Goal: Information Seeking & Learning: Learn about a topic

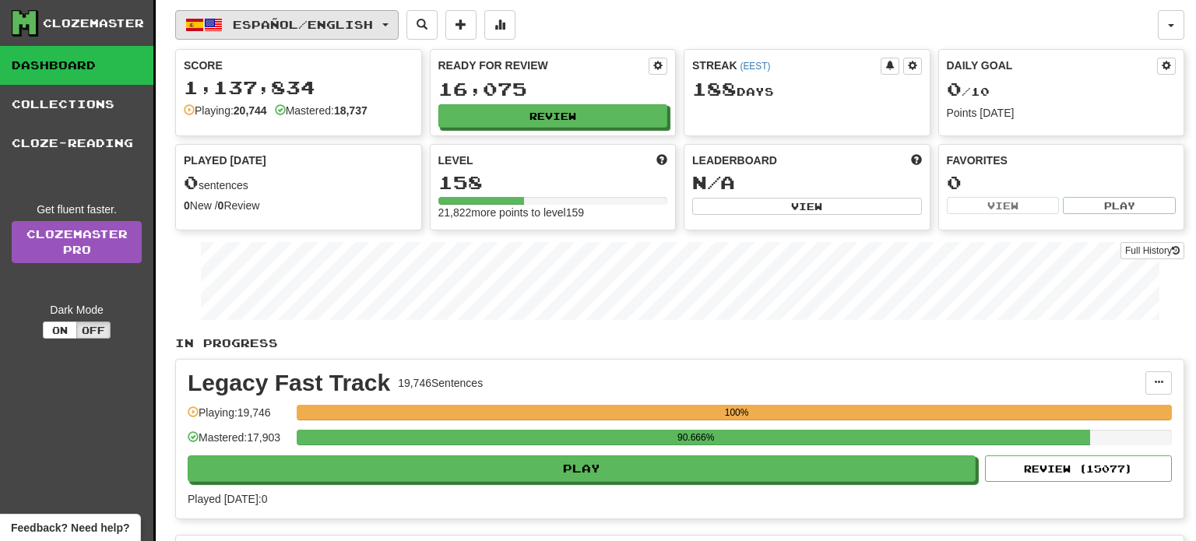
click at [388, 27] on button "Español / English" at bounding box center [286, 25] width 223 height 30
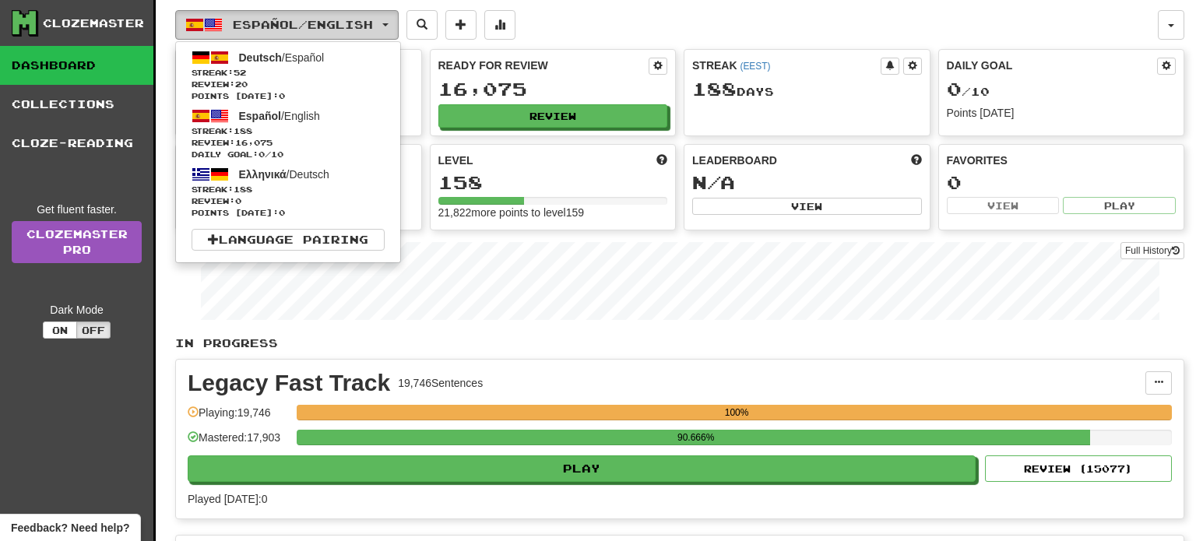
click at [388, 27] on button "Español / English" at bounding box center [286, 25] width 223 height 30
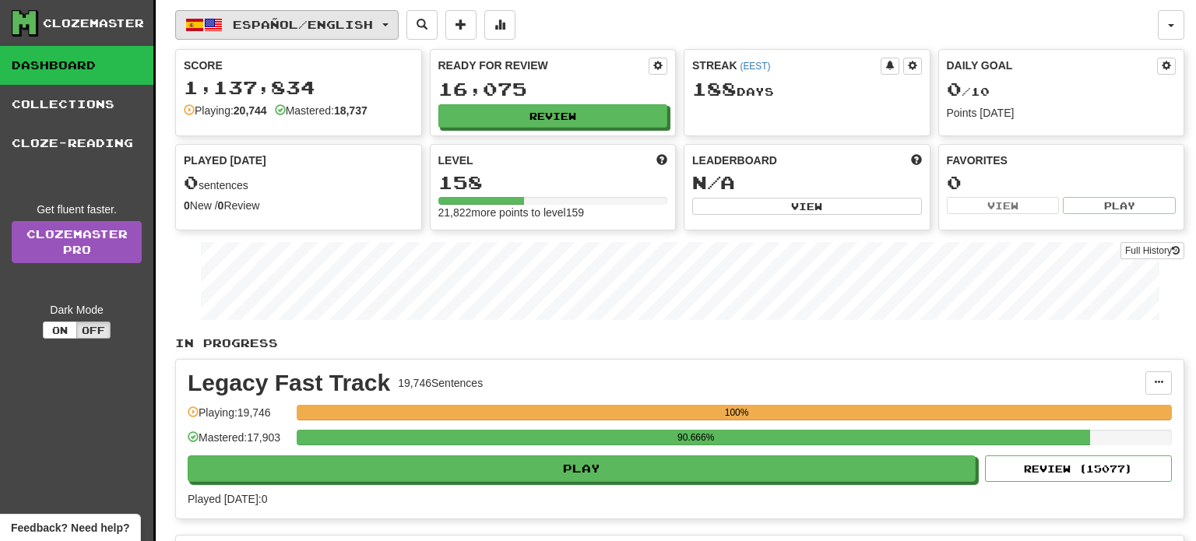
click at [388, 27] on button "Español / English" at bounding box center [286, 25] width 223 height 30
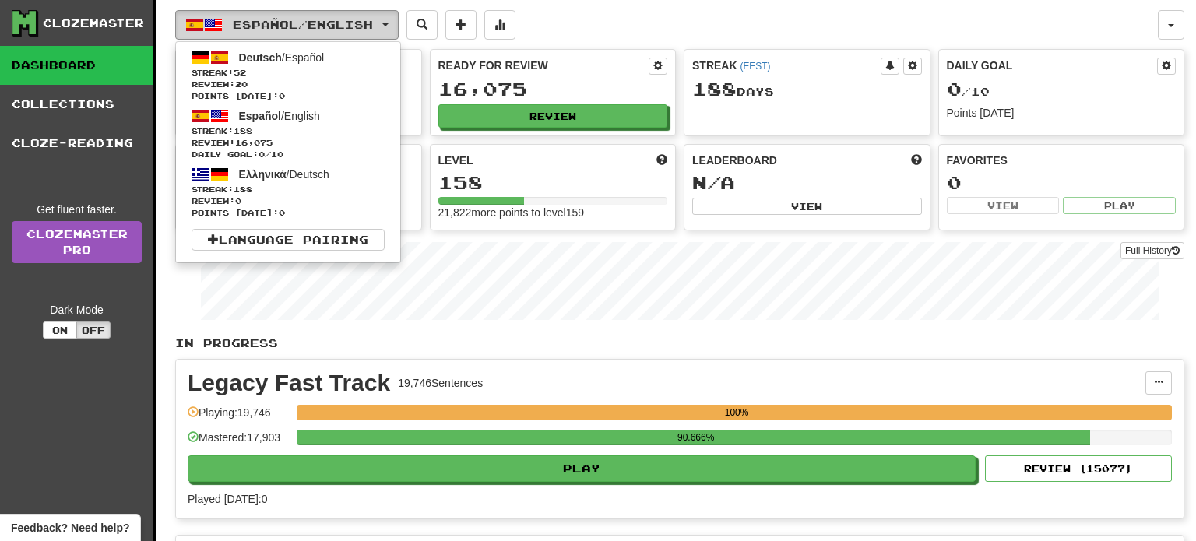
click at [388, 27] on button "Español / English" at bounding box center [286, 25] width 223 height 30
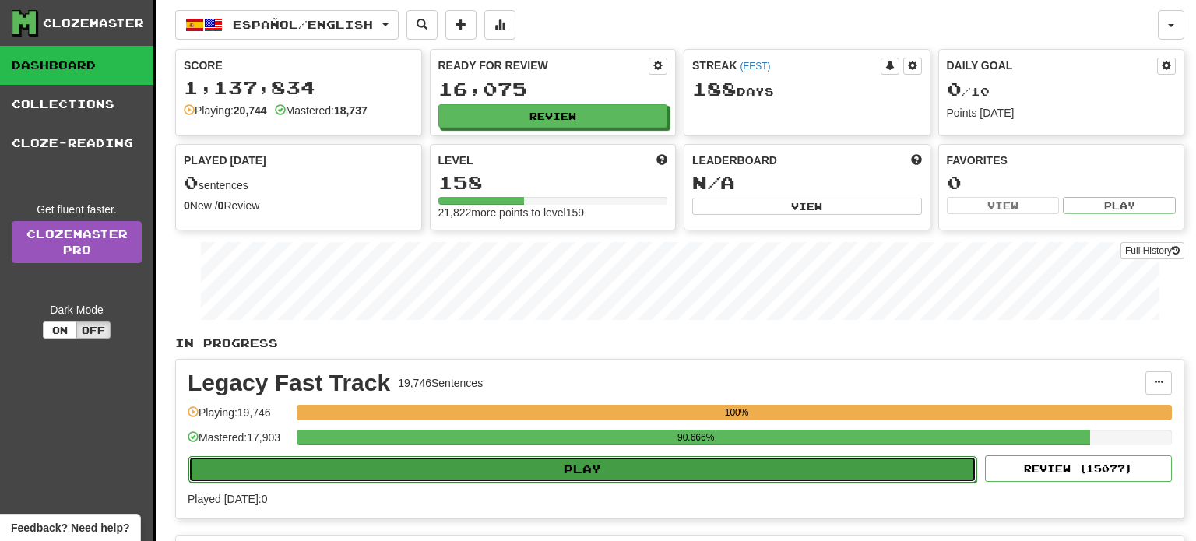
click at [628, 466] on button "Play" at bounding box center [582, 469] width 788 height 26
select select "**"
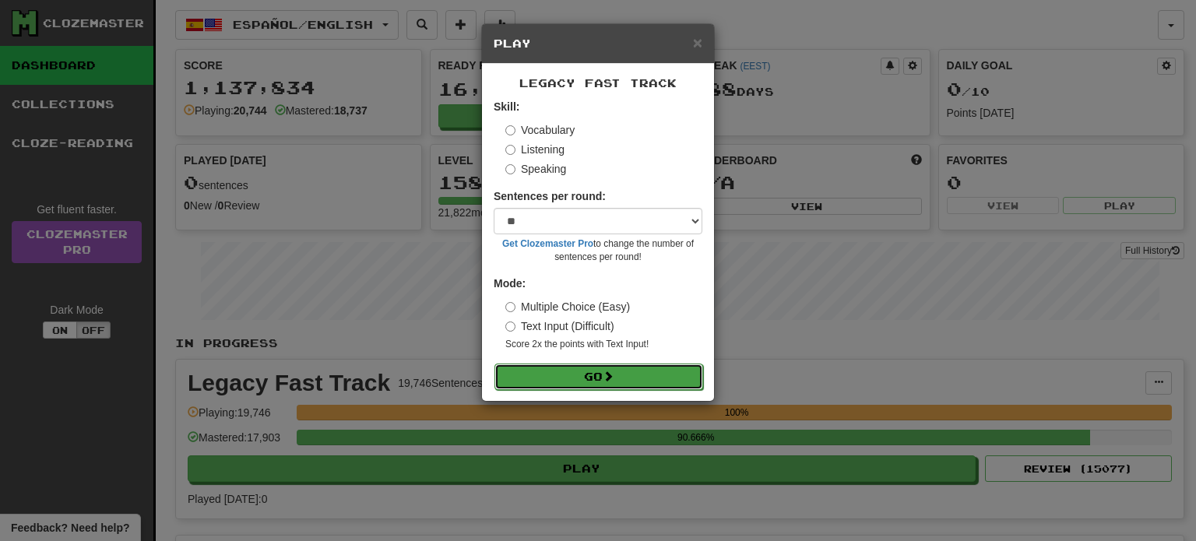
click at [613, 371] on span at bounding box center [608, 376] width 11 height 11
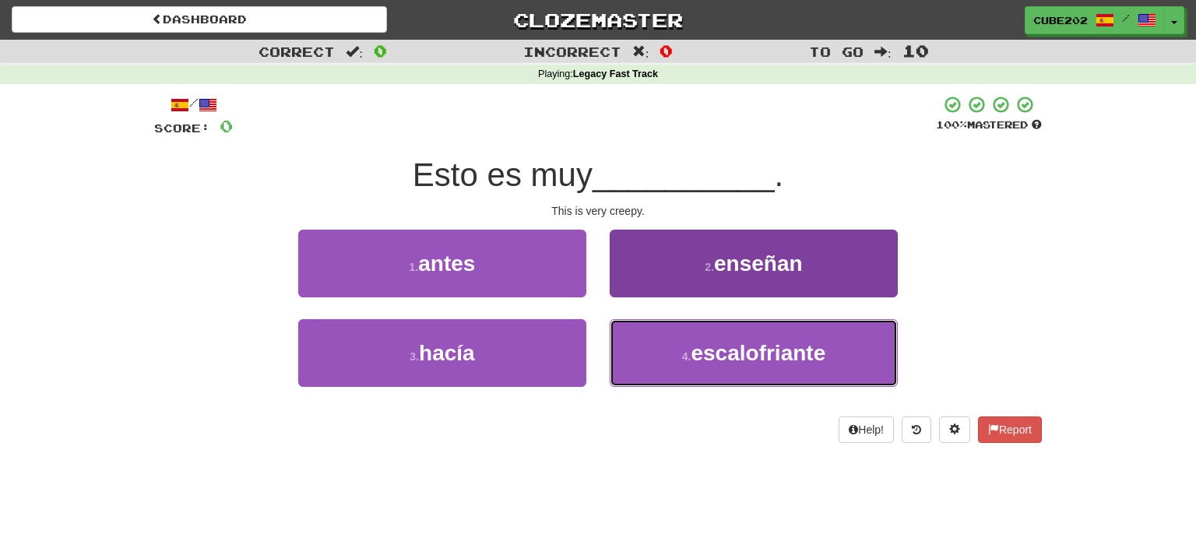
click at [680, 358] on button "4 . escalofriante" at bounding box center [754, 353] width 288 height 68
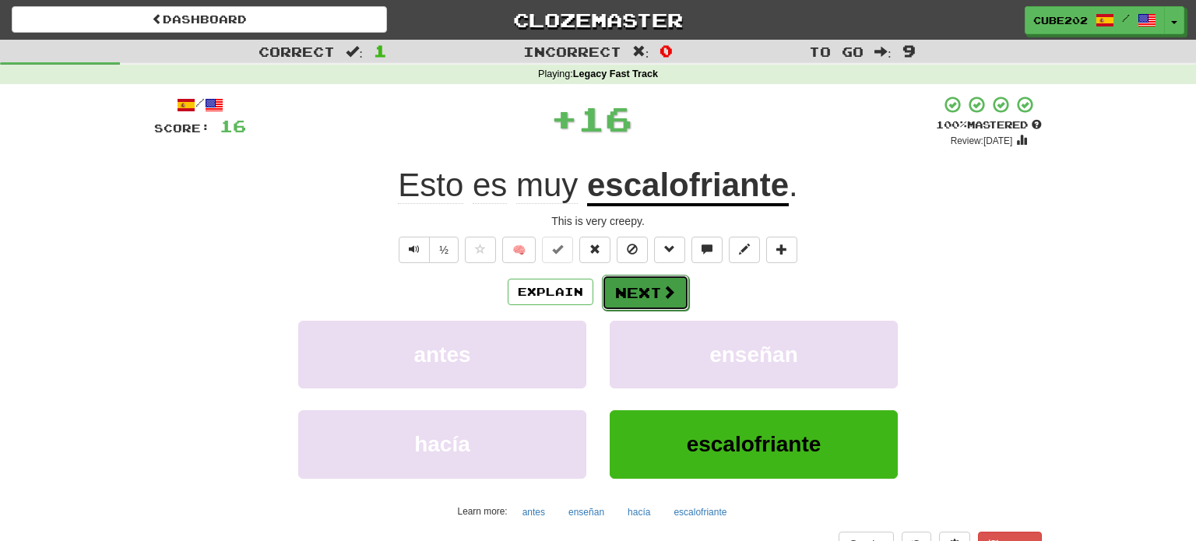
click at [641, 295] on button "Next" at bounding box center [645, 293] width 87 height 36
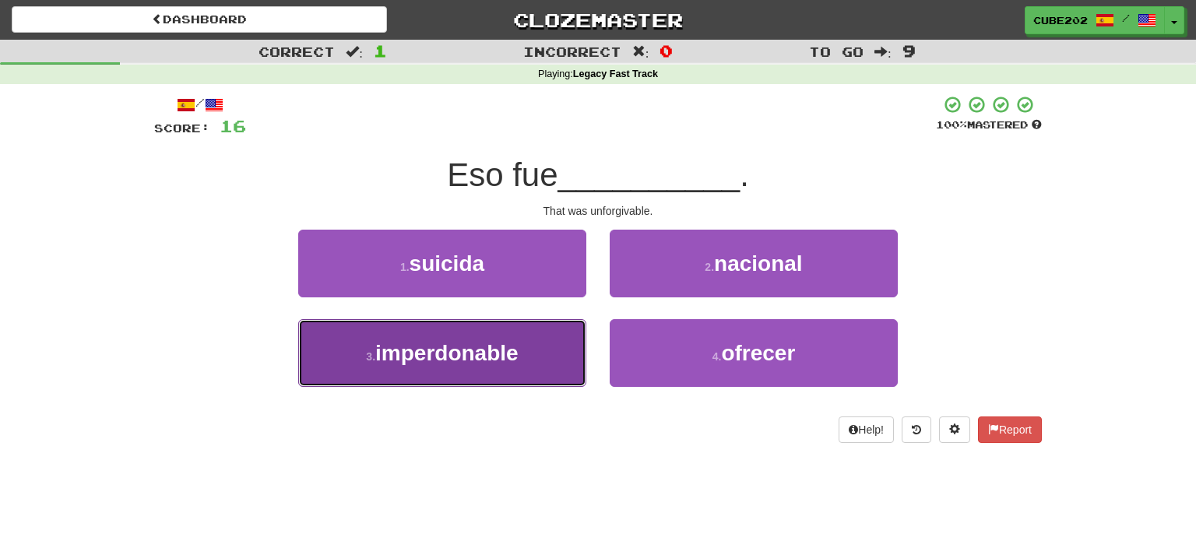
click at [529, 350] on button "3 . imperdonable" at bounding box center [442, 353] width 288 height 68
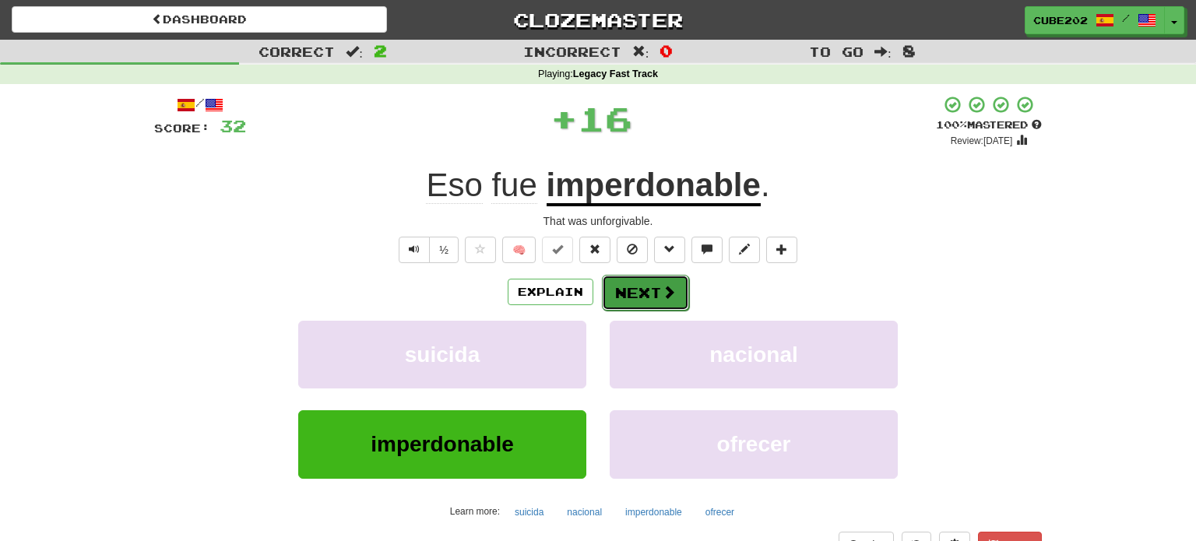
click at [633, 290] on button "Next" at bounding box center [645, 293] width 87 height 36
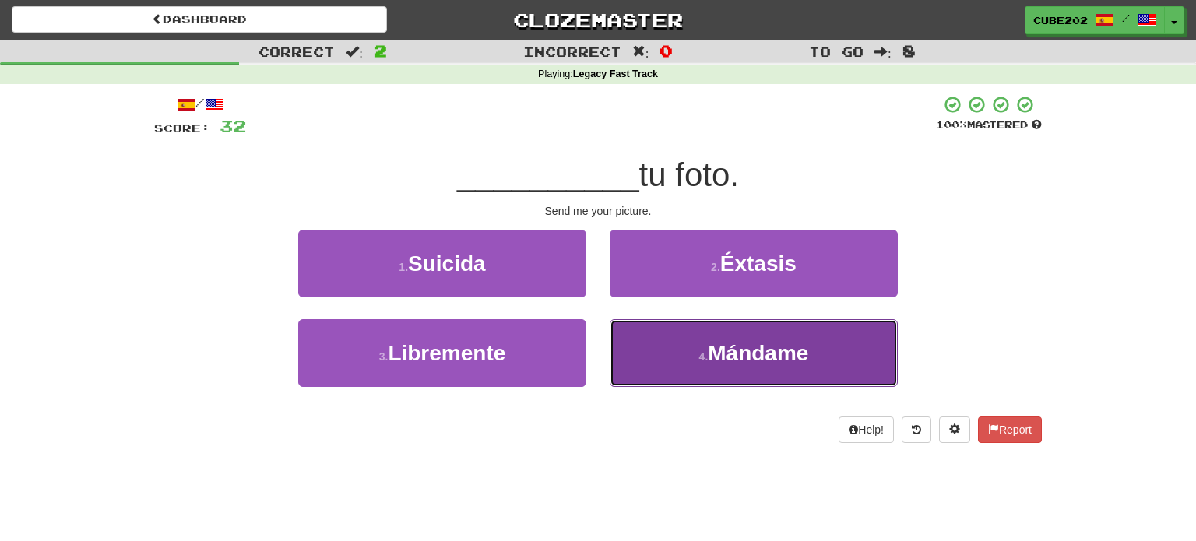
click at [703, 356] on small "4 ." at bounding box center [703, 356] width 9 height 12
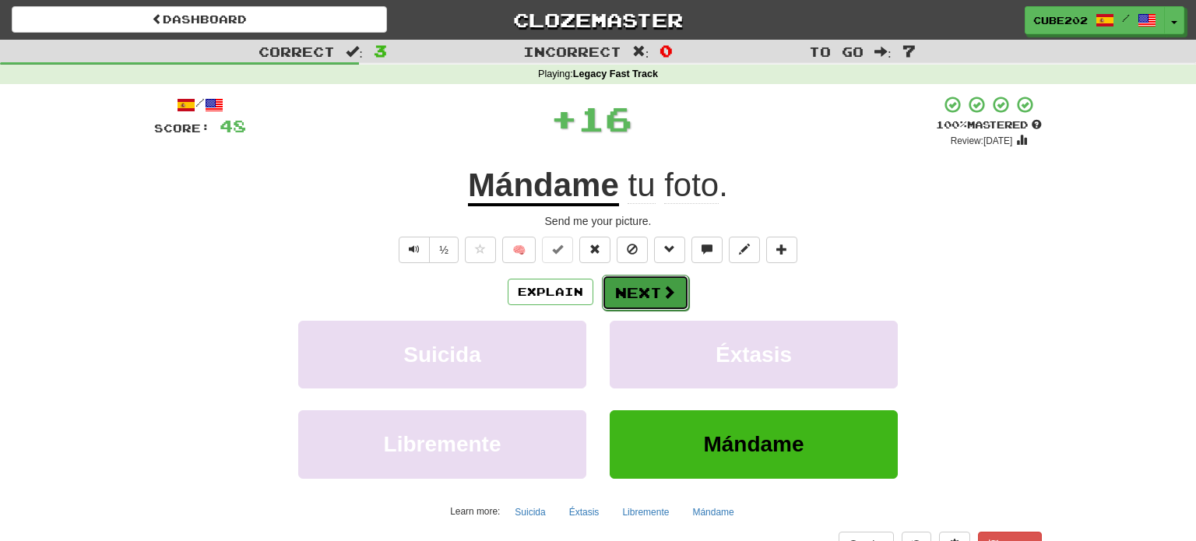
click at [652, 290] on button "Next" at bounding box center [645, 293] width 87 height 36
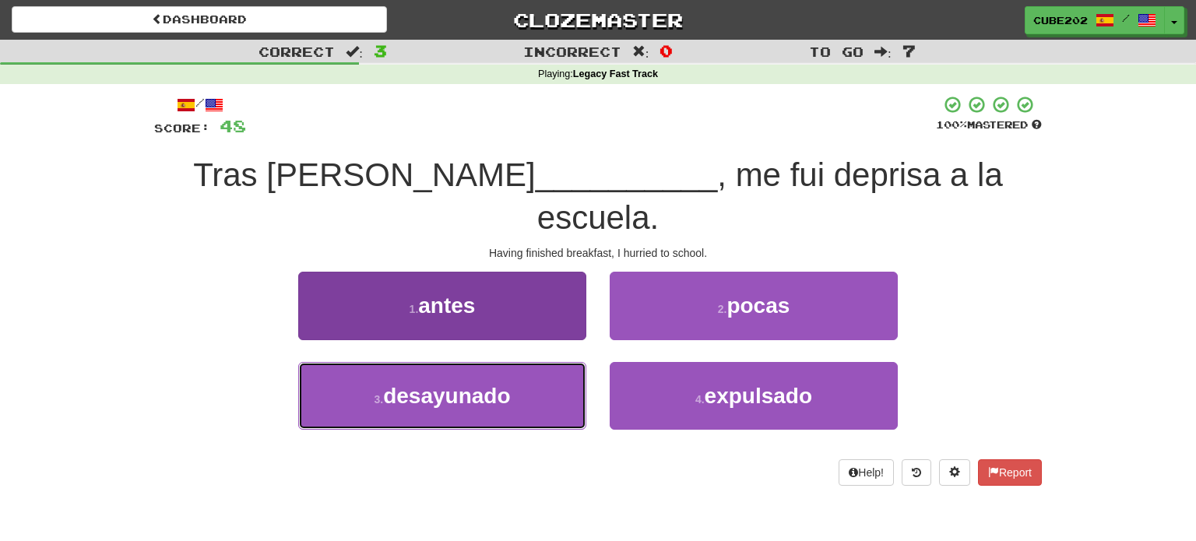
click at [538, 362] on button "3 . desayunado" at bounding box center [442, 396] width 288 height 68
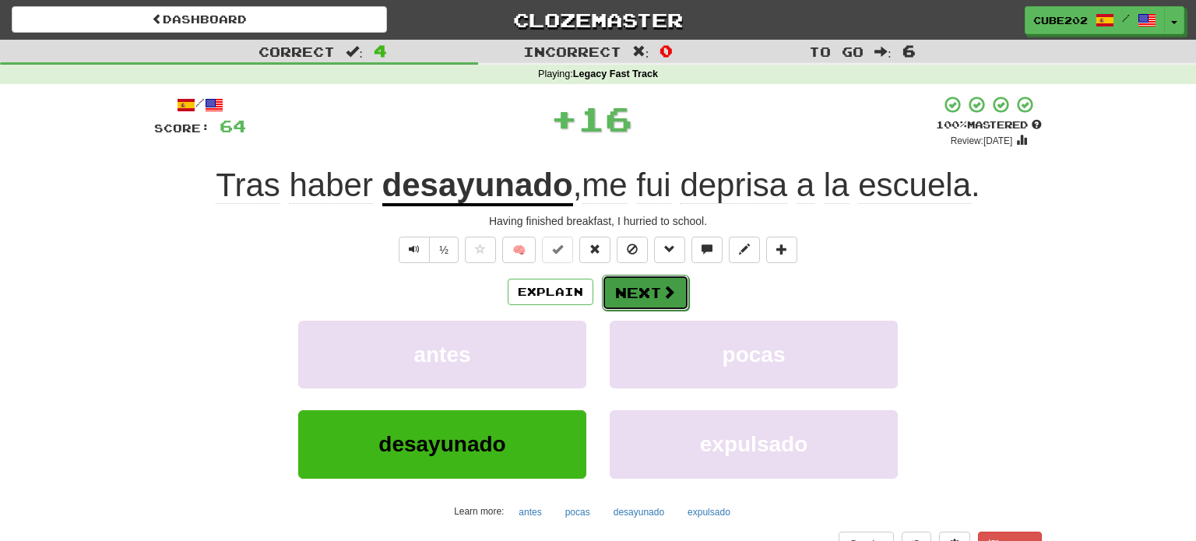
click at [642, 291] on button "Next" at bounding box center [645, 293] width 87 height 36
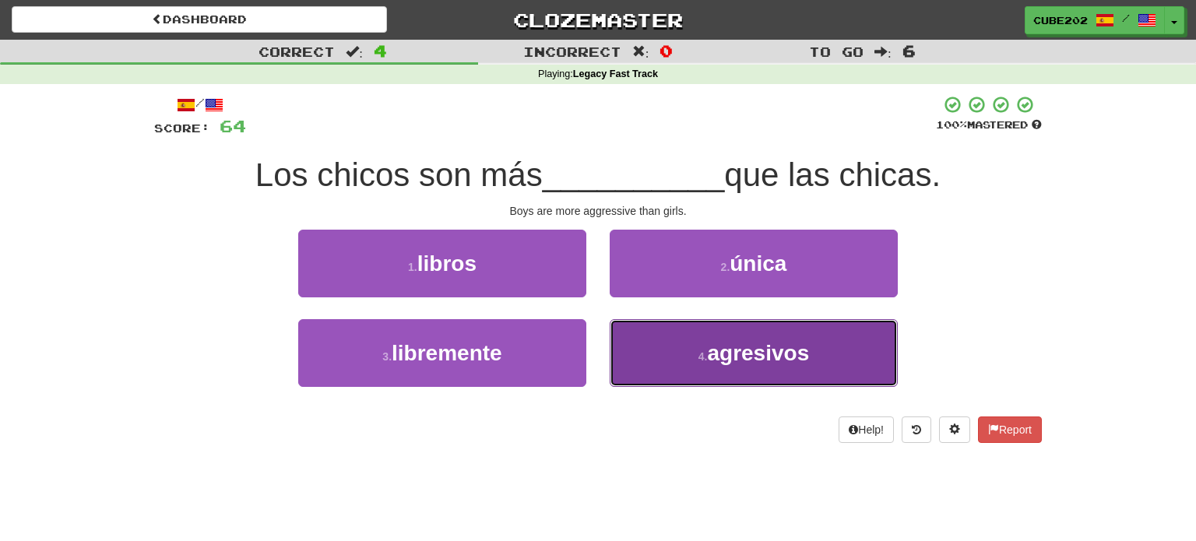
click at [689, 352] on button "4 . agresivos" at bounding box center [754, 353] width 288 height 68
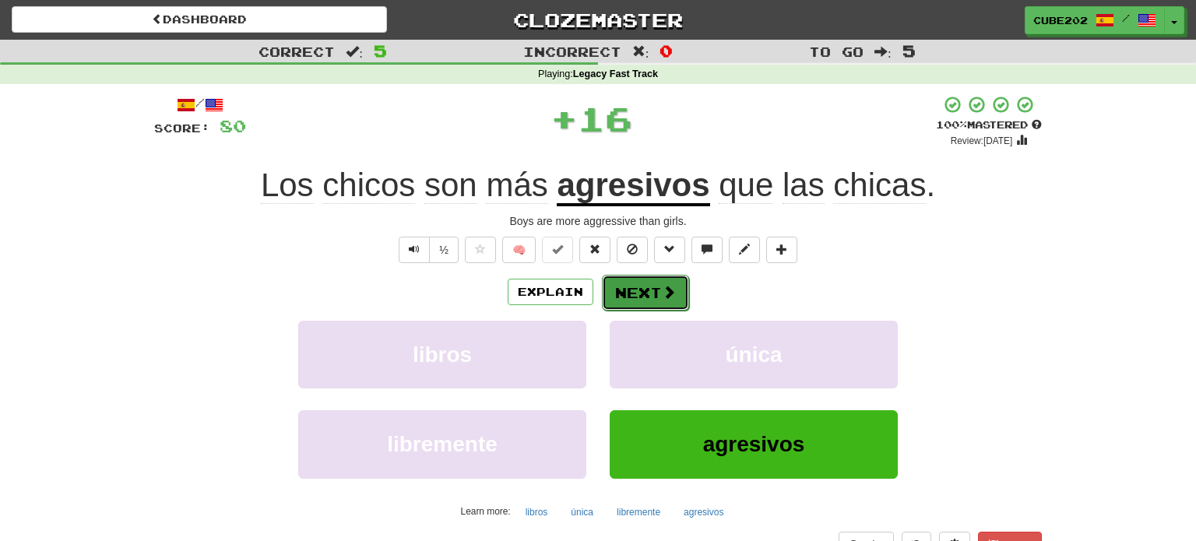
click at [636, 288] on button "Next" at bounding box center [645, 293] width 87 height 36
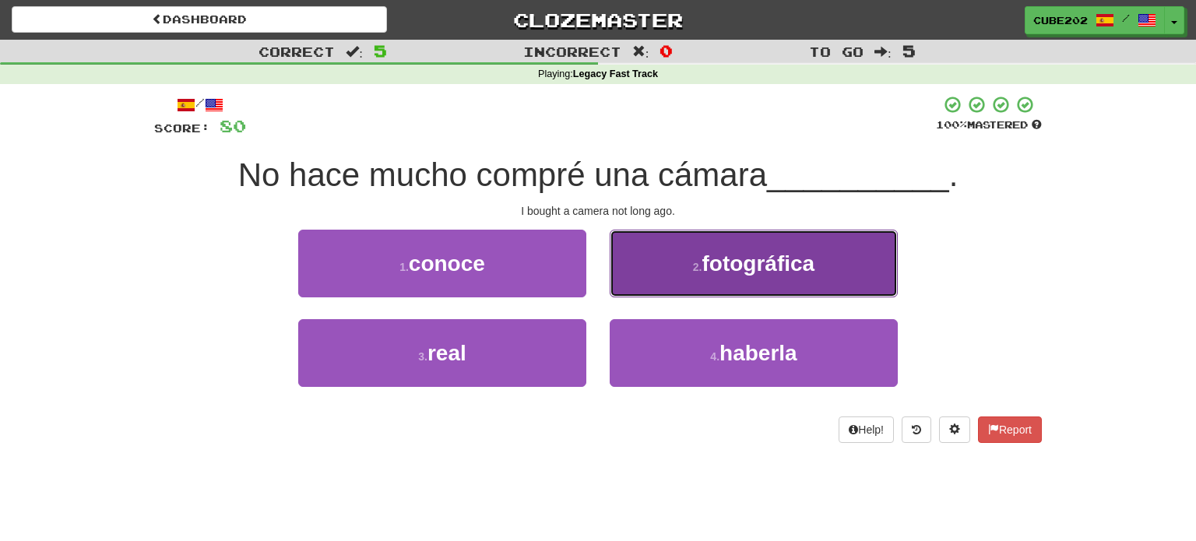
click at [690, 274] on button "2 . fotográfica" at bounding box center [754, 264] width 288 height 68
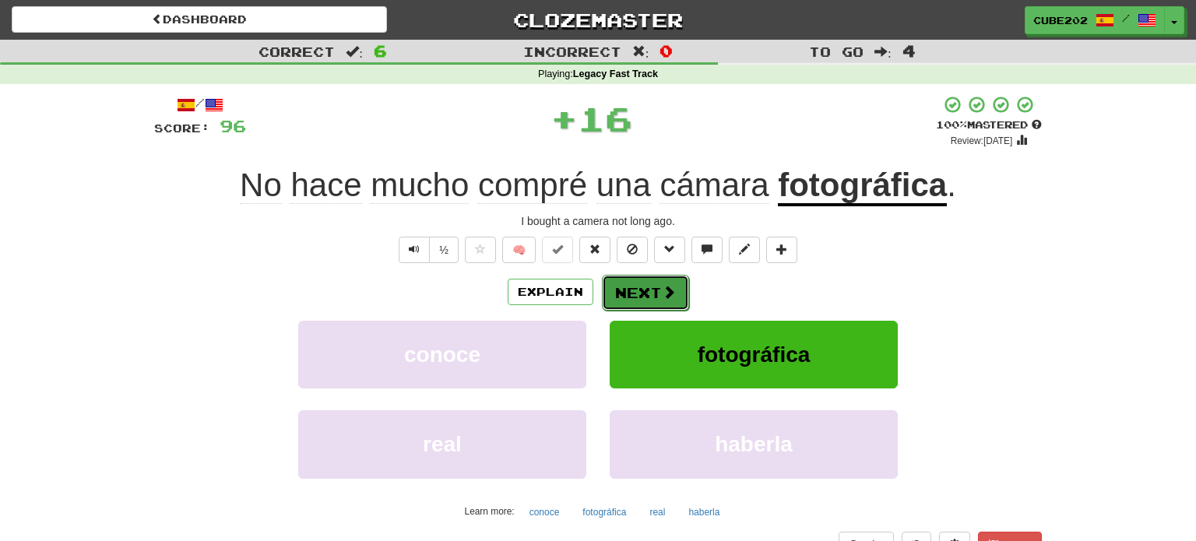
click at [631, 300] on button "Next" at bounding box center [645, 293] width 87 height 36
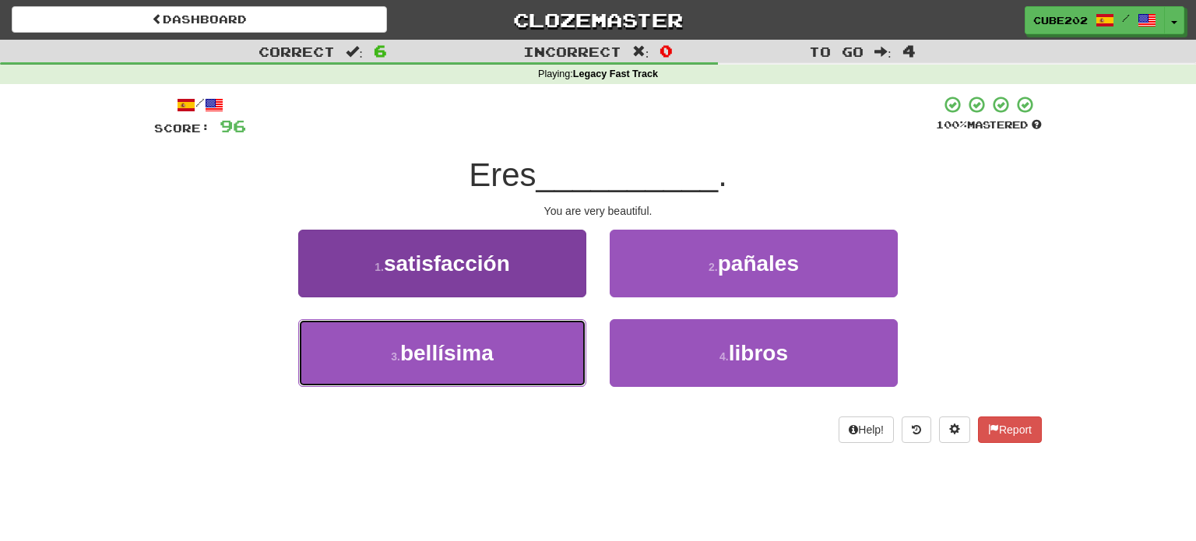
click at [549, 346] on button "3 . bellísima" at bounding box center [442, 353] width 288 height 68
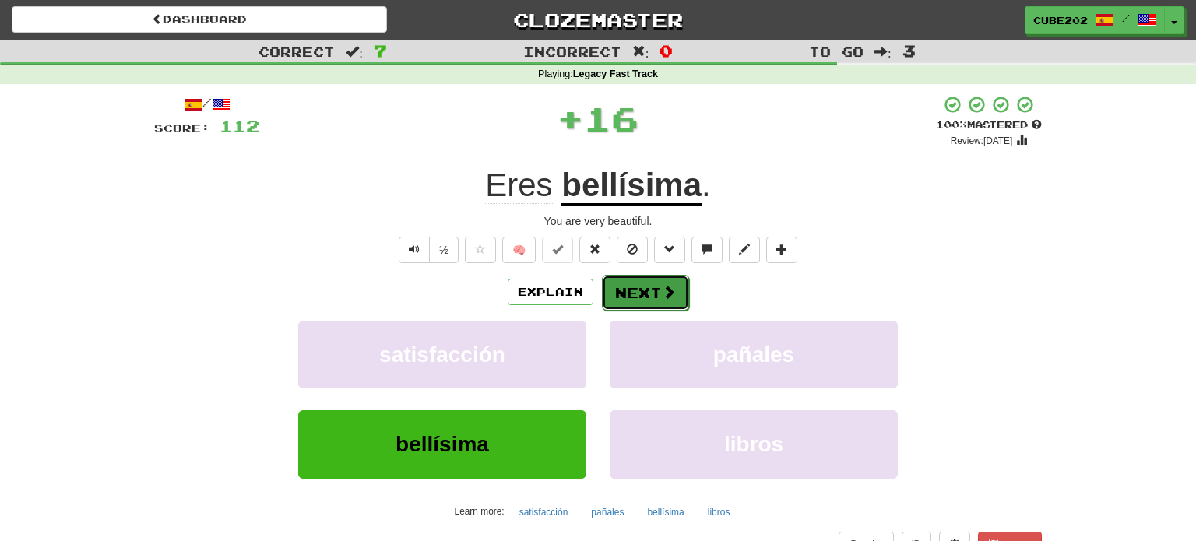
click at [646, 293] on button "Next" at bounding box center [645, 293] width 87 height 36
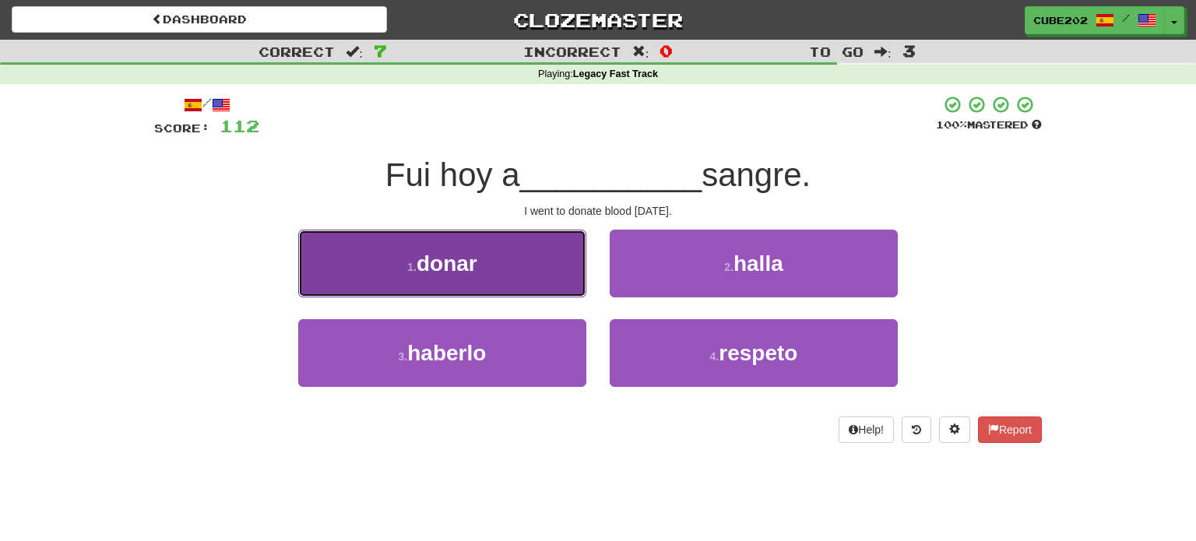
click at [553, 270] on button "1 . donar" at bounding box center [442, 264] width 288 height 68
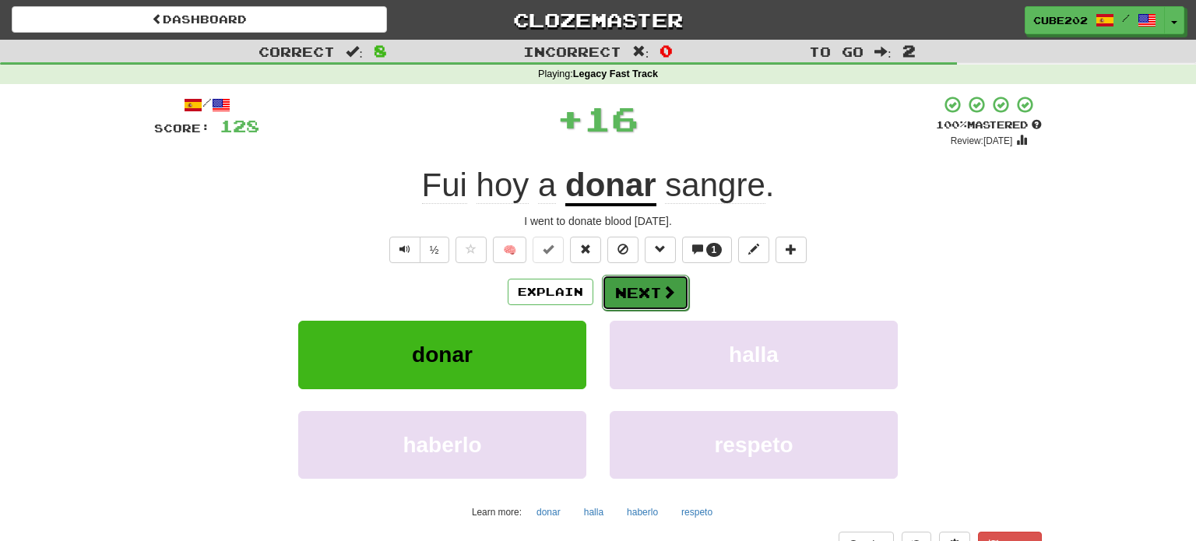
click at [637, 294] on button "Next" at bounding box center [645, 293] width 87 height 36
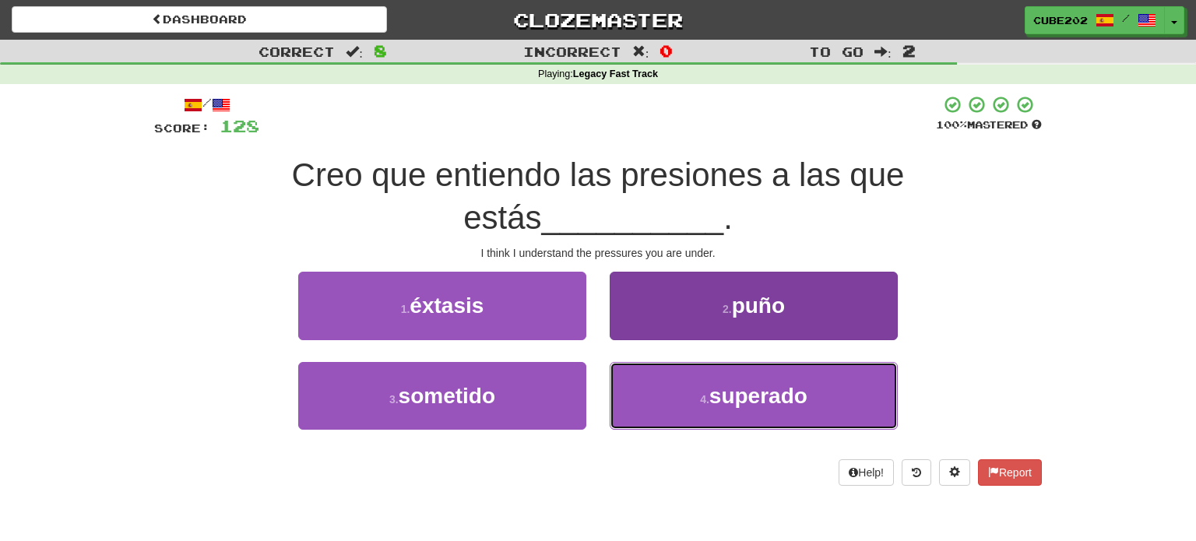
drag, startPoint x: 695, startPoint y: 391, endPoint x: 686, endPoint y: 372, distance: 20.9
click at [695, 392] on button "4 . superado" at bounding box center [754, 396] width 288 height 68
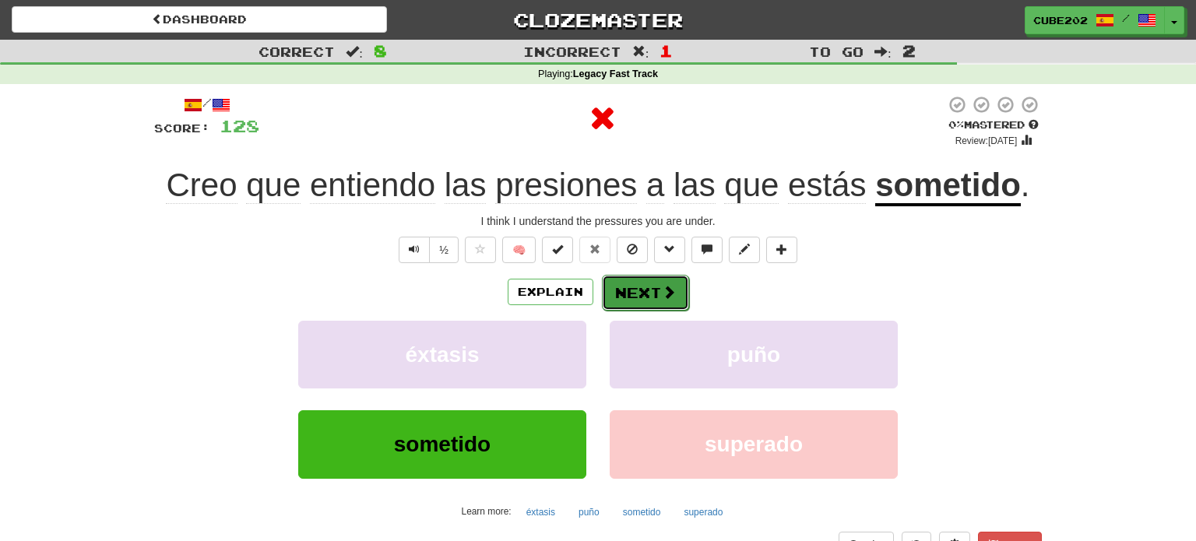
click at [648, 286] on button "Next" at bounding box center [645, 293] width 87 height 36
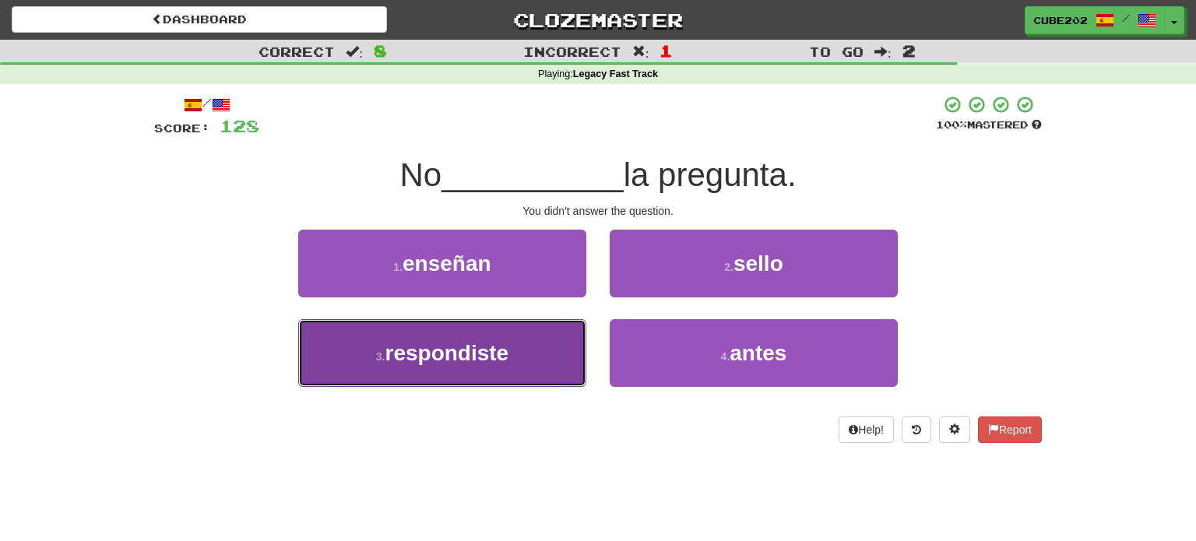
click at [538, 365] on button "3 . respondiste" at bounding box center [442, 353] width 288 height 68
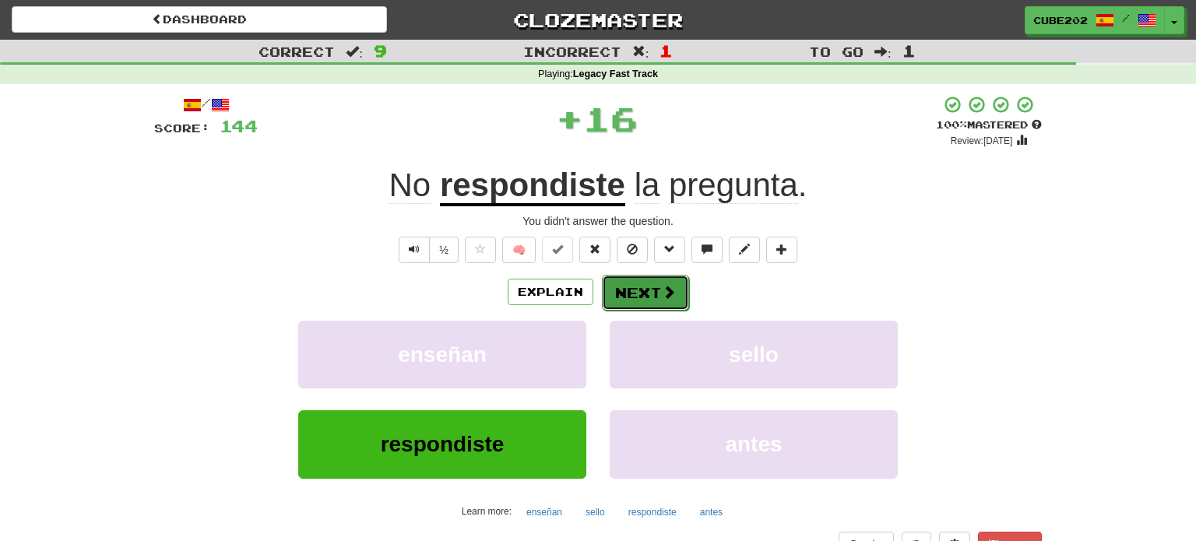
click at [633, 286] on button "Next" at bounding box center [645, 293] width 87 height 36
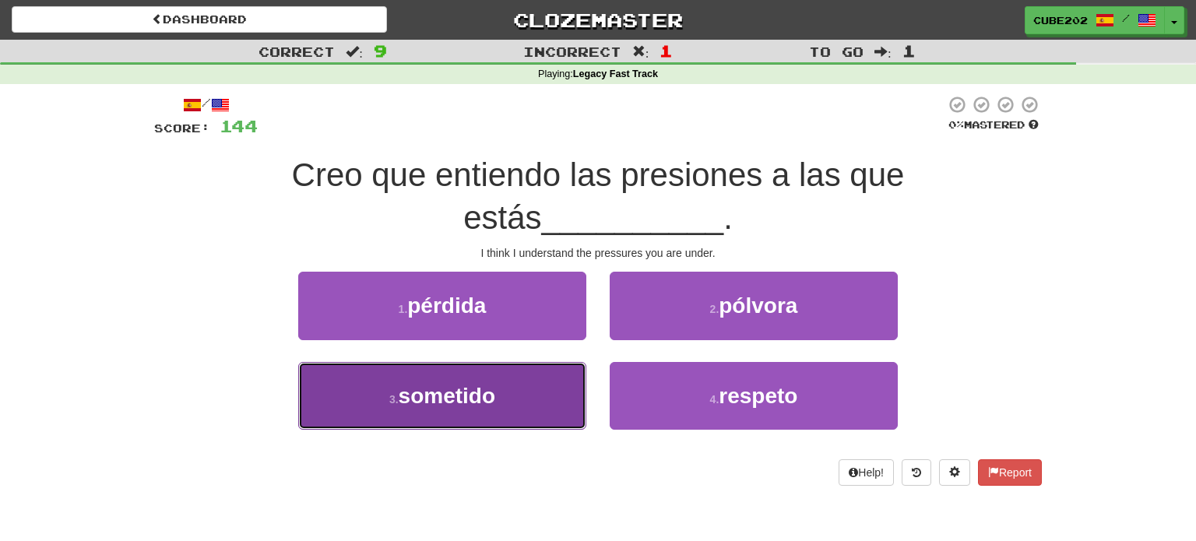
click at [552, 387] on button "3 . sometido" at bounding box center [442, 396] width 288 height 68
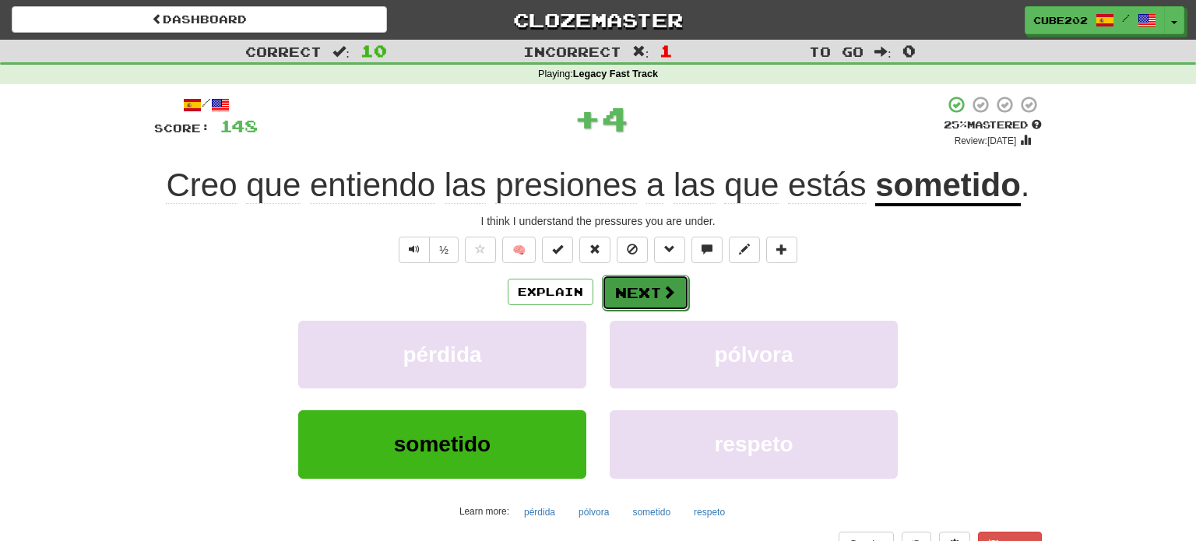
click at [651, 292] on button "Next" at bounding box center [645, 293] width 87 height 36
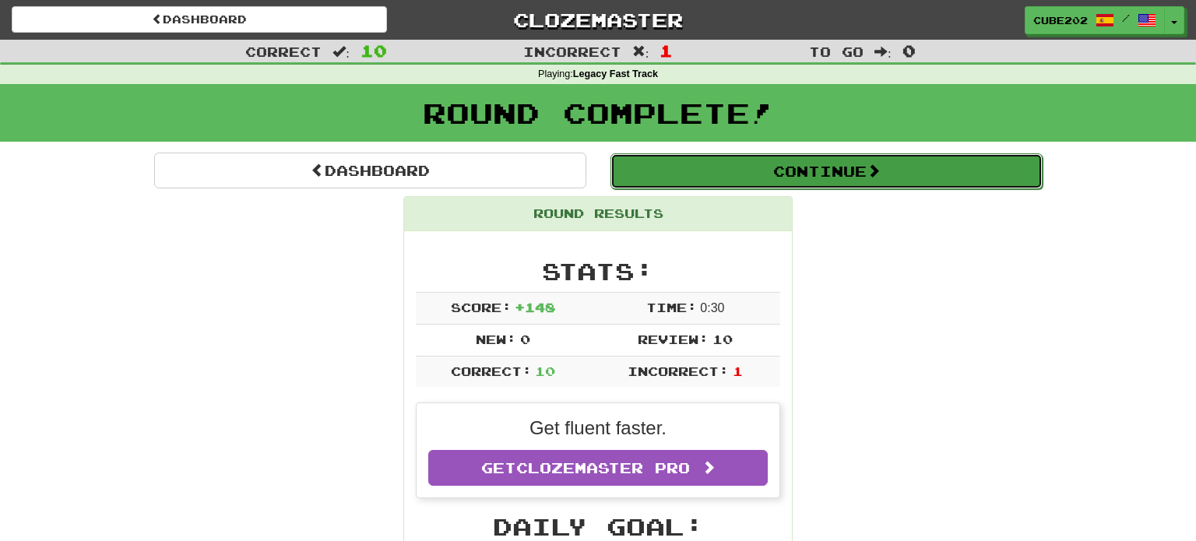
click at [693, 167] on button "Continue" at bounding box center [826, 171] width 432 height 36
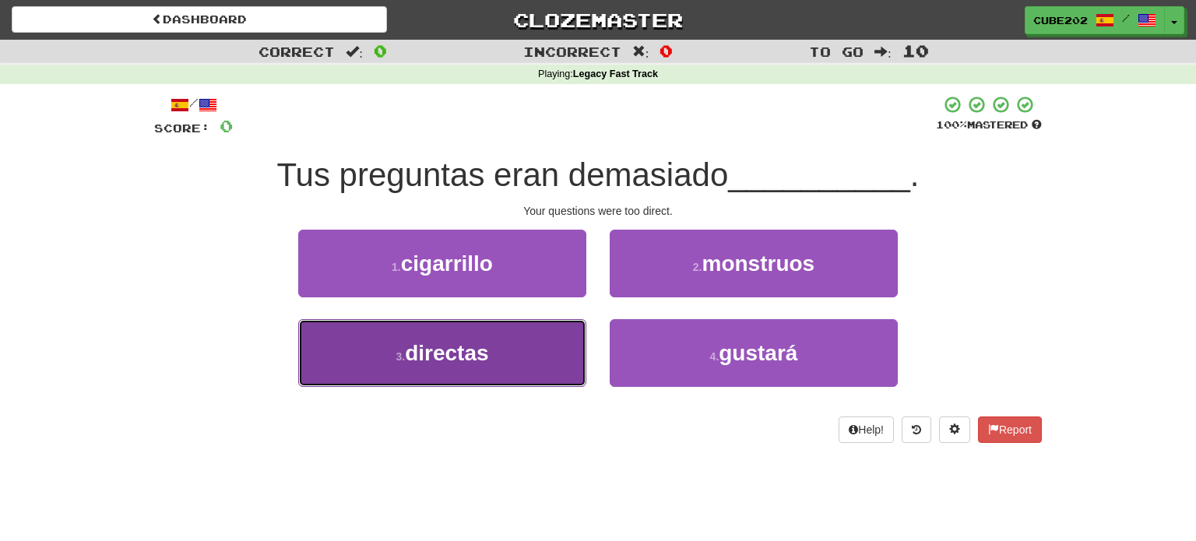
click at [535, 353] on button "3 . directas" at bounding box center [442, 353] width 288 height 68
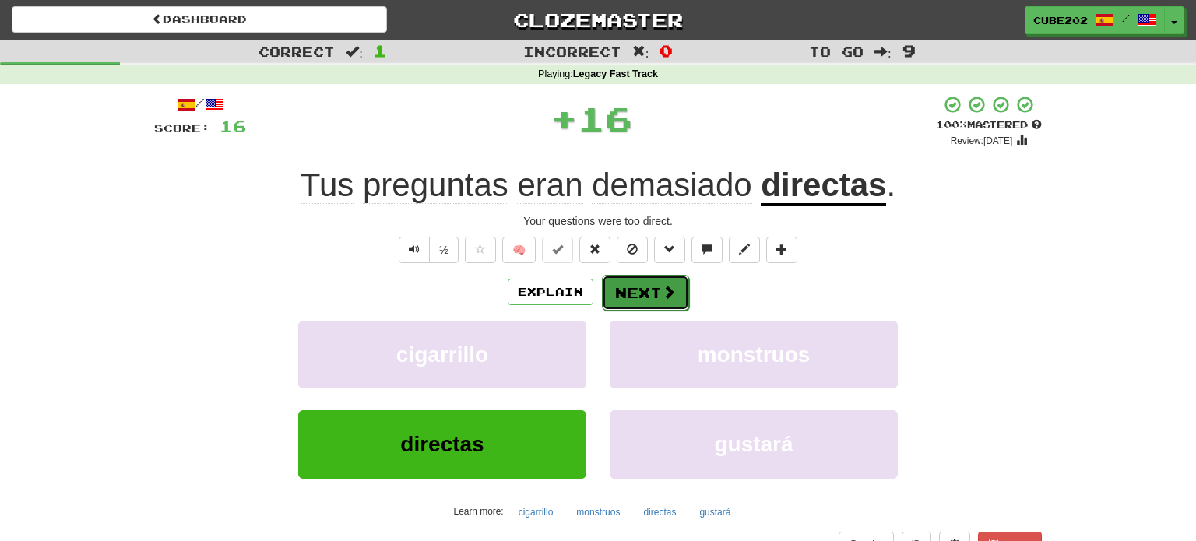
click at [650, 286] on button "Next" at bounding box center [645, 293] width 87 height 36
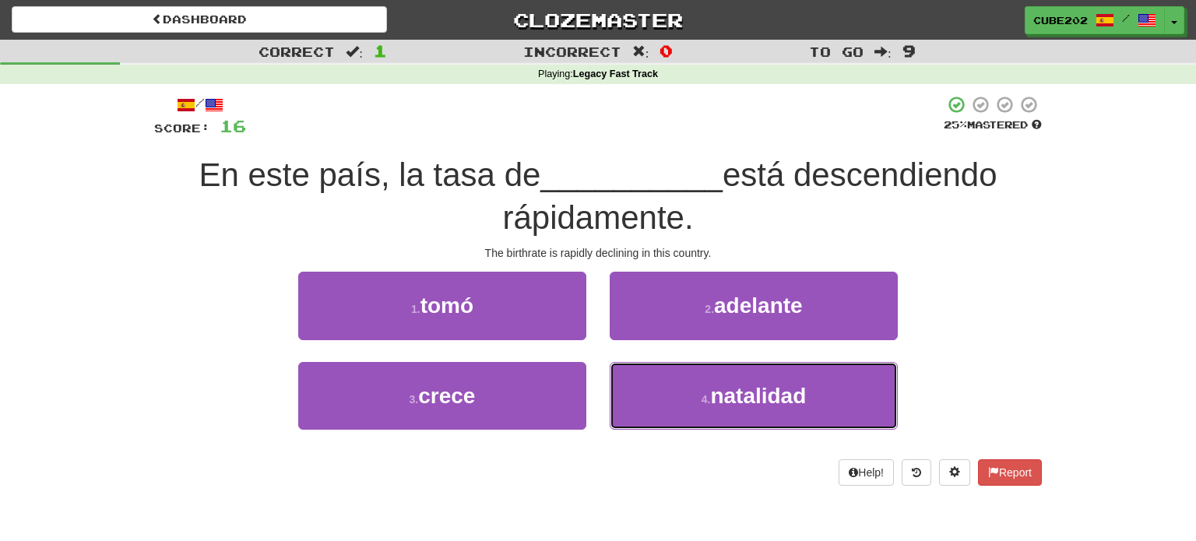
click at [733, 398] on span "natalidad" at bounding box center [758, 396] width 96 height 24
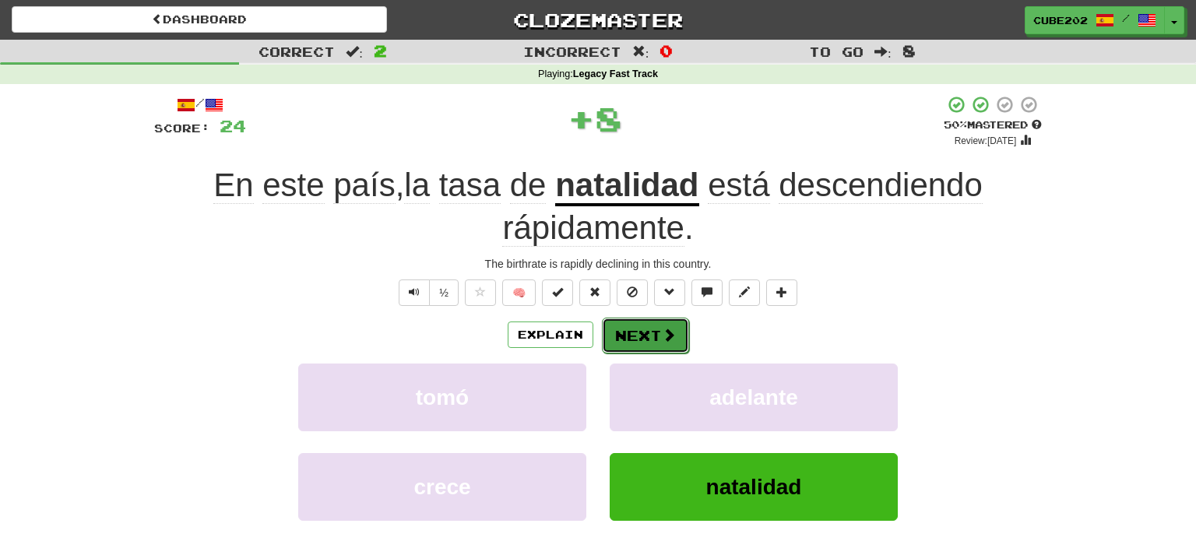
click at [626, 336] on button "Next" at bounding box center [645, 336] width 87 height 36
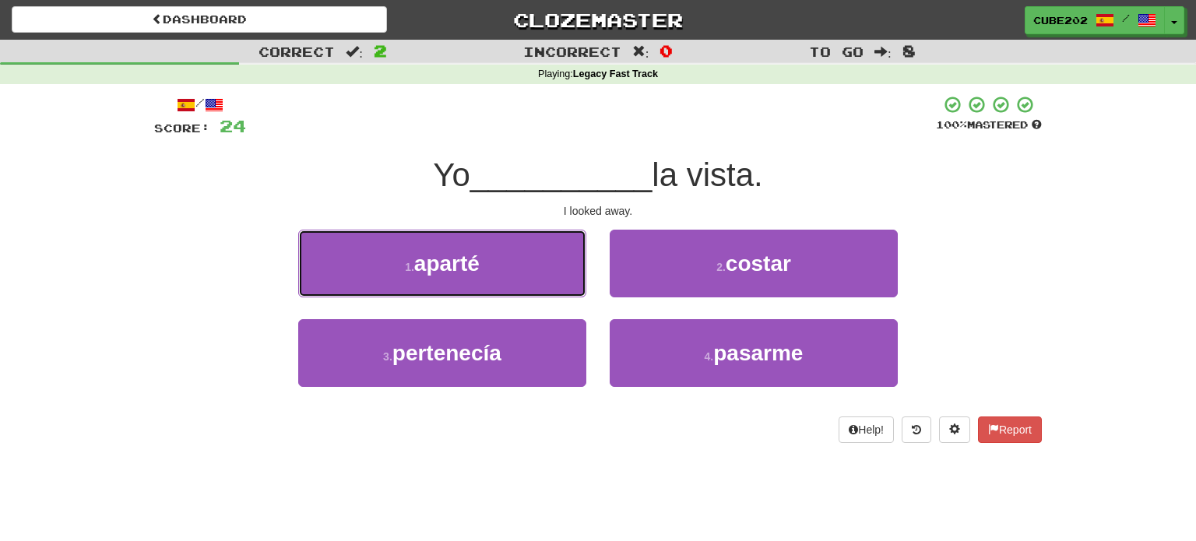
click at [554, 262] on button "1 . aparté" at bounding box center [442, 264] width 288 height 68
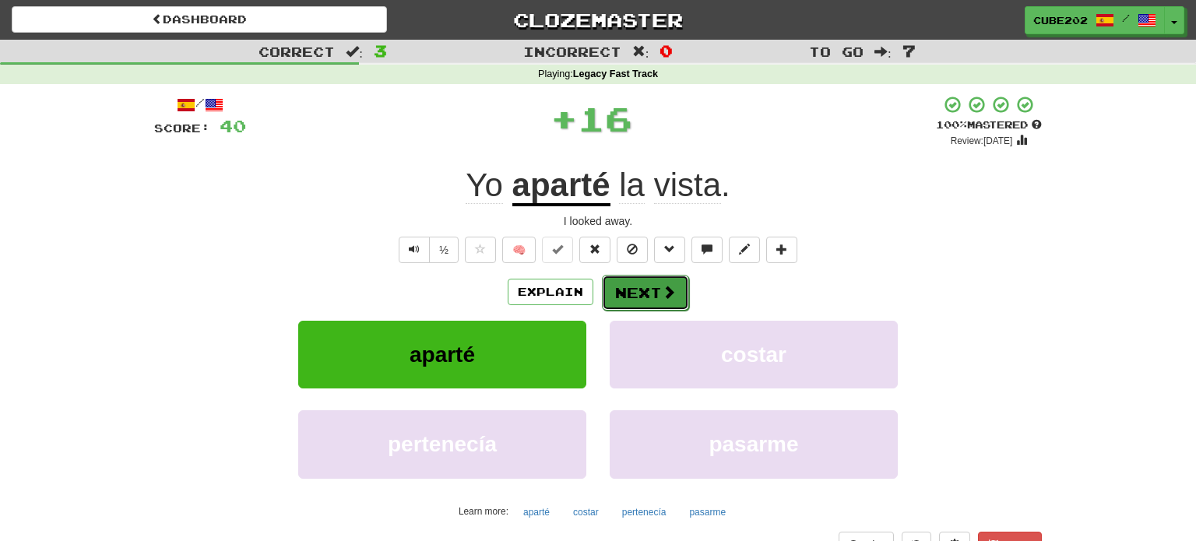
click at [646, 292] on button "Next" at bounding box center [645, 293] width 87 height 36
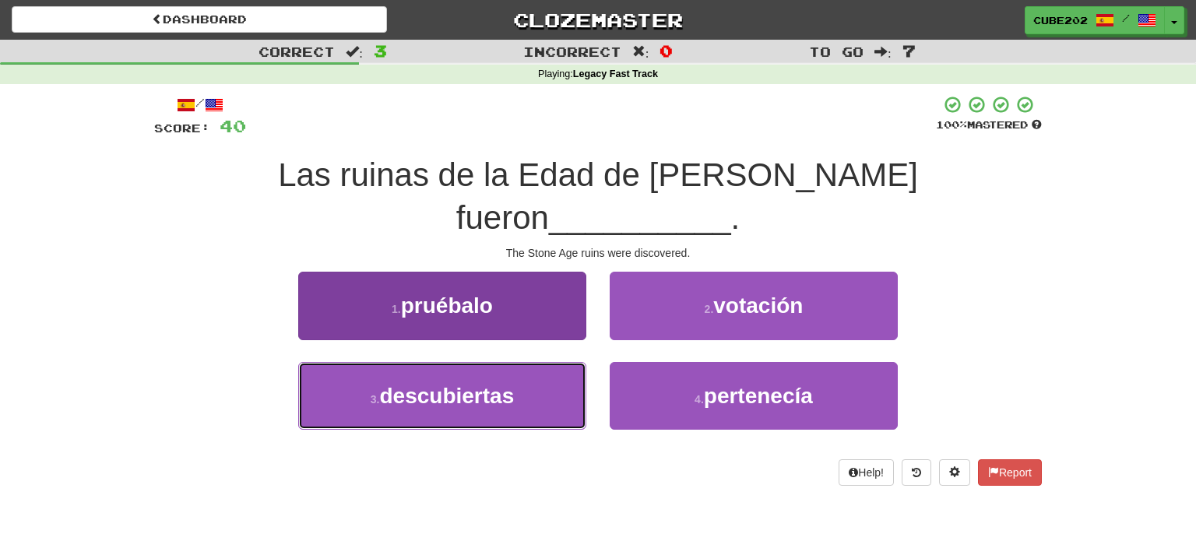
drag, startPoint x: 518, startPoint y: 361, endPoint x: 526, endPoint y: 353, distance: 11.0
click at [518, 362] on button "3 . descubiertas" at bounding box center [442, 396] width 288 height 68
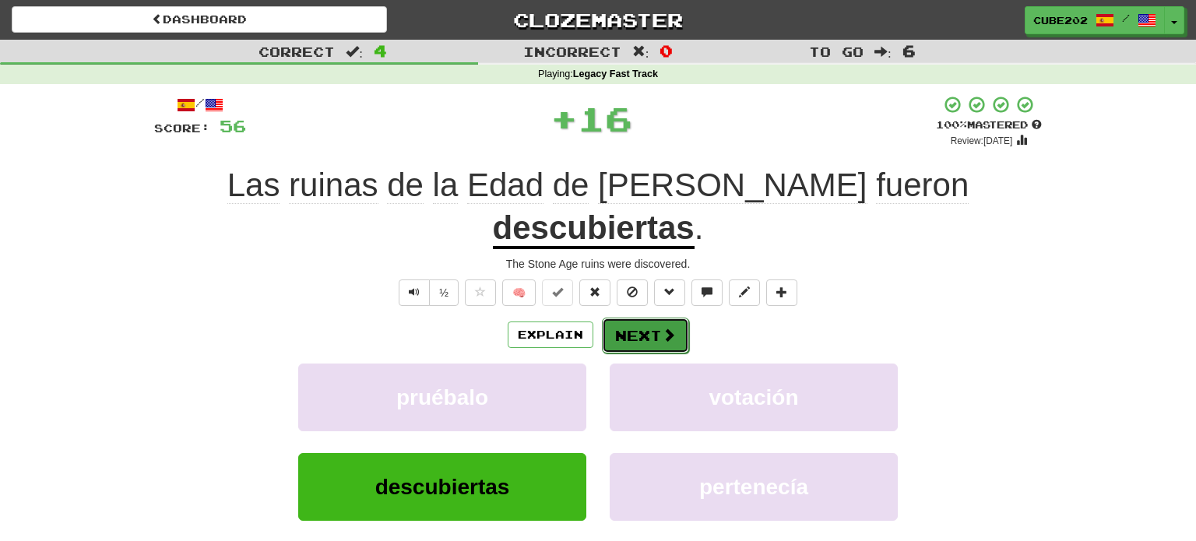
click at [653, 318] on button "Next" at bounding box center [645, 336] width 87 height 36
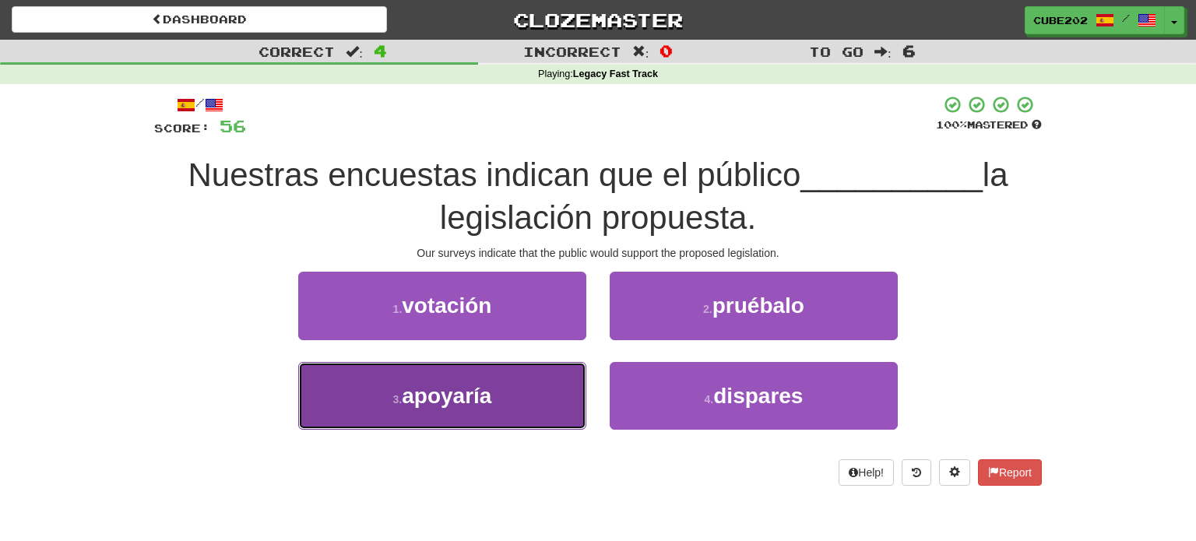
click at [535, 383] on button "3 . apoyaría" at bounding box center [442, 396] width 288 height 68
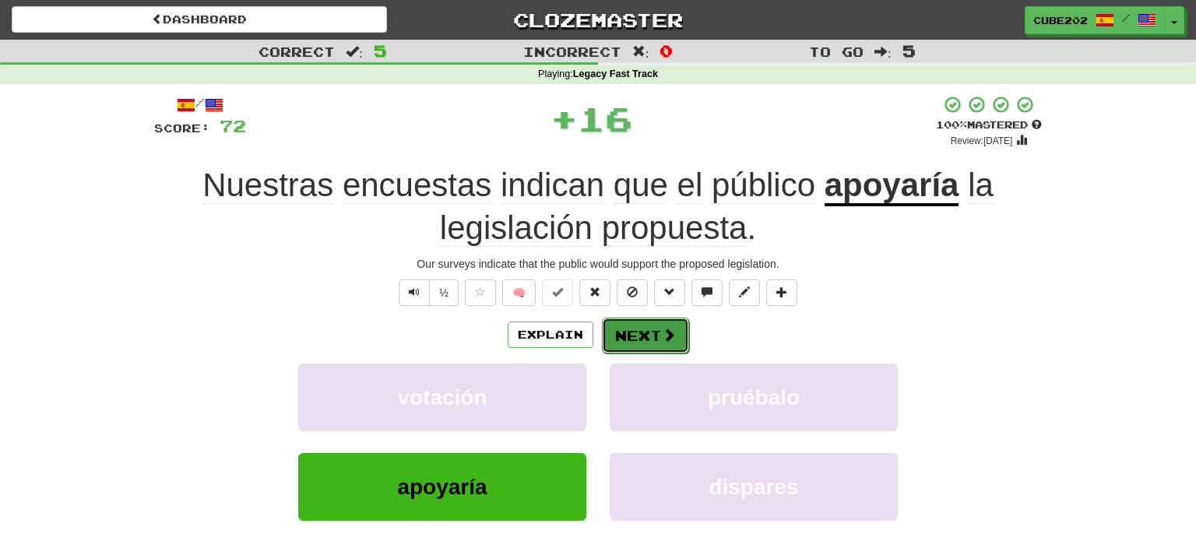
click at [649, 327] on button "Next" at bounding box center [645, 336] width 87 height 36
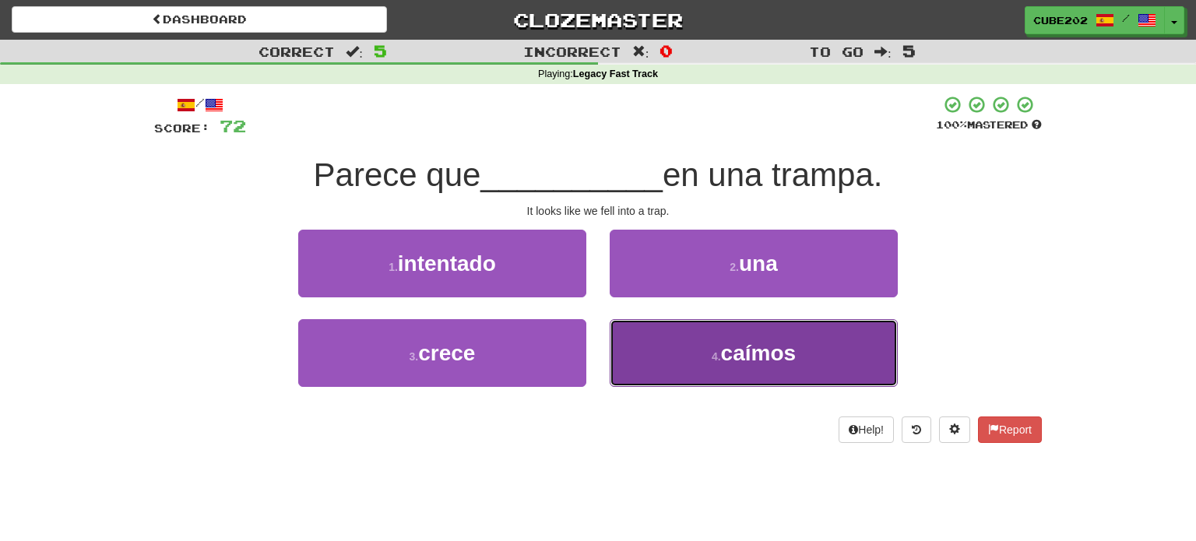
click at [701, 358] on button "4 . caímos" at bounding box center [754, 353] width 288 height 68
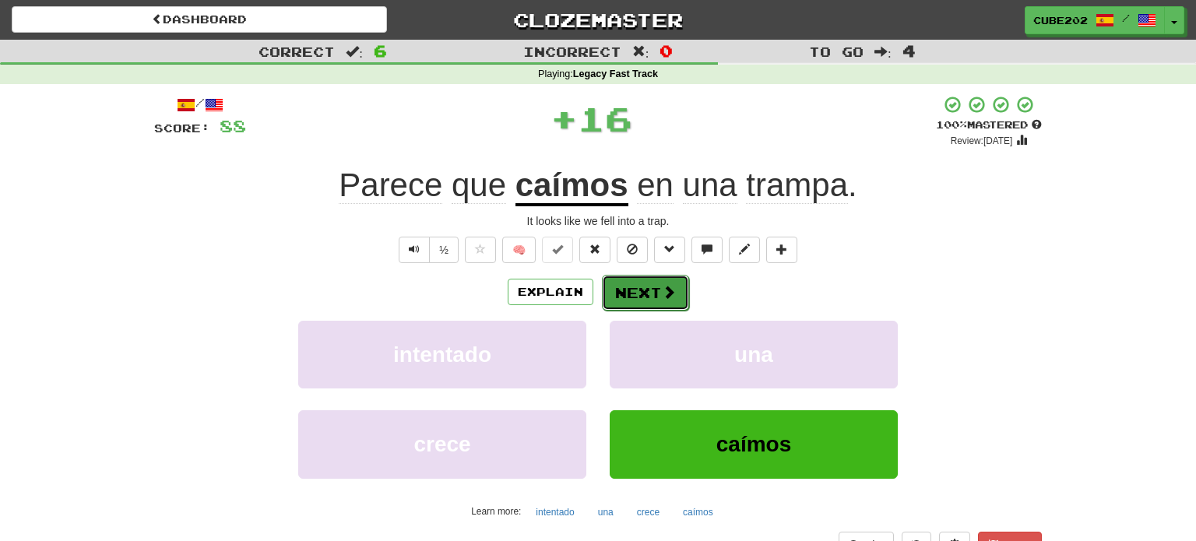
click at [651, 290] on button "Next" at bounding box center [645, 293] width 87 height 36
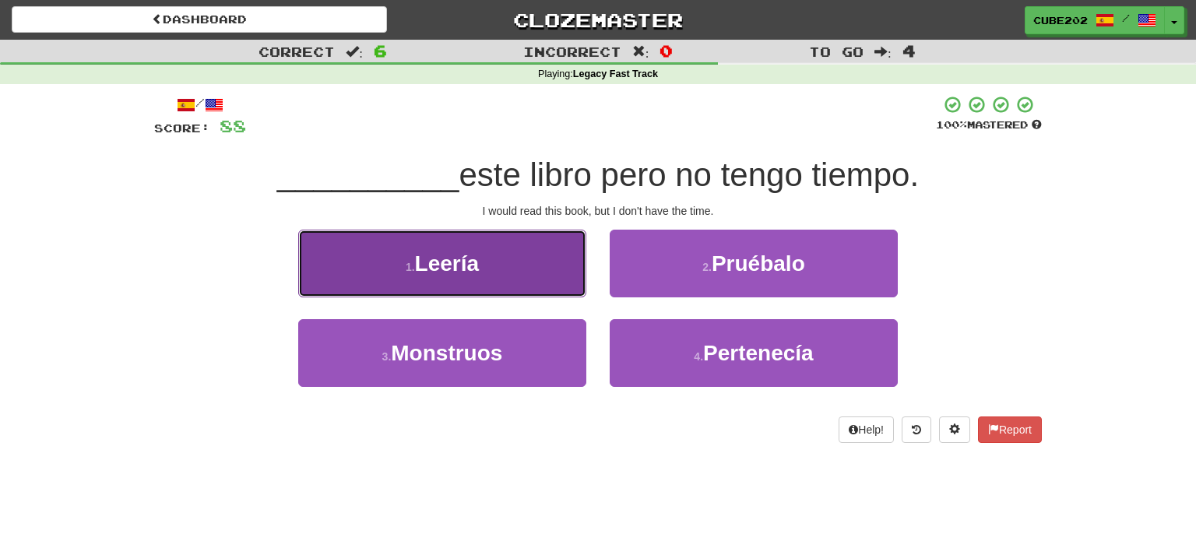
click at [544, 276] on button "1 . Leería" at bounding box center [442, 264] width 288 height 68
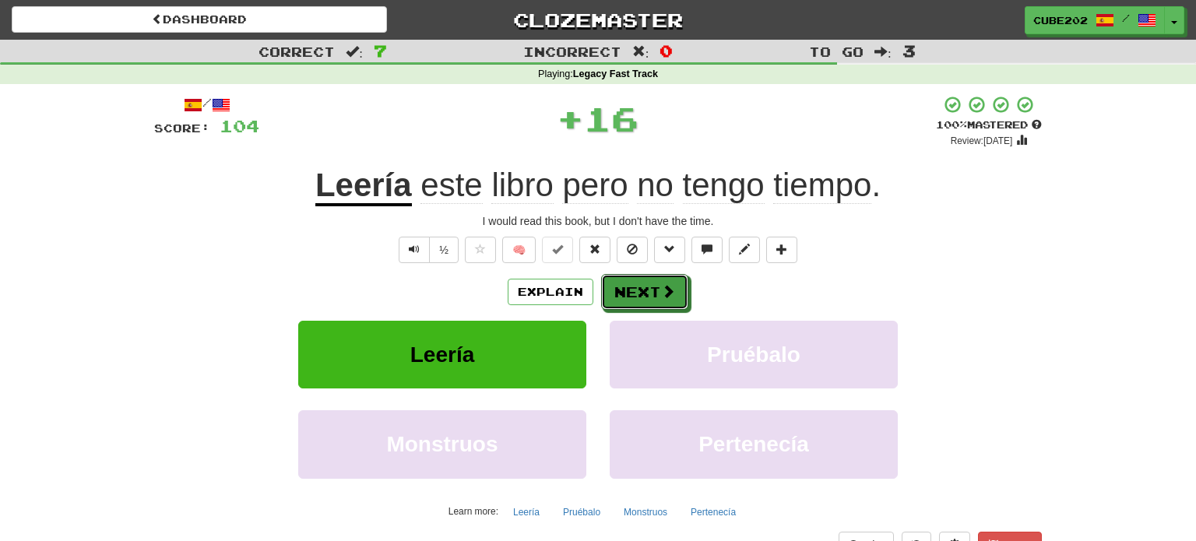
click at [657, 289] on button "Next" at bounding box center [644, 292] width 87 height 36
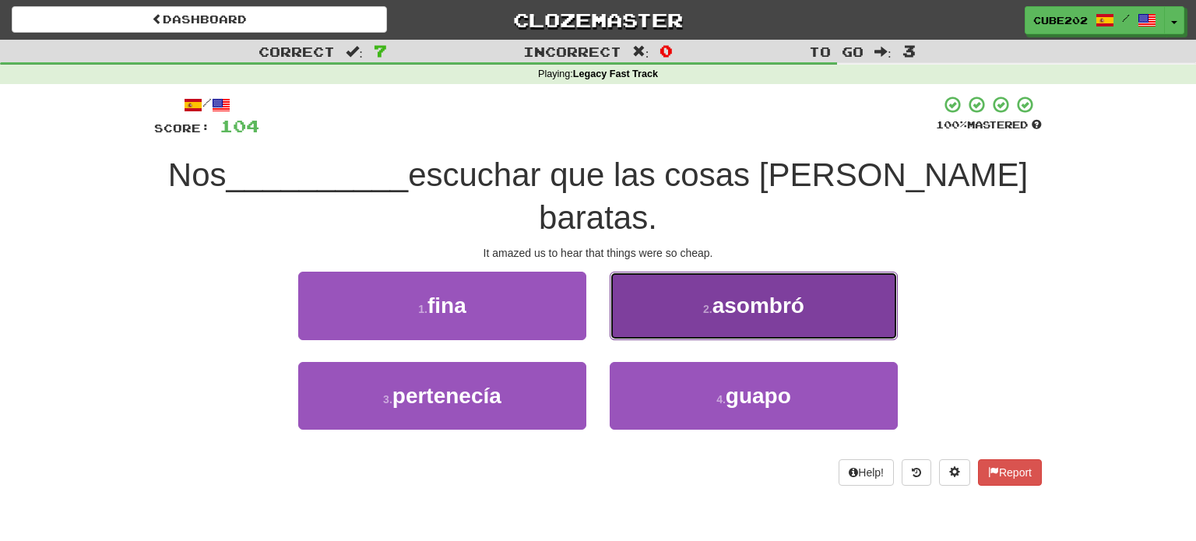
click at [701, 323] on button "2 . asombró" at bounding box center [754, 306] width 288 height 68
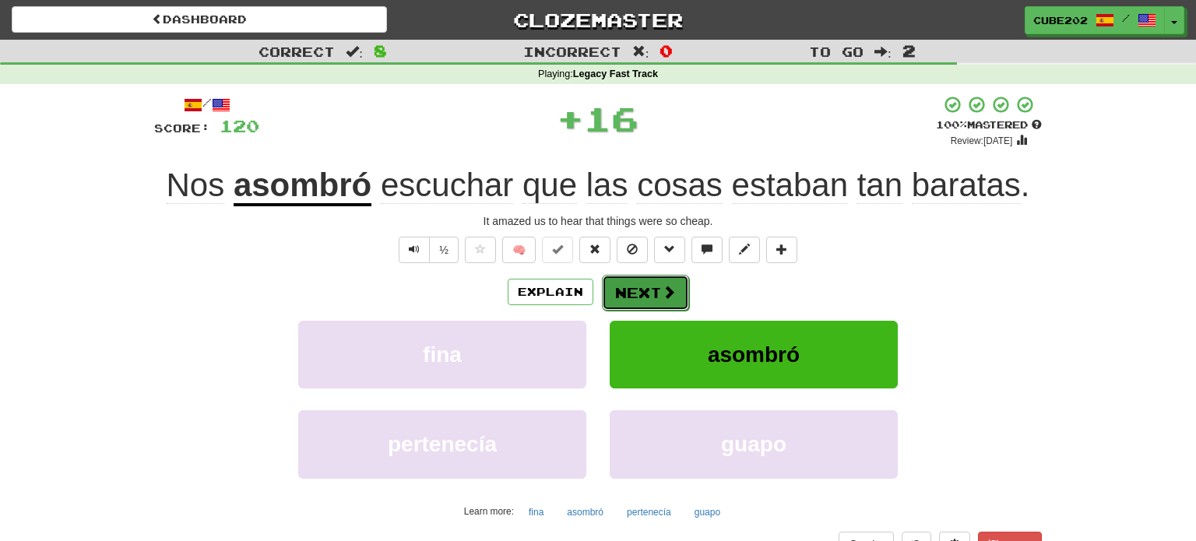
click at [645, 290] on button "Next" at bounding box center [645, 293] width 87 height 36
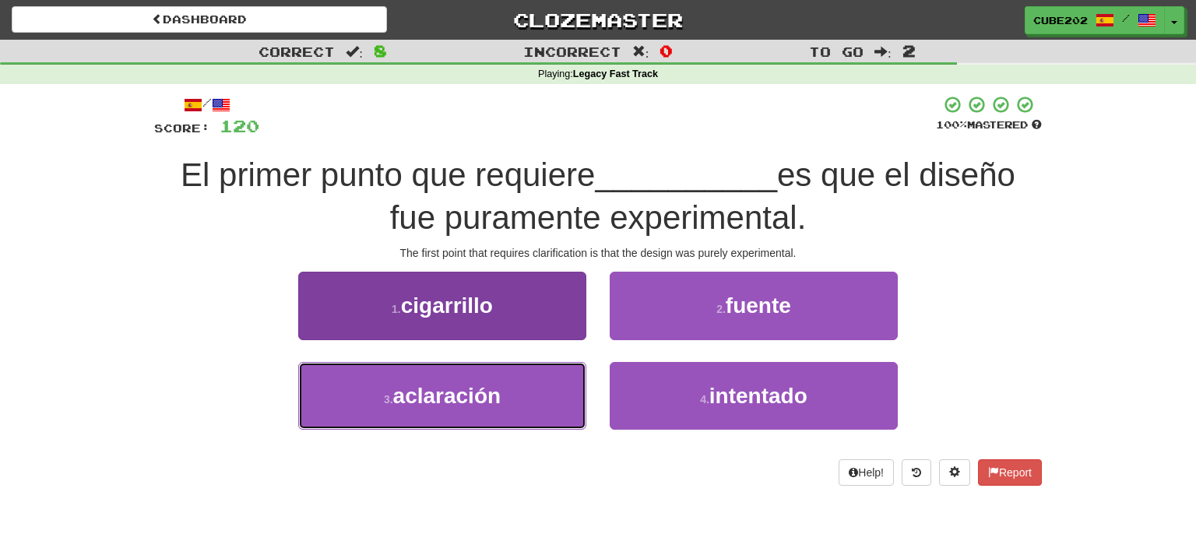
drag, startPoint x: 503, startPoint y: 399, endPoint x: 529, endPoint y: 376, distance: 35.3
click at [502, 399] on button "3 . aclaración" at bounding box center [442, 396] width 288 height 68
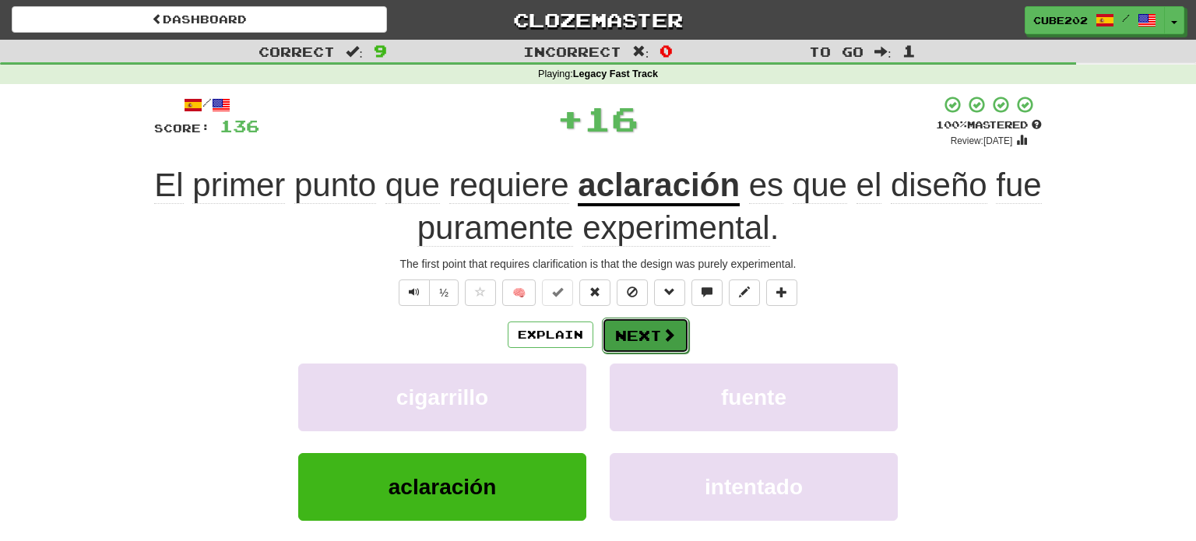
click at [651, 335] on button "Next" at bounding box center [645, 336] width 87 height 36
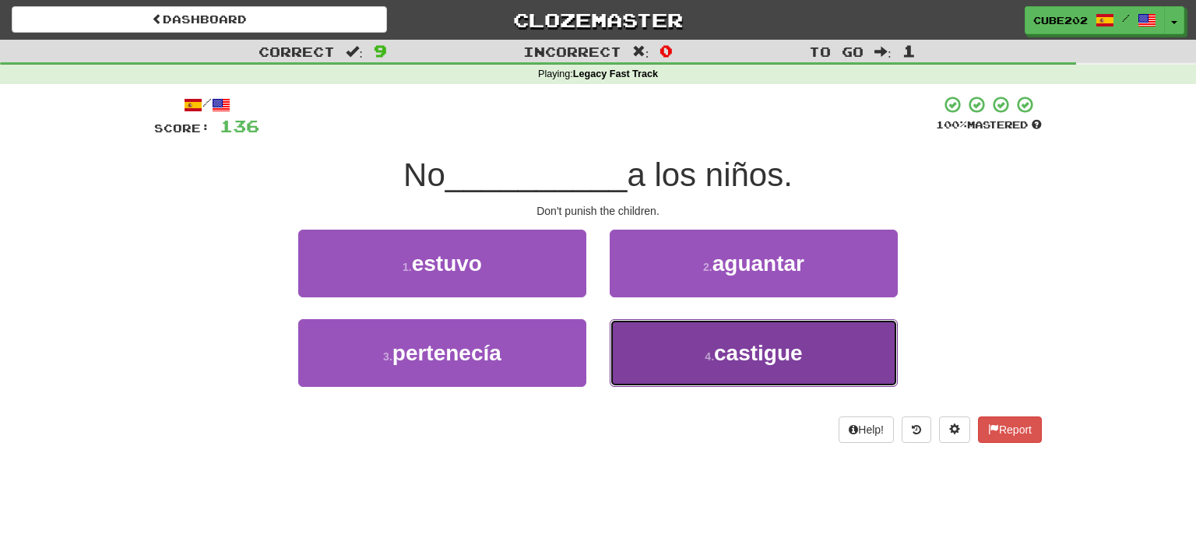
click at [731, 359] on span "castigue" at bounding box center [758, 353] width 89 height 24
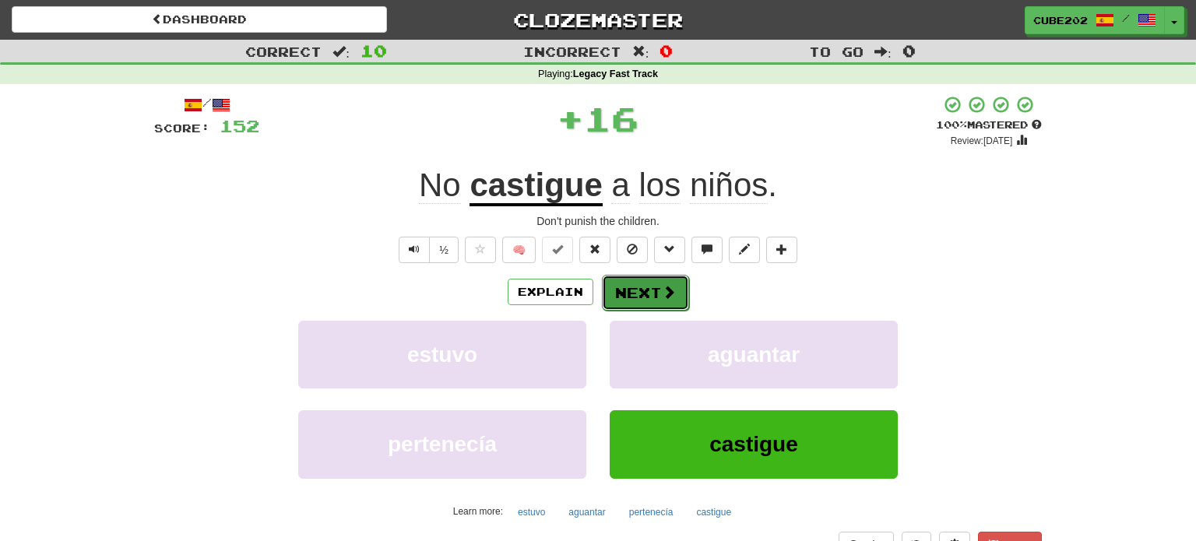
click at [640, 295] on button "Next" at bounding box center [645, 293] width 87 height 36
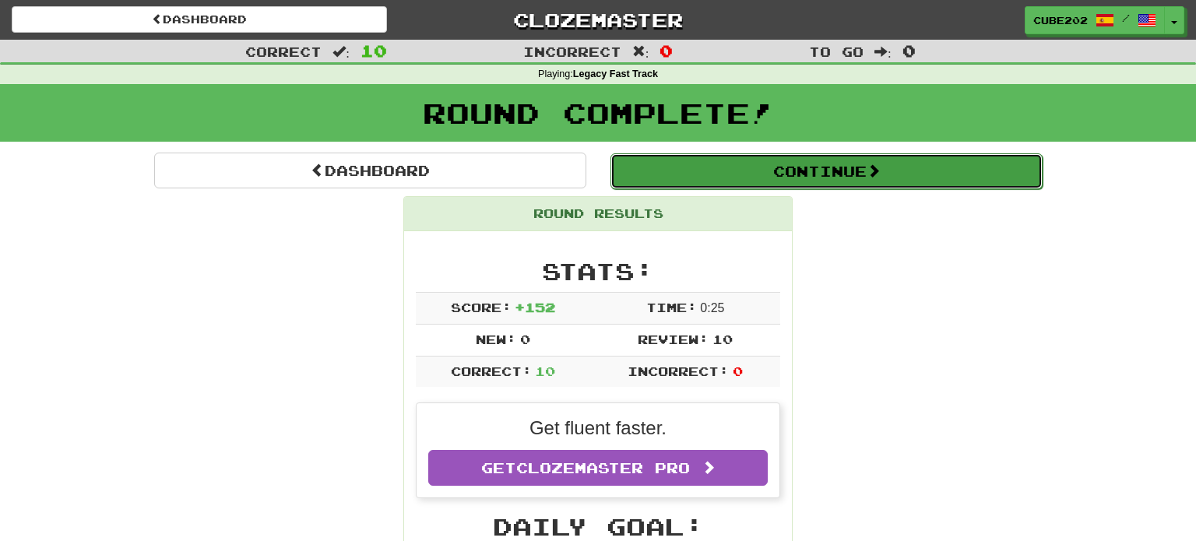
click at [677, 180] on button "Continue" at bounding box center [826, 171] width 432 height 36
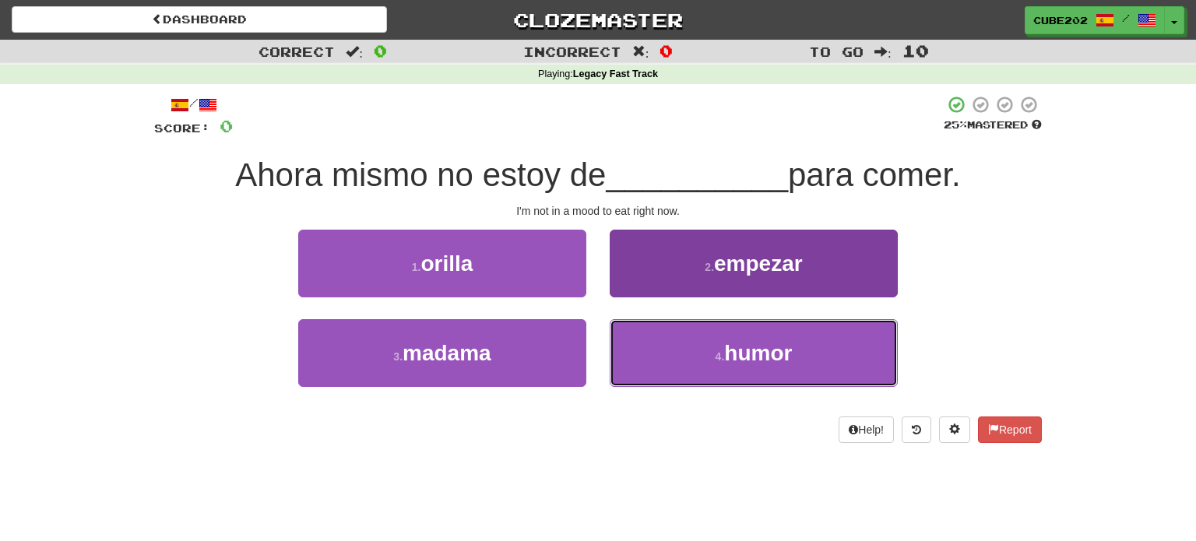
drag, startPoint x: 685, startPoint y: 353, endPoint x: 692, endPoint y: 339, distance: 15.7
click at [686, 353] on button "4 . humor" at bounding box center [754, 353] width 288 height 68
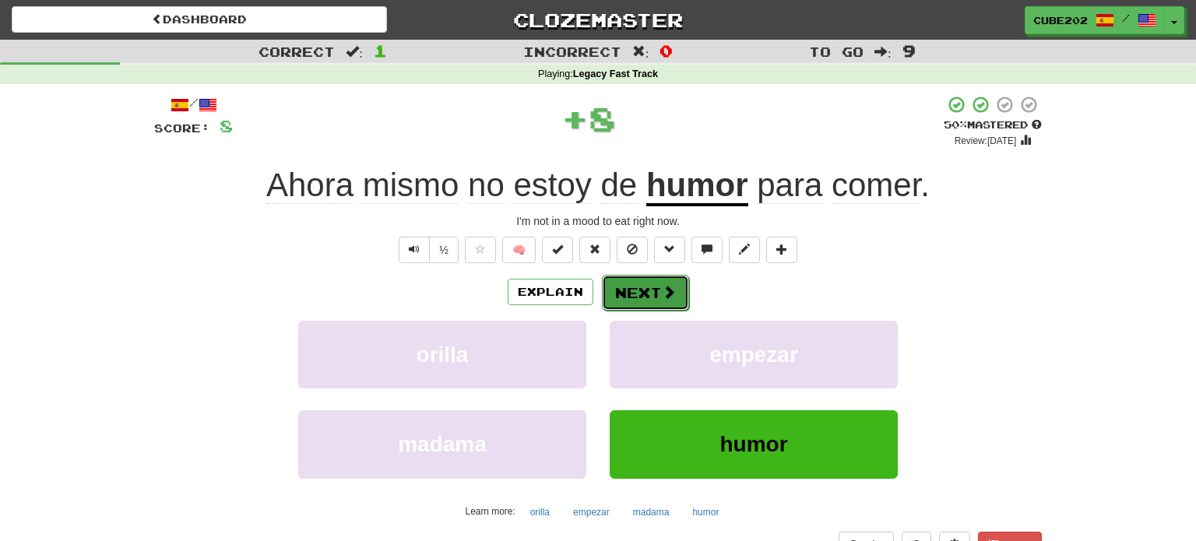
click at [648, 279] on button "Next" at bounding box center [645, 293] width 87 height 36
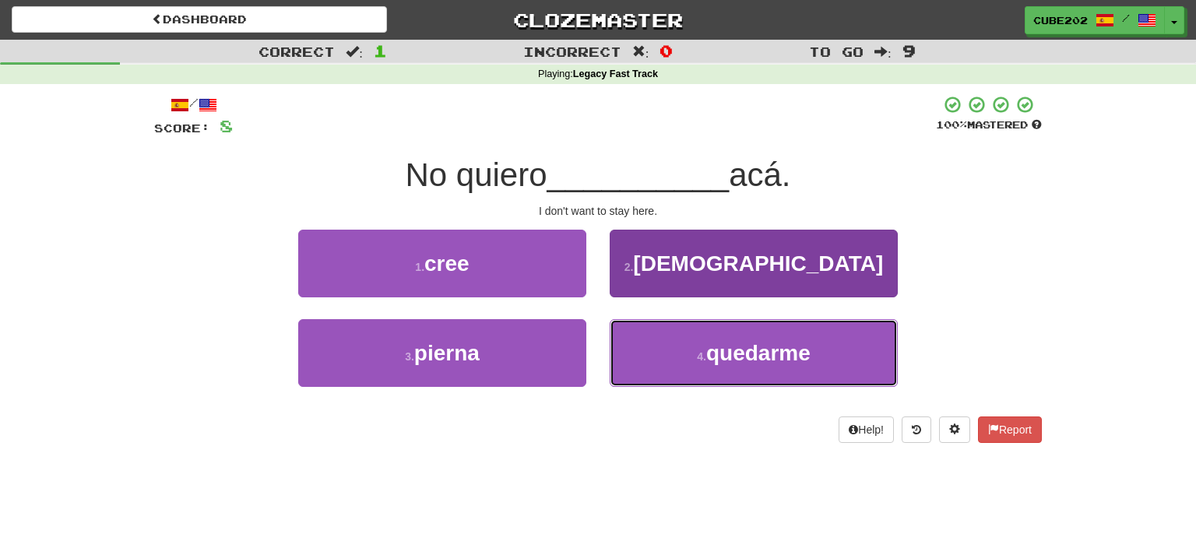
click at [683, 350] on button "4 . quedarme" at bounding box center [754, 353] width 288 height 68
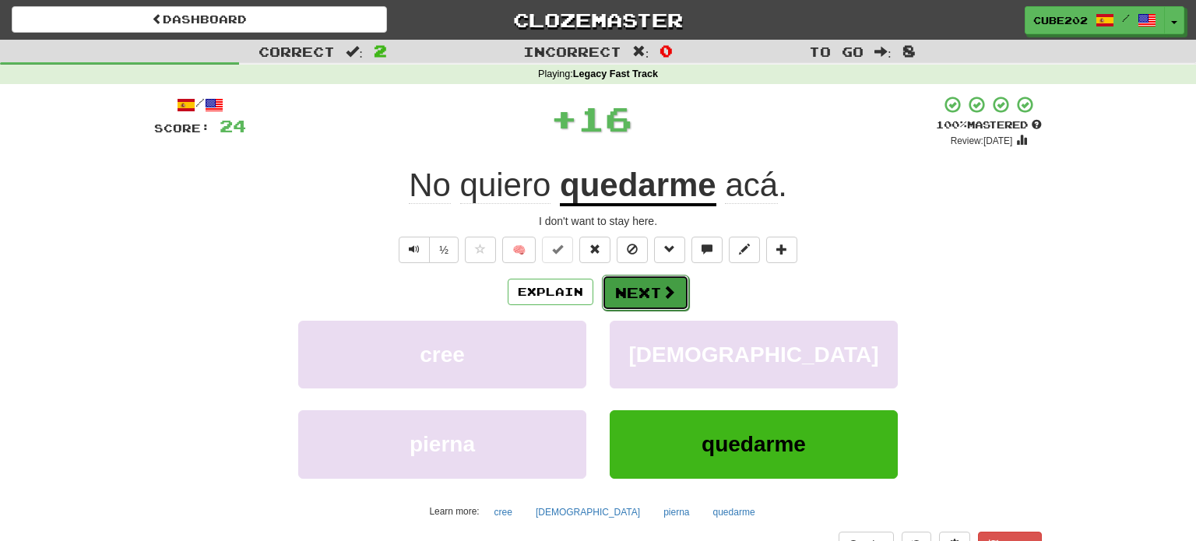
click at [645, 284] on button "Next" at bounding box center [645, 293] width 87 height 36
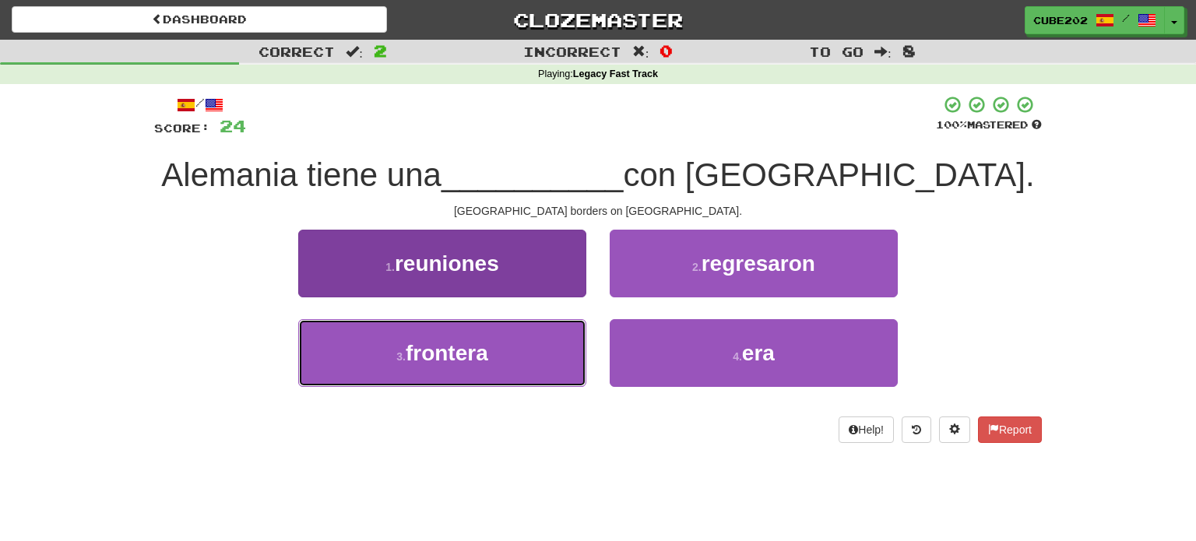
drag, startPoint x: 518, startPoint y: 349, endPoint x: 545, endPoint y: 329, distance: 33.9
click at [518, 350] on button "3 . frontera" at bounding box center [442, 353] width 288 height 68
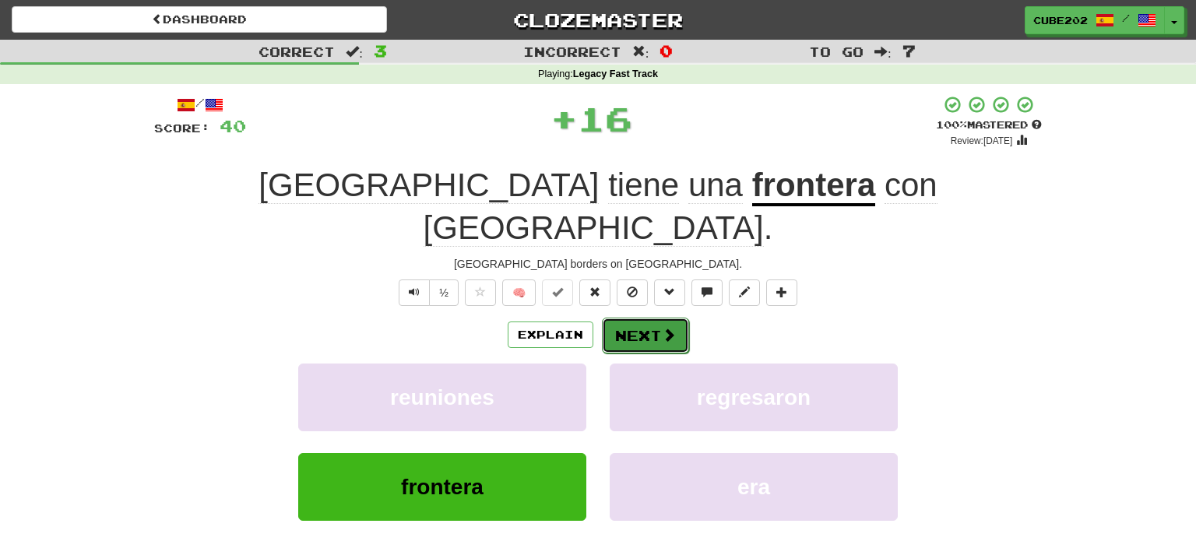
click at [627, 318] on button "Next" at bounding box center [645, 336] width 87 height 36
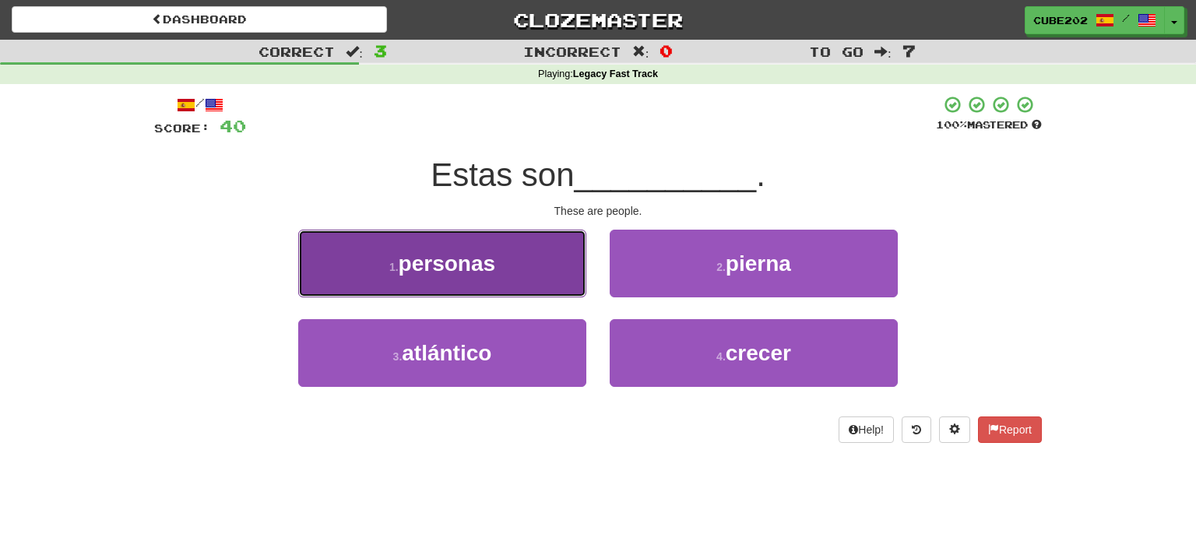
click at [545, 271] on button "1 . personas" at bounding box center [442, 264] width 288 height 68
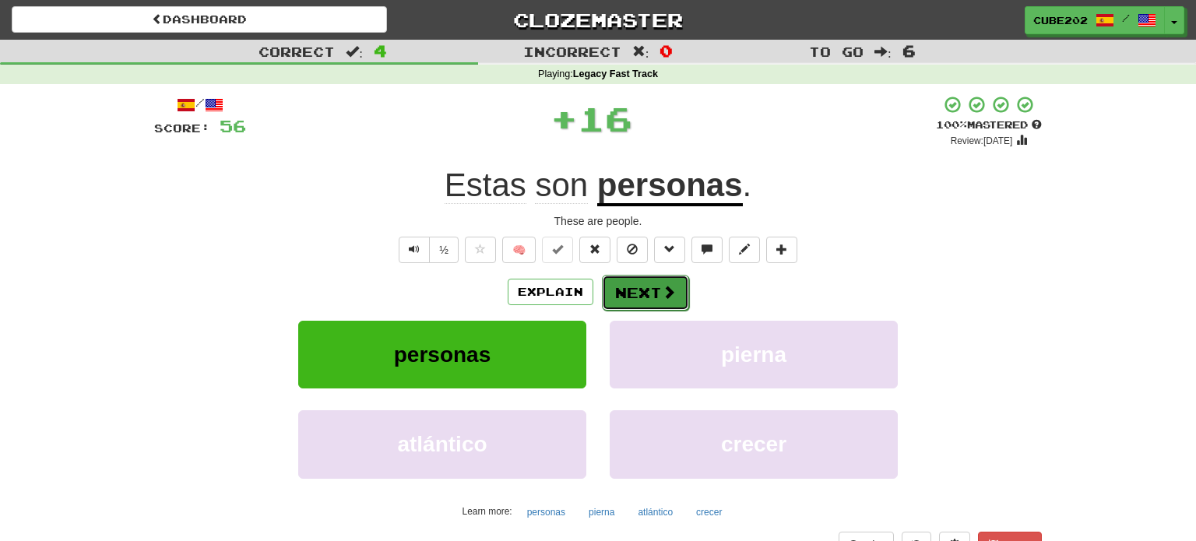
click at [645, 290] on button "Next" at bounding box center [645, 293] width 87 height 36
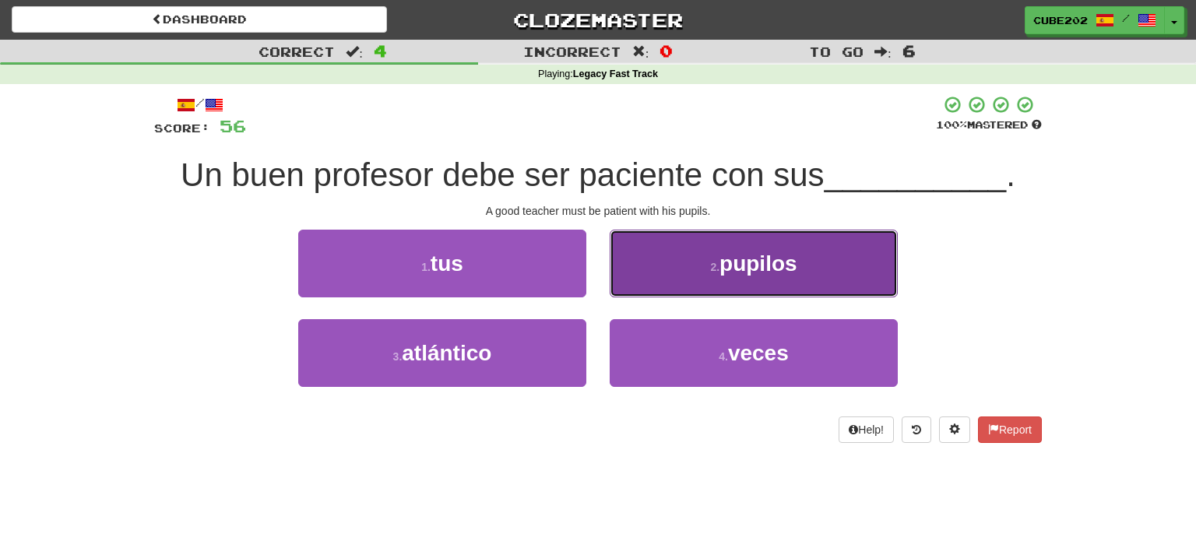
click at [745, 258] on span "pupilos" at bounding box center [758, 263] width 78 height 24
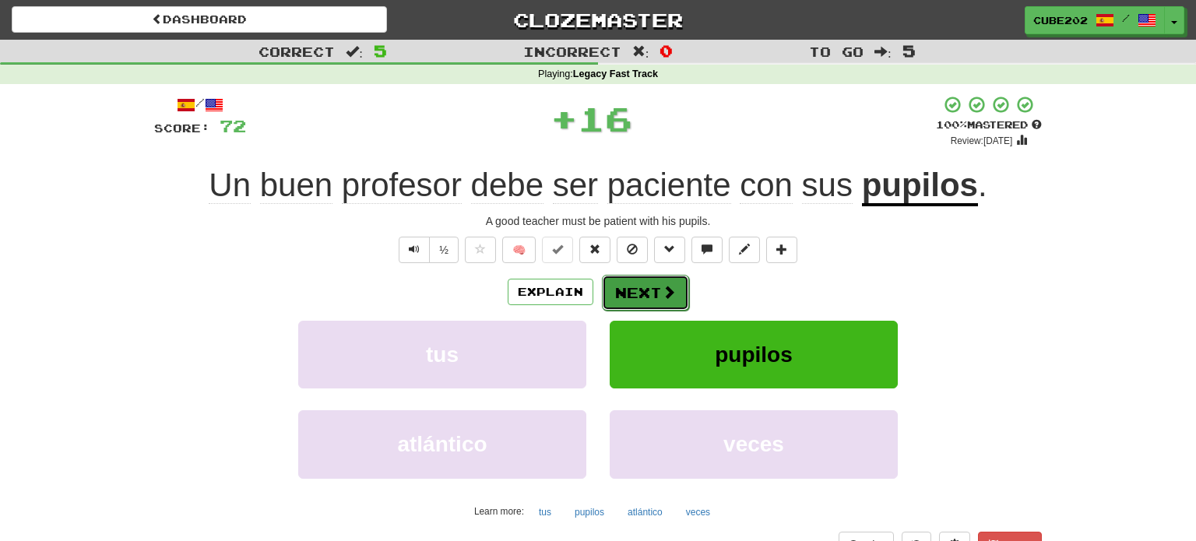
click at [638, 293] on button "Next" at bounding box center [645, 293] width 87 height 36
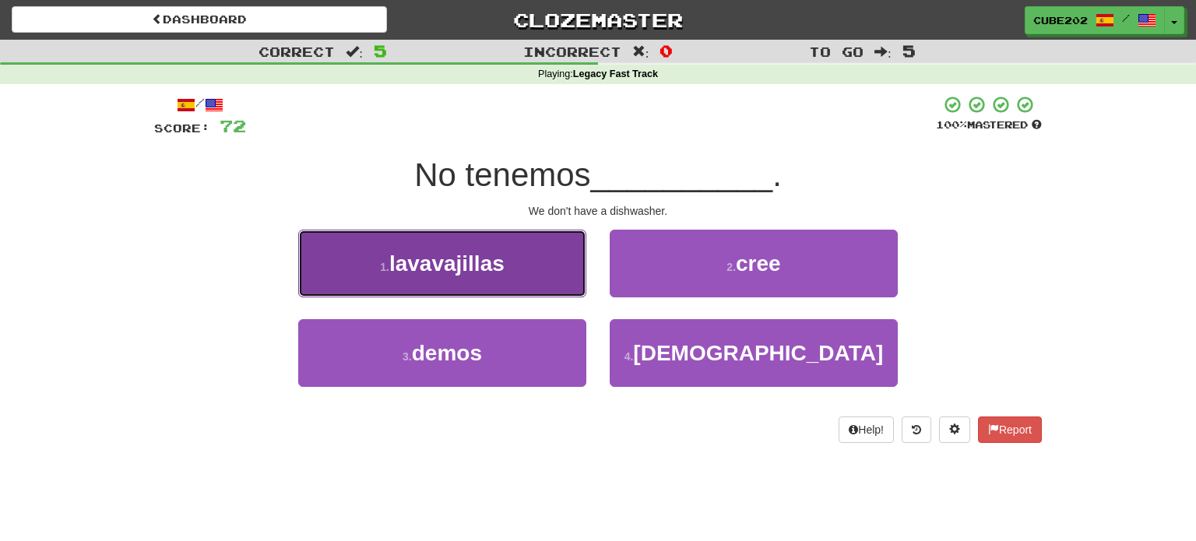
click at [535, 258] on button "1 . lavavajillas" at bounding box center [442, 264] width 288 height 68
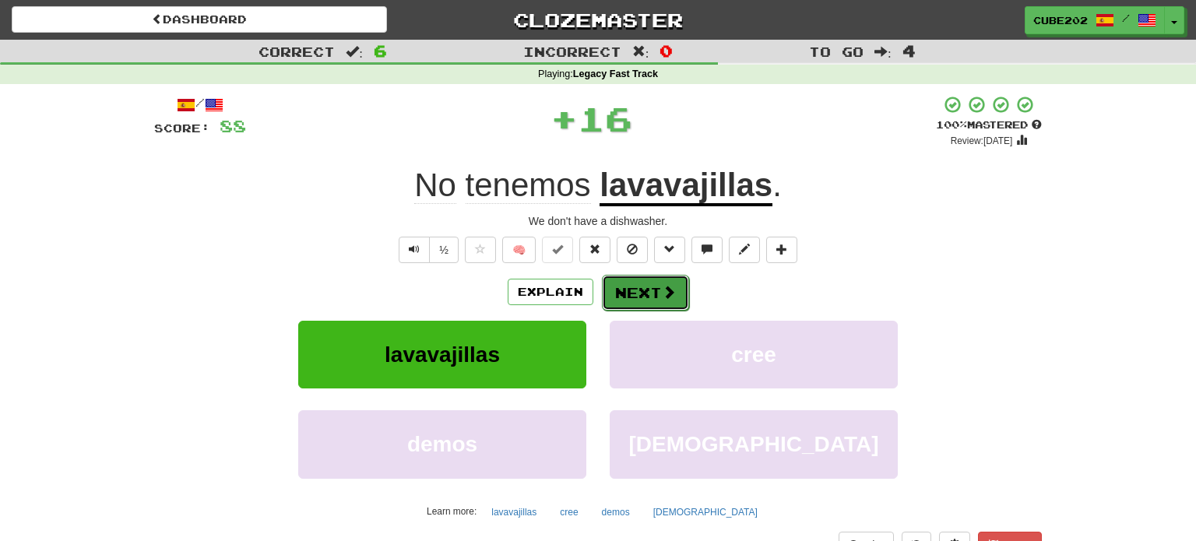
click at [641, 297] on button "Next" at bounding box center [645, 293] width 87 height 36
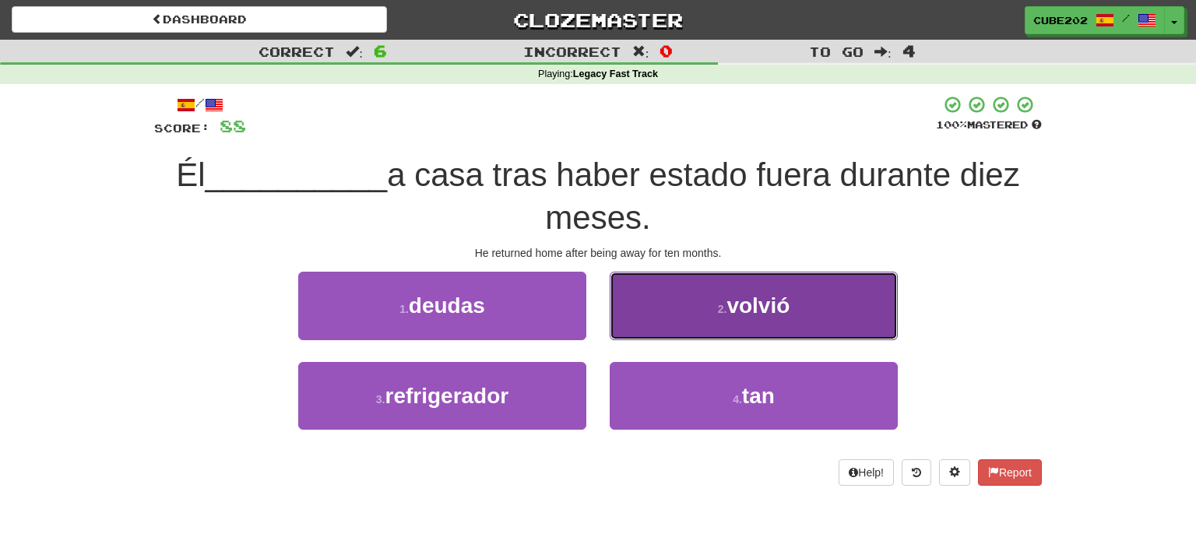
click at [724, 316] on button "2 . volvió" at bounding box center [754, 306] width 288 height 68
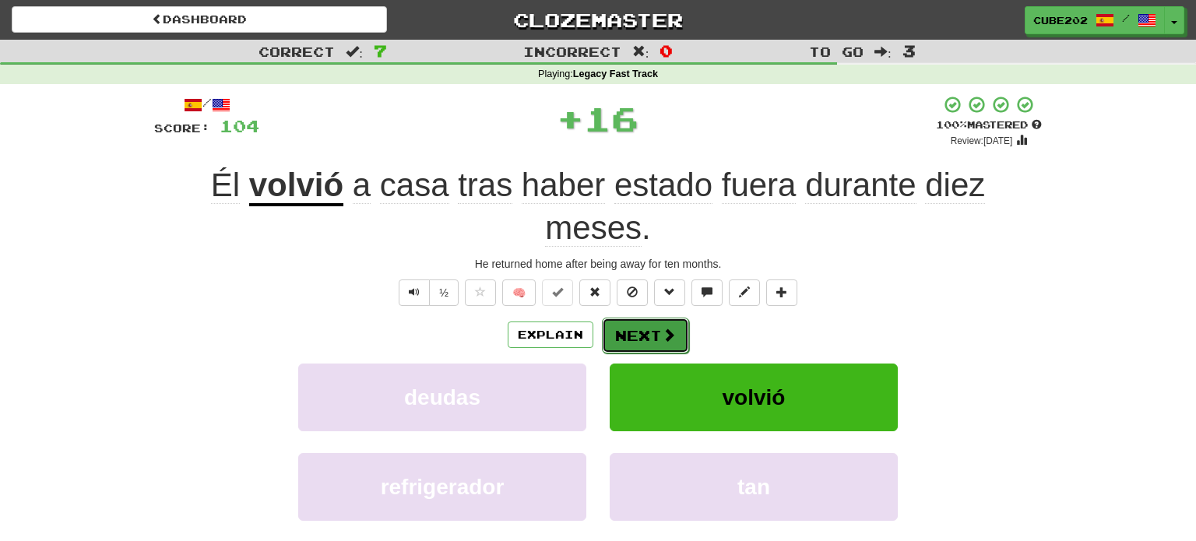
click at [652, 328] on button "Next" at bounding box center [645, 336] width 87 height 36
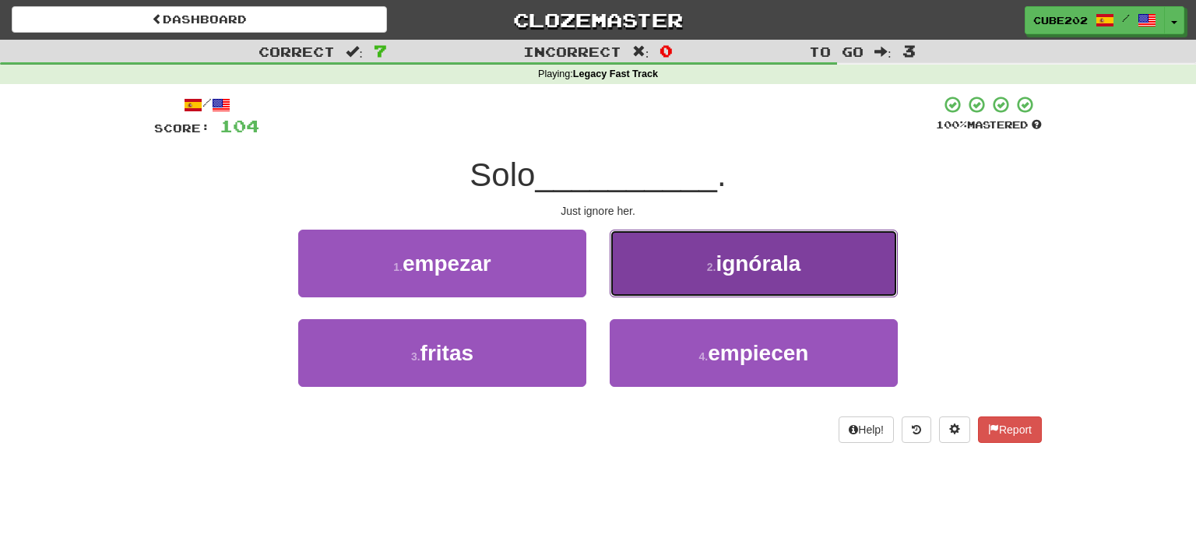
click at [701, 259] on button "2 . ignórala" at bounding box center [754, 264] width 288 height 68
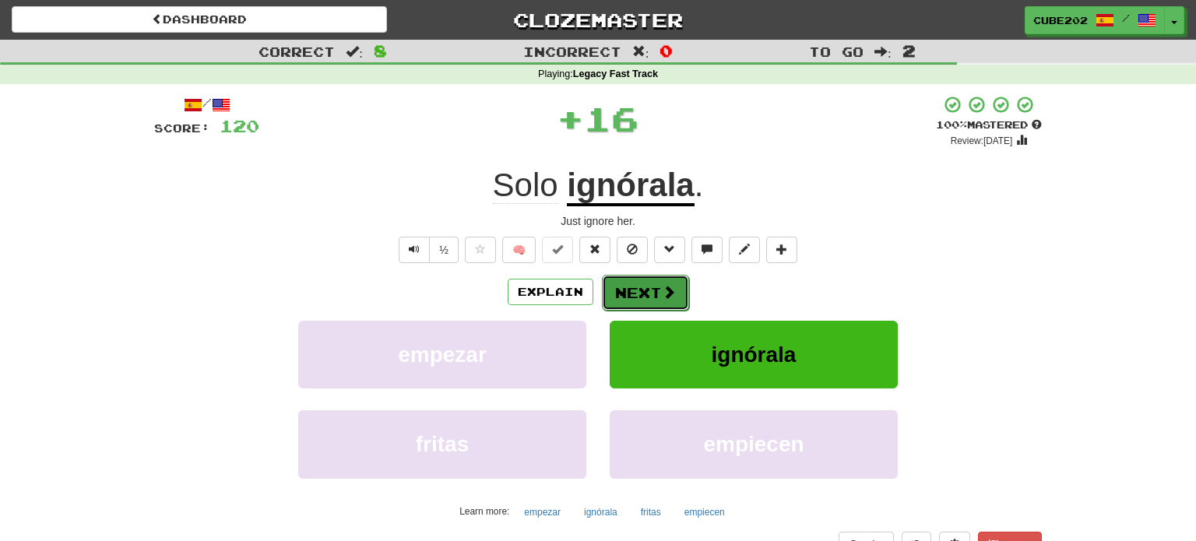
click at [654, 290] on button "Next" at bounding box center [645, 293] width 87 height 36
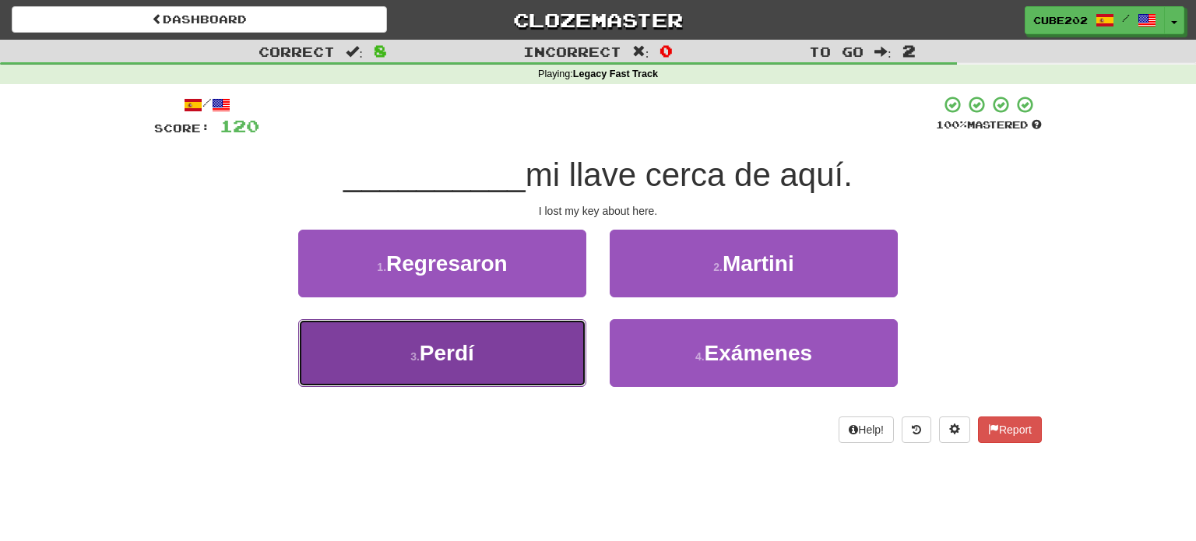
click at [529, 352] on button "3 . Perdí" at bounding box center [442, 353] width 288 height 68
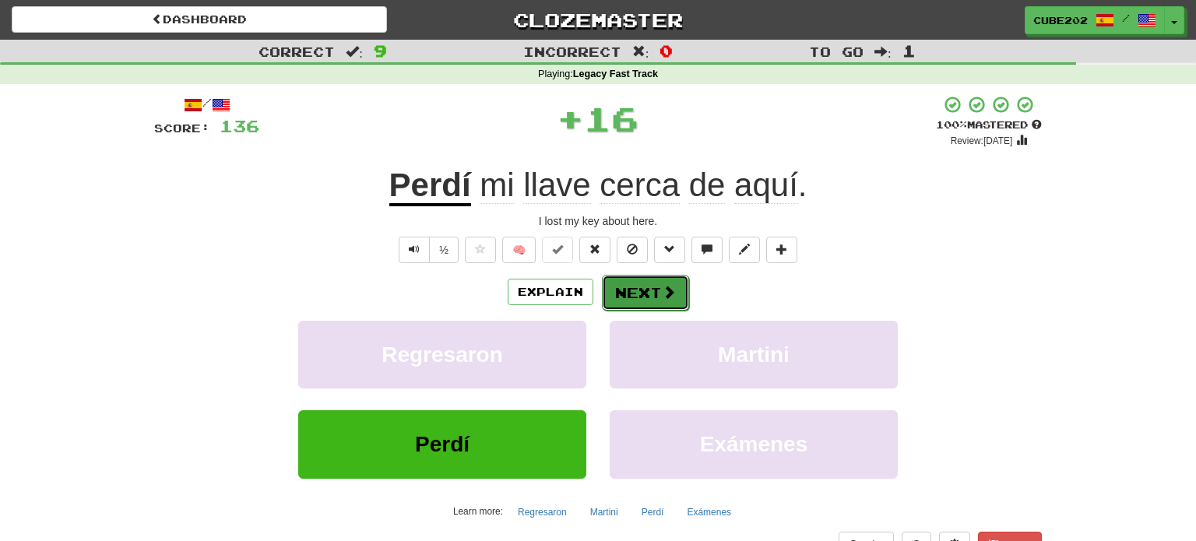
click at [655, 294] on button "Next" at bounding box center [645, 293] width 87 height 36
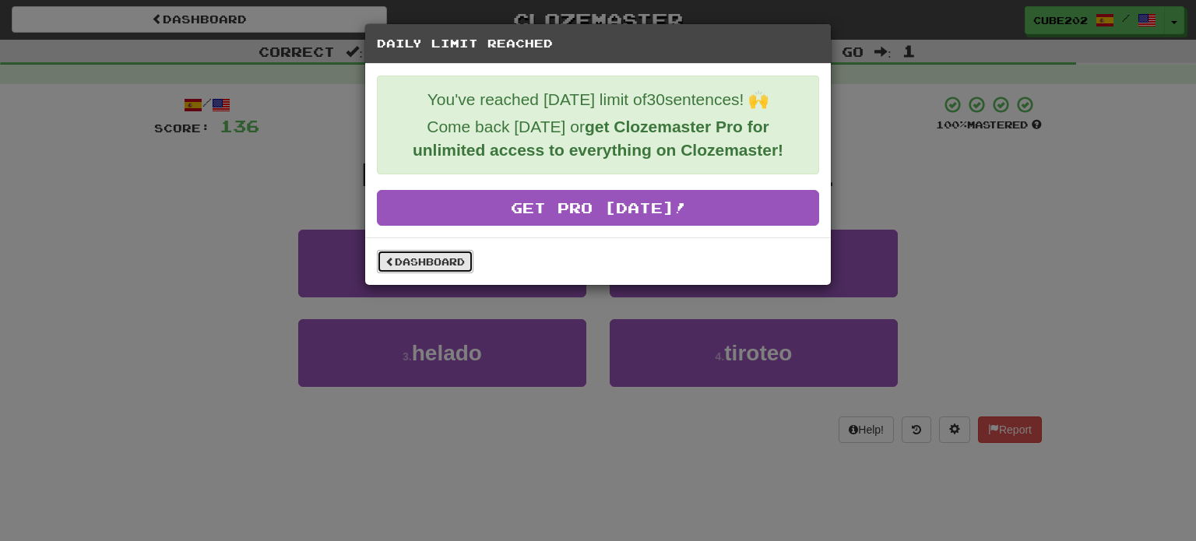
click at [444, 258] on link "Dashboard" at bounding box center [425, 261] width 97 height 23
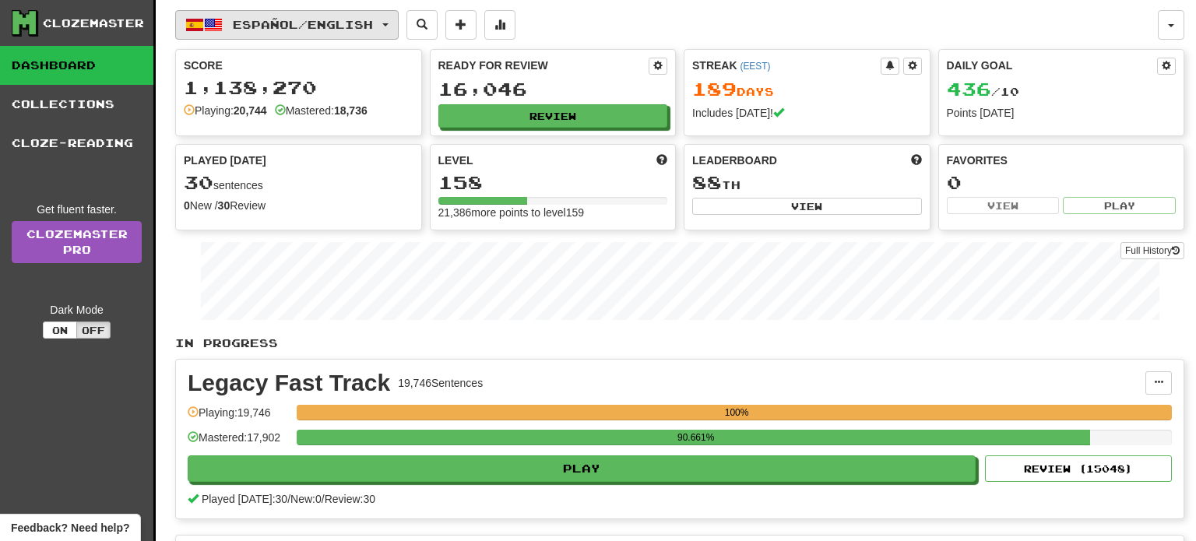
click at [388, 18] on button "Español / English" at bounding box center [286, 25] width 223 height 30
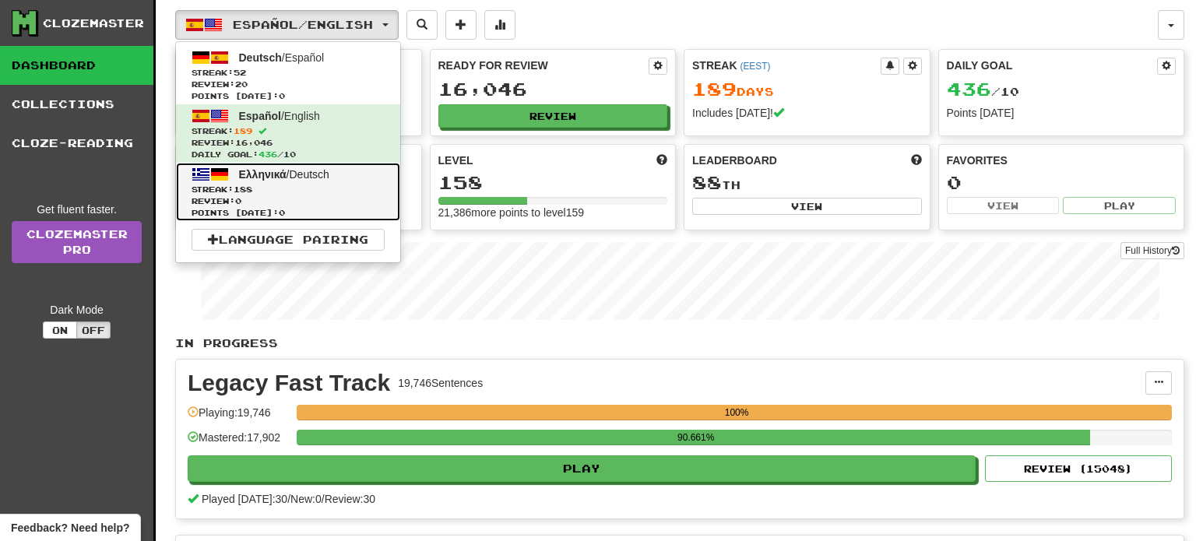
click at [344, 197] on span "Review: 0" at bounding box center [287, 201] width 193 height 12
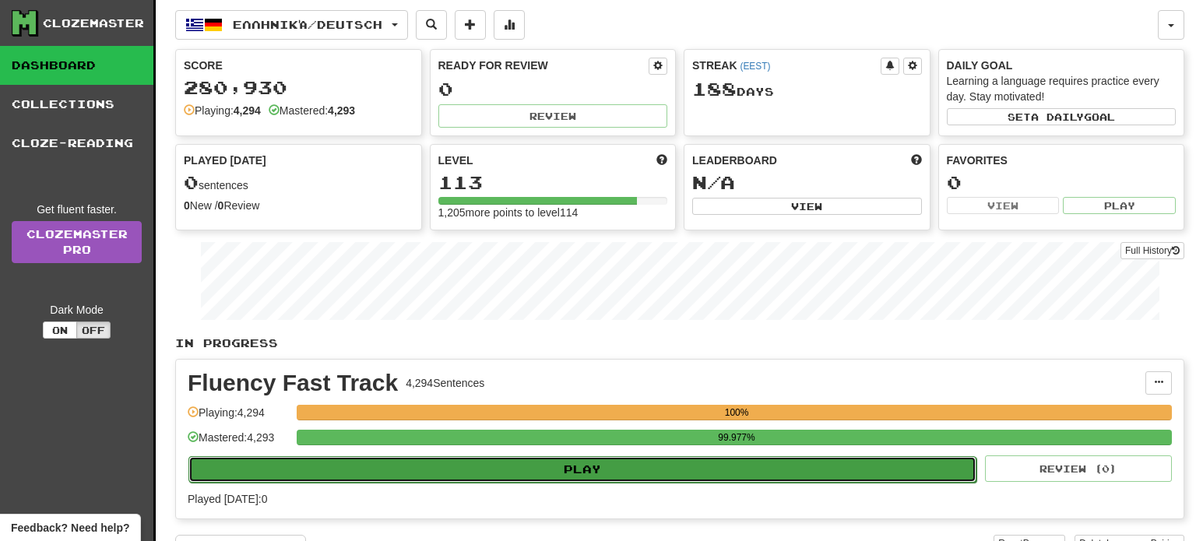
click at [634, 469] on button "Play" at bounding box center [582, 469] width 788 height 26
select select "**"
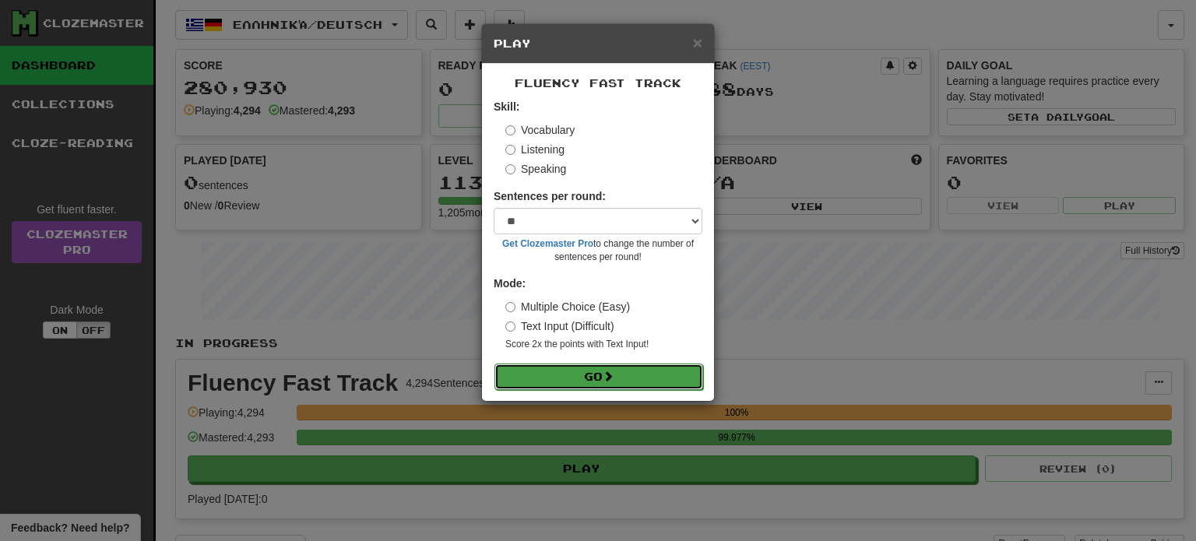
click at [634, 372] on button "Go" at bounding box center [598, 377] width 209 height 26
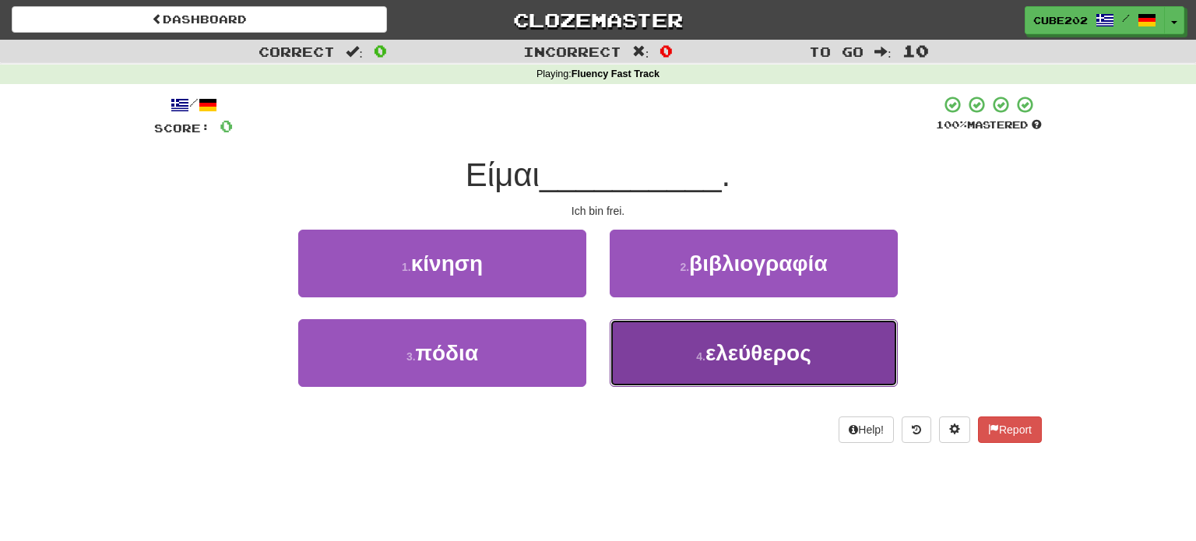
click at [690, 346] on button "4 . ελεύθερος" at bounding box center [754, 353] width 288 height 68
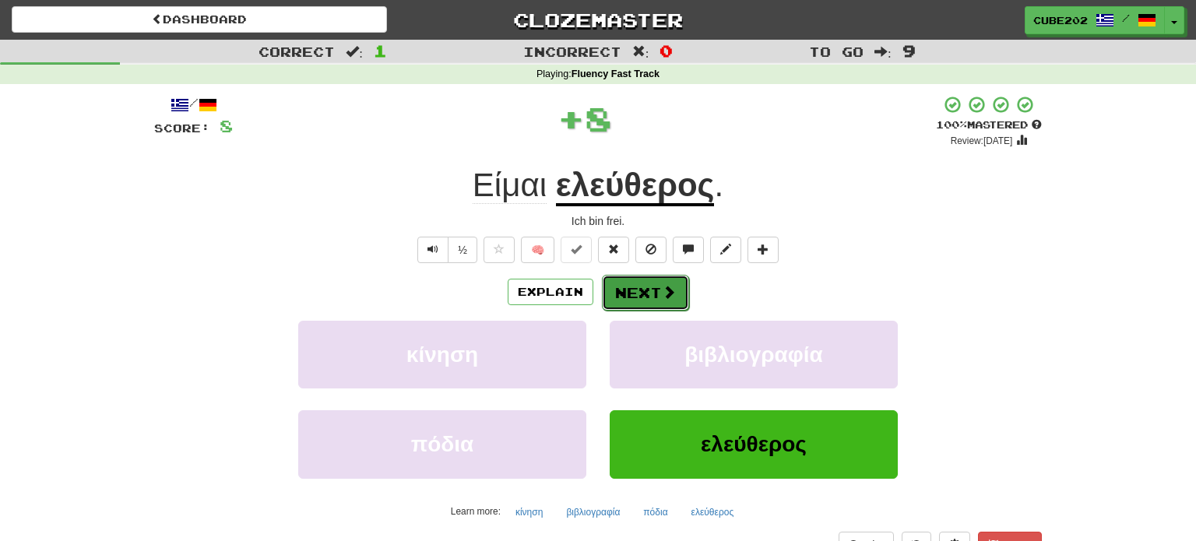
click at [649, 287] on button "Next" at bounding box center [645, 293] width 87 height 36
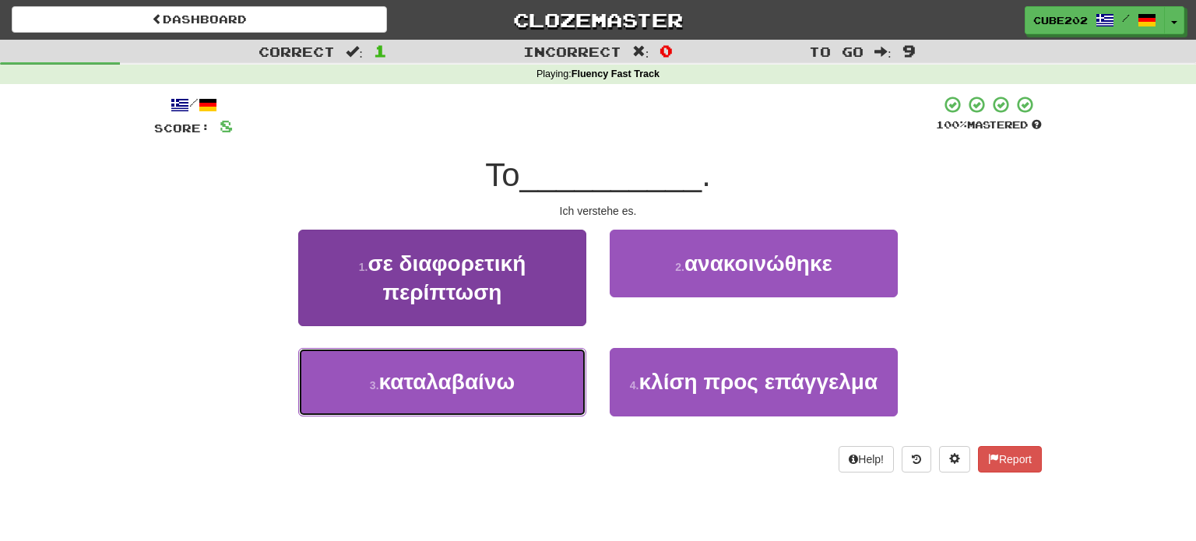
click at [548, 372] on button "3 . καταλαβαίνω" at bounding box center [442, 382] width 288 height 68
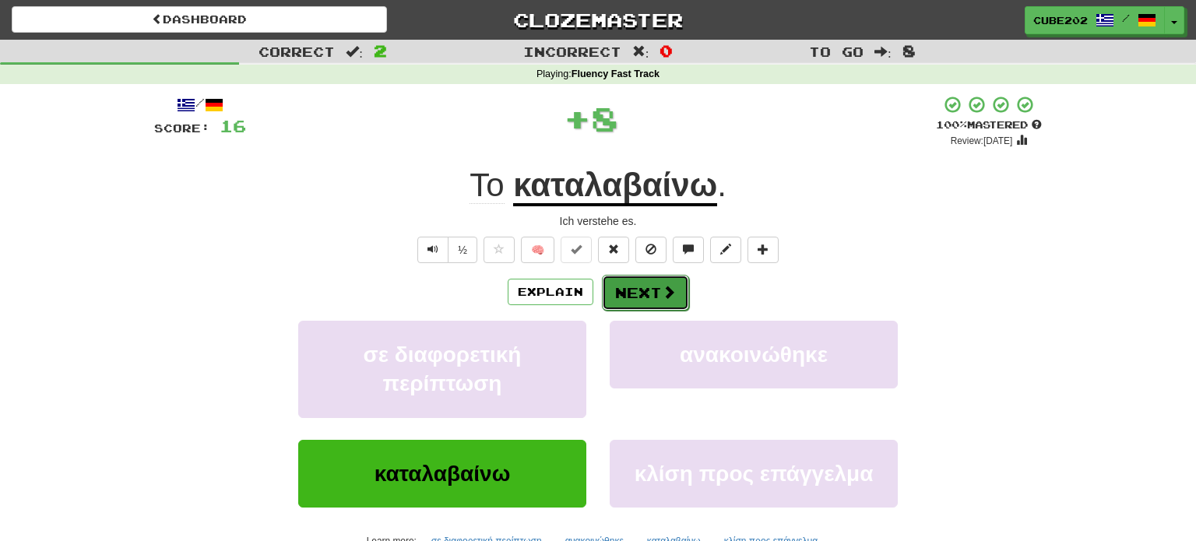
click at [641, 292] on button "Next" at bounding box center [645, 293] width 87 height 36
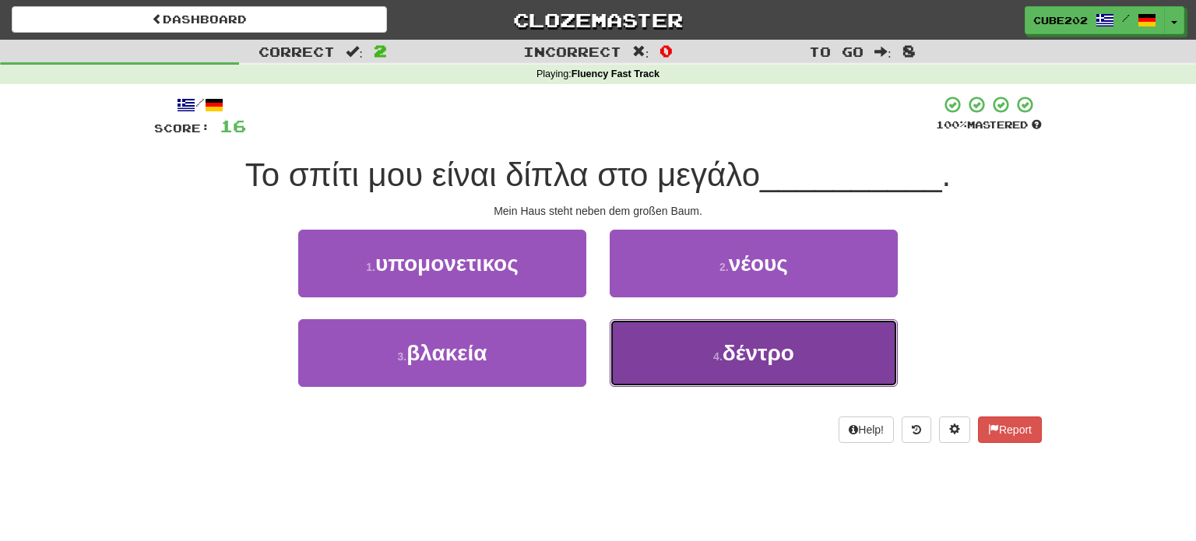
click at [704, 362] on button "4 . δέντρο" at bounding box center [754, 353] width 288 height 68
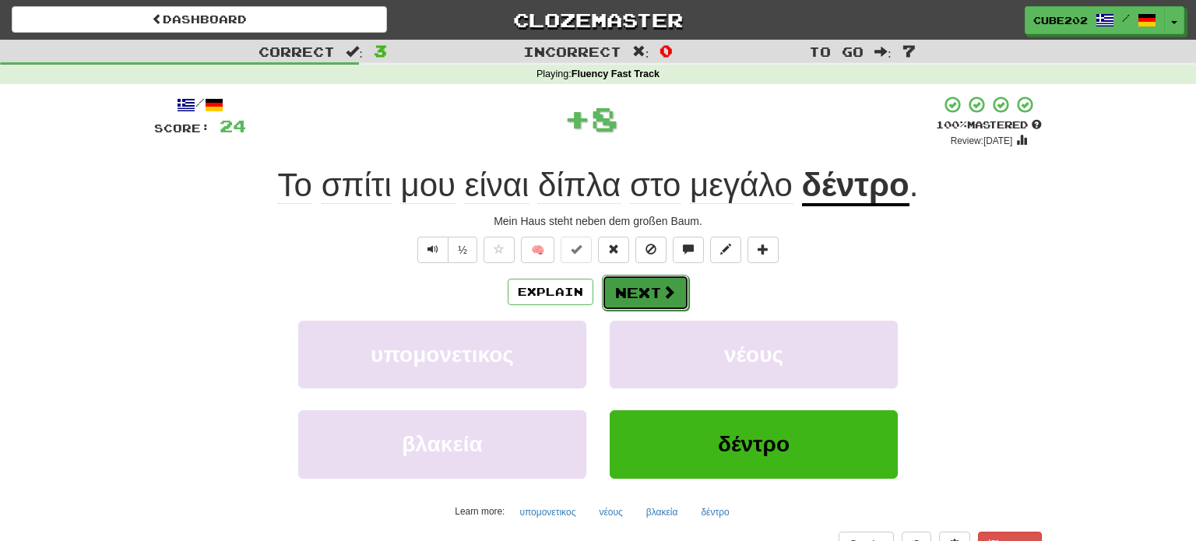
click at [639, 286] on button "Next" at bounding box center [645, 293] width 87 height 36
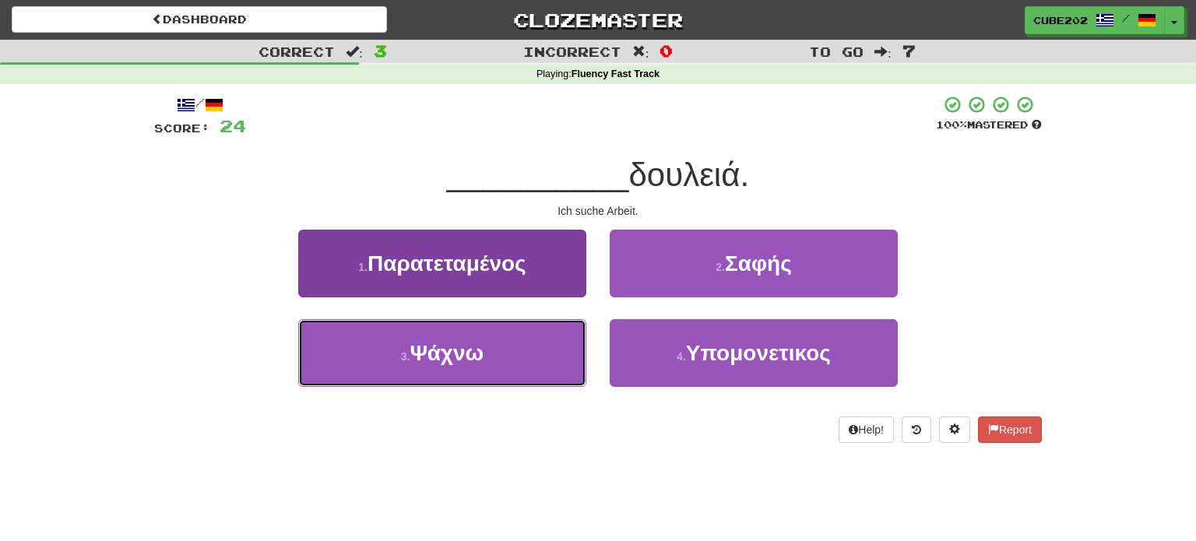
click at [490, 345] on button "3 . Ψάχνω" at bounding box center [442, 353] width 288 height 68
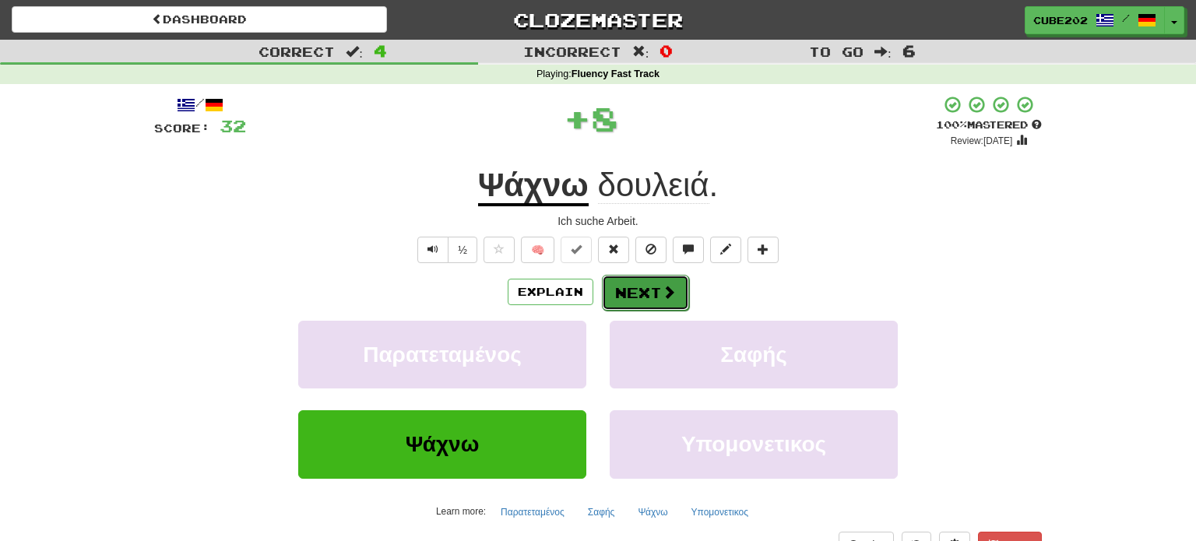
click at [630, 293] on button "Next" at bounding box center [645, 293] width 87 height 36
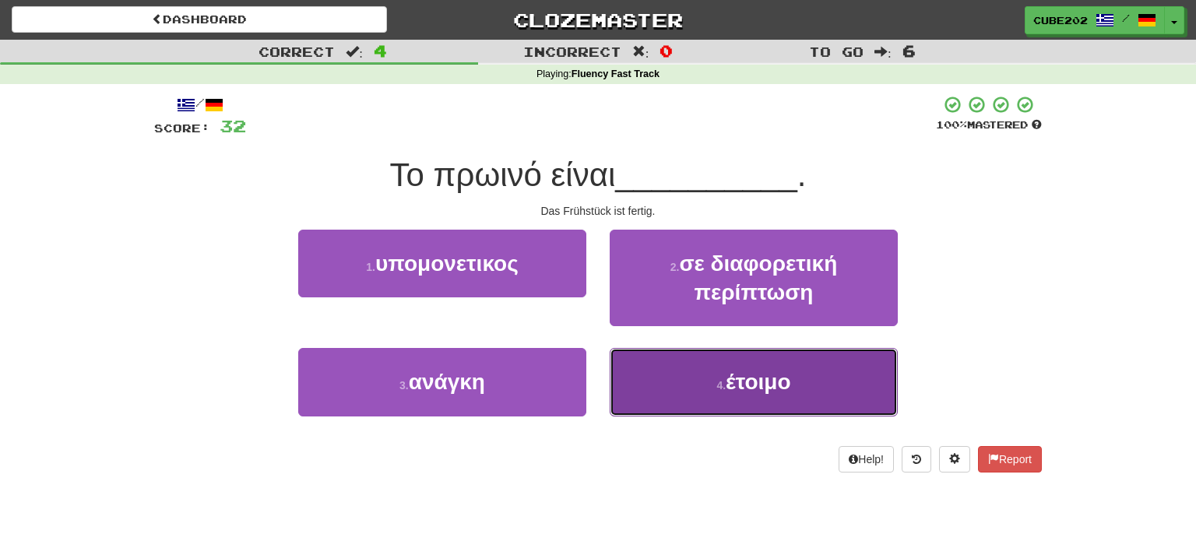
click at [690, 375] on button "4 . έτοιμο" at bounding box center [754, 382] width 288 height 68
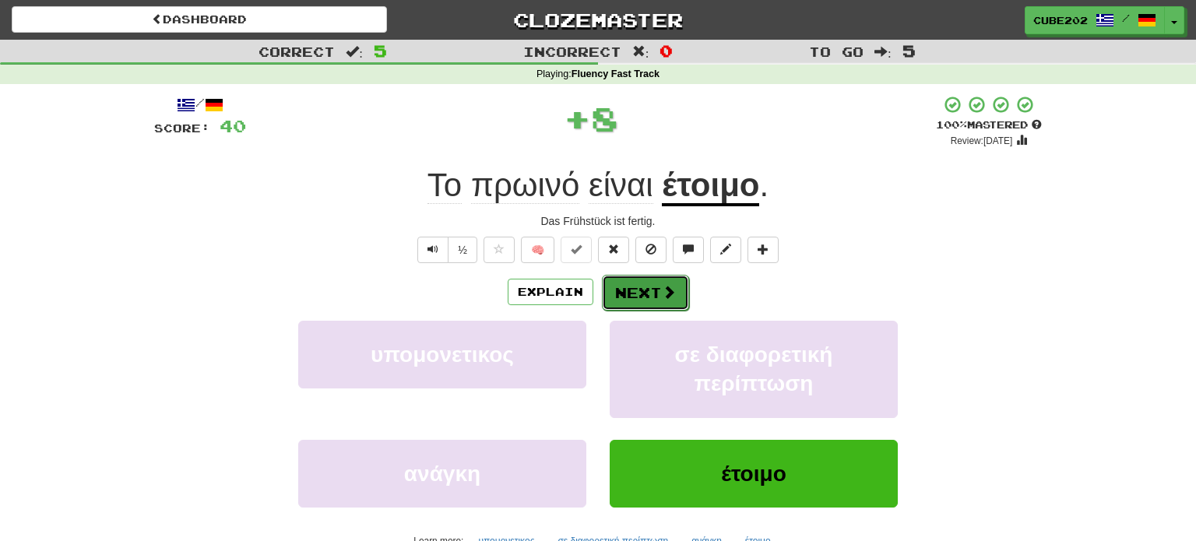
click at [649, 286] on button "Next" at bounding box center [645, 293] width 87 height 36
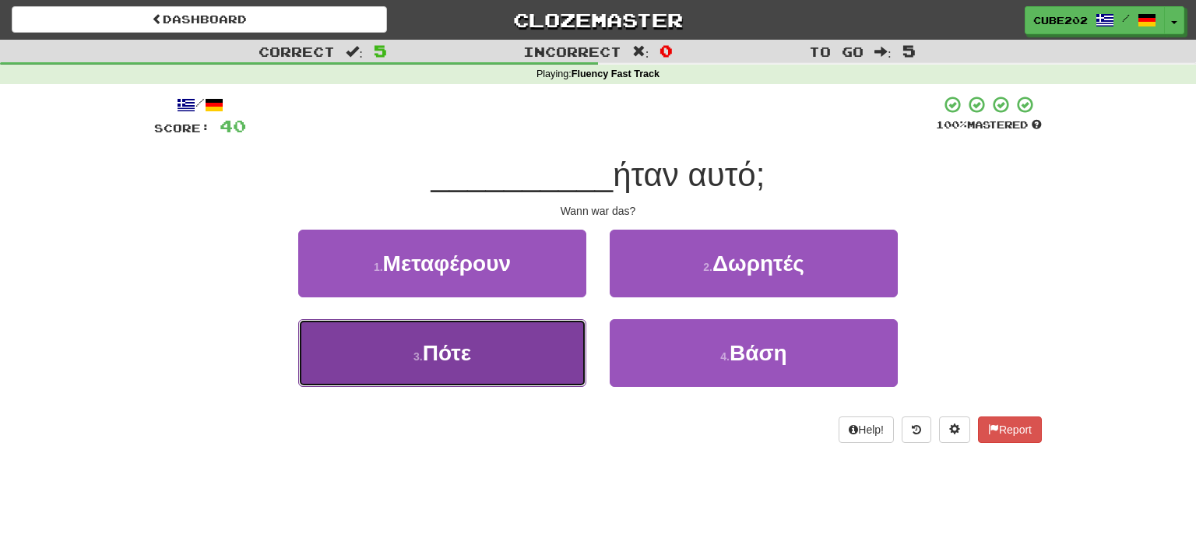
click at [521, 356] on button "3 . Πότε" at bounding box center [442, 353] width 288 height 68
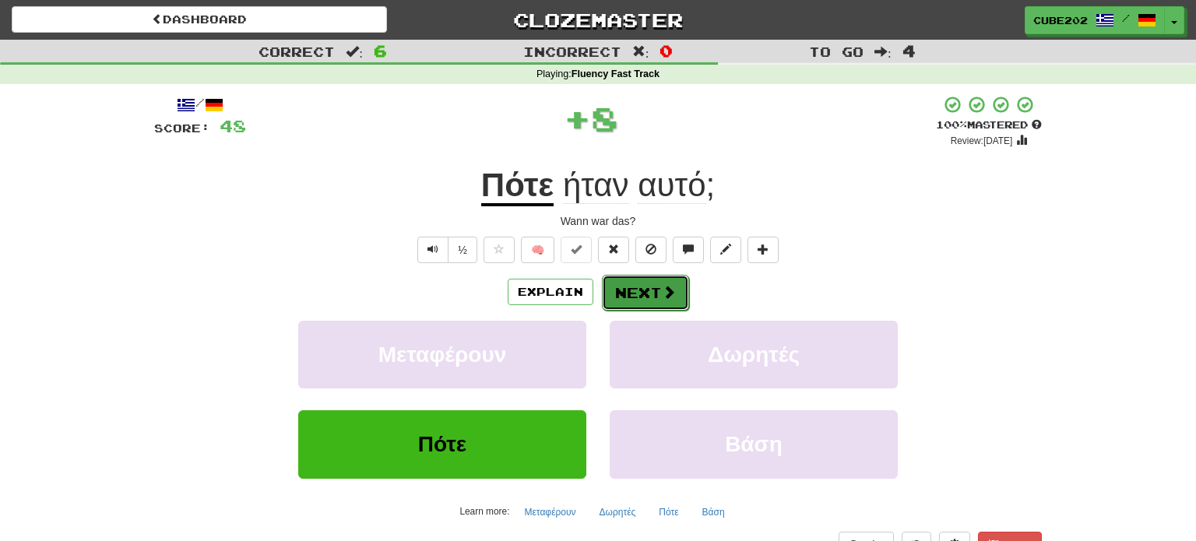
click at [624, 290] on button "Next" at bounding box center [645, 293] width 87 height 36
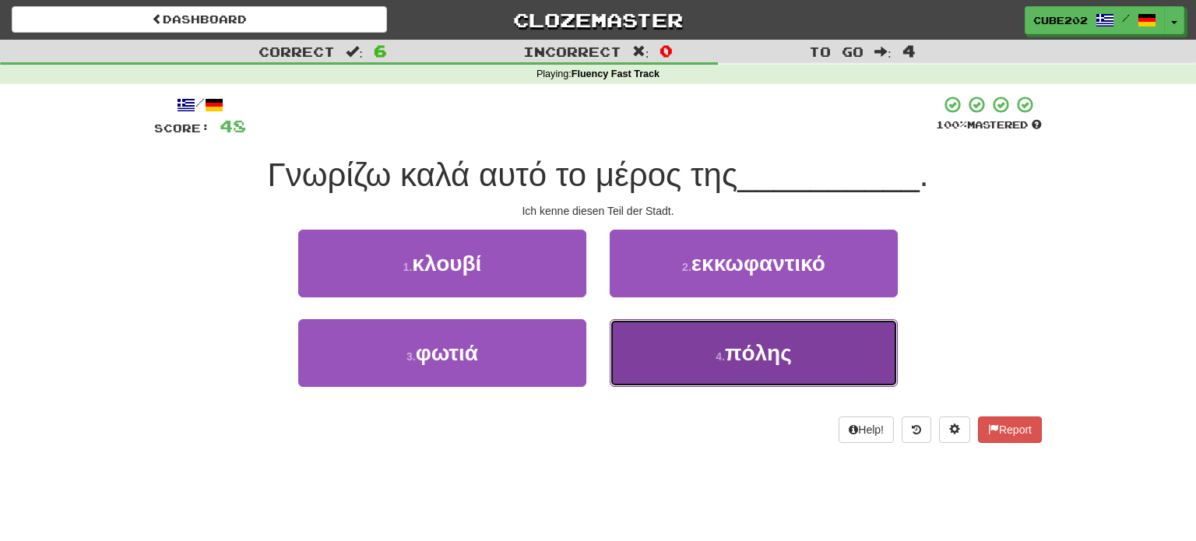
click at [683, 339] on button "4 . πόλης" at bounding box center [754, 353] width 288 height 68
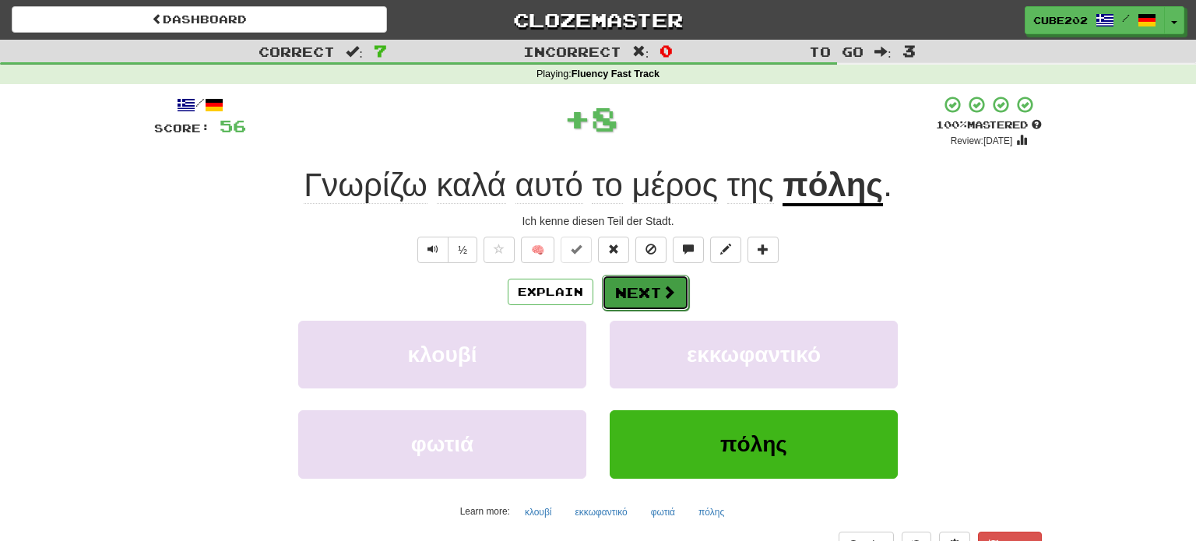
click at [655, 282] on button "Next" at bounding box center [645, 293] width 87 height 36
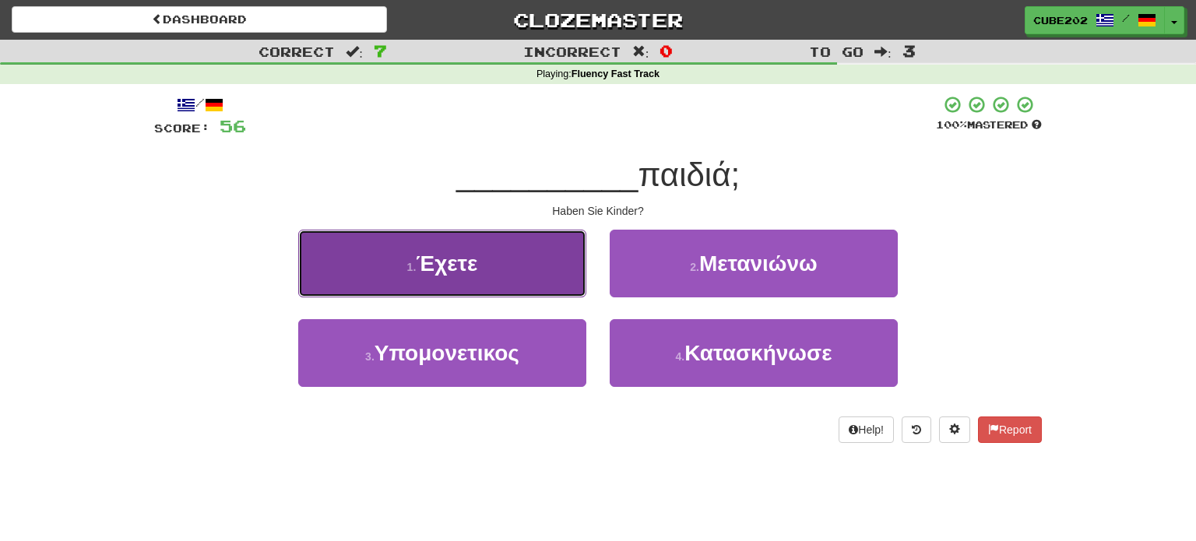
click at [567, 258] on button "1 . Έχετε" at bounding box center [442, 264] width 288 height 68
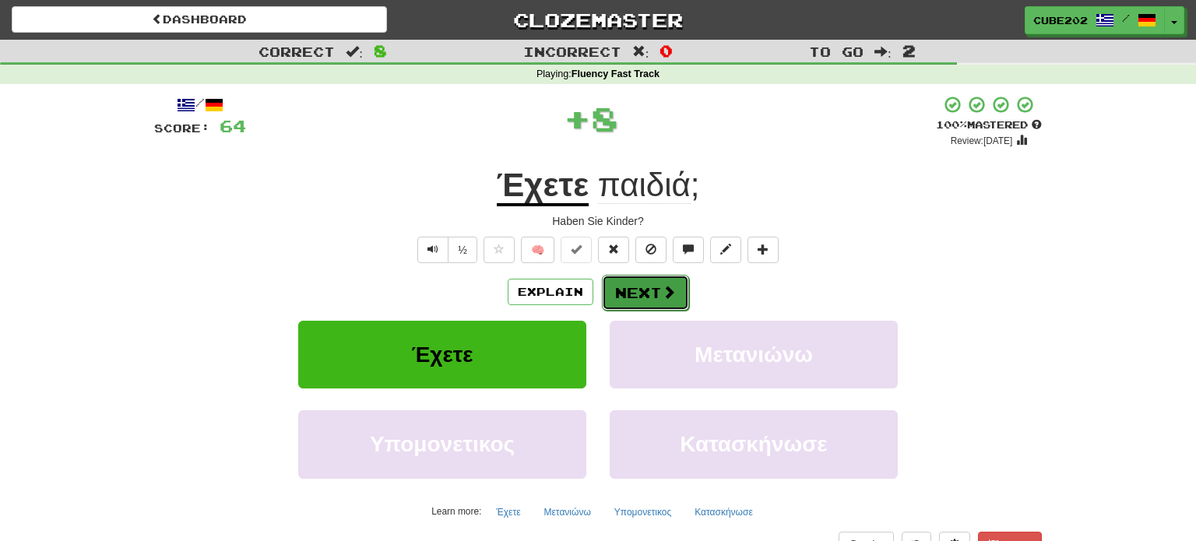
click at [647, 290] on button "Next" at bounding box center [645, 293] width 87 height 36
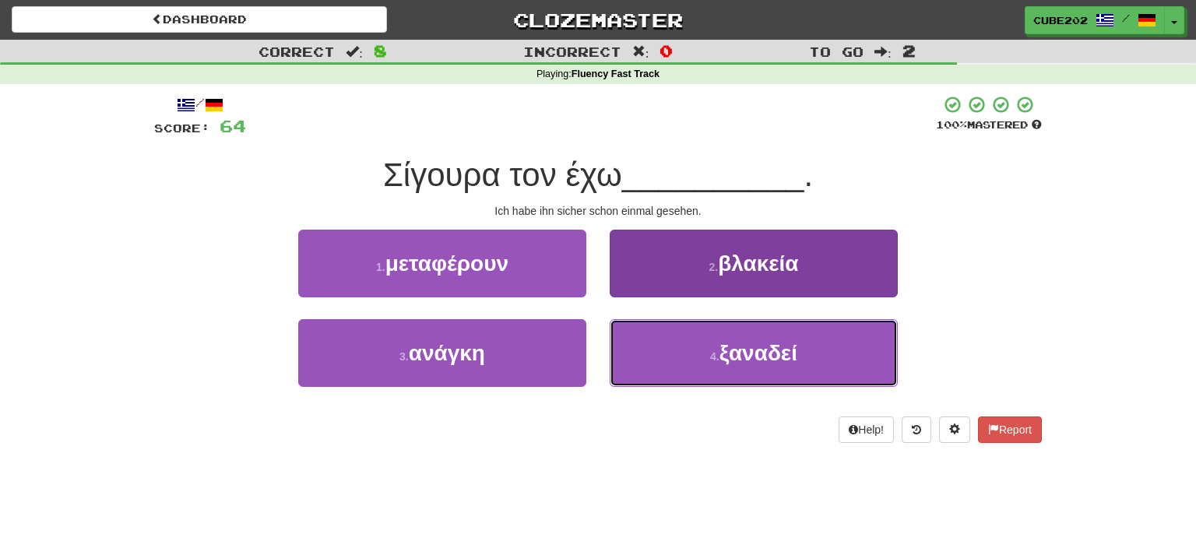
click at [666, 354] on button "4 . ξαναδεί" at bounding box center [754, 353] width 288 height 68
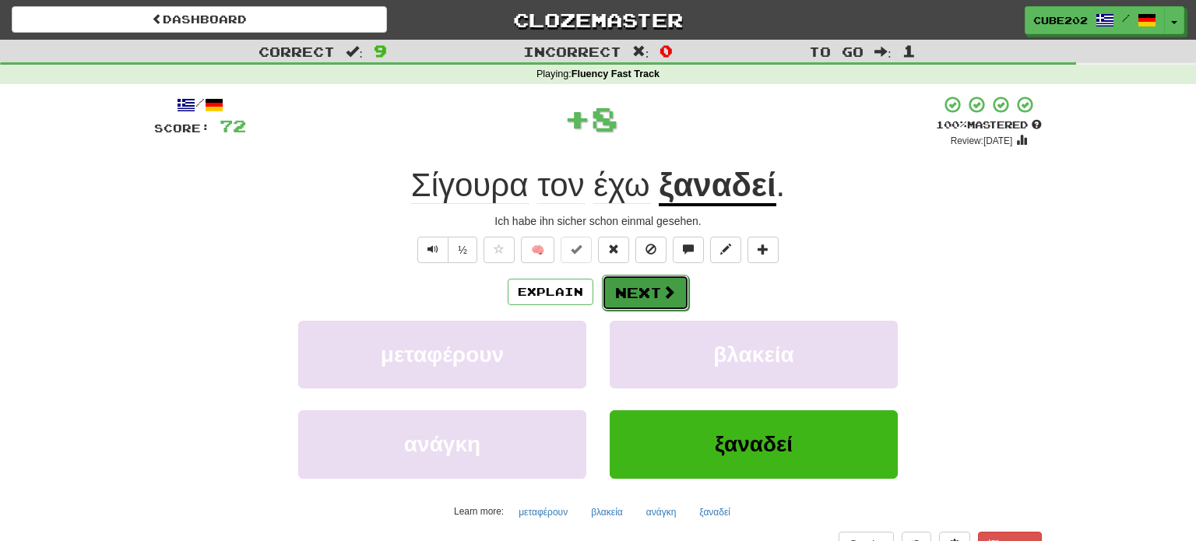
click at [630, 286] on button "Next" at bounding box center [645, 293] width 87 height 36
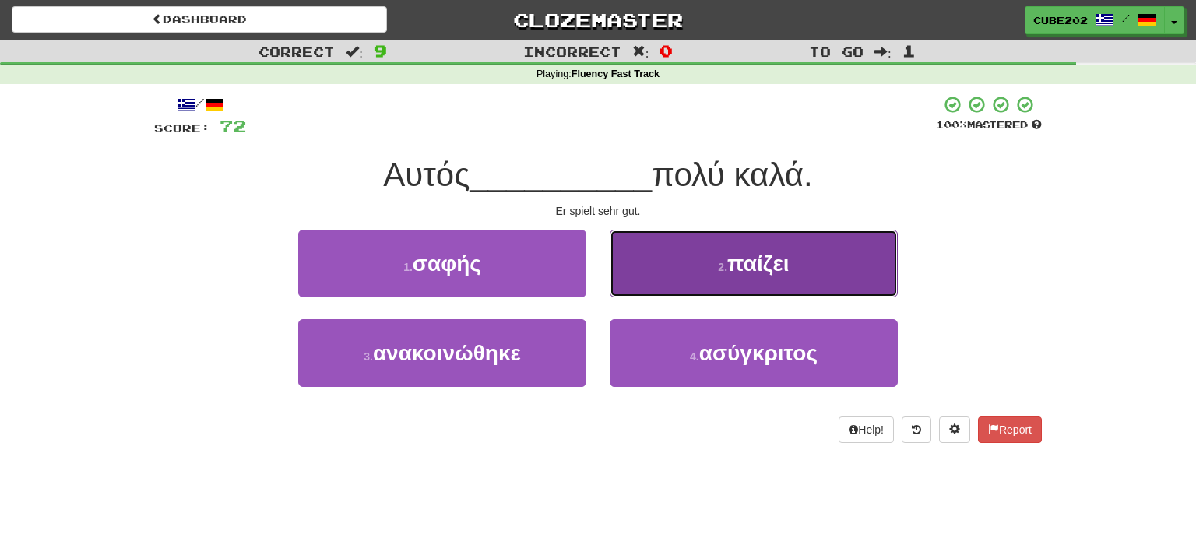
click at [681, 272] on button "2 . παίζει" at bounding box center [754, 264] width 288 height 68
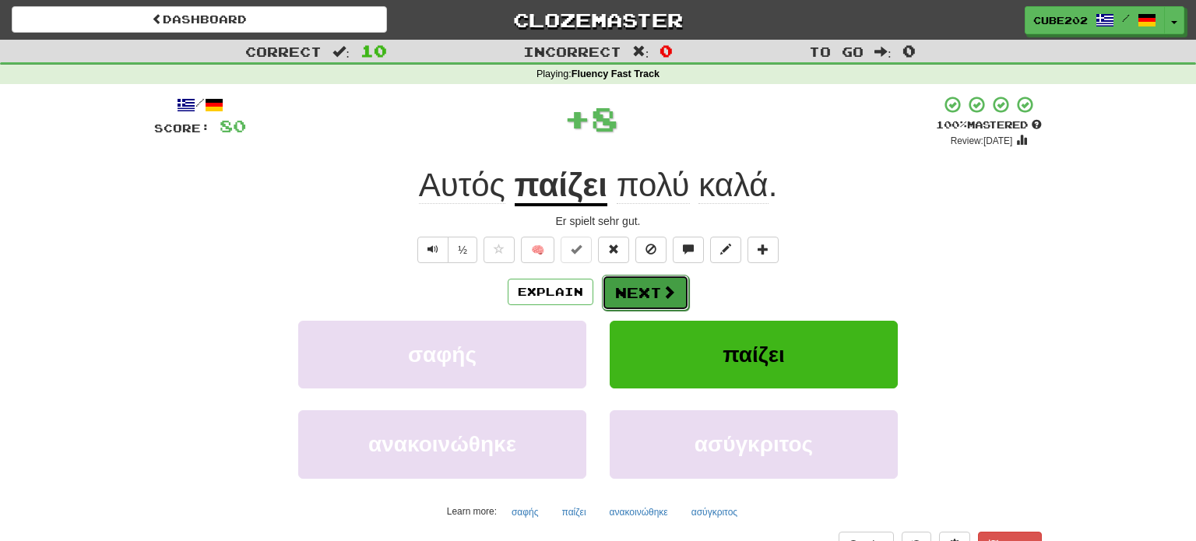
click at [648, 280] on button "Next" at bounding box center [645, 293] width 87 height 36
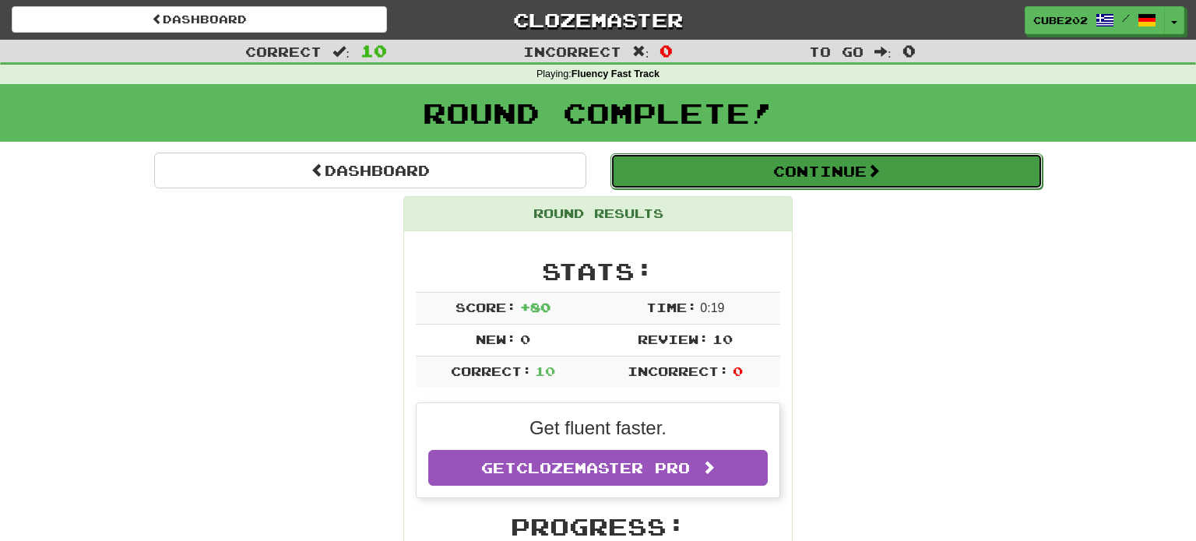
click at [676, 176] on button "Continue" at bounding box center [826, 171] width 432 height 36
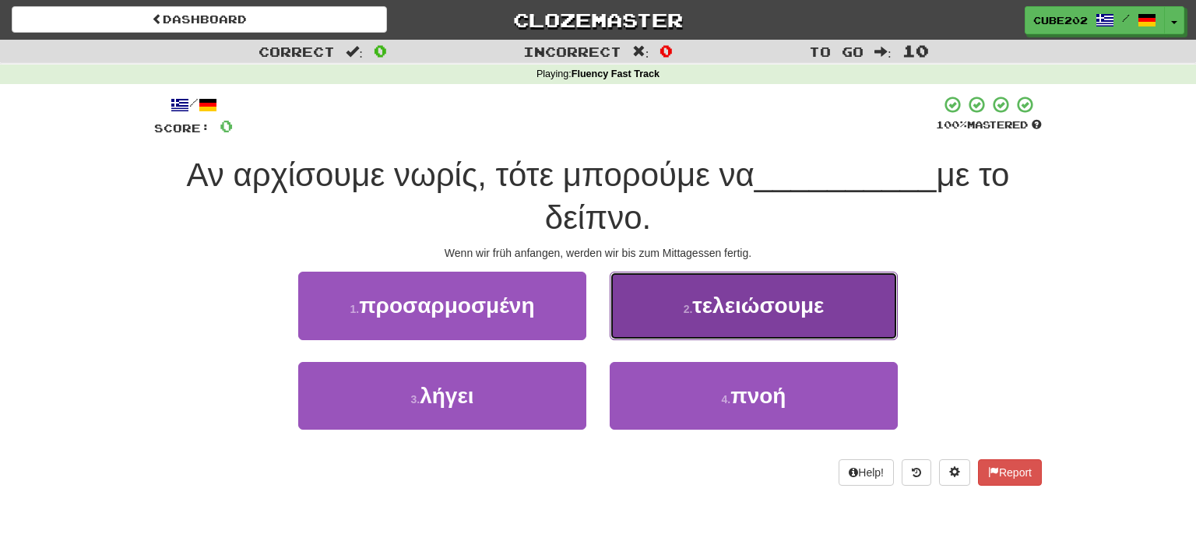
click at [690, 320] on button "2 . τελειώσουμε" at bounding box center [754, 306] width 288 height 68
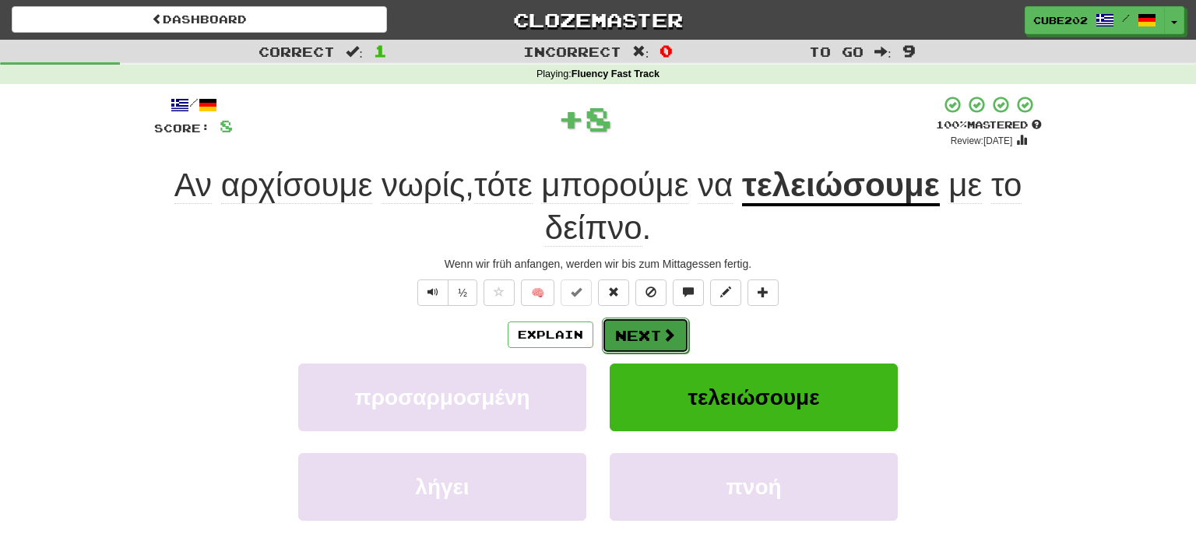
click at [638, 328] on button "Next" at bounding box center [645, 336] width 87 height 36
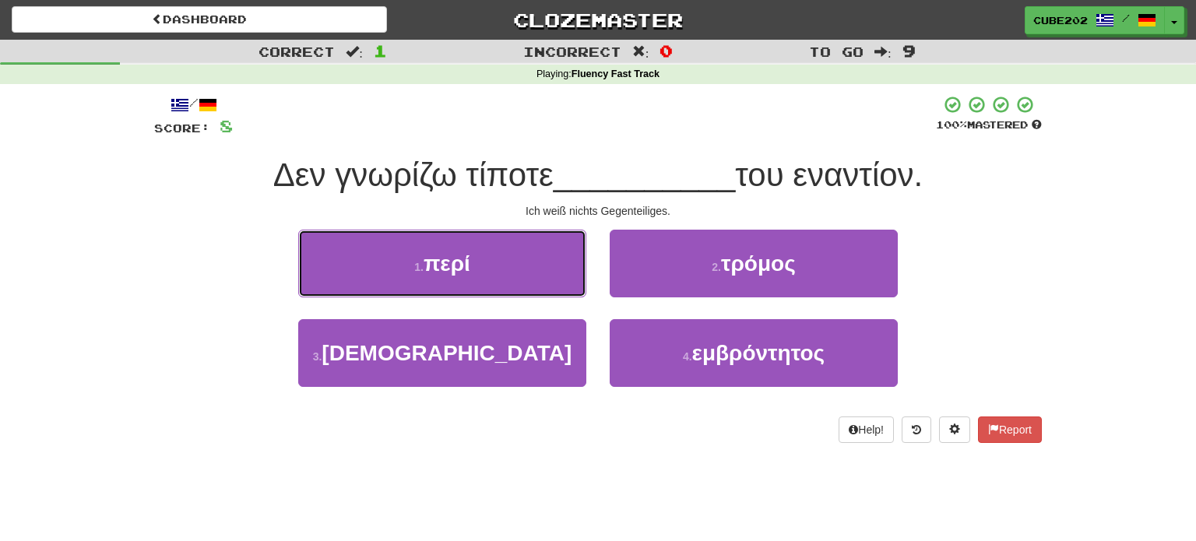
click at [541, 270] on button "1 . περί" at bounding box center [442, 264] width 288 height 68
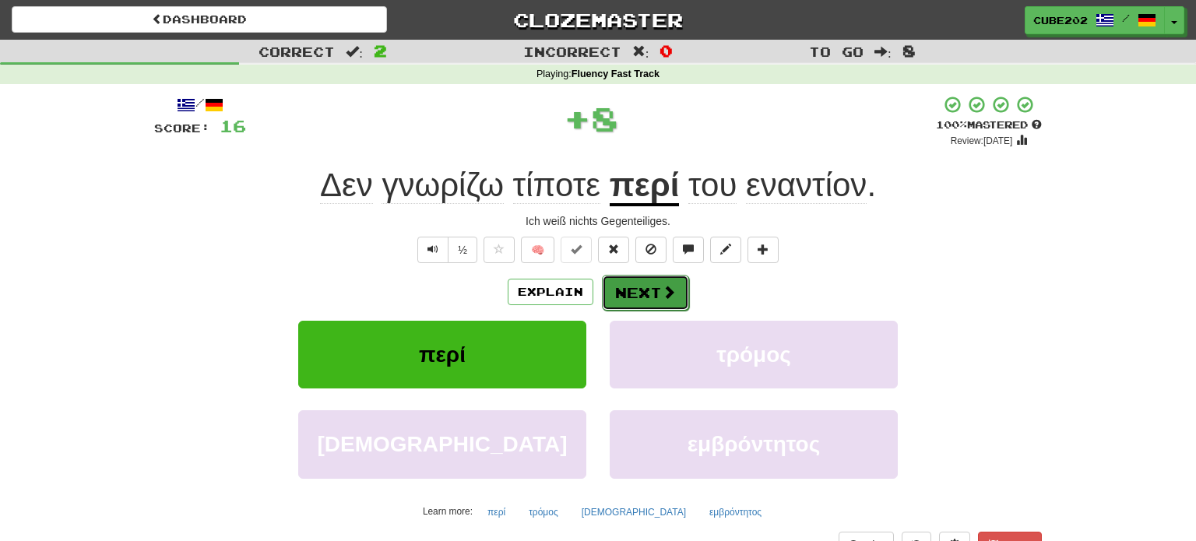
click at [642, 289] on button "Next" at bounding box center [645, 293] width 87 height 36
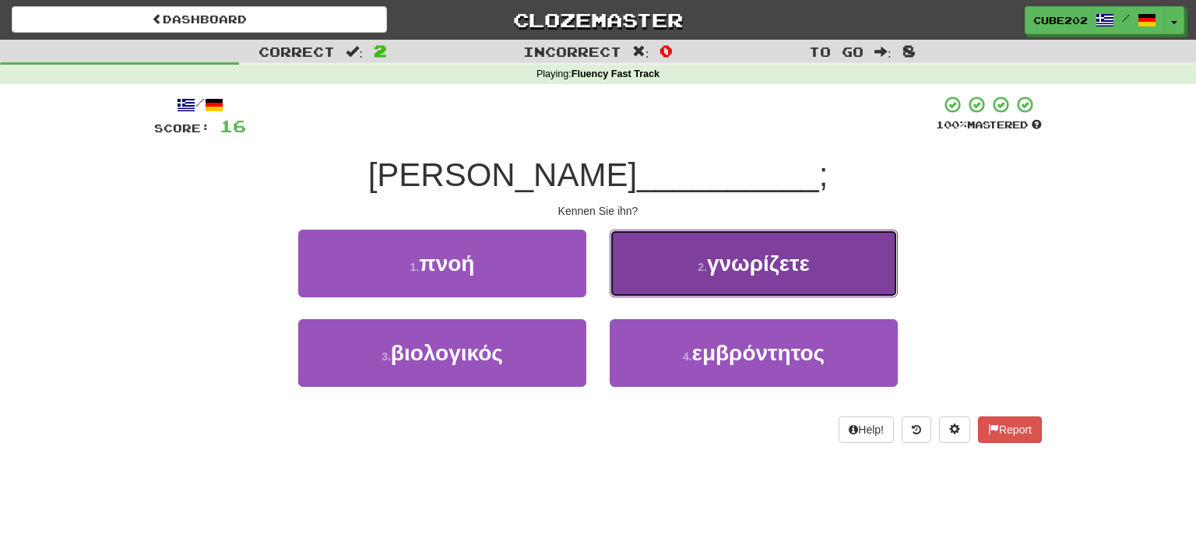
click at [675, 277] on button "2 . γνωρίζετε" at bounding box center [754, 264] width 288 height 68
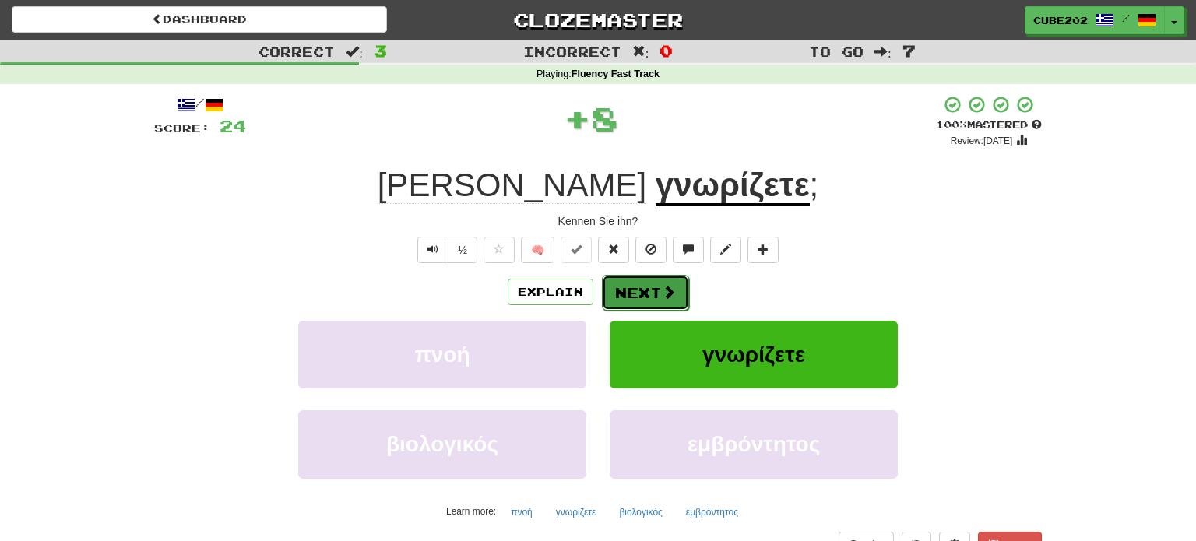
click at [652, 290] on button "Next" at bounding box center [645, 293] width 87 height 36
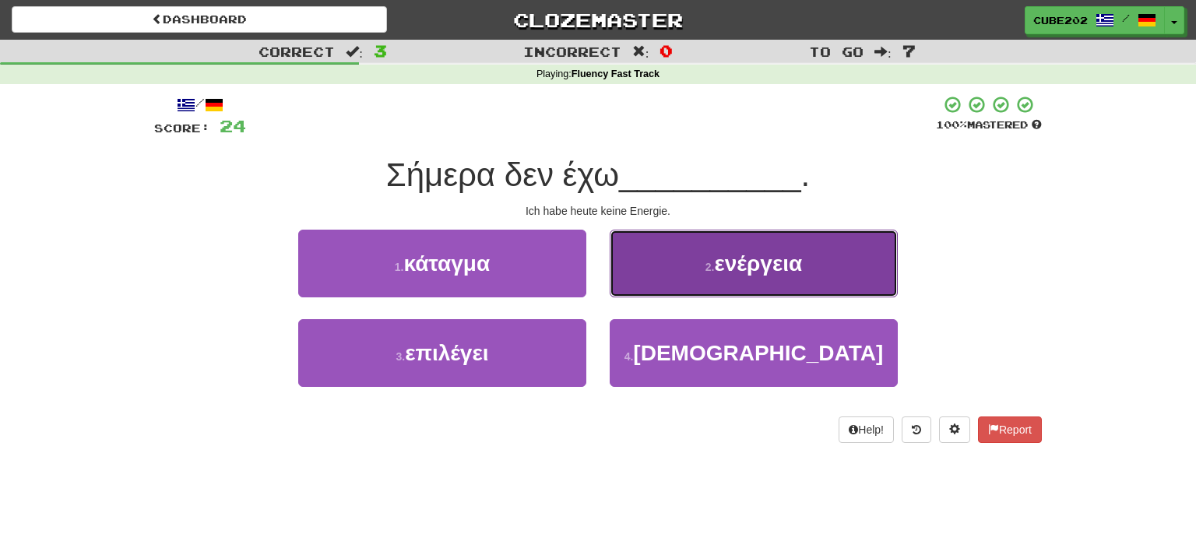
click at [677, 266] on button "2 . ενέργεια" at bounding box center [754, 264] width 288 height 68
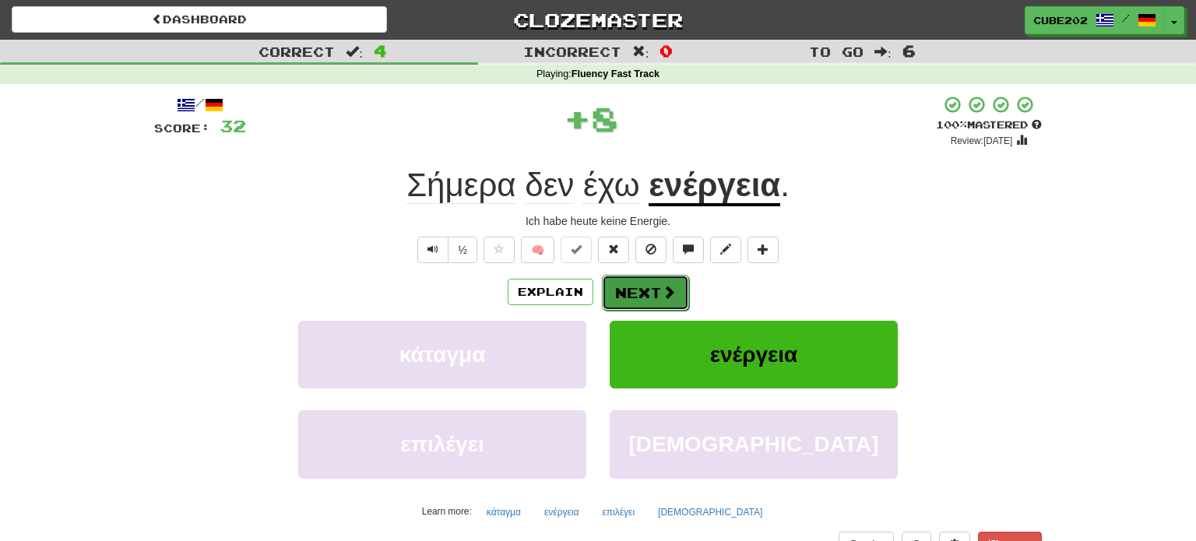
click at [651, 290] on button "Next" at bounding box center [645, 293] width 87 height 36
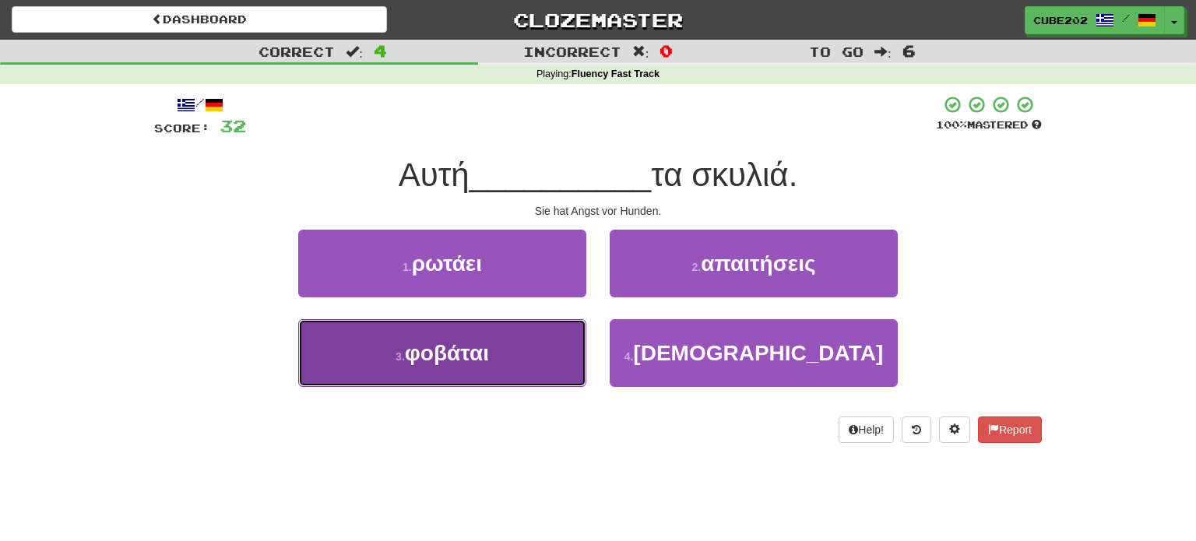
click at [534, 349] on button "3 . φοβάται" at bounding box center [442, 353] width 288 height 68
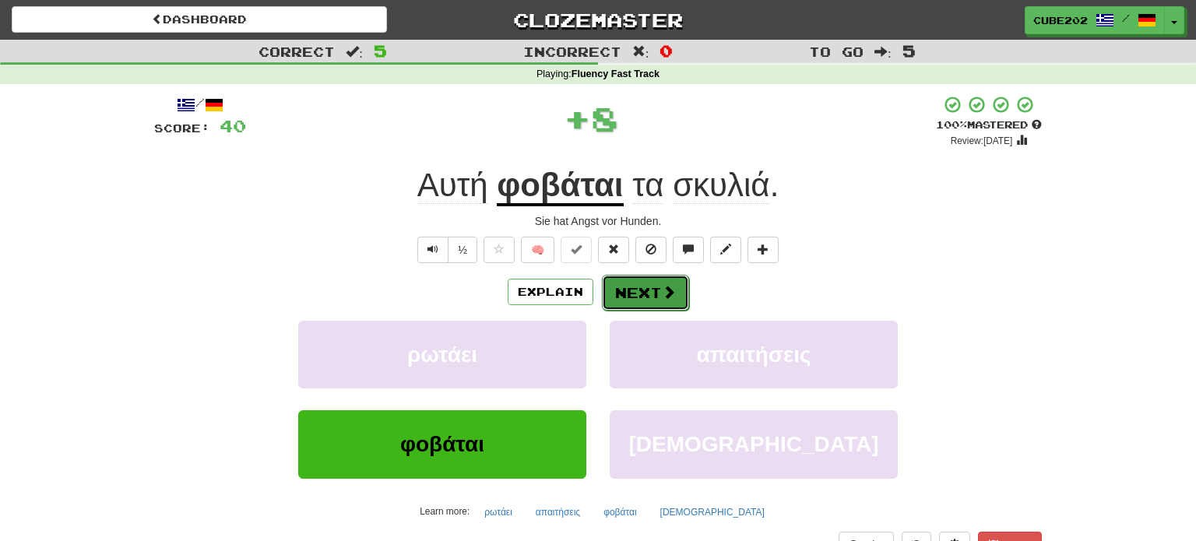
click at [636, 289] on button "Next" at bounding box center [645, 293] width 87 height 36
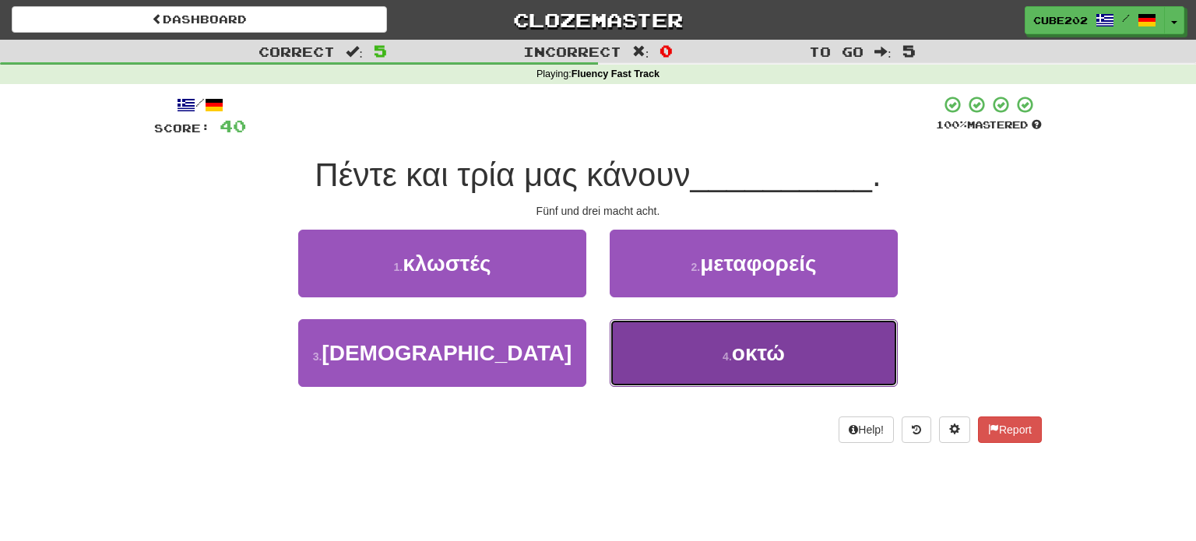
click at [689, 353] on button "4 . οκτώ" at bounding box center [754, 353] width 288 height 68
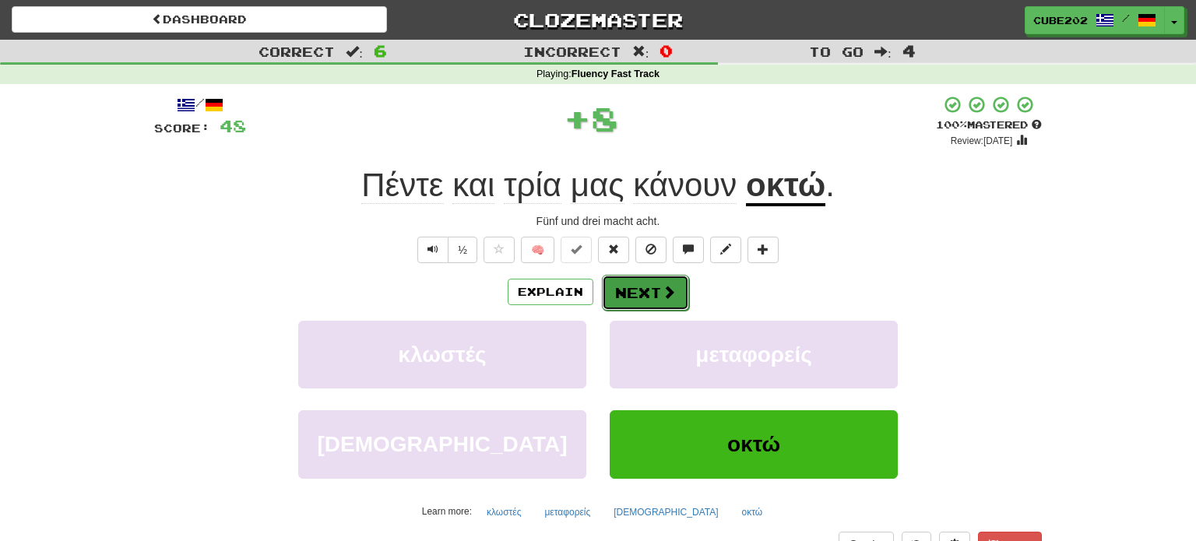
click at [642, 280] on button "Next" at bounding box center [645, 293] width 87 height 36
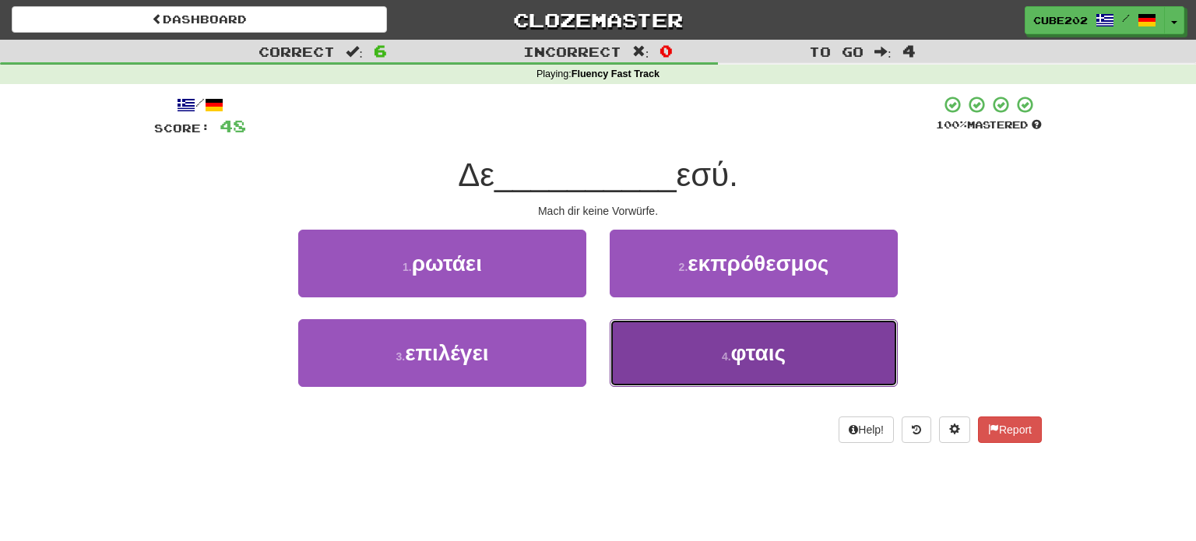
click at [717, 361] on button "4 . φταις" at bounding box center [754, 353] width 288 height 68
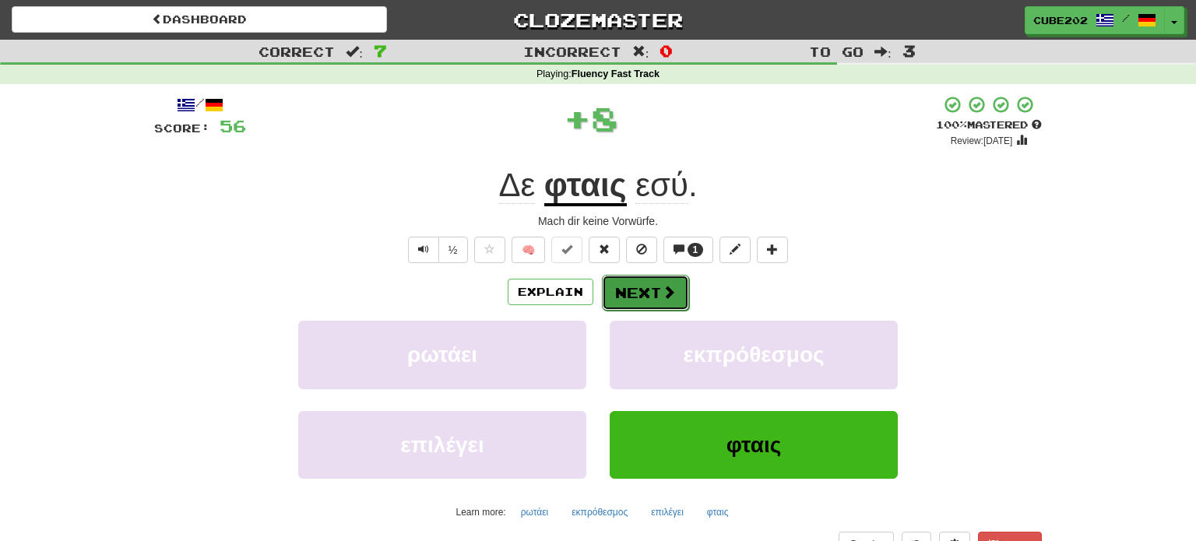
click at [649, 290] on button "Next" at bounding box center [645, 293] width 87 height 36
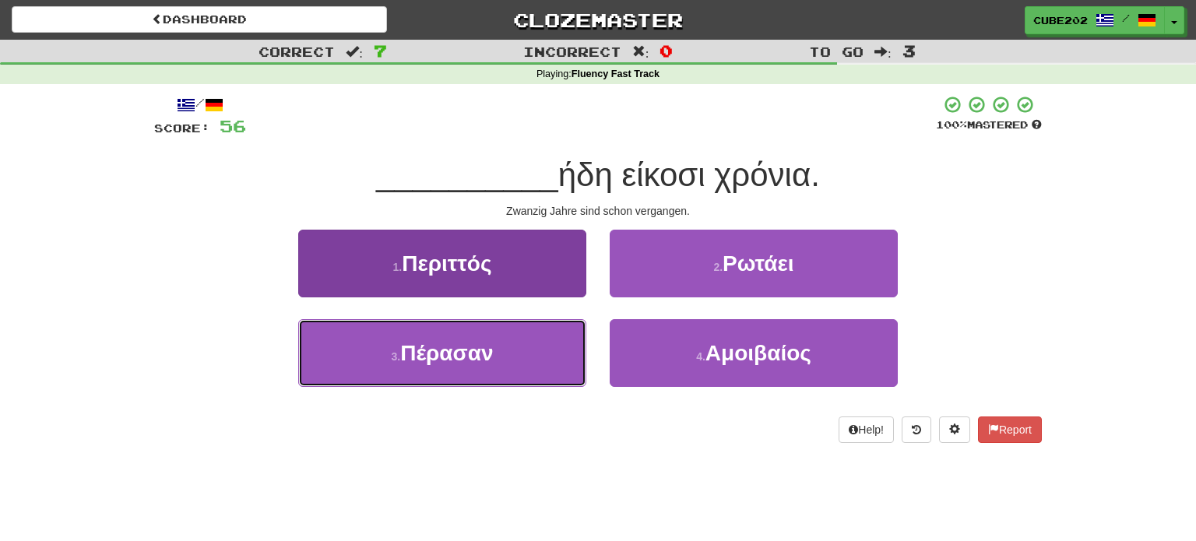
click at [550, 356] on button "3 . Πέρασαν" at bounding box center [442, 353] width 288 height 68
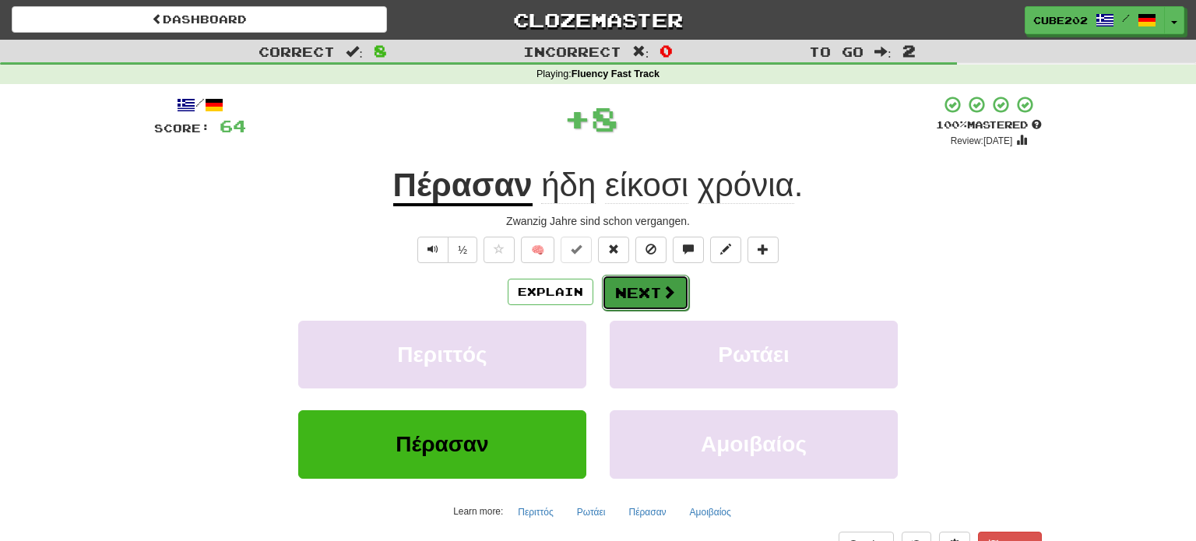
click at [631, 293] on button "Next" at bounding box center [645, 293] width 87 height 36
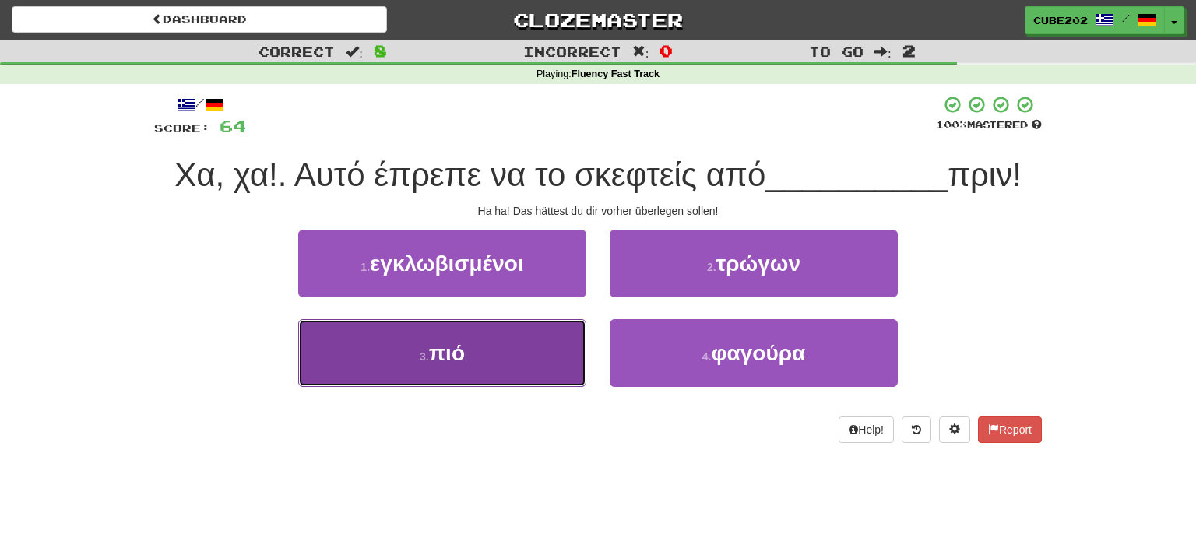
click at [557, 343] on button "3 . πιό" at bounding box center [442, 353] width 288 height 68
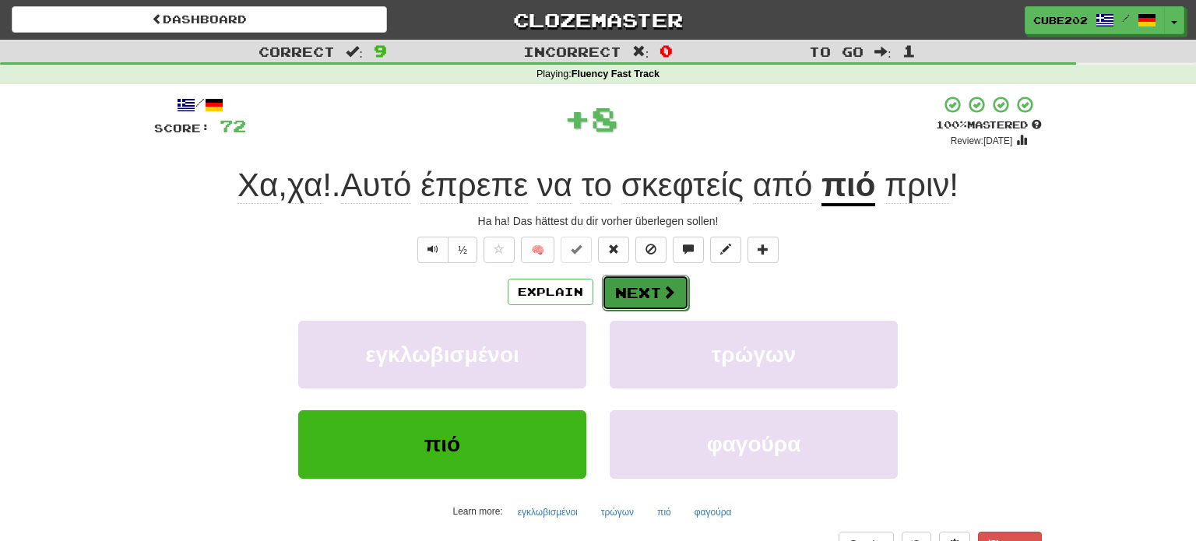
click at [641, 279] on button "Next" at bounding box center [645, 293] width 87 height 36
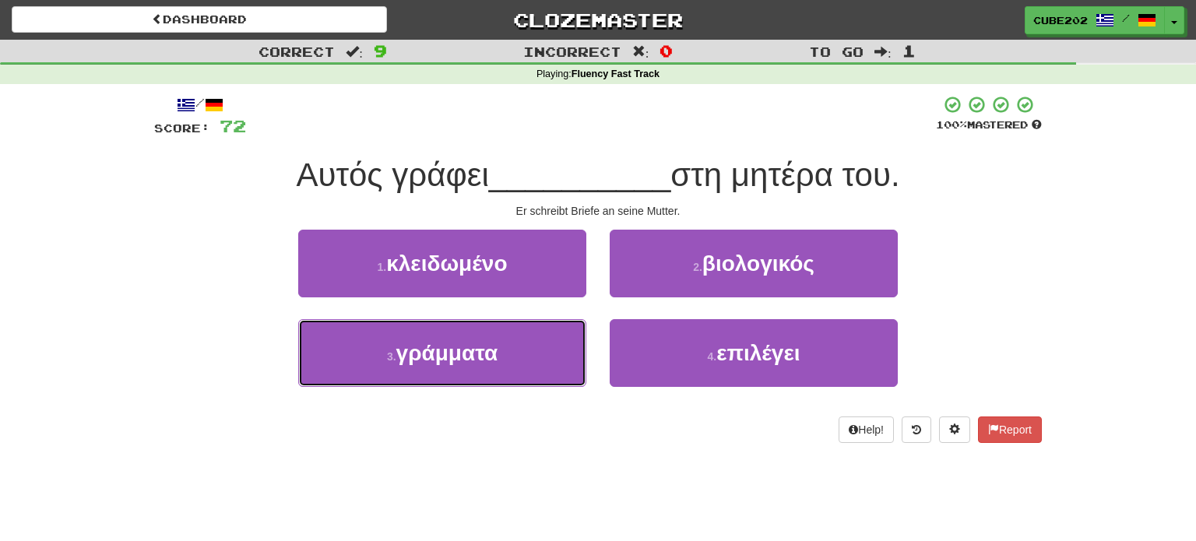
drag, startPoint x: 549, startPoint y: 360, endPoint x: 575, endPoint y: 318, distance: 49.0
click at [549, 360] on button "3 . γράμματα" at bounding box center [442, 353] width 288 height 68
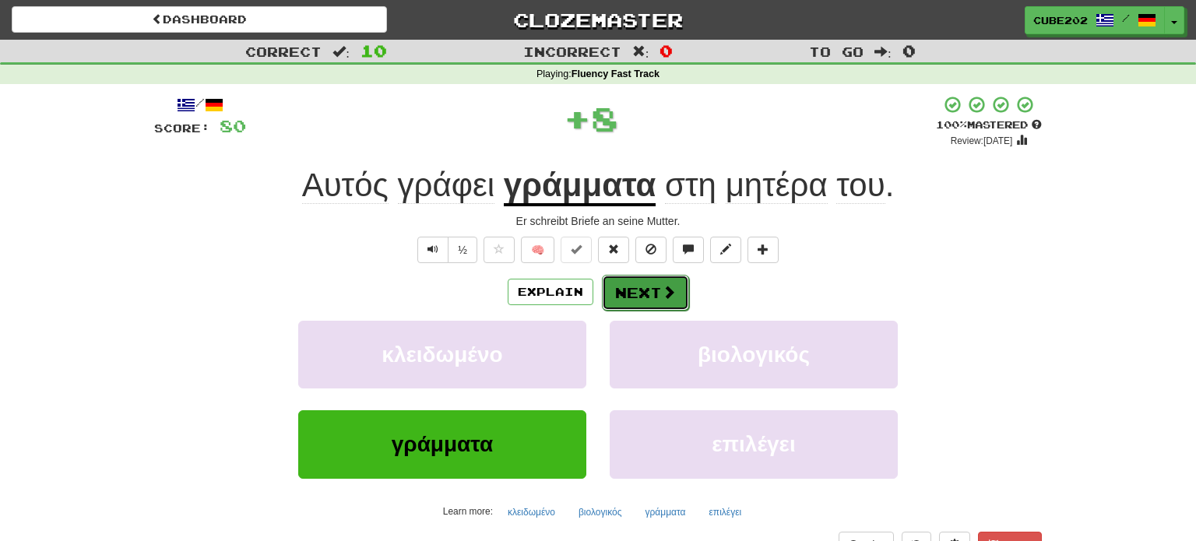
click at [631, 285] on button "Next" at bounding box center [645, 293] width 87 height 36
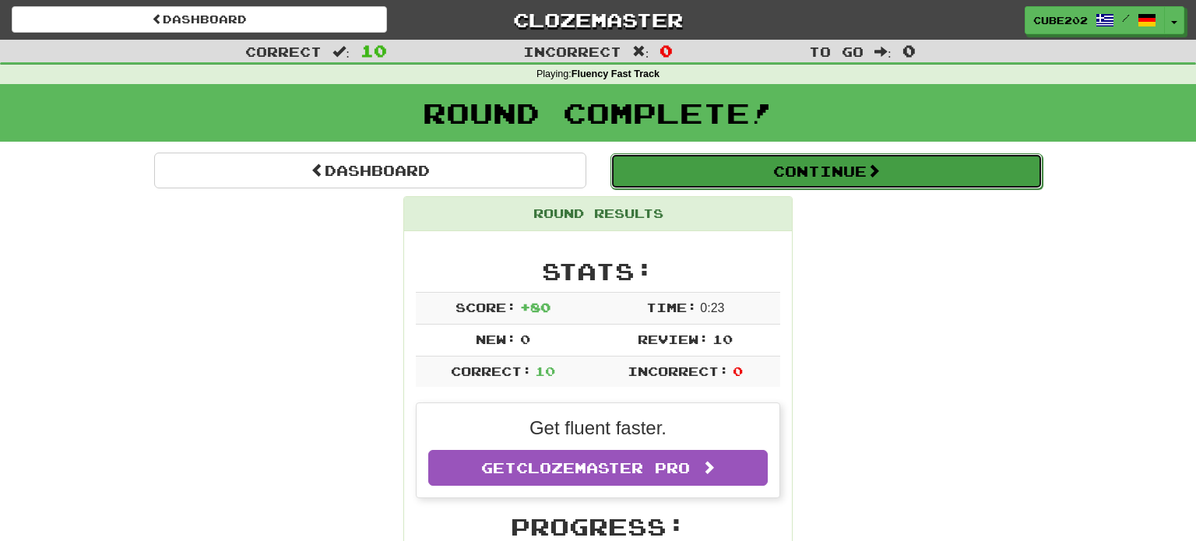
click at [664, 170] on button "Continue" at bounding box center [826, 171] width 432 height 36
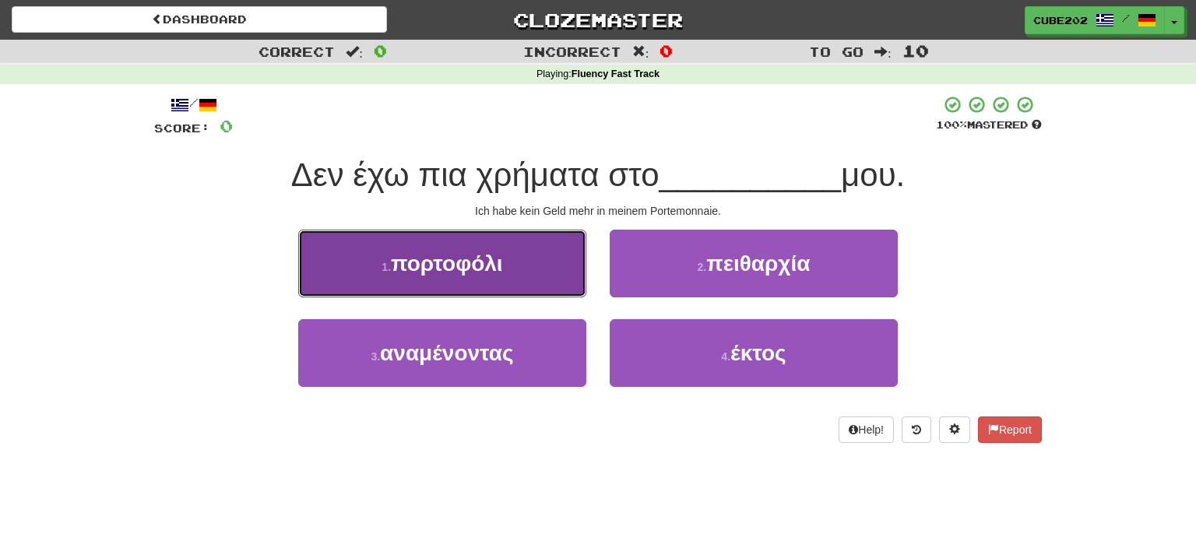
click at [464, 286] on button "1 . πορτοφόλι" at bounding box center [442, 264] width 288 height 68
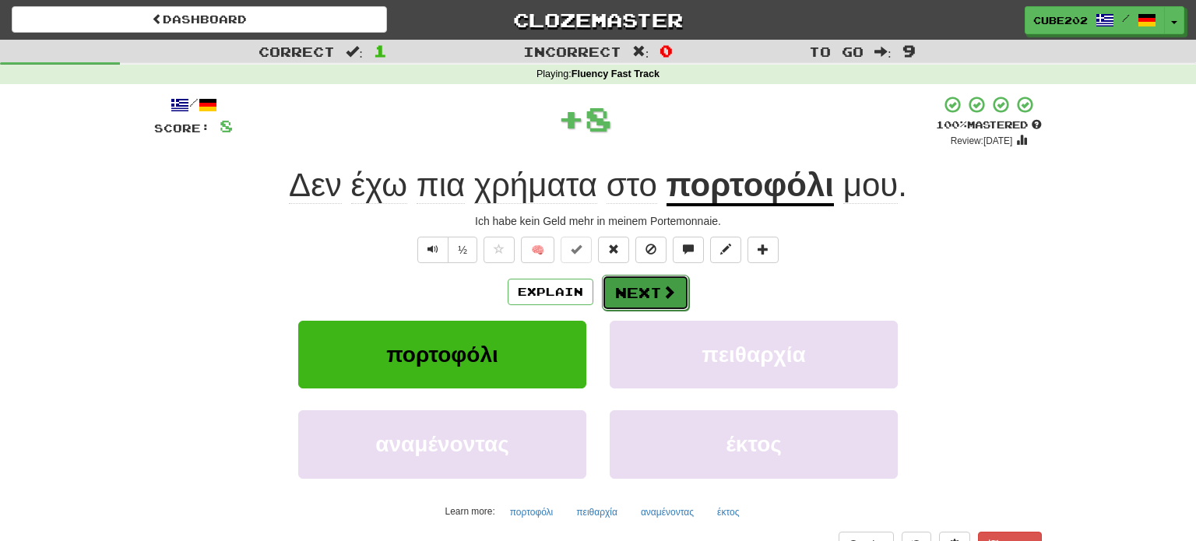
click at [631, 297] on button "Next" at bounding box center [645, 293] width 87 height 36
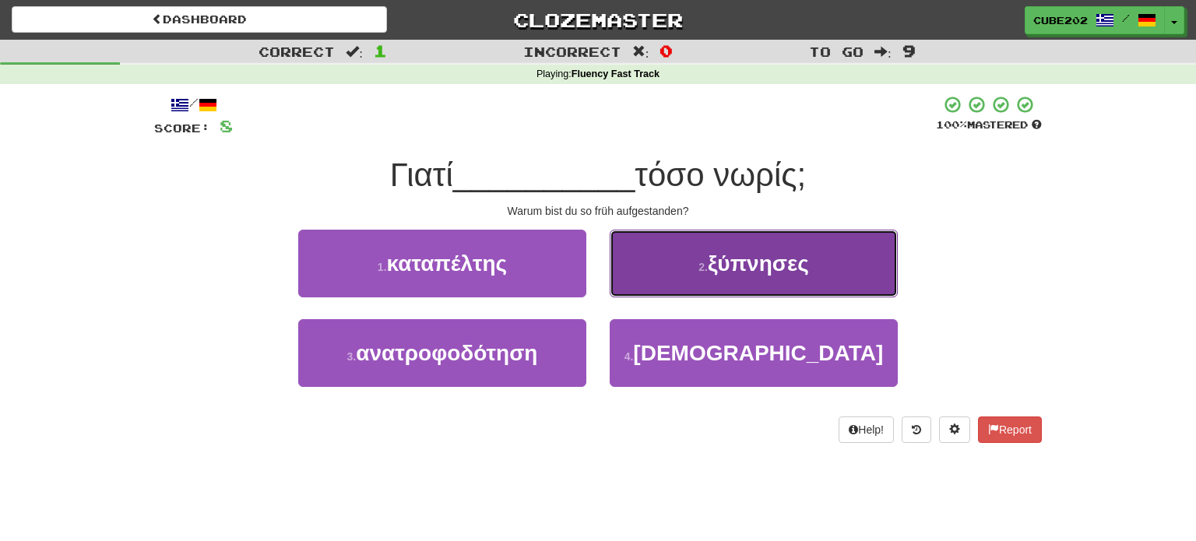
click at [661, 259] on button "2 . ξύπνησες" at bounding box center [754, 264] width 288 height 68
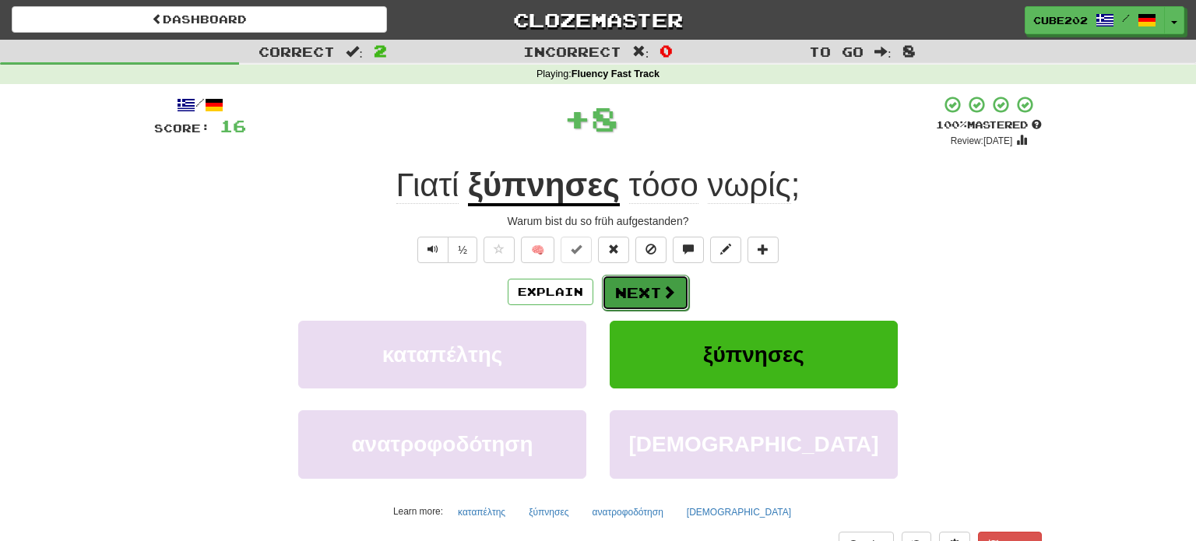
click at [625, 286] on button "Next" at bounding box center [645, 293] width 87 height 36
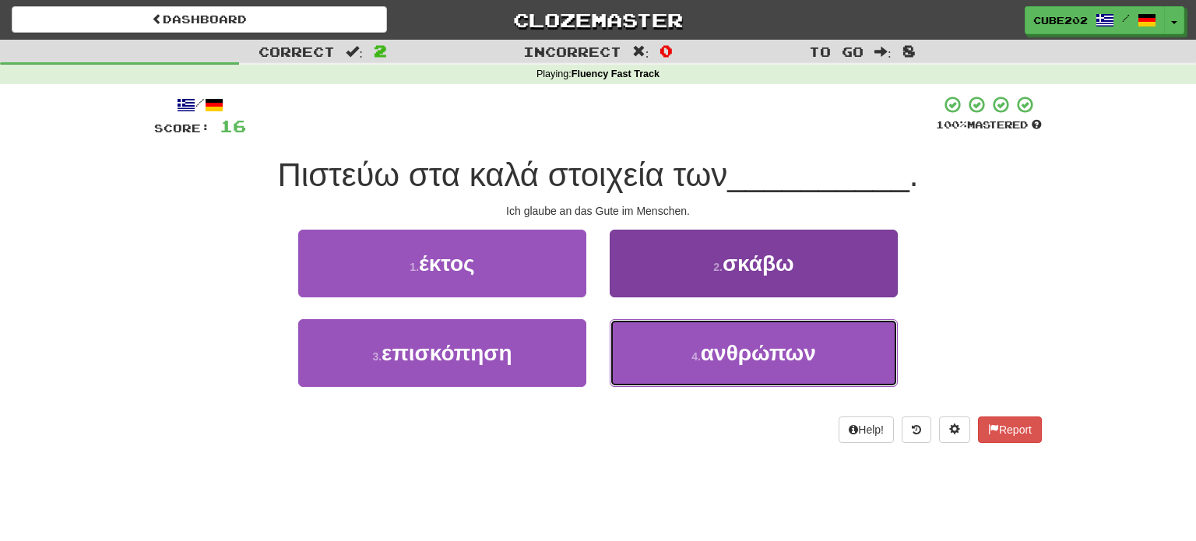
click at [683, 342] on button "4 . ανθρώπων" at bounding box center [754, 353] width 288 height 68
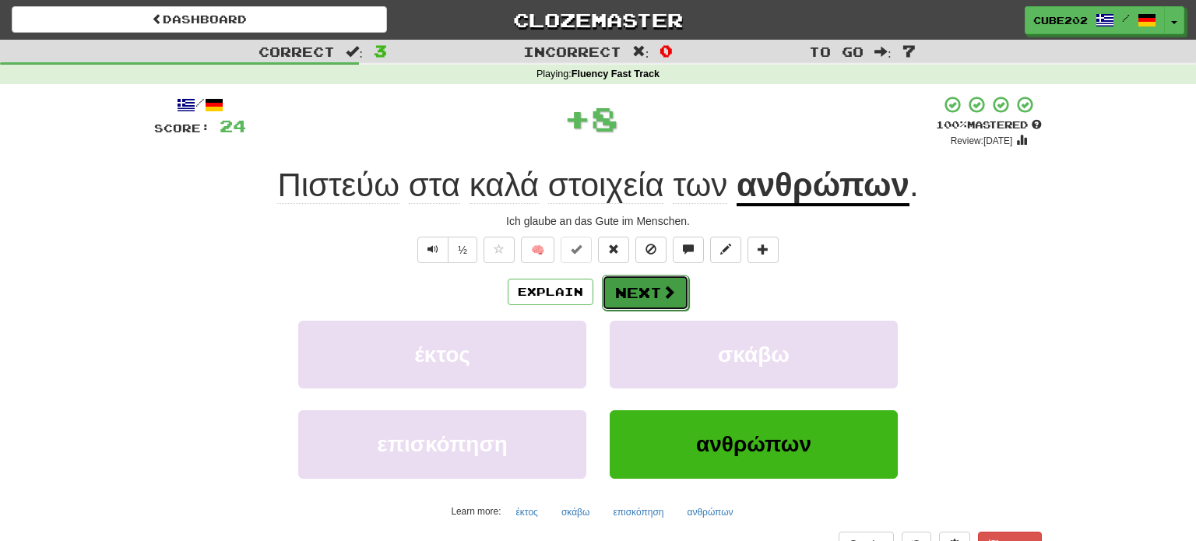
click at [652, 292] on button "Next" at bounding box center [645, 293] width 87 height 36
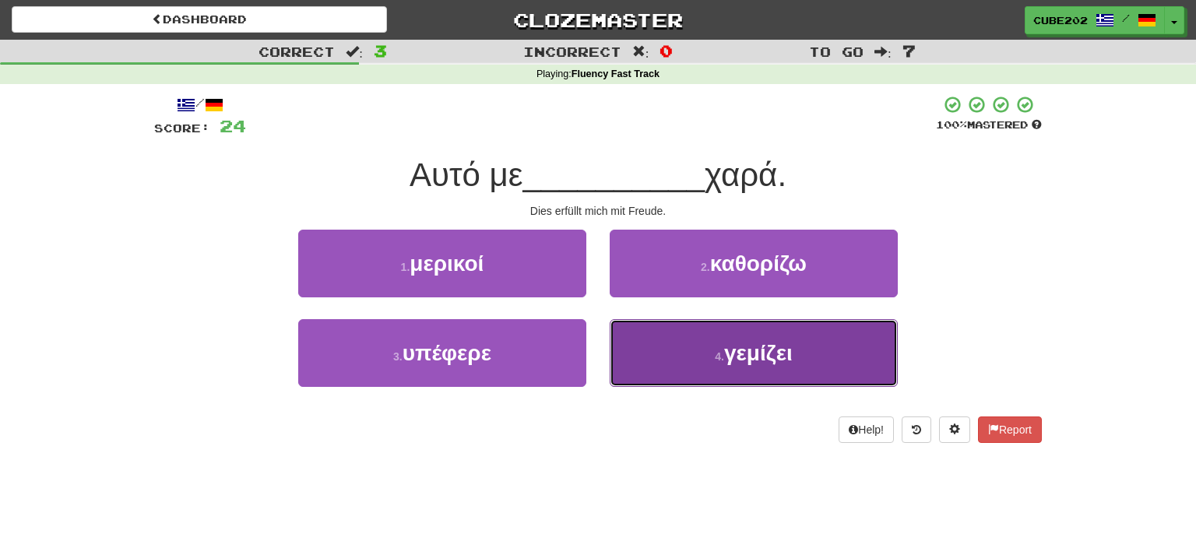
click at [684, 344] on button "4 . γεμίζει" at bounding box center [754, 353] width 288 height 68
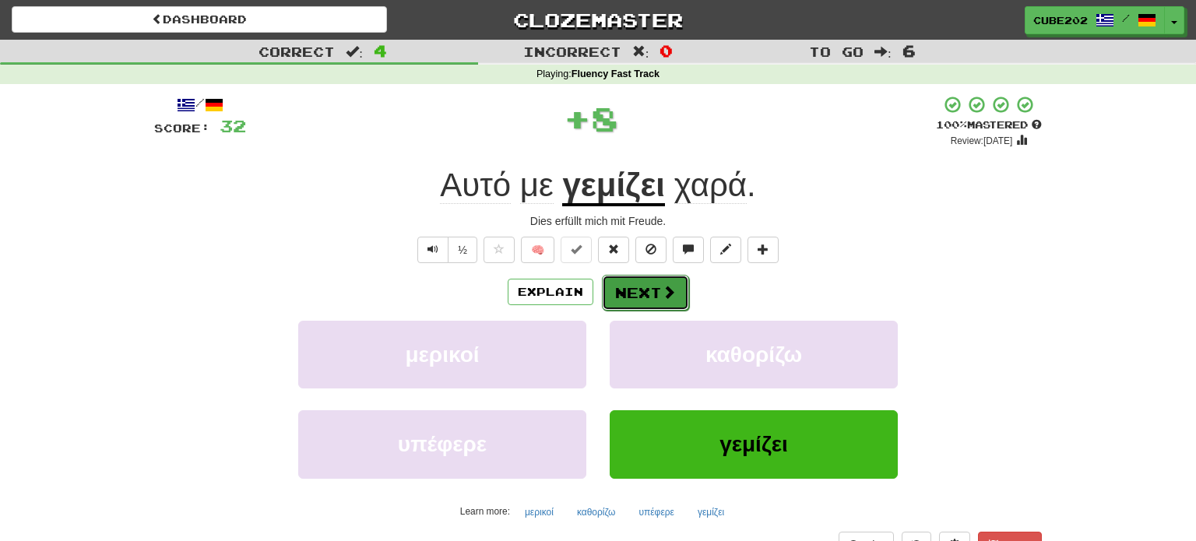
click at [650, 291] on button "Next" at bounding box center [645, 293] width 87 height 36
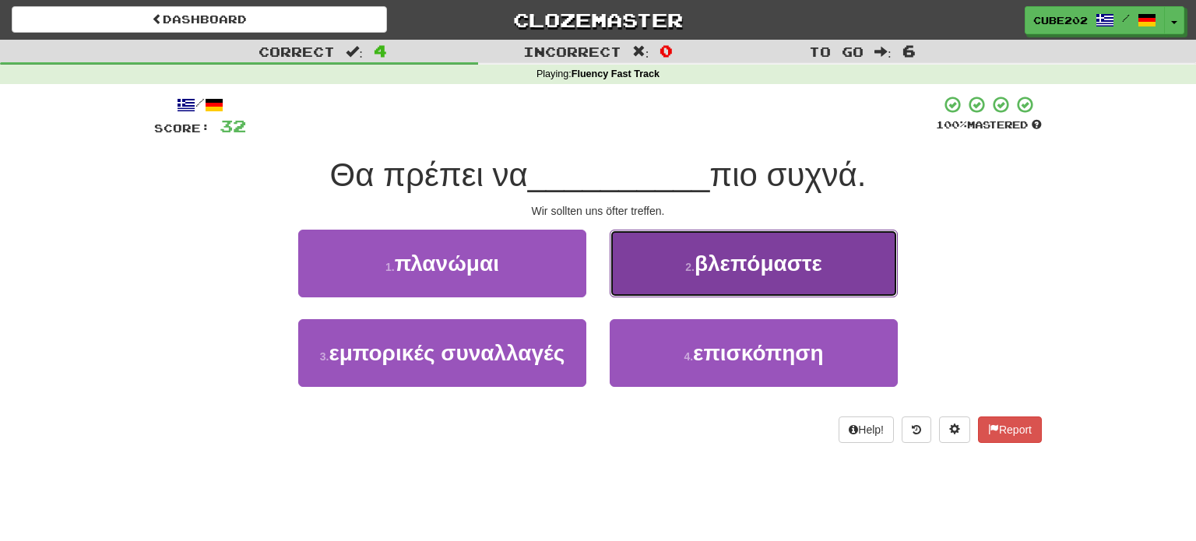
click at [681, 274] on button "2 . βλεπόμαστε" at bounding box center [754, 264] width 288 height 68
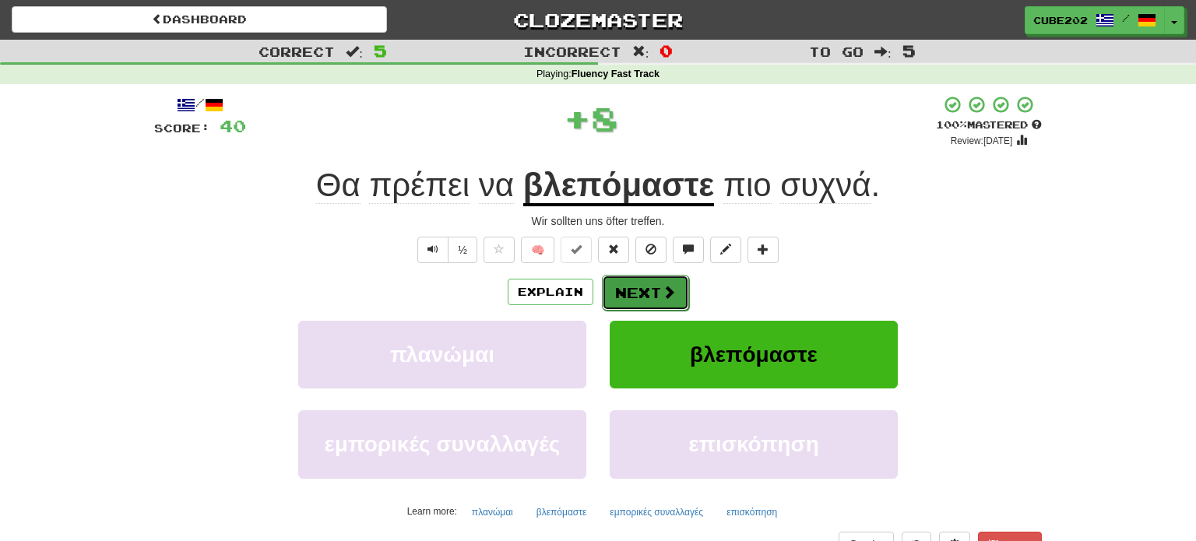
click at [655, 291] on button "Next" at bounding box center [645, 293] width 87 height 36
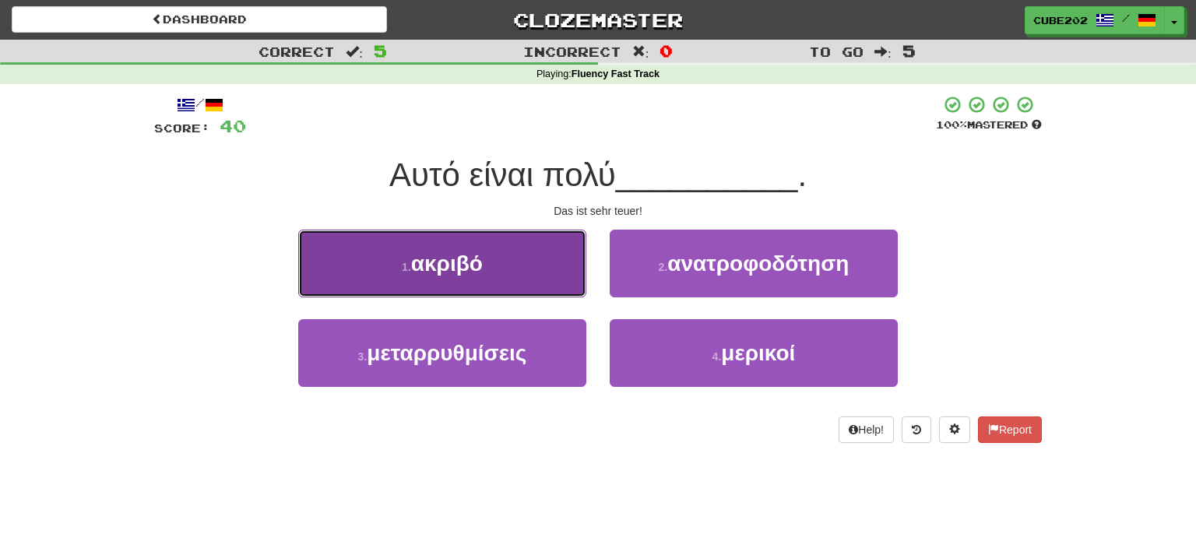
click at [534, 269] on button "1 . ακριβό" at bounding box center [442, 264] width 288 height 68
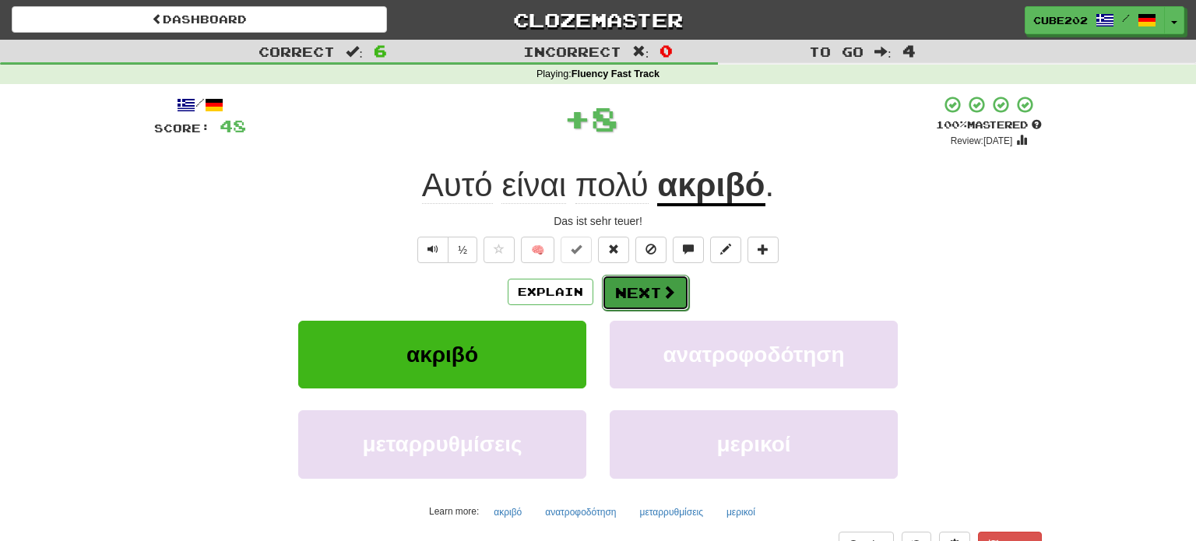
click at [648, 293] on button "Next" at bounding box center [645, 293] width 87 height 36
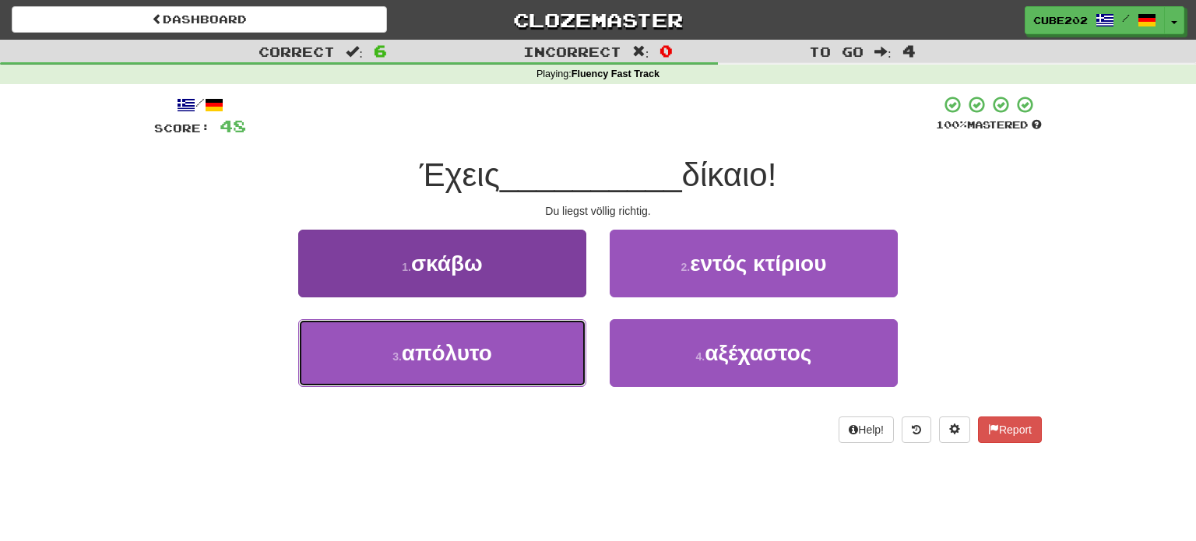
click at [547, 364] on button "3 . απόλυτο" at bounding box center [442, 353] width 288 height 68
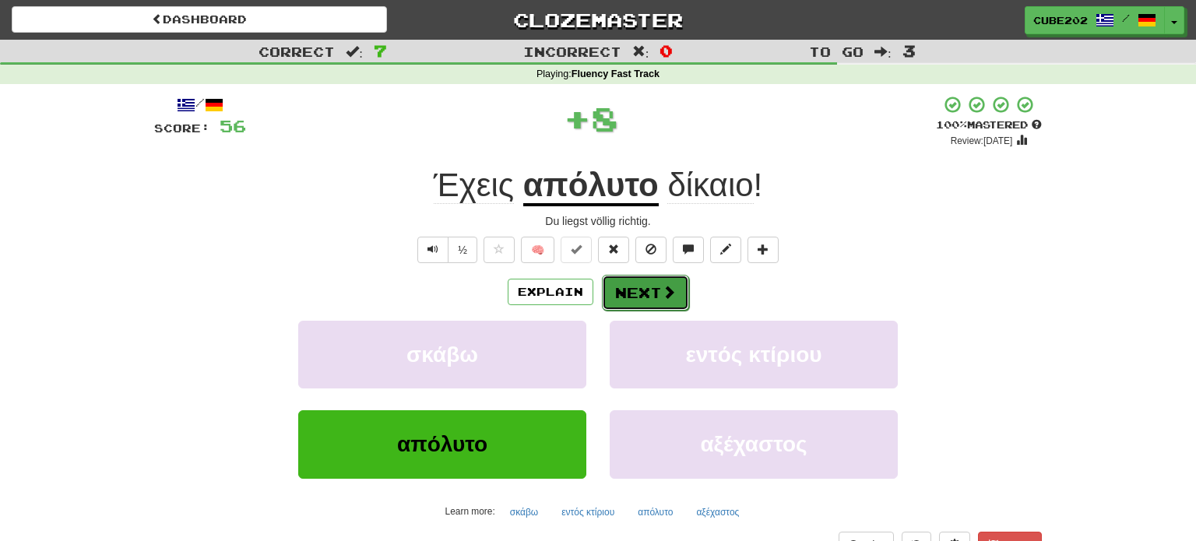
click at [652, 292] on button "Next" at bounding box center [645, 293] width 87 height 36
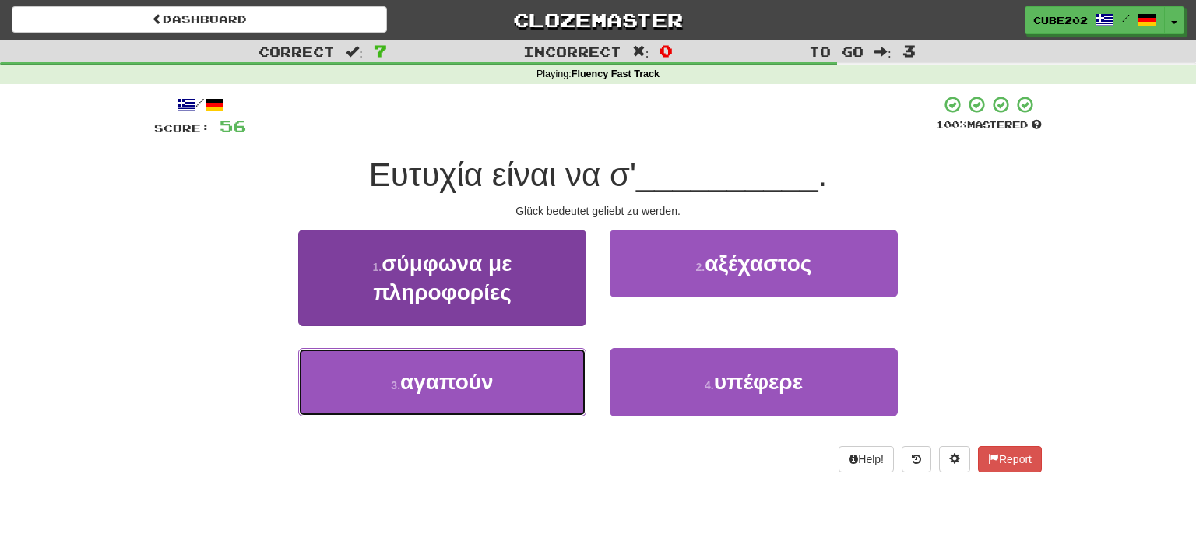
drag, startPoint x: 532, startPoint y: 379, endPoint x: 555, endPoint y: 356, distance: 32.5
click at [533, 379] on button "3 . αγαπούν" at bounding box center [442, 382] width 288 height 68
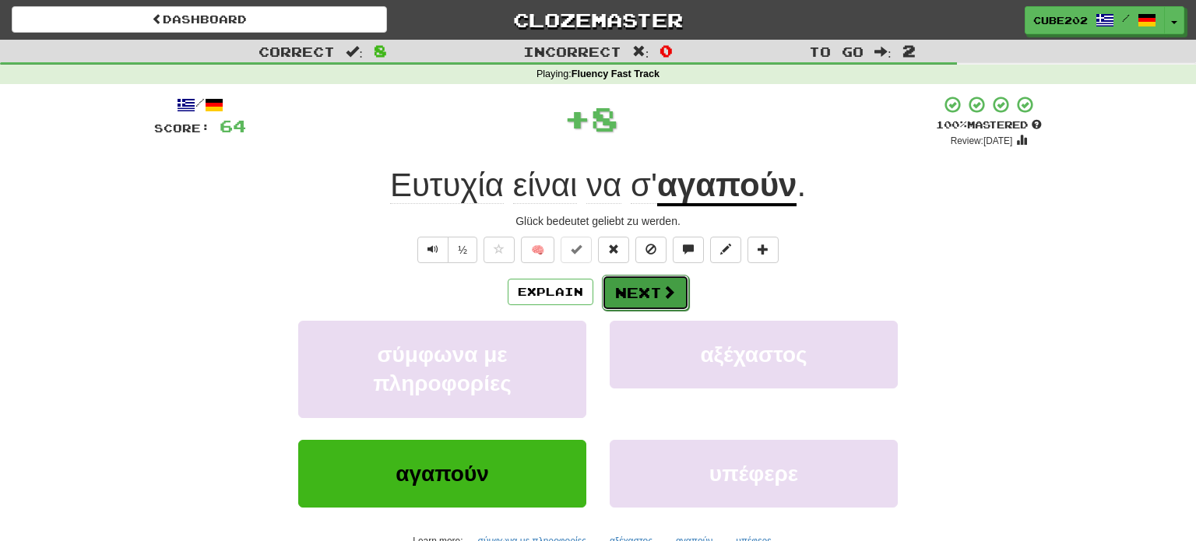
click at [652, 297] on button "Next" at bounding box center [645, 293] width 87 height 36
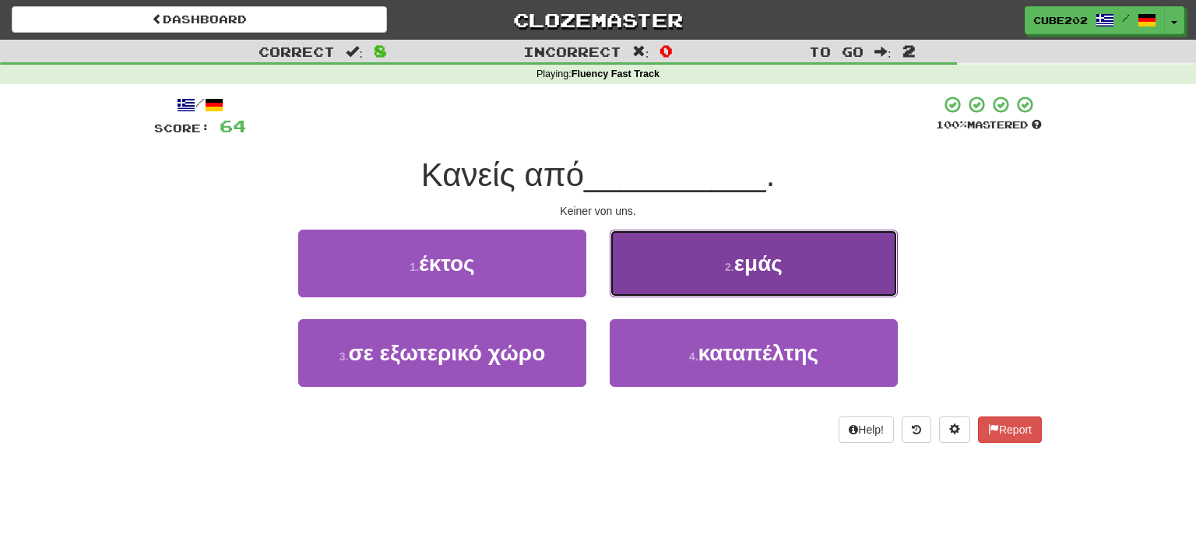
click at [700, 265] on button "2 . εμάς" at bounding box center [754, 264] width 288 height 68
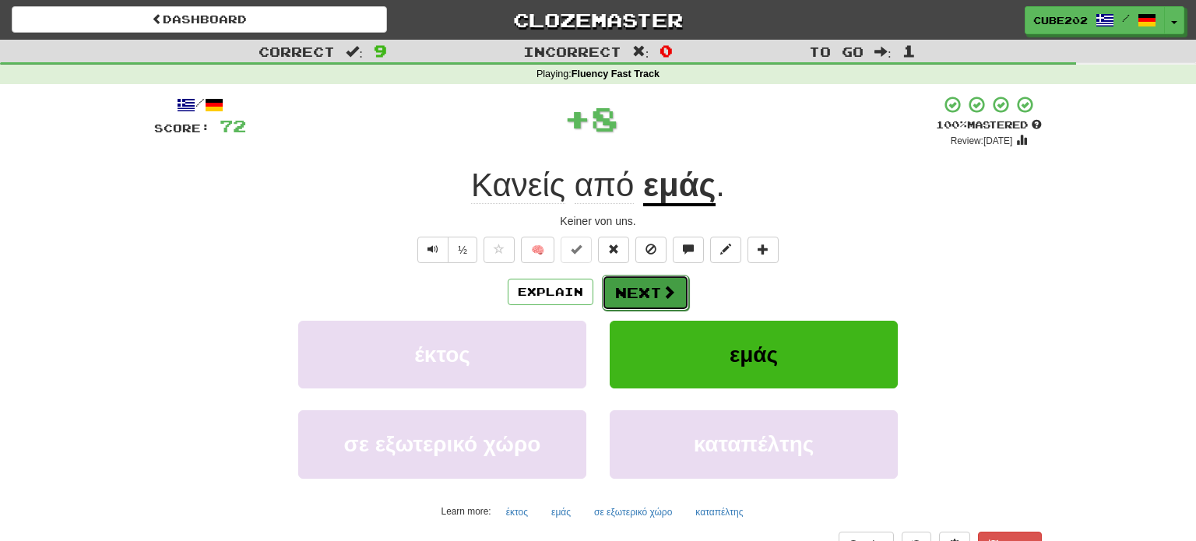
click at [645, 287] on button "Next" at bounding box center [645, 293] width 87 height 36
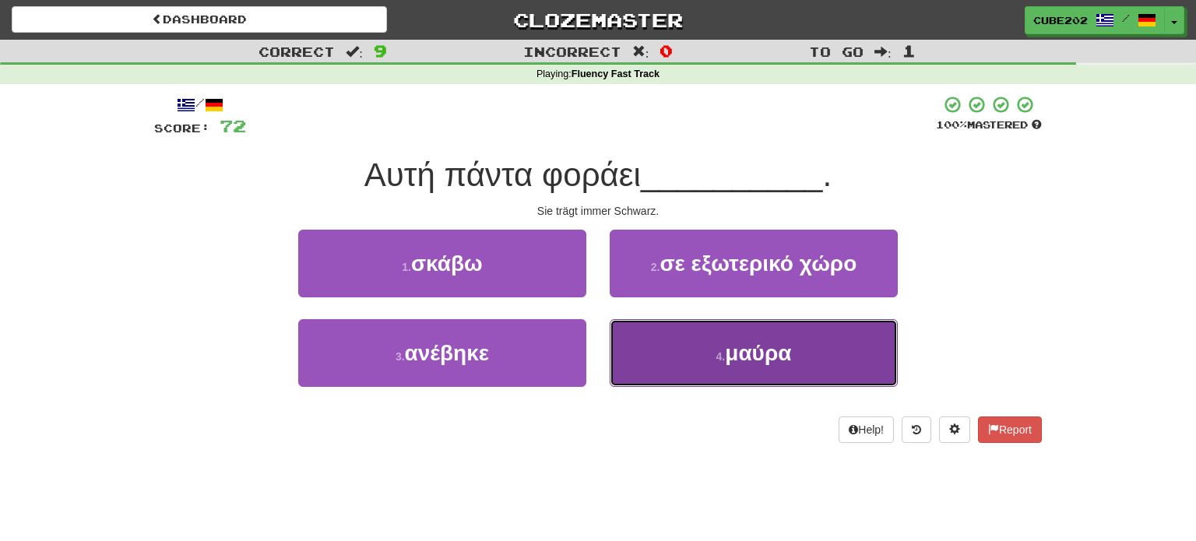
click at [682, 357] on button "4 . μαύρα" at bounding box center [754, 353] width 288 height 68
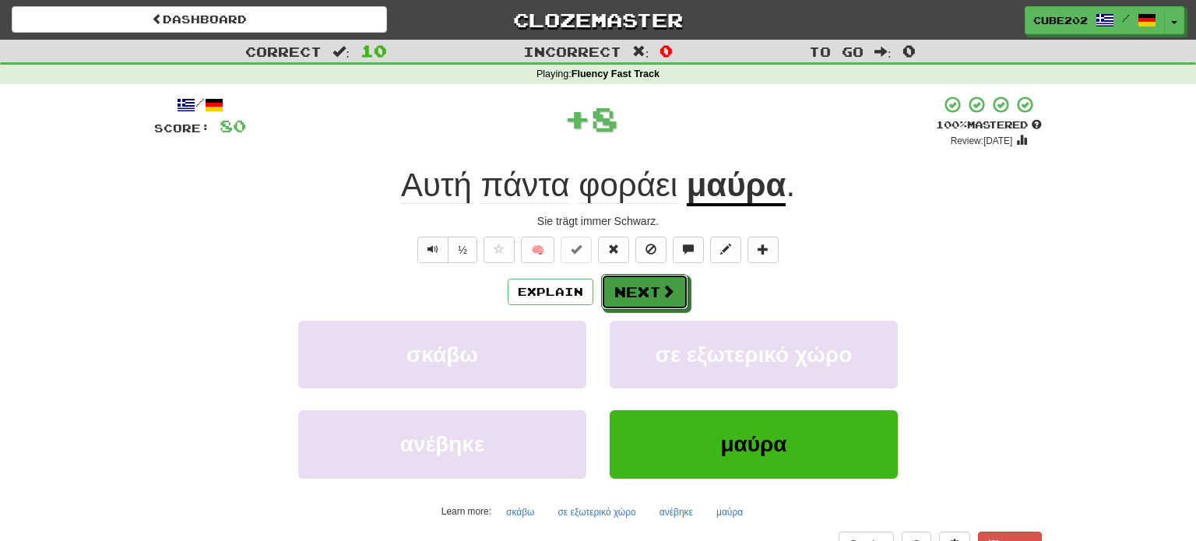
click at [648, 283] on button "Next" at bounding box center [644, 292] width 87 height 36
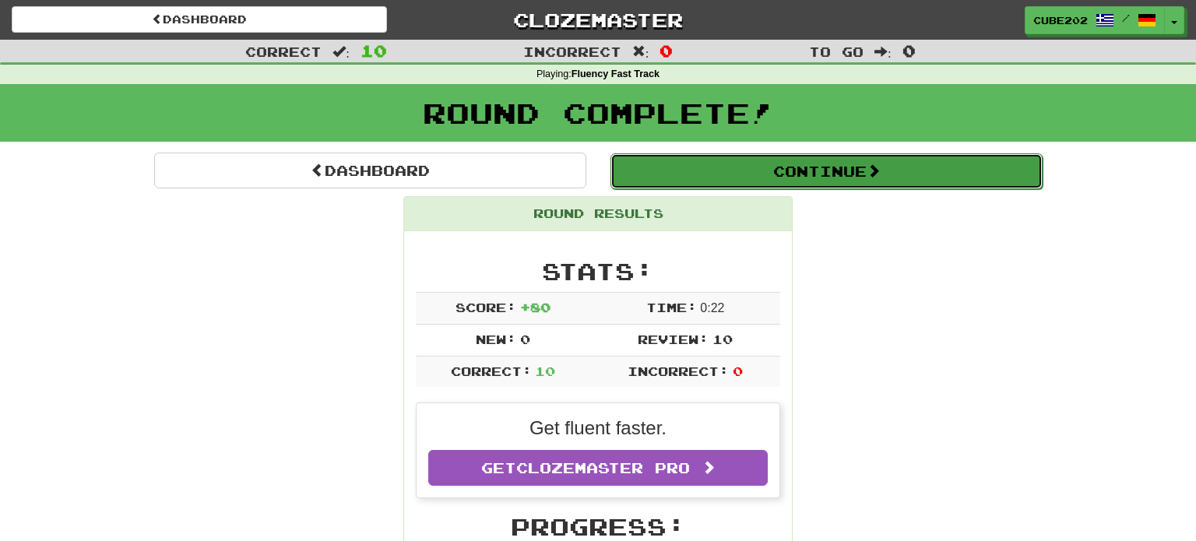
click at [664, 186] on button "Continue" at bounding box center [826, 171] width 432 height 36
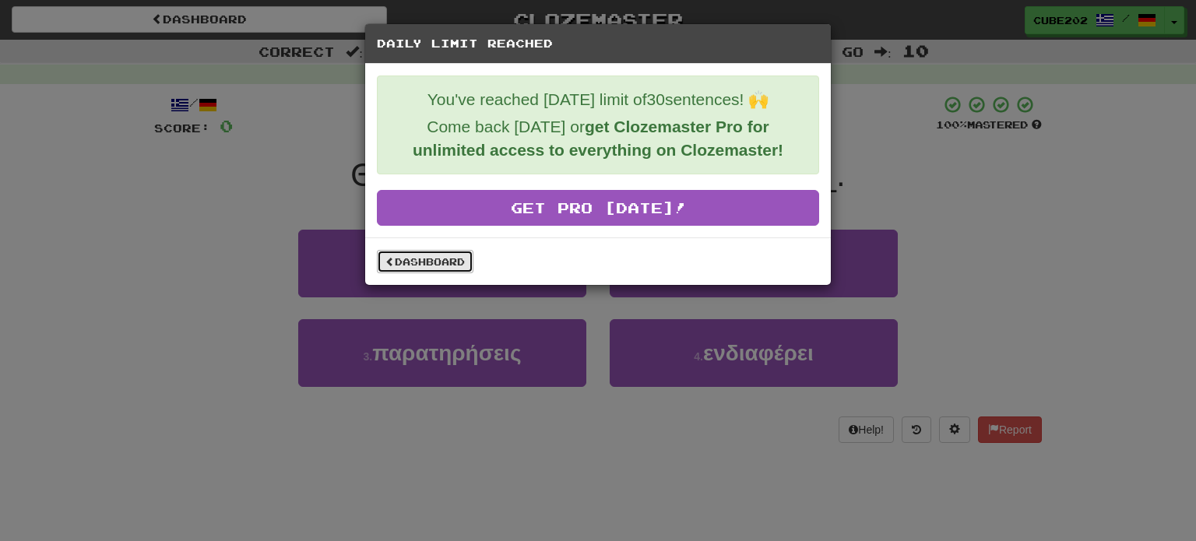
click at [441, 262] on link "Dashboard" at bounding box center [425, 261] width 97 height 23
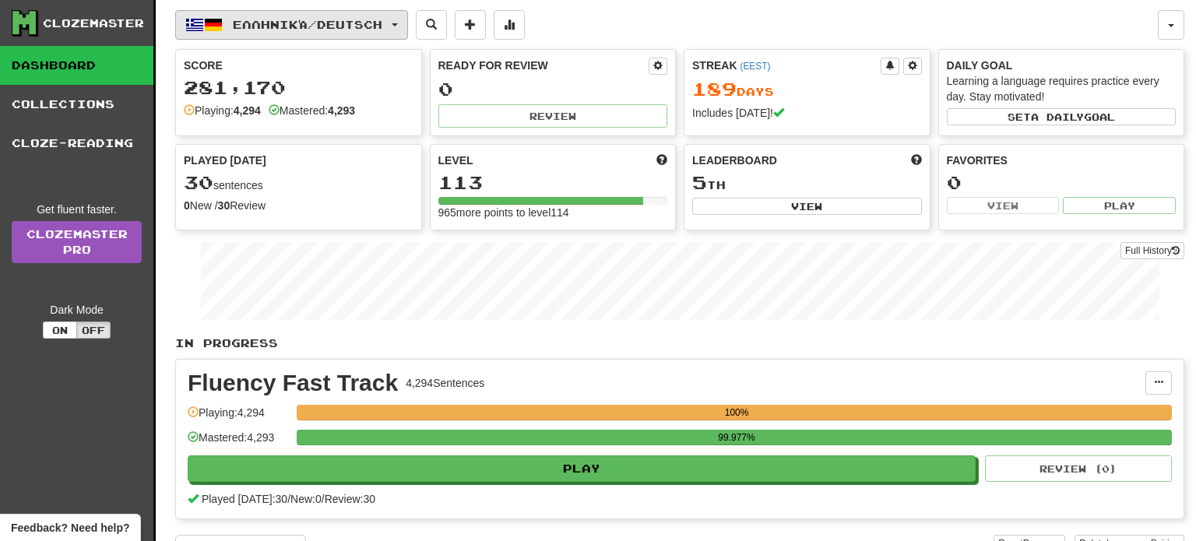
click at [345, 21] on span "Ελληνικά / Deutsch" at bounding box center [307, 24] width 149 height 13
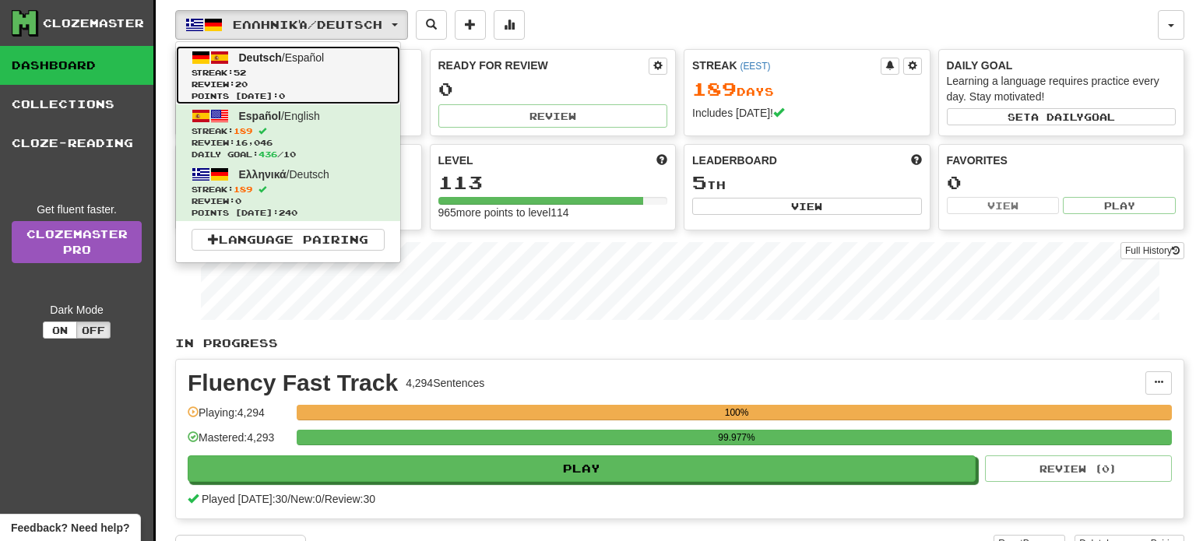
click at [341, 76] on span "Streak: 52" at bounding box center [287, 73] width 193 height 12
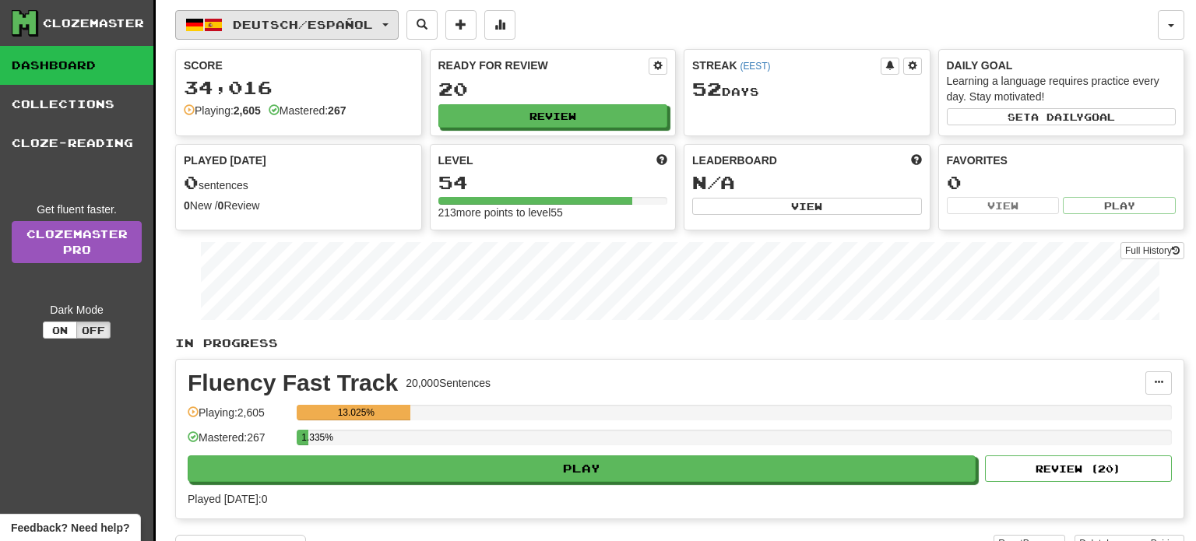
click at [388, 23] on button "Deutsch / Español" at bounding box center [286, 25] width 223 height 30
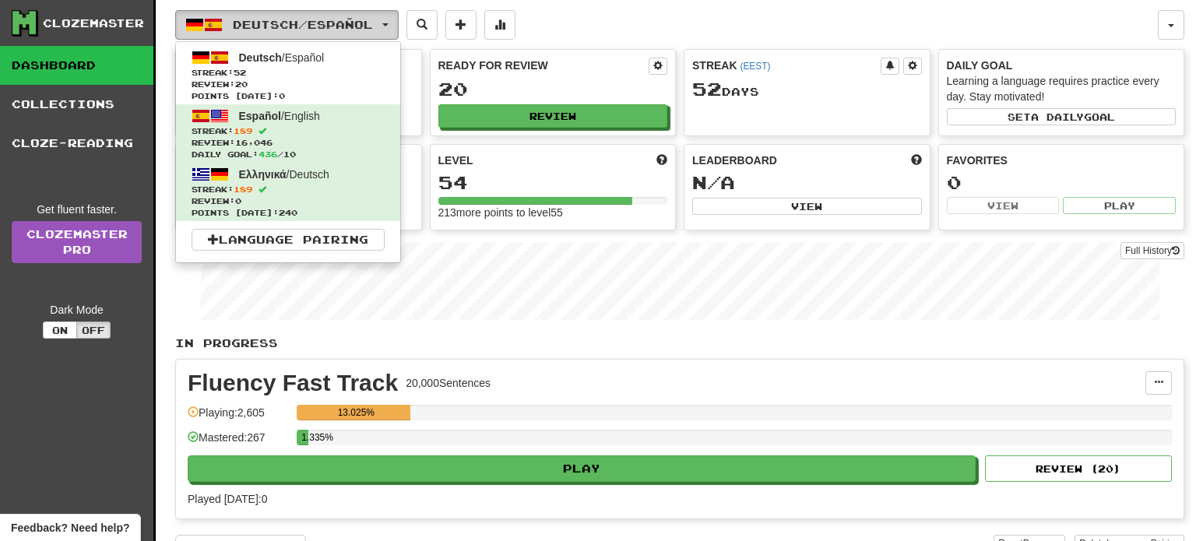
click at [388, 23] on button "Deutsch / Español" at bounding box center [286, 25] width 223 height 30
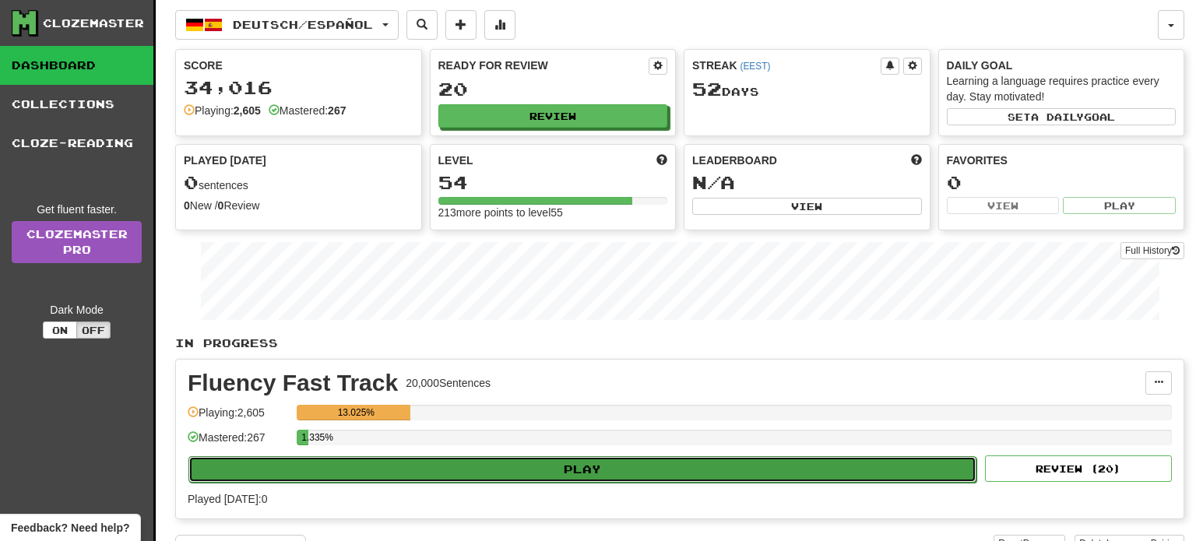
click at [640, 464] on button "Play" at bounding box center [582, 469] width 788 height 26
select select "**"
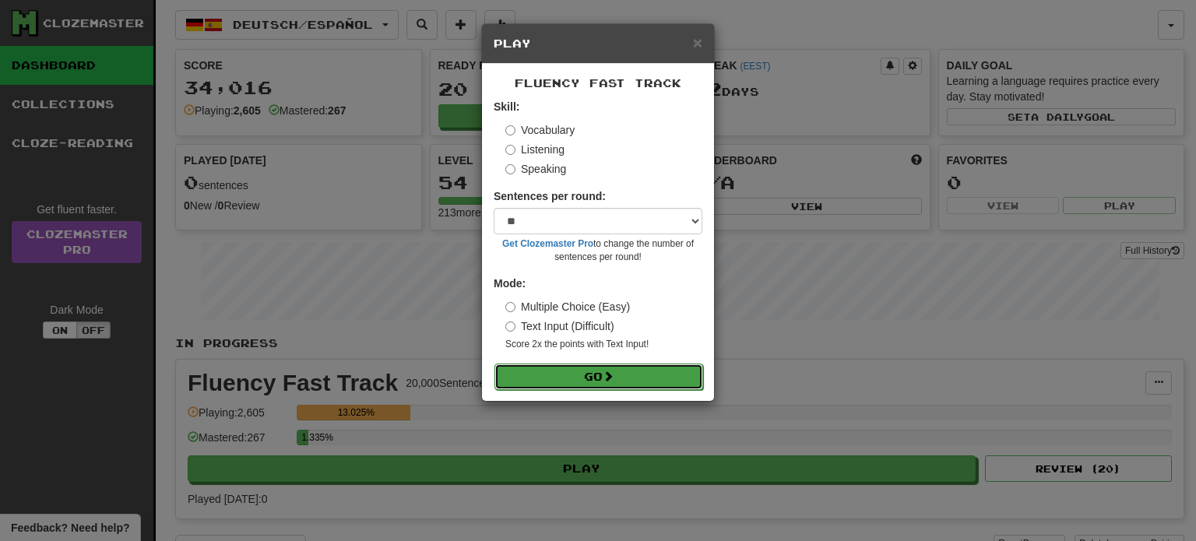
click at [641, 376] on button "Go" at bounding box center [598, 377] width 209 height 26
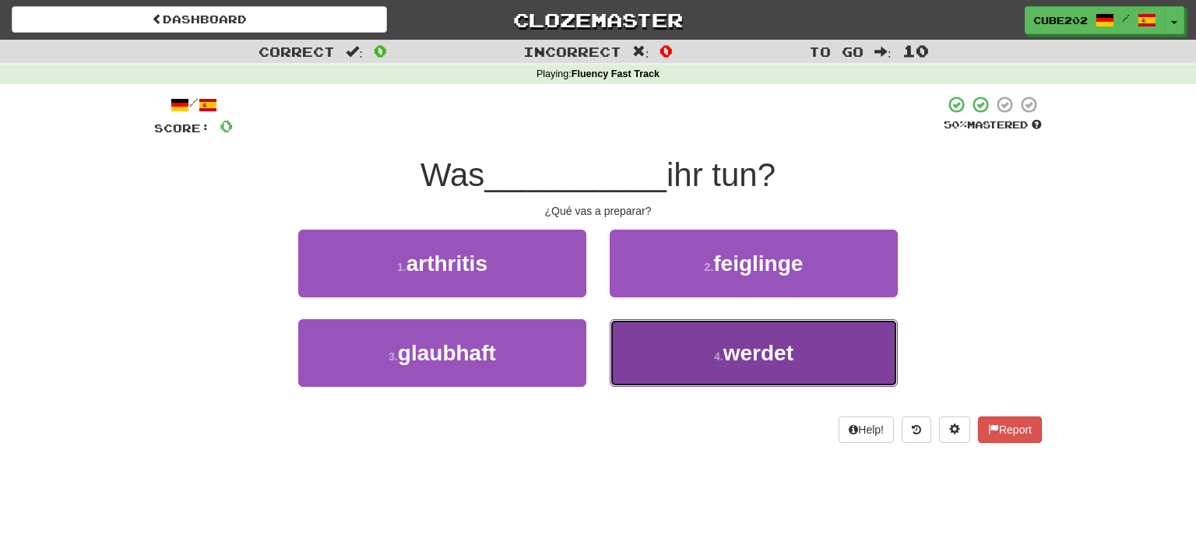
click at [717, 353] on small "4 ." at bounding box center [718, 356] width 9 height 12
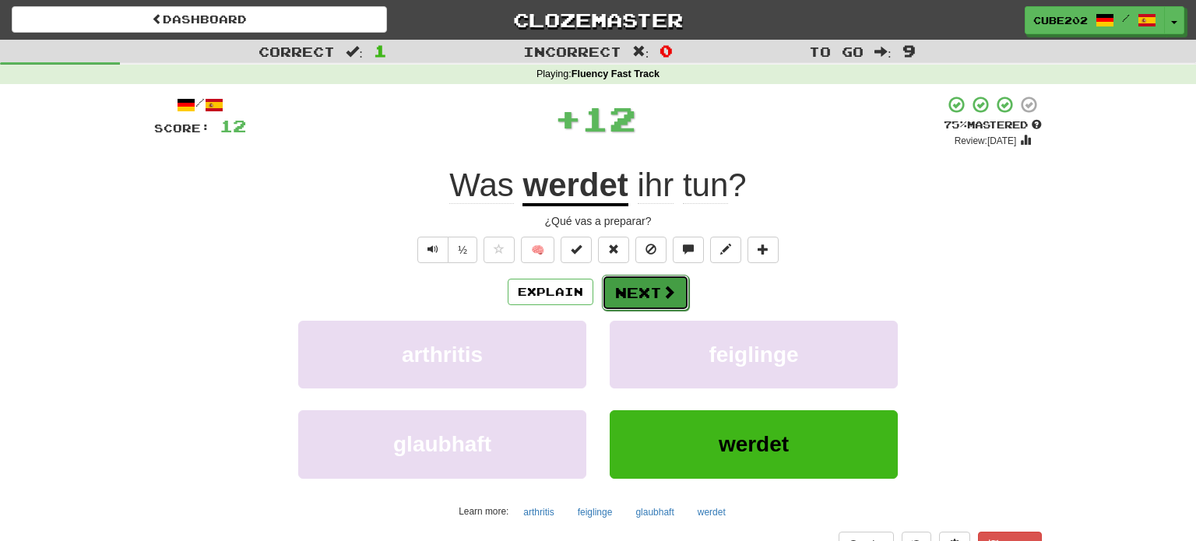
click at [657, 279] on button "Next" at bounding box center [645, 293] width 87 height 36
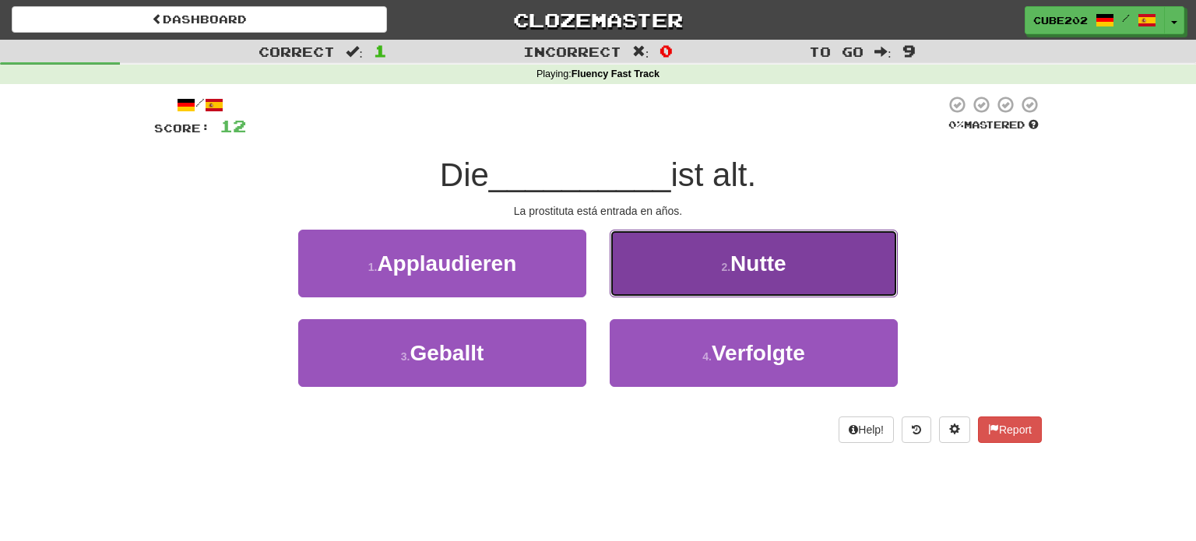
click at [699, 261] on button "2 . Nutte" at bounding box center [754, 264] width 288 height 68
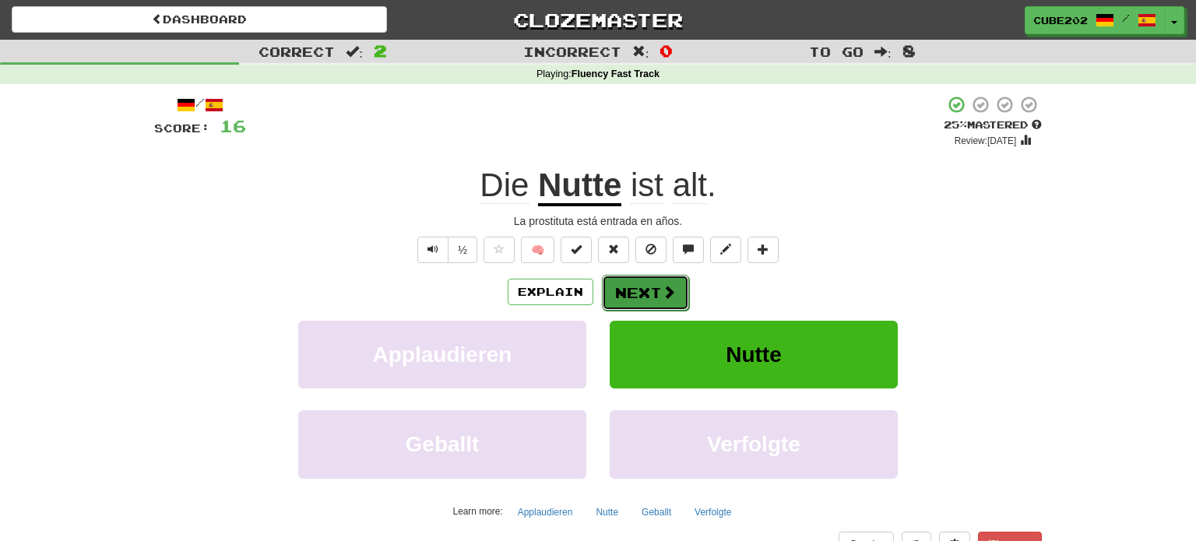
click at [656, 293] on button "Next" at bounding box center [645, 293] width 87 height 36
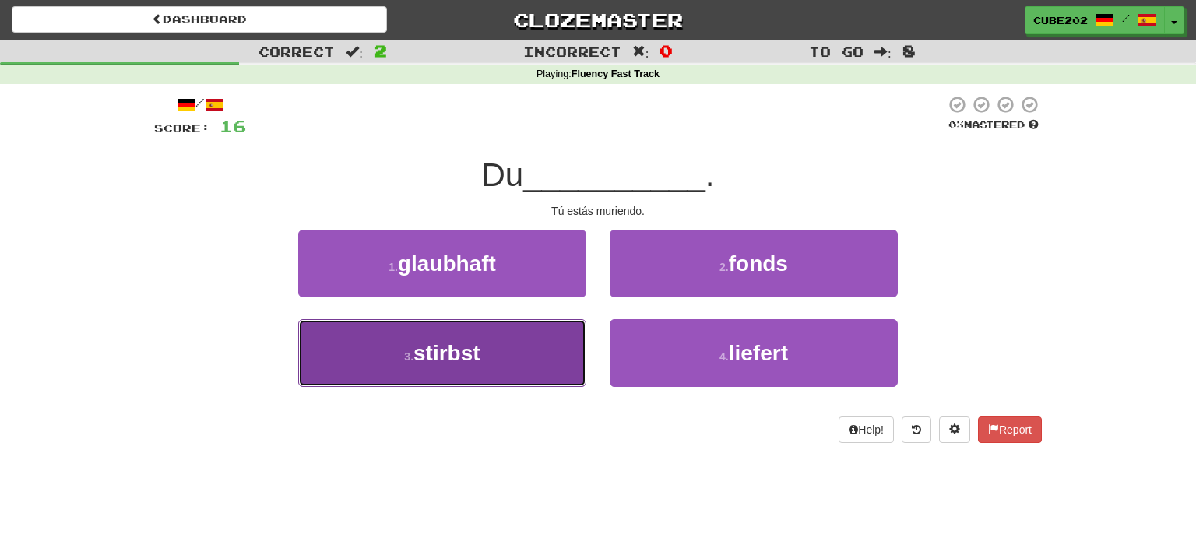
click at [535, 342] on button "3 . stirbst" at bounding box center [442, 353] width 288 height 68
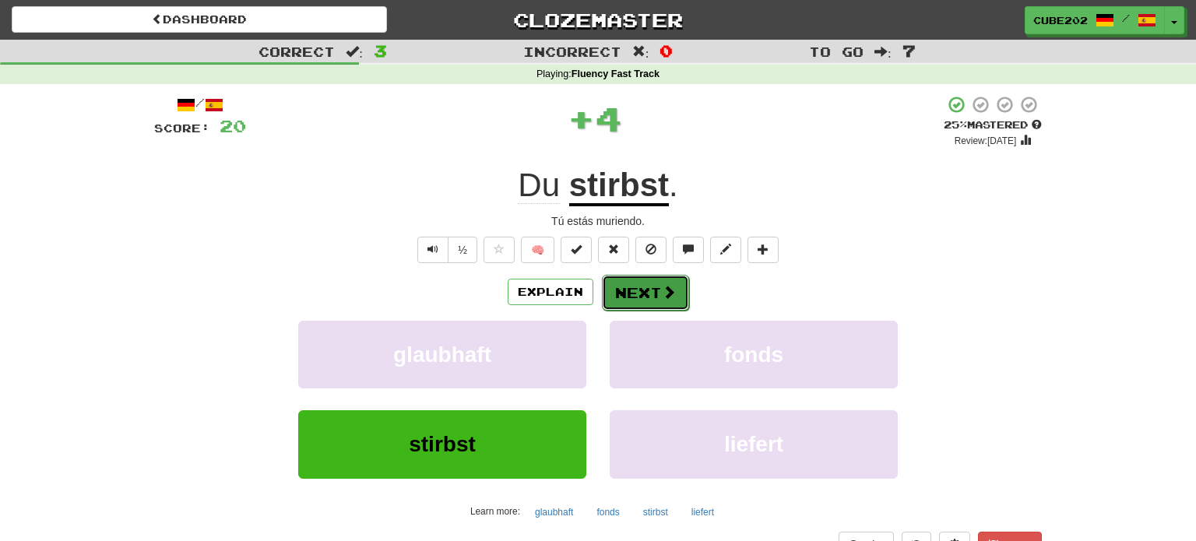
click at [638, 291] on button "Next" at bounding box center [645, 293] width 87 height 36
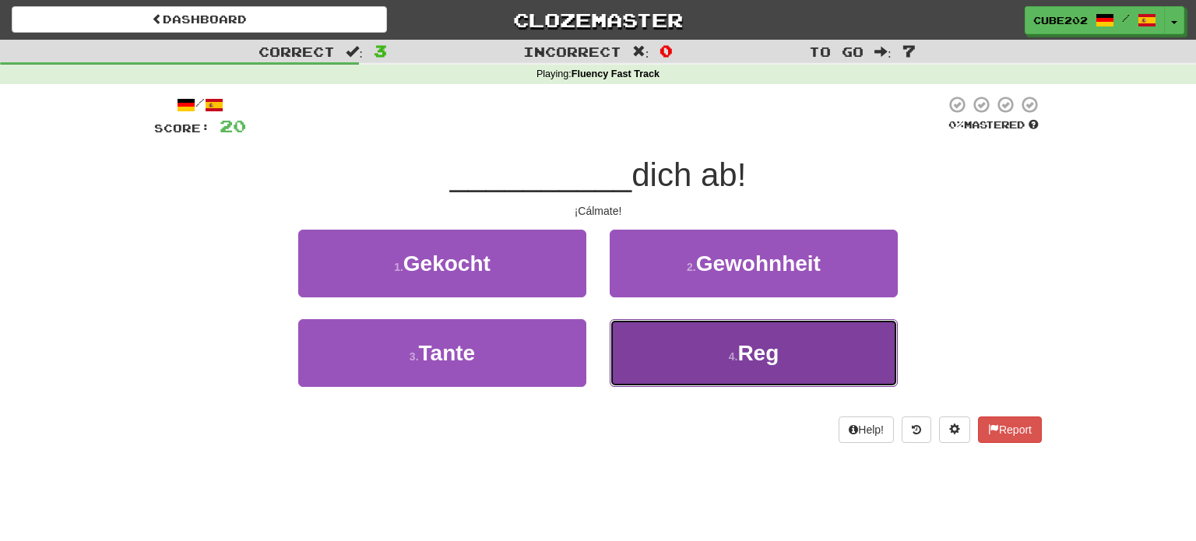
click at [682, 360] on button "4 . Reg" at bounding box center [754, 353] width 288 height 68
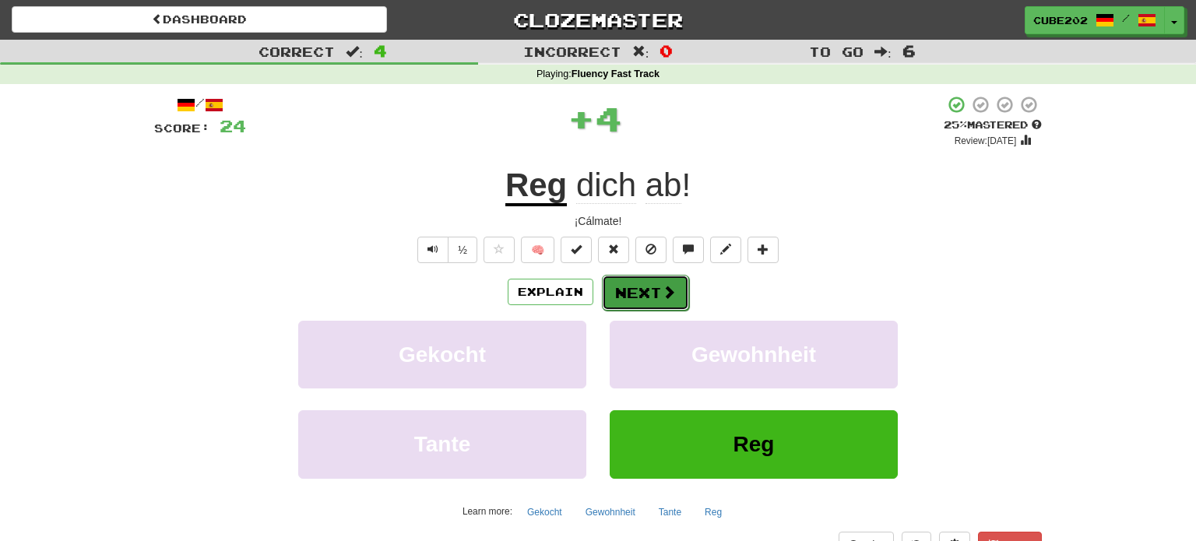
click at [642, 293] on button "Next" at bounding box center [645, 293] width 87 height 36
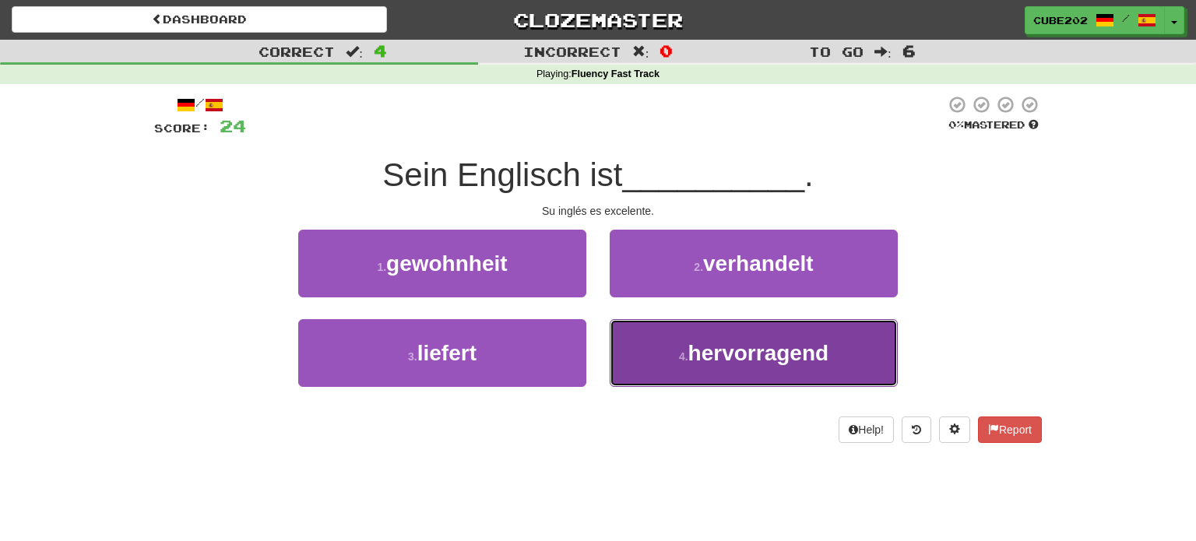
click at [668, 344] on button "4 . hervorragend" at bounding box center [754, 353] width 288 height 68
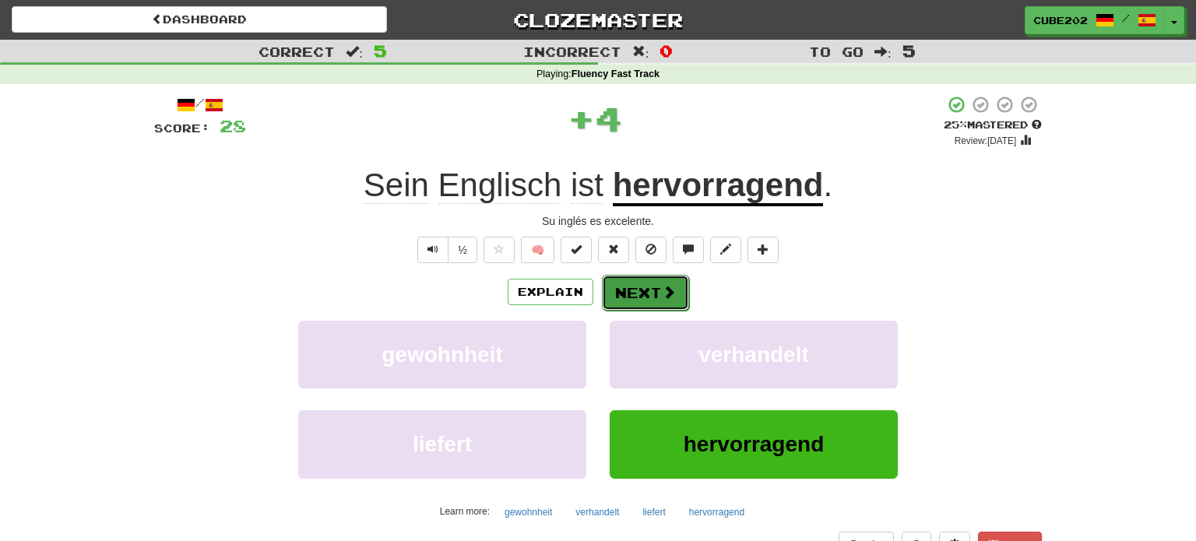
click at [652, 286] on button "Next" at bounding box center [645, 293] width 87 height 36
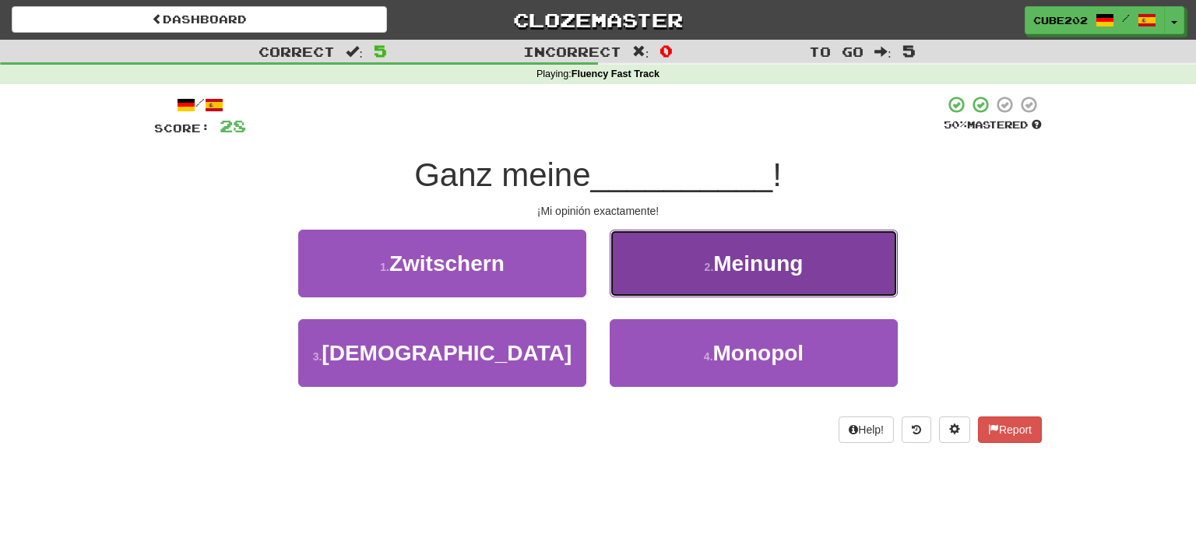
click at [700, 263] on button "2 . Meinung" at bounding box center [754, 264] width 288 height 68
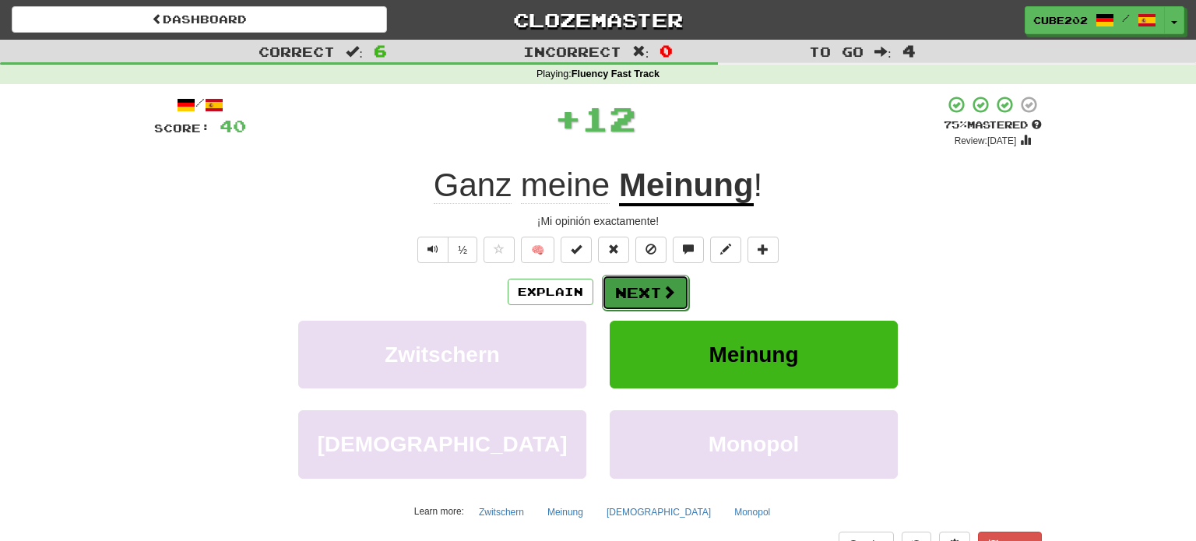
click at [647, 281] on button "Next" at bounding box center [645, 293] width 87 height 36
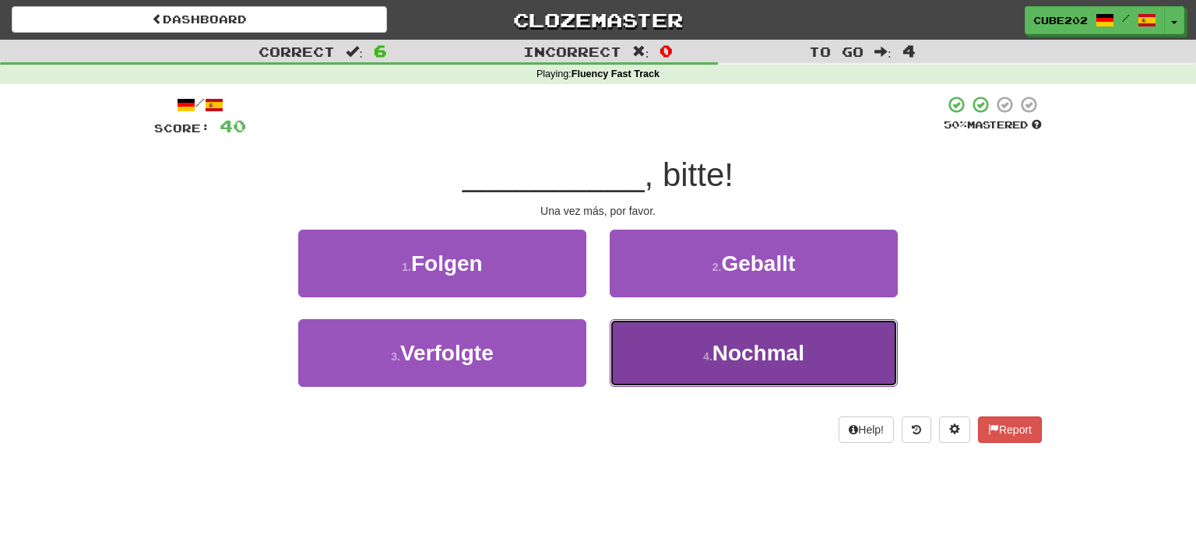
click at [703, 357] on small "4 ." at bounding box center [707, 356] width 9 height 12
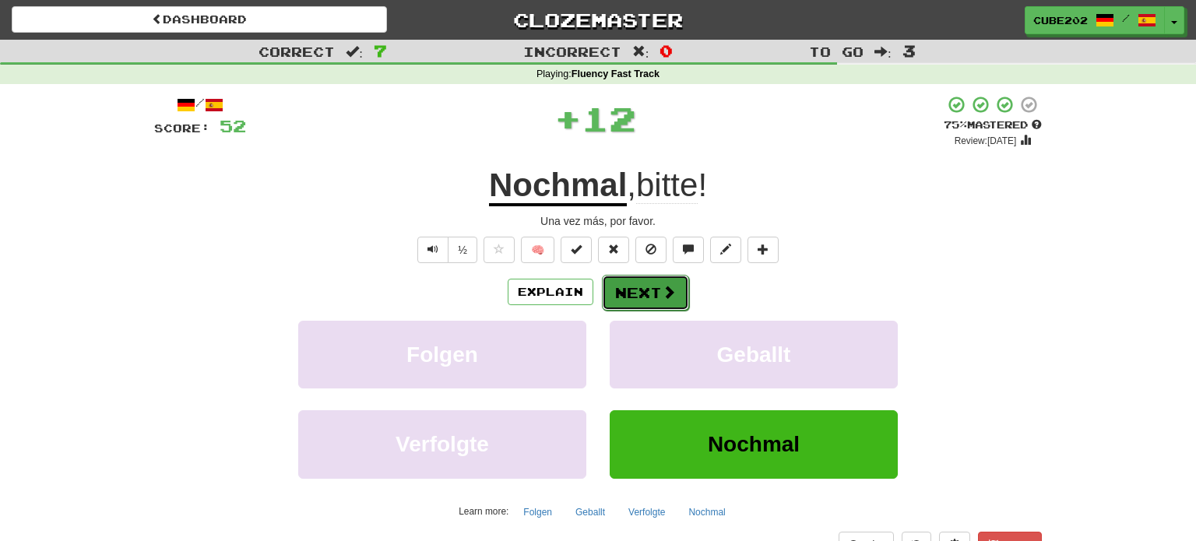
click at [643, 293] on button "Next" at bounding box center [645, 293] width 87 height 36
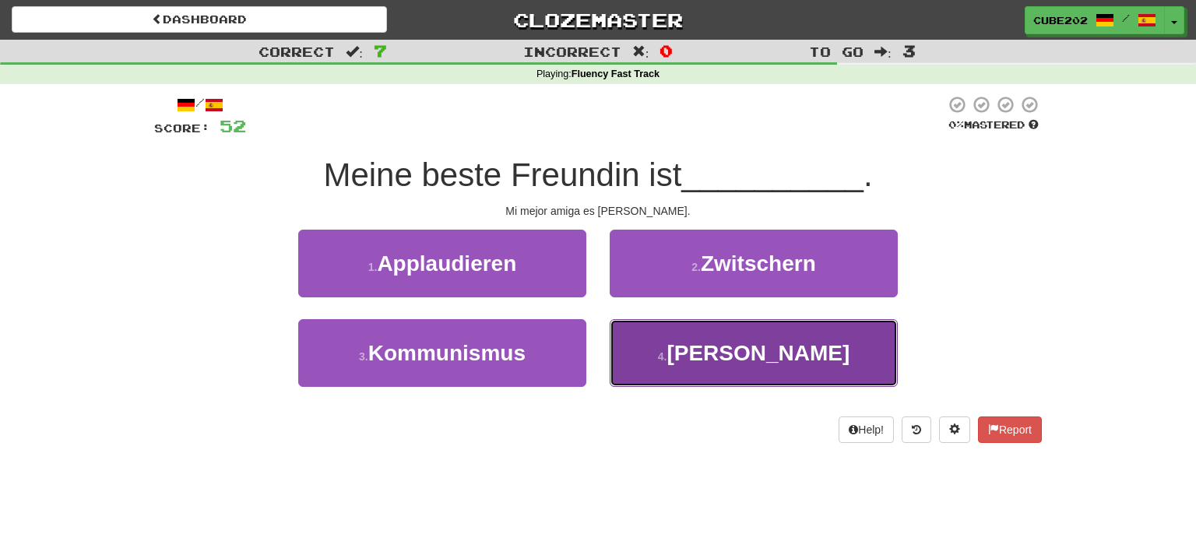
click at [730, 343] on span "Sophie" at bounding box center [757, 353] width 183 height 24
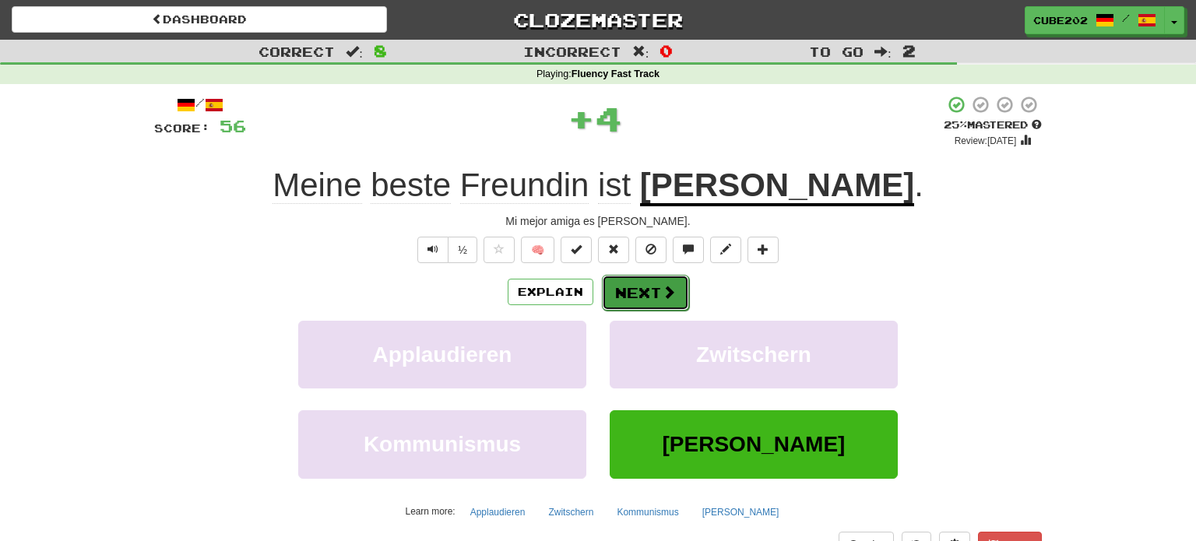
click at [655, 288] on button "Next" at bounding box center [645, 293] width 87 height 36
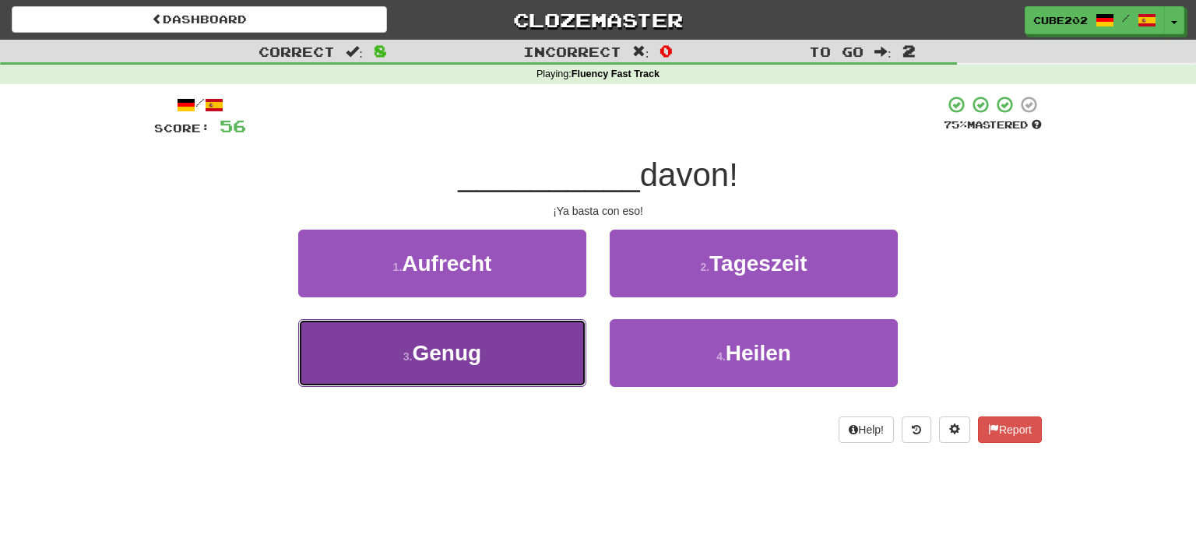
click at [510, 353] on button "3 . Genug" at bounding box center [442, 353] width 288 height 68
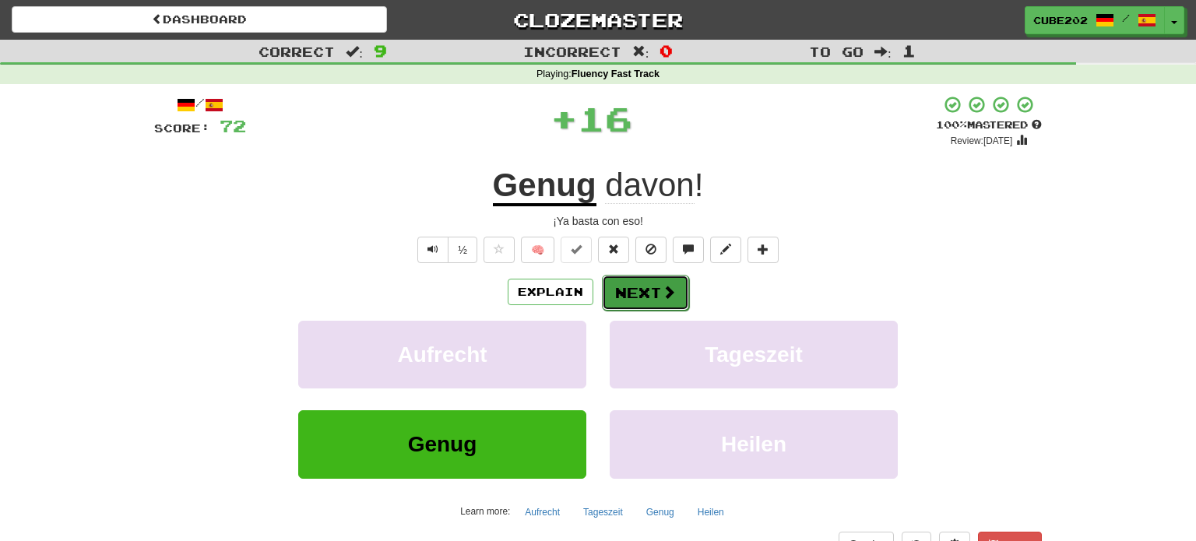
click at [643, 284] on button "Next" at bounding box center [645, 293] width 87 height 36
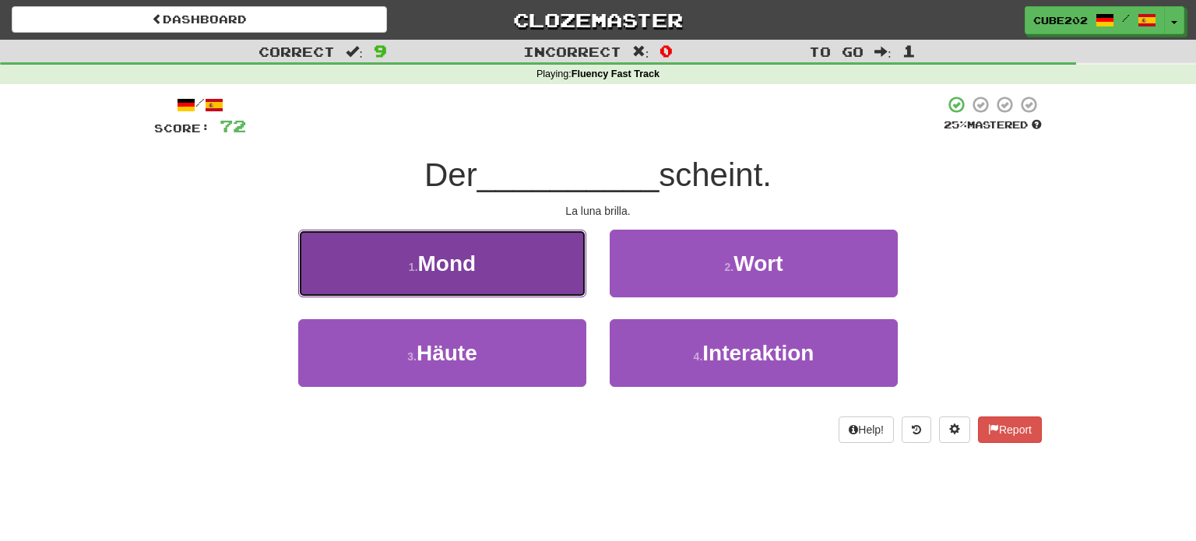
click at [543, 270] on button "1 . Mond" at bounding box center [442, 264] width 288 height 68
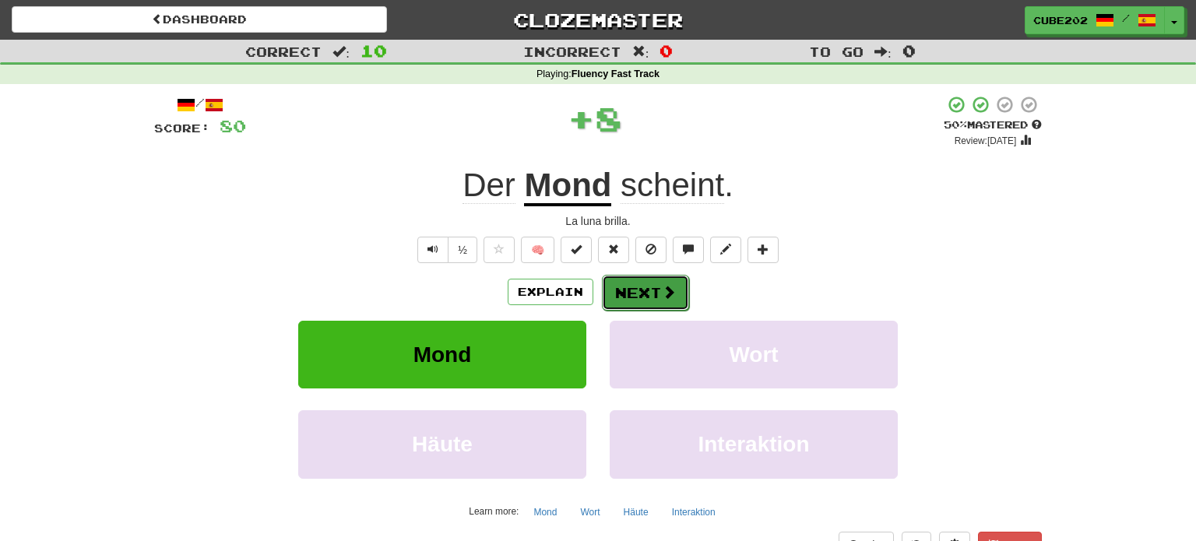
click at [651, 290] on button "Next" at bounding box center [645, 293] width 87 height 36
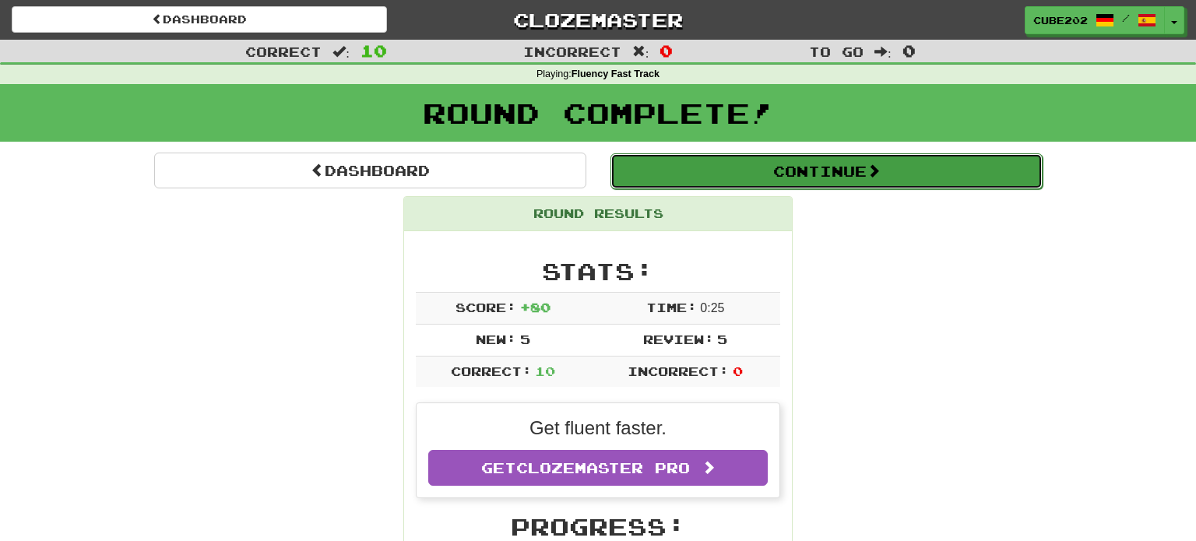
click at [694, 155] on button "Continue" at bounding box center [826, 171] width 432 height 36
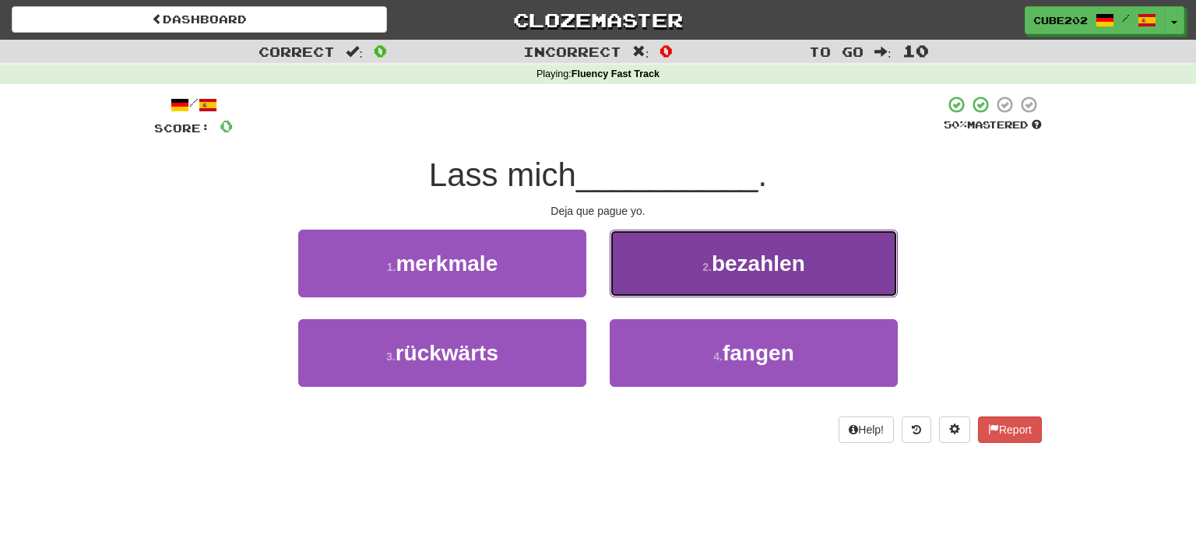
click at [645, 252] on button "2 . bezahlen" at bounding box center [754, 264] width 288 height 68
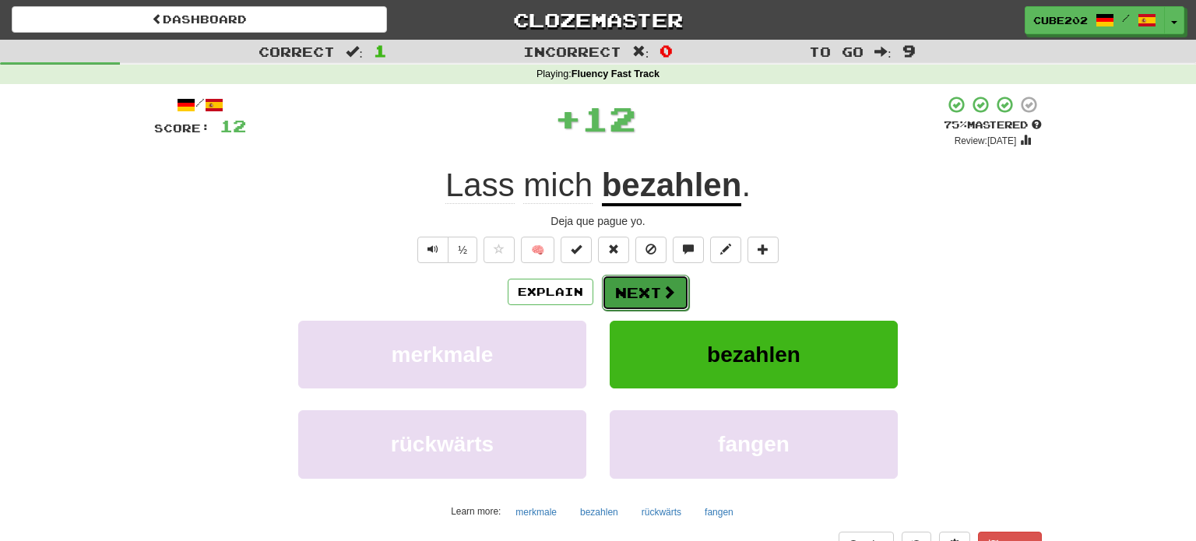
click at [634, 286] on button "Next" at bounding box center [645, 293] width 87 height 36
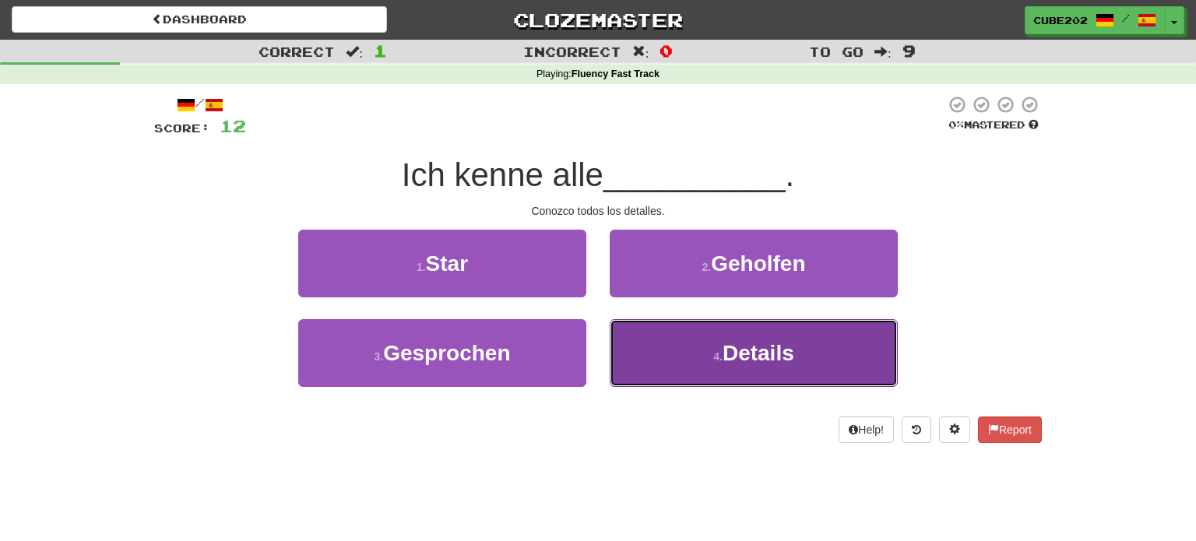
click at [710, 356] on button "4 . Details" at bounding box center [754, 353] width 288 height 68
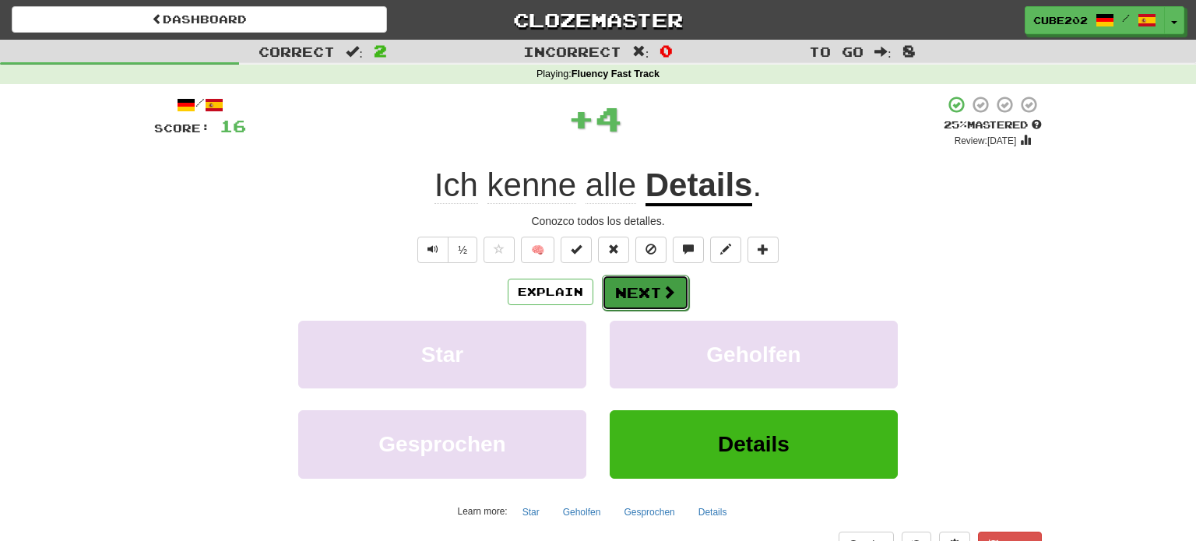
click at [643, 285] on button "Next" at bounding box center [645, 293] width 87 height 36
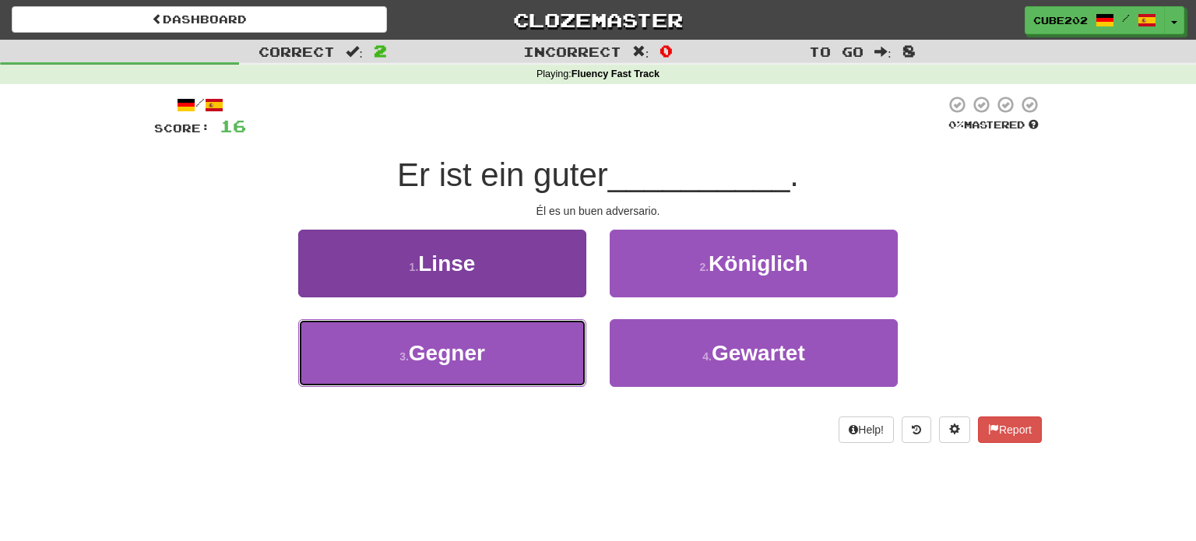
click at [532, 352] on button "3 . Gegner" at bounding box center [442, 353] width 288 height 68
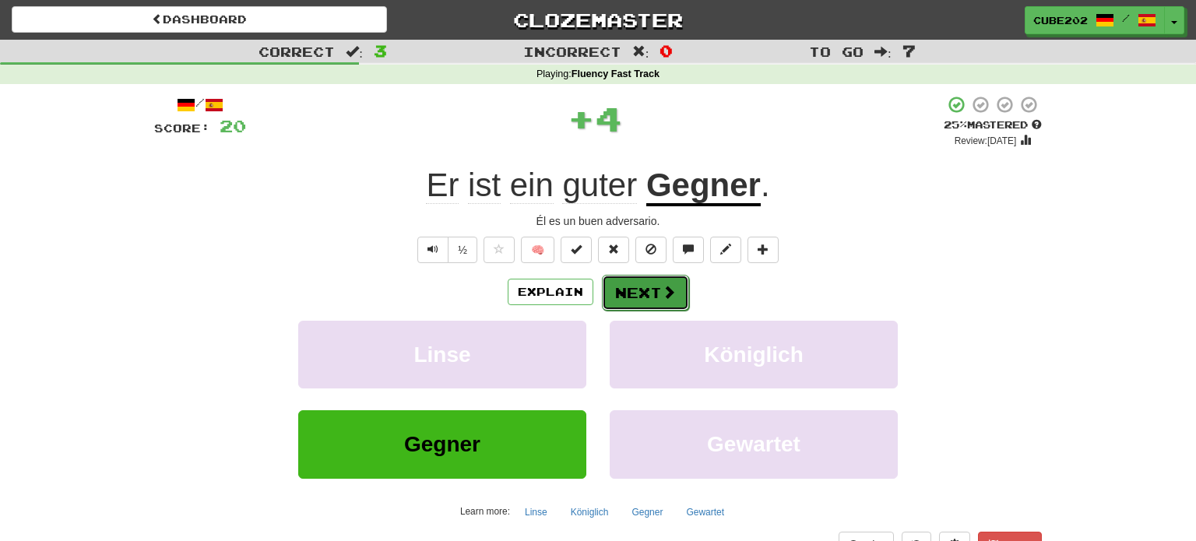
click at [675, 289] on button "Next" at bounding box center [645, 293] width 87 height 36
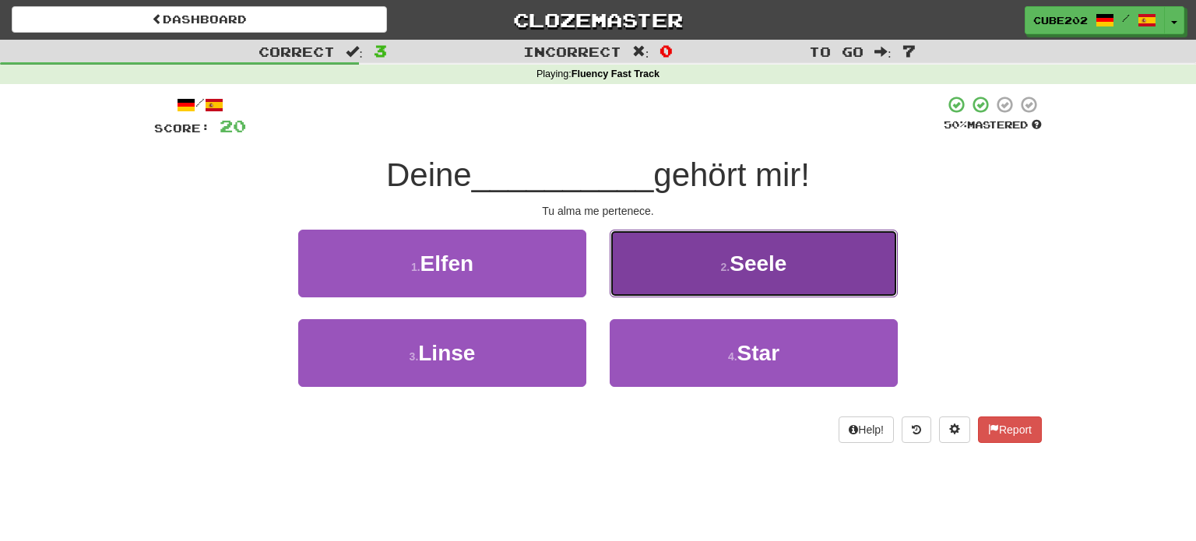
click at [697, 269] on button "2 . Seele" at bounding box center [754, 264] width 288 height 68
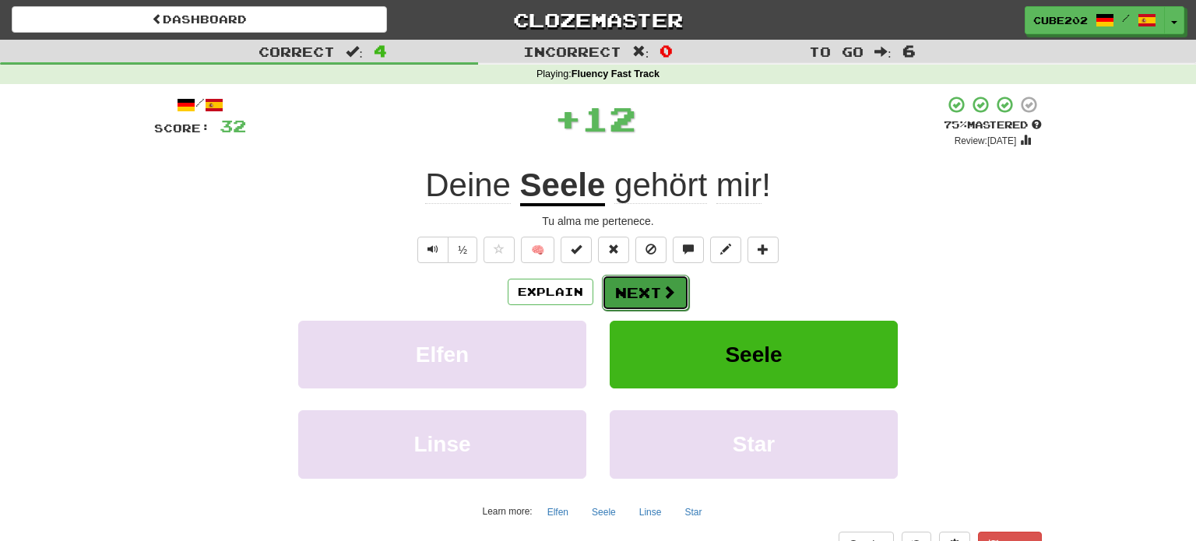
click at [624, 290] on button "Next" at bounding box center [645, 293] width 87 height 36
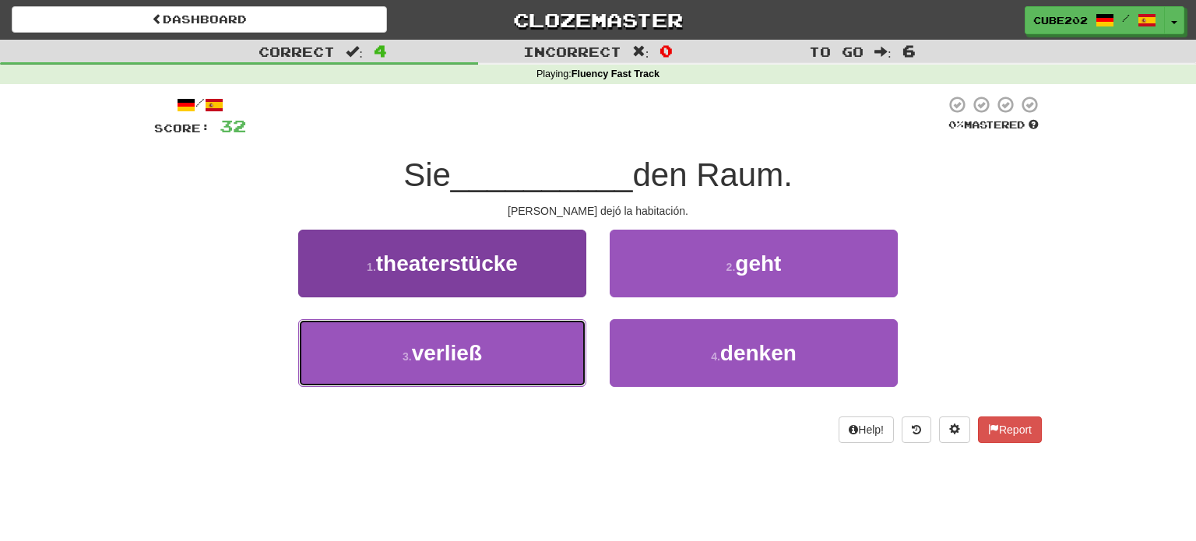
click at [560, 342] on button "3 . verließ" at bounding box center [442, 353] width 288 height 68
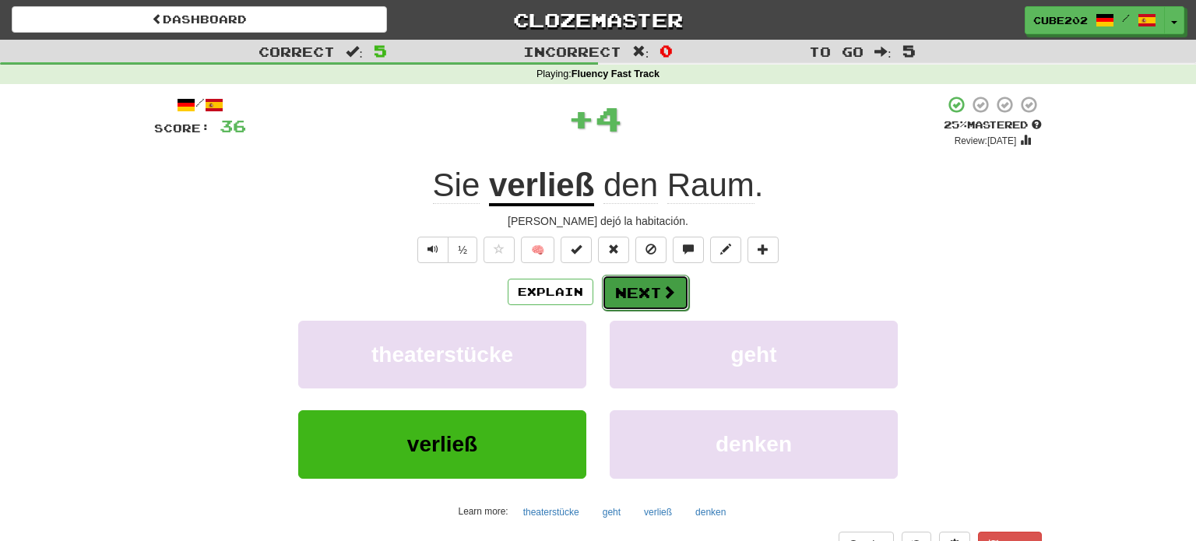
click at [634, 287] on button "Next" at bounding box center [645, 293] width 87 height 36
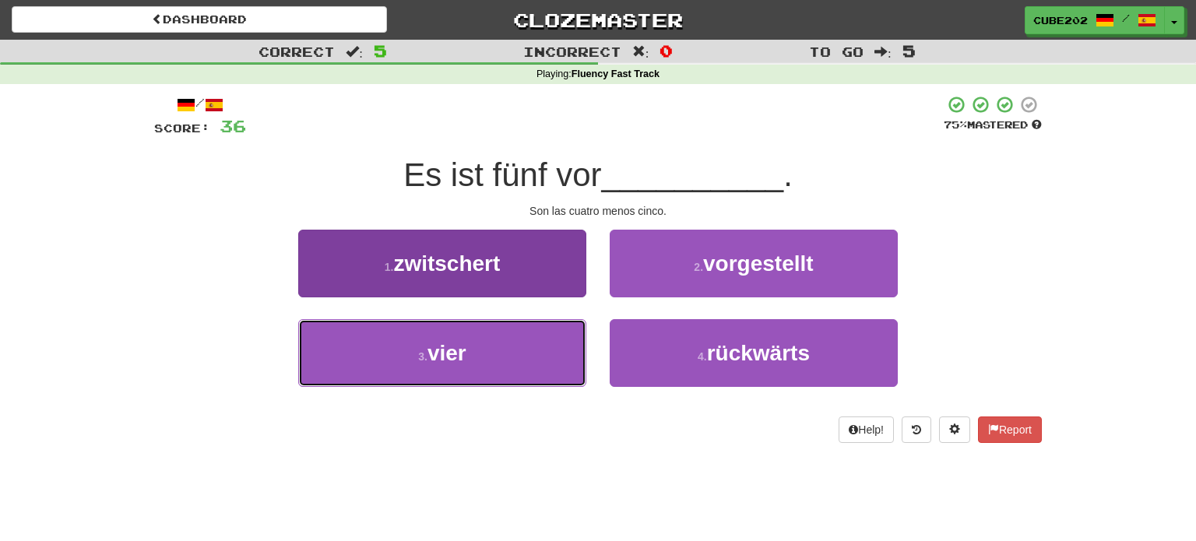
click at [539, 343] on button "3 . vier" at bounding box center [442, 353] width 288 height 68
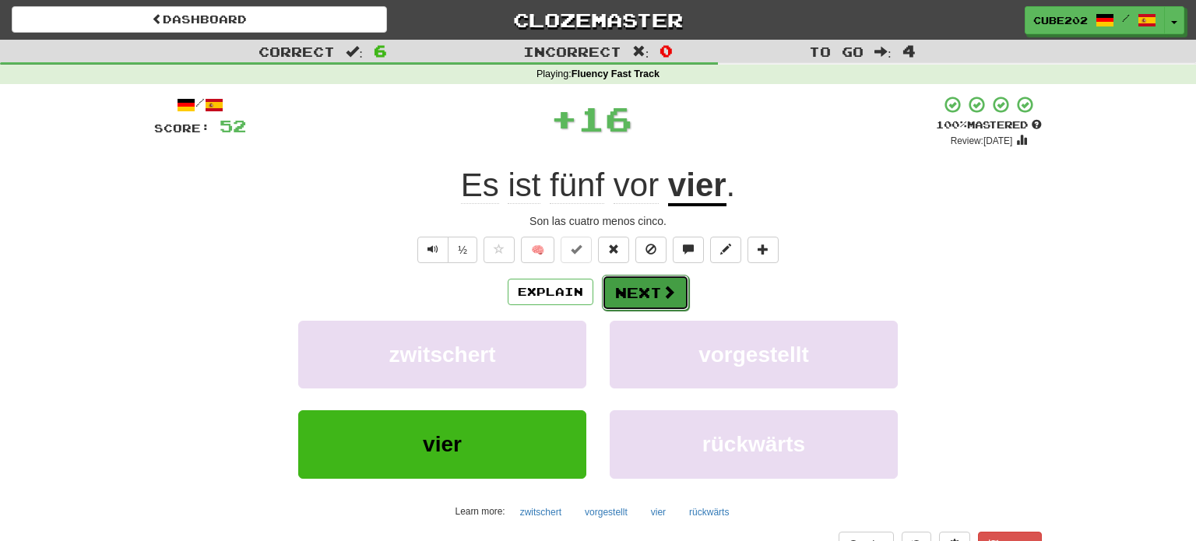
click at [640, 288] on button "Next" at bounding box center [645, 293] width 87 height 36
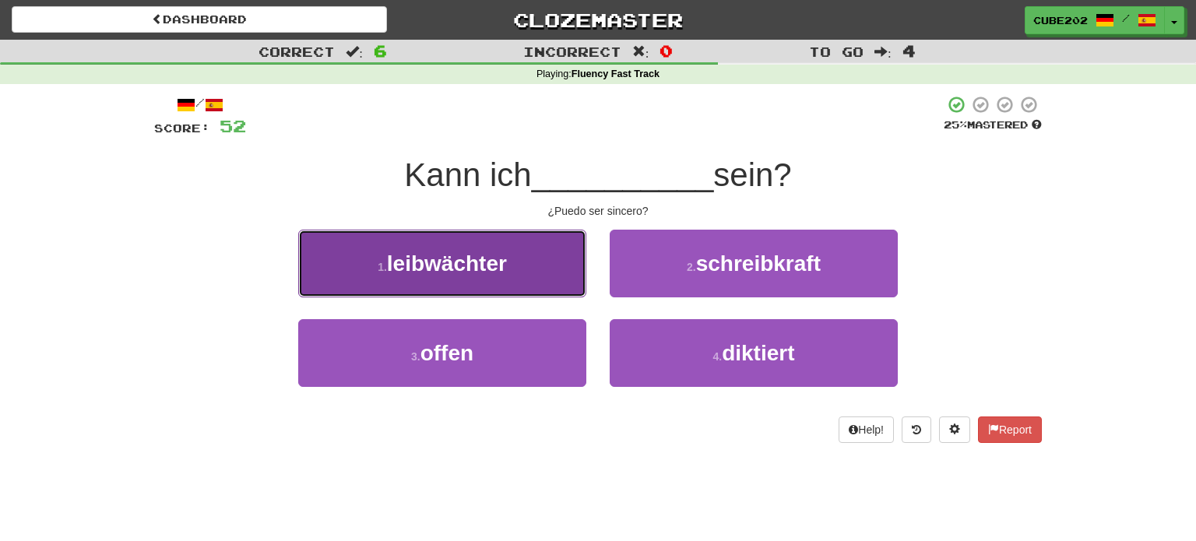
click at [564, 262] on button "1 . leibwächter" at bounding box center [442, 264] width 288 height 68
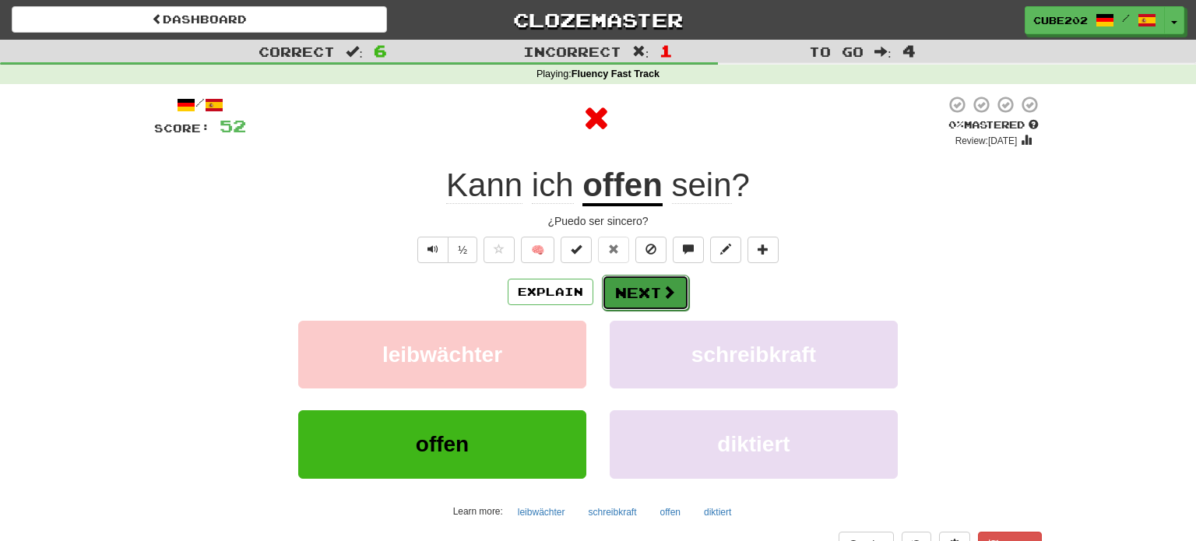
click at [653, 289] on button "Next" at bounding box center [645, 293] width 87 height 36
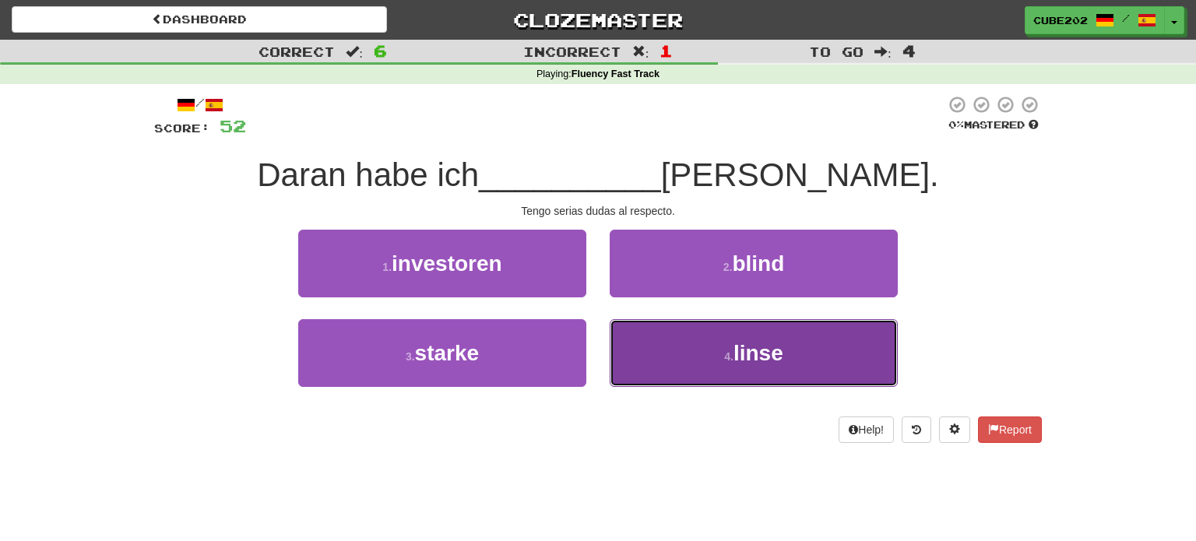
click at [714, 356] on button "4 . linse" at bounding box center [754, 353] width 288 height 68
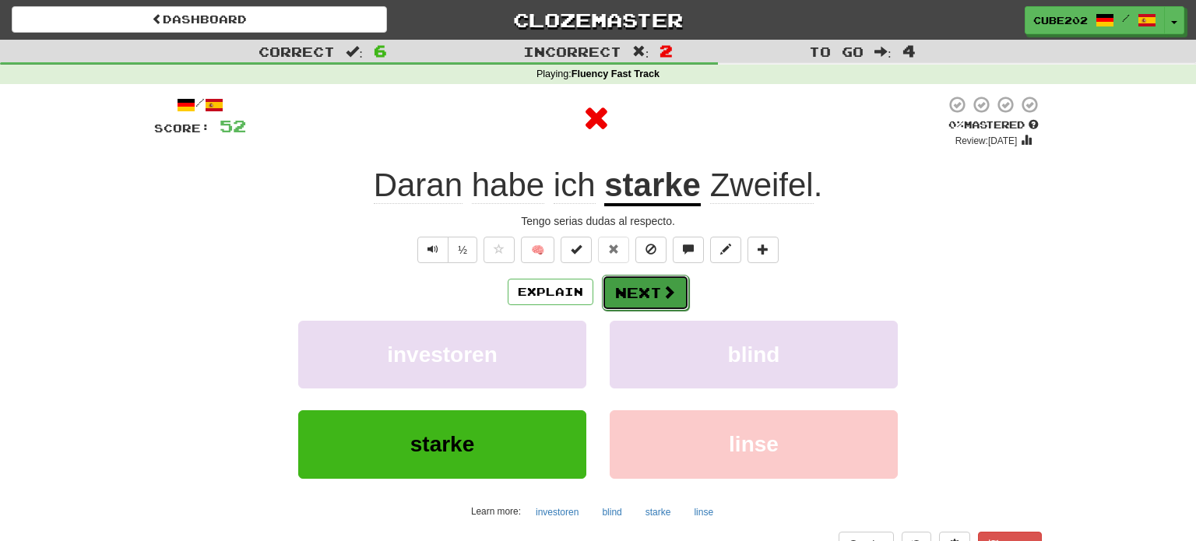
click at [649, 293] on button "Next" at bounding box center [645, 293] width 87 height 36
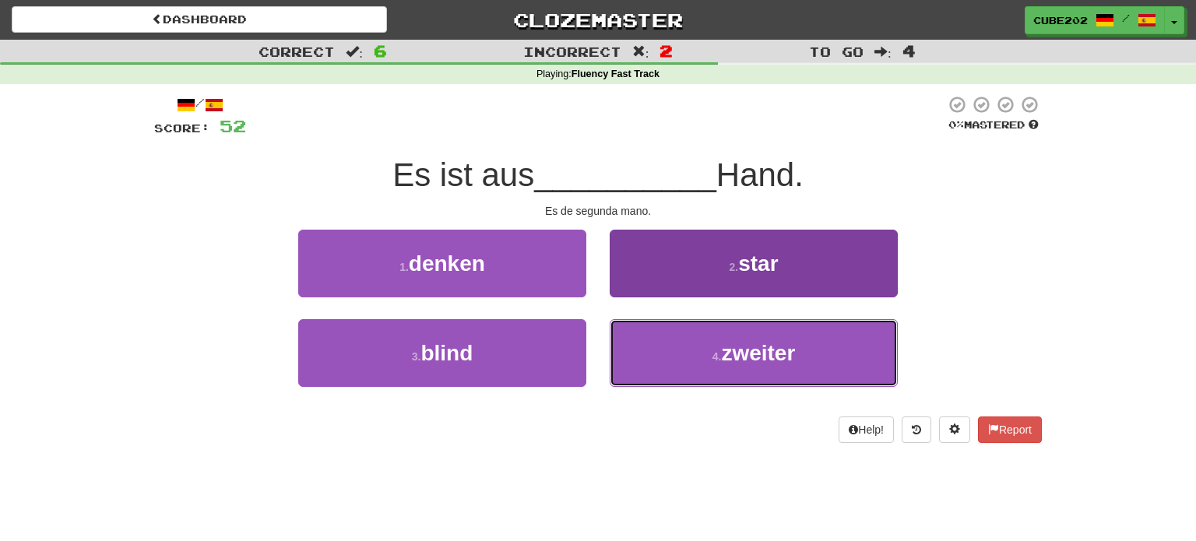
click at [715, 351] on small "4 ." at bounding box center [716, 356] width 9 height 12
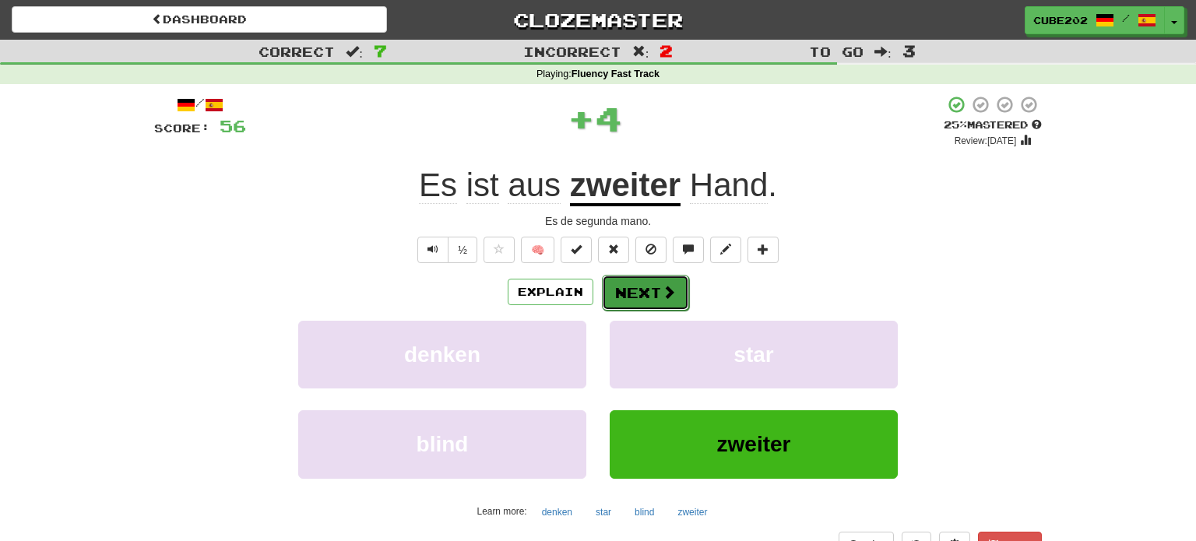
click at [641, 288] on button "Next" at bounding box center [645, 293] width 87 height 36
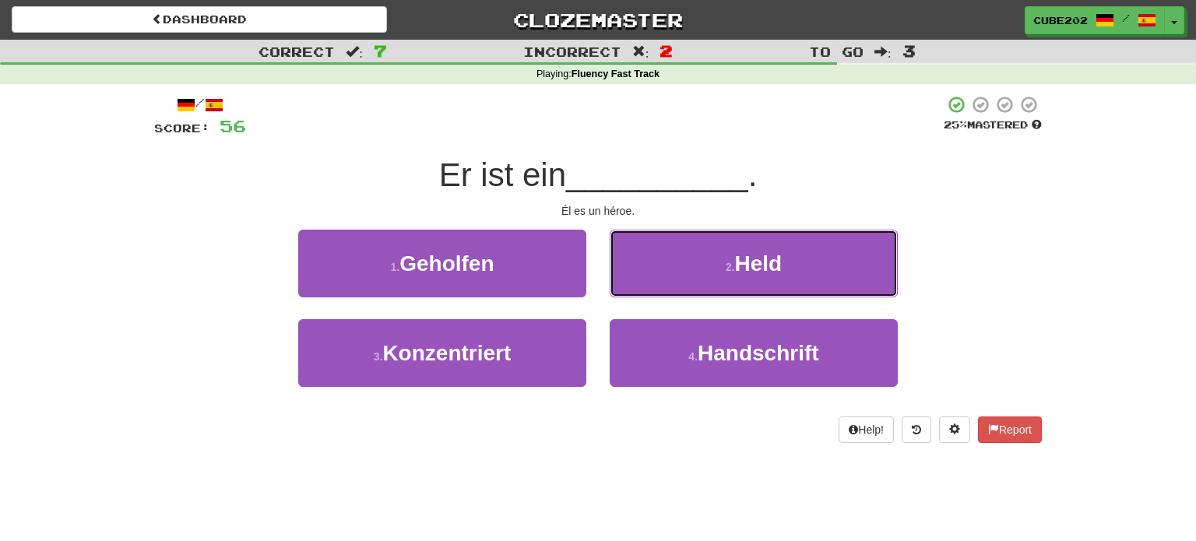
click at [709, 274] on button "2 . Held" at bounding box center [754, 264] width 288 height 68
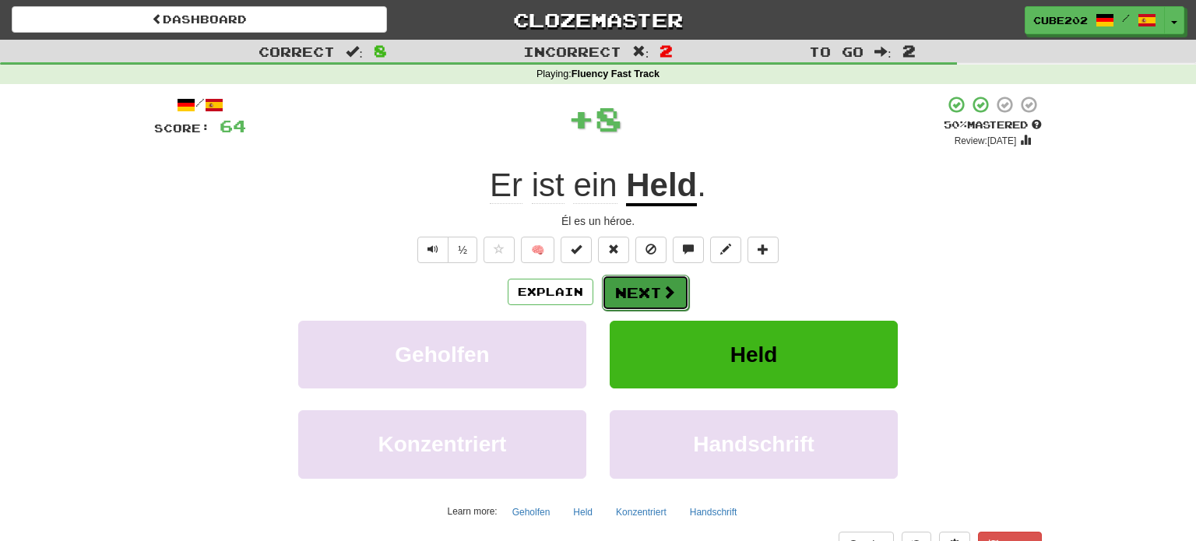
click at [652, 289] on button "Next" at bounding box center [645, 293] width 87 height 36
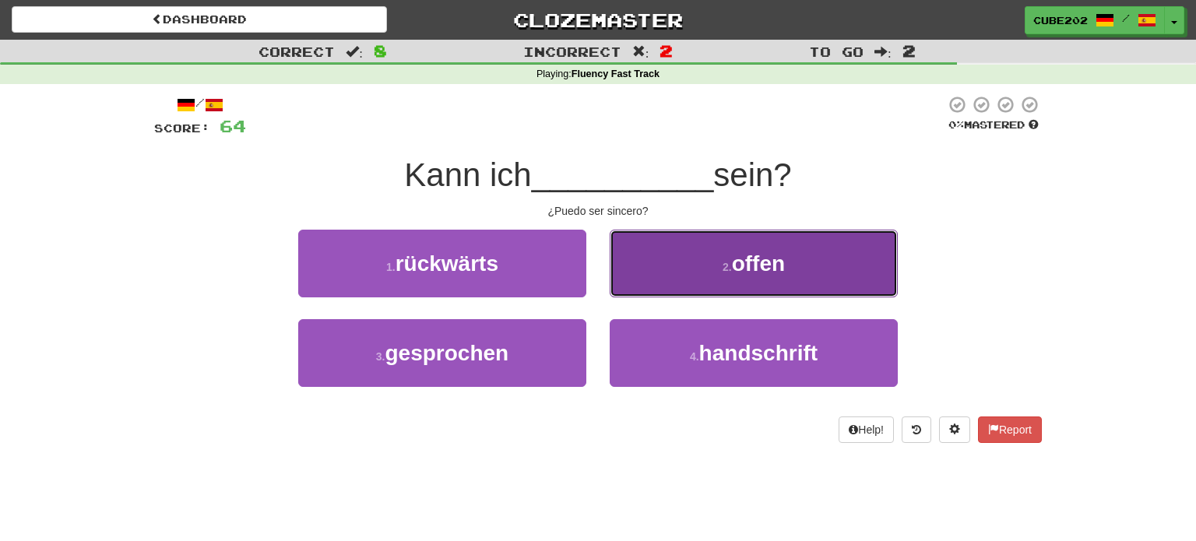
click at [715, 276] on button "2 . offen" at bounding box center [754, 264] width 288 height 68
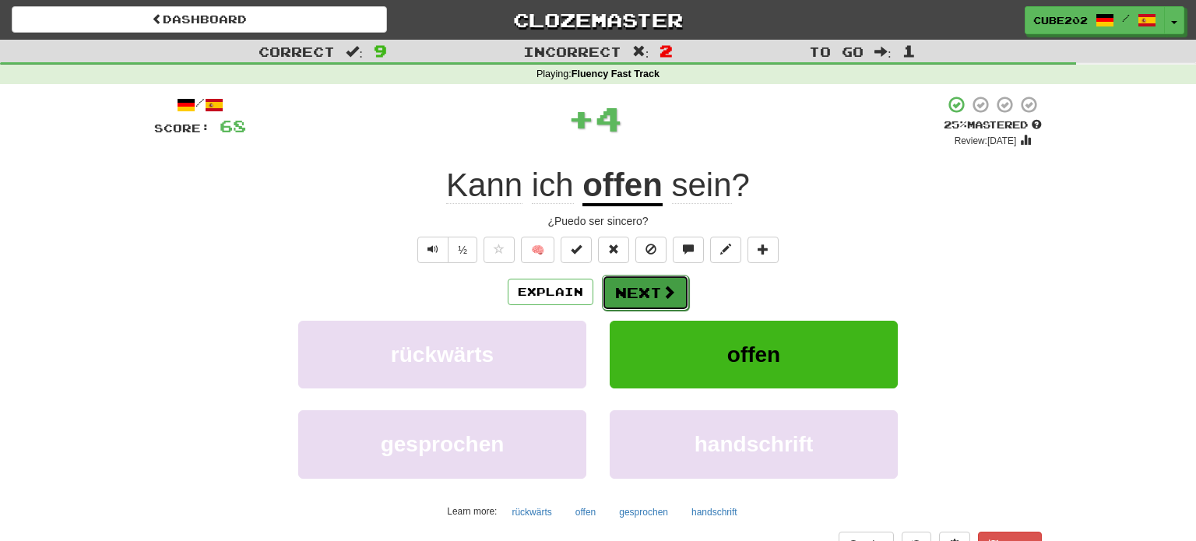
click at [633, 284] on button "Next" at bounding box center [645, 293] width 87 height 36
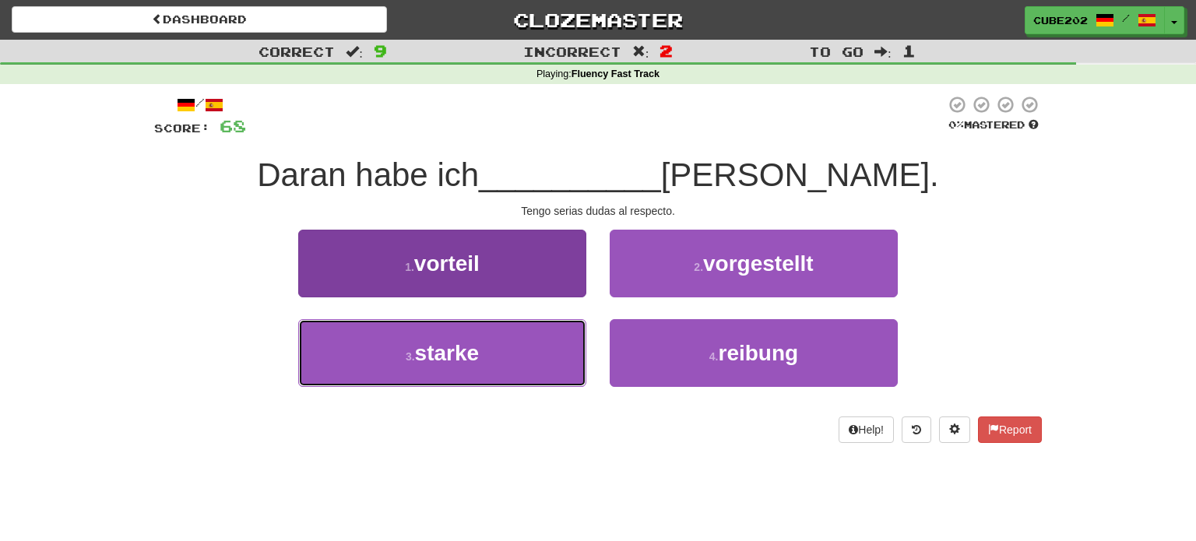
drag, startPoint x: 534, startPoint y: 347, endPoint x: 562, endPoint y: 335, distance: 30.7
click at [534, 347] on button "3 . starke" at bounding box center [442, 353] width 288 height 68
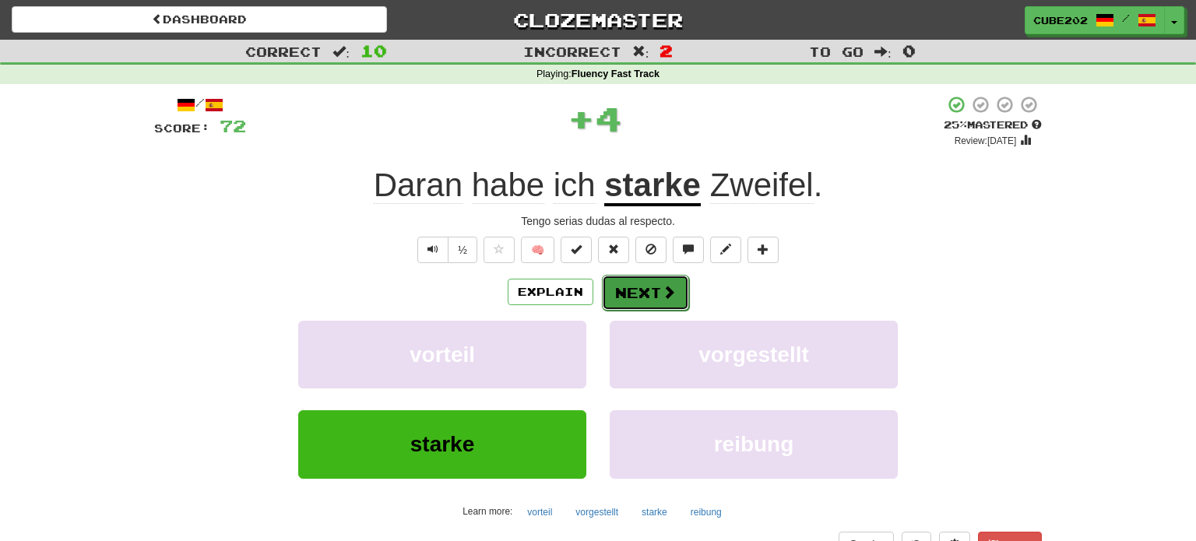
click at [662, 288] on span at bounding box center [669, 292] width 14 height 14
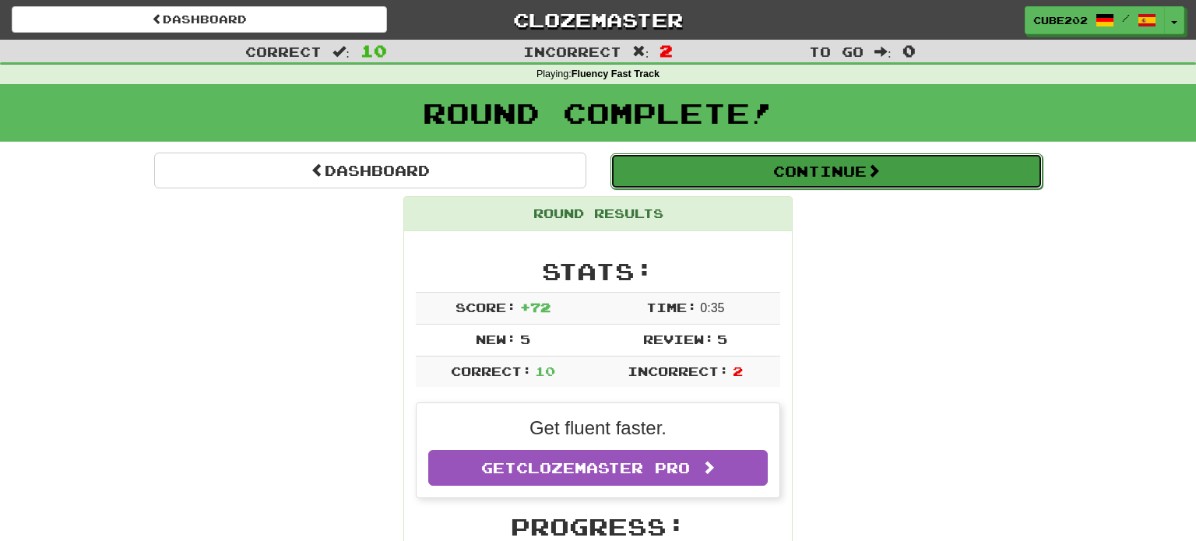
click at [694, 171] on button "Continue" at bounding box center [826, 171] width 432 height 36
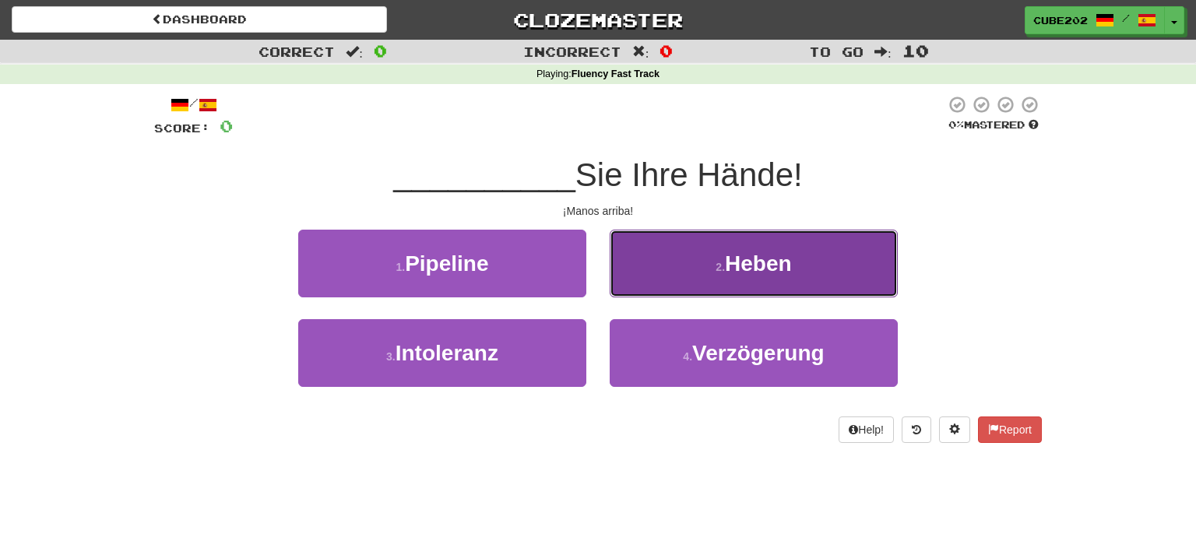
click at [752, 269] on span "Heben" at bounding box center [758, 263] width 67 height 24
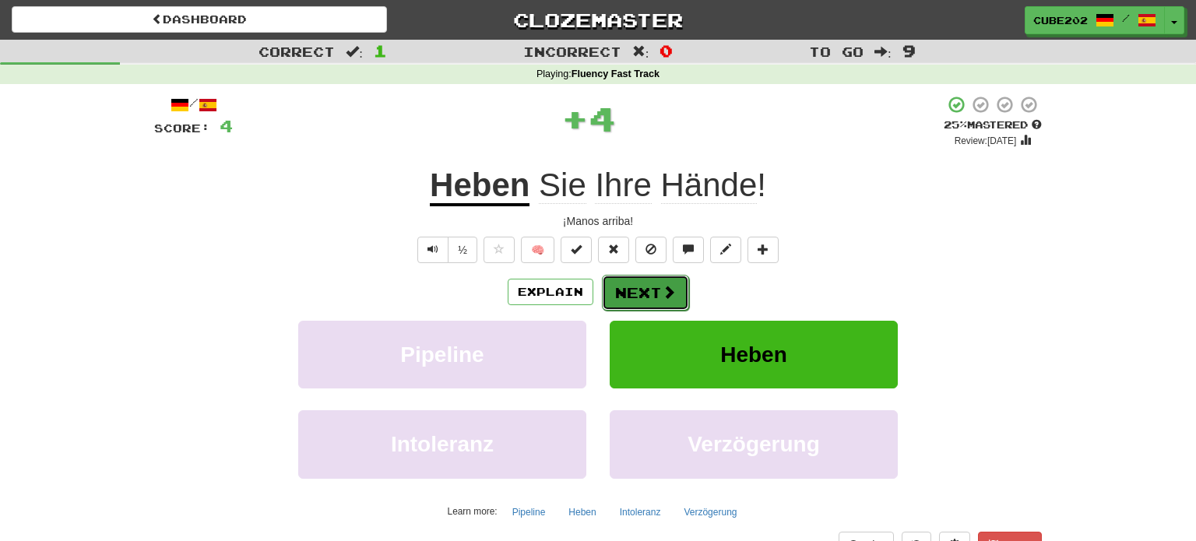
click at [638, 277] on button "Next" at bounding box center [645, 293] width 87 height 36
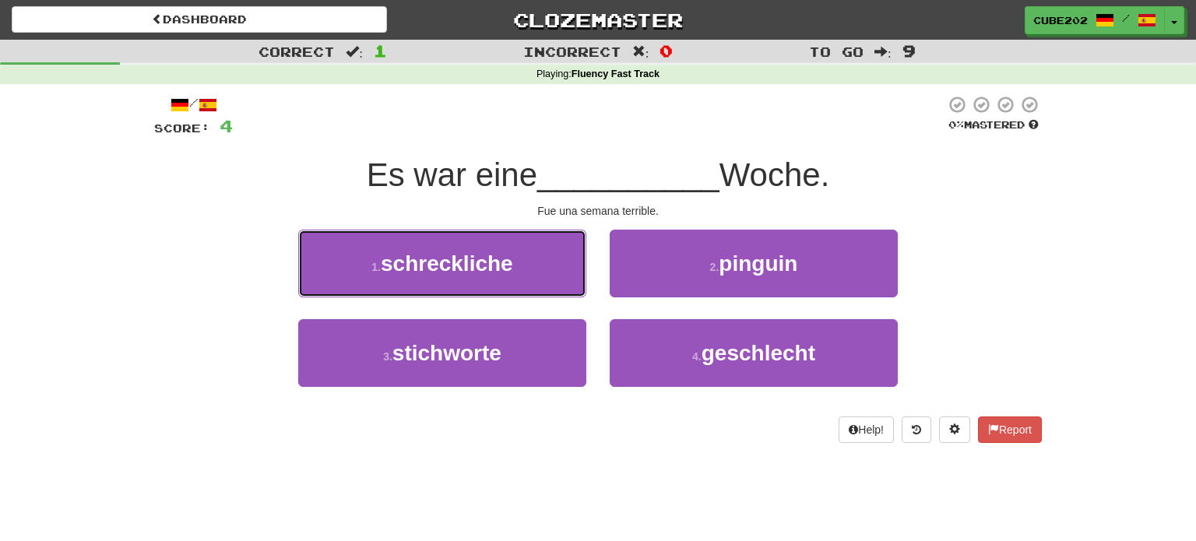
drag, startPoint x: 542, startPoint y: 265, endPoint x: 560, endPoint y: 264, distance: 18.7
click at [541, 265] on button "1 . schreckliche" at bounding box center [442, 264] width 288 height 68
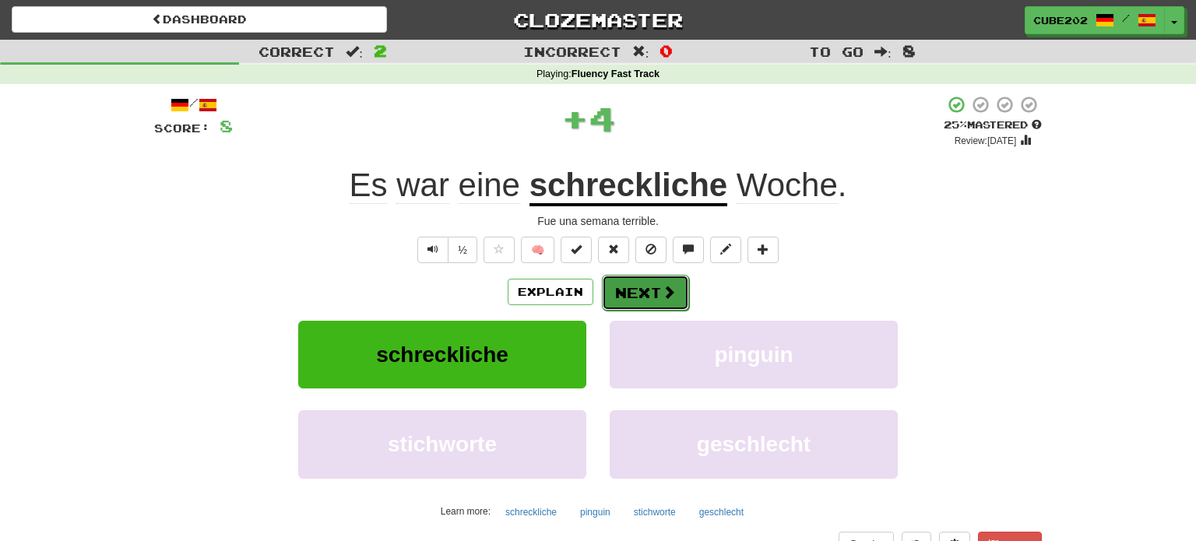
click at [664, 287] on span at bounding box center [669, 292] width 14 height 14
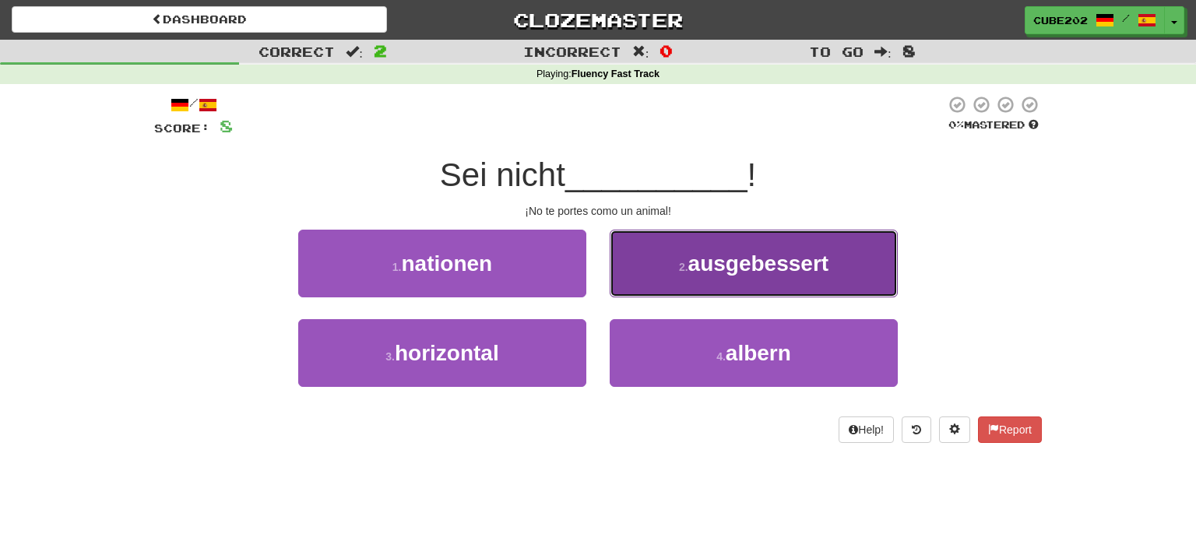
click at [700, 275] on span "ausgebessert" at bounding box center [758, 263] width 141 height 24
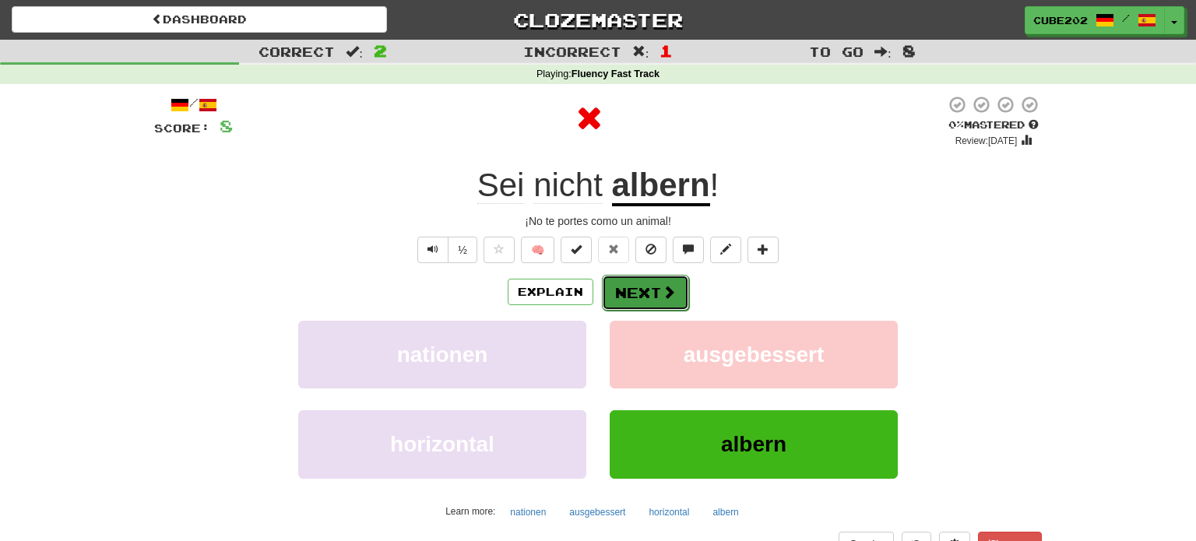
click at [641, 289] on button "Next" at bounding box center [645, 293] width 87 height 36
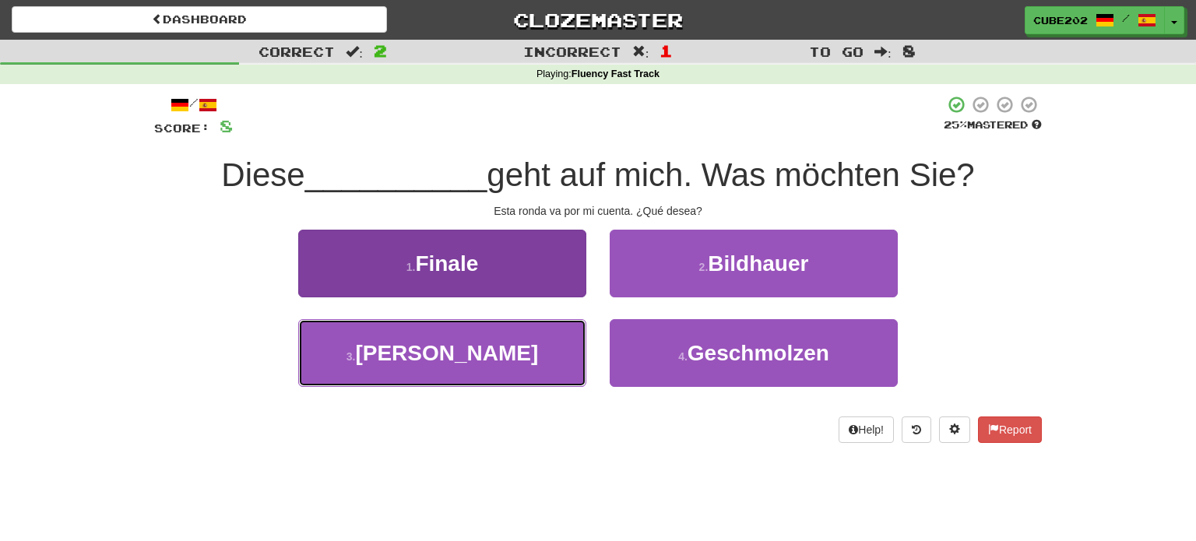
click at [556, 349] on button "3 . Runde" at bounding box center [442, 353] width 288 height 68
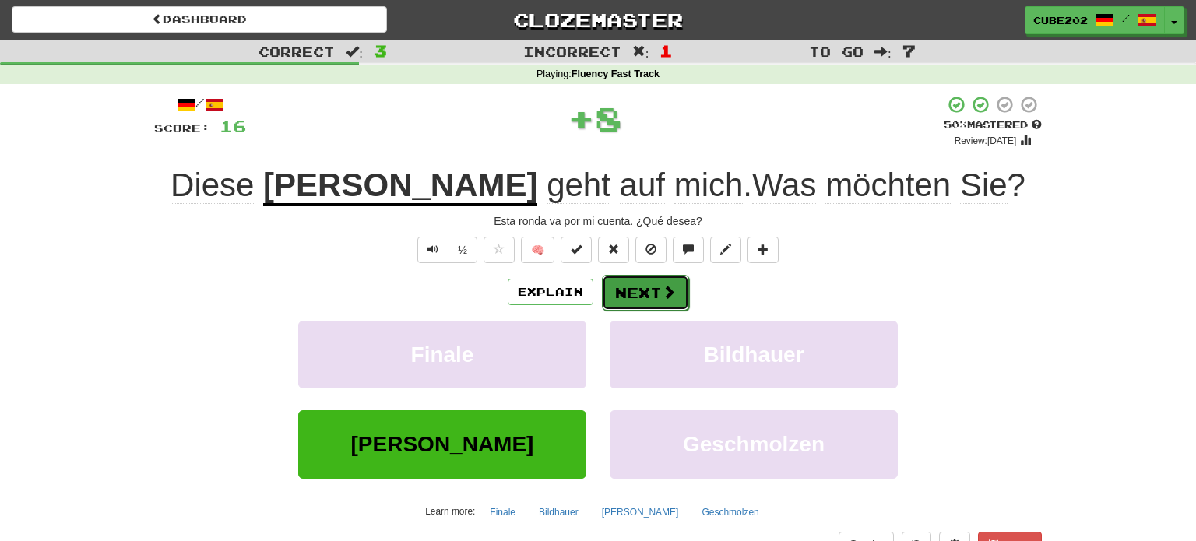
click at [645, 290] on button "Next" at bounding box center [645, 293] width 87 height 36
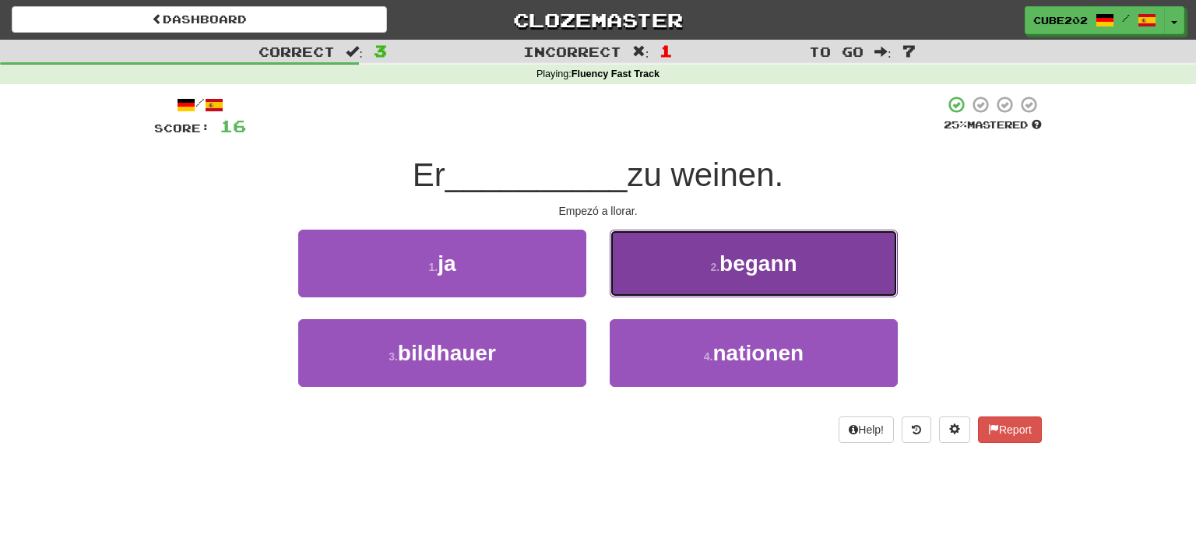
click at [695, 274] on button "2 . begann" at bounding box center [754, 264] width 288 height 68
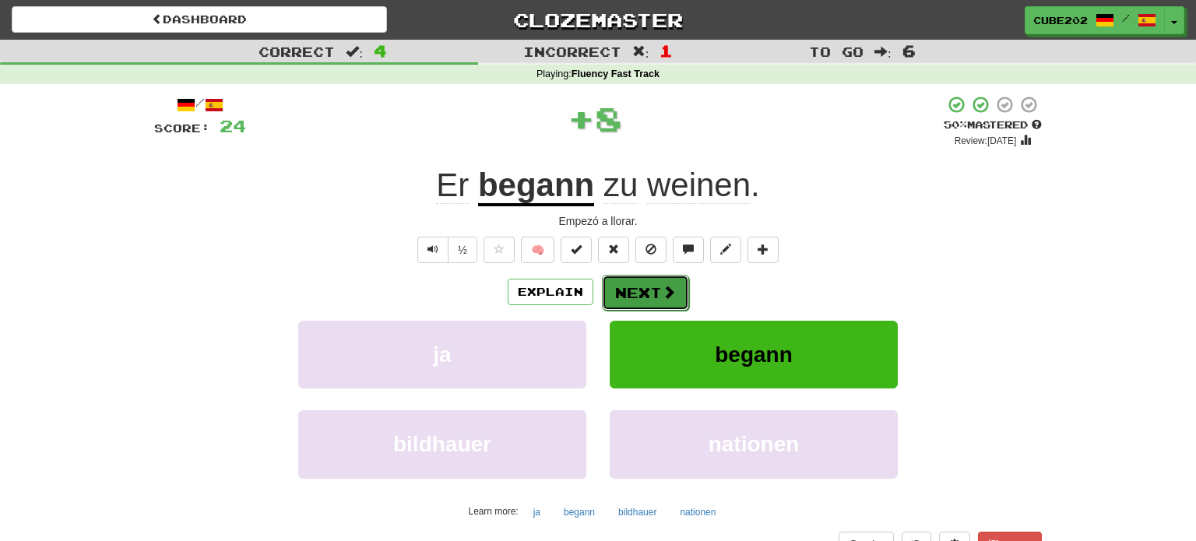
click at [654, 290] on button "Next" at bounding box center [645, 293] width 87 height 36
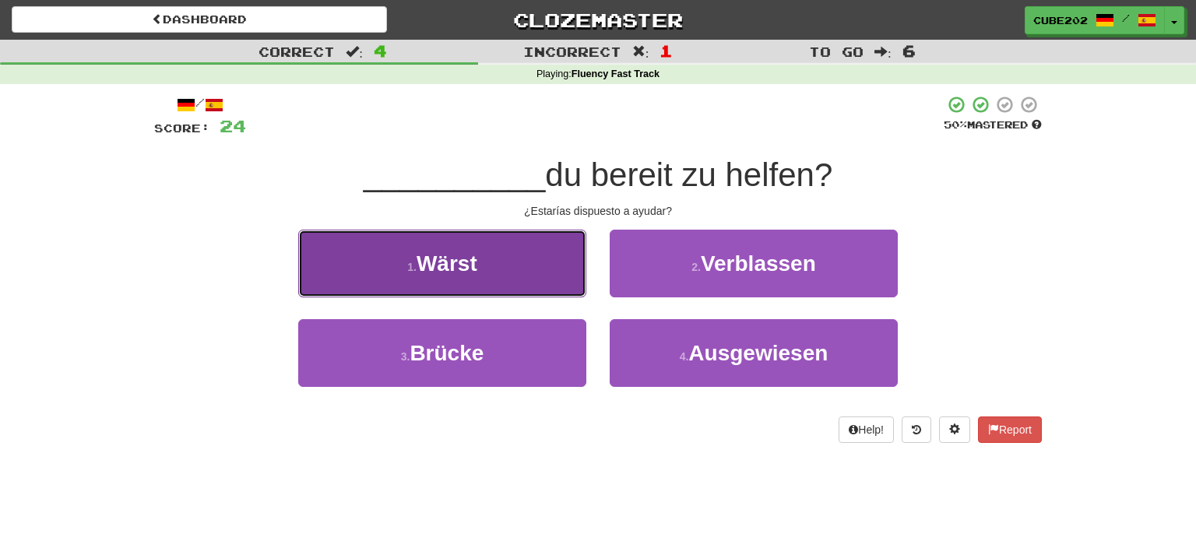
click at [546, 262] on button "1 . Wärst" at bounding box center [442, 264] width 288 height 68
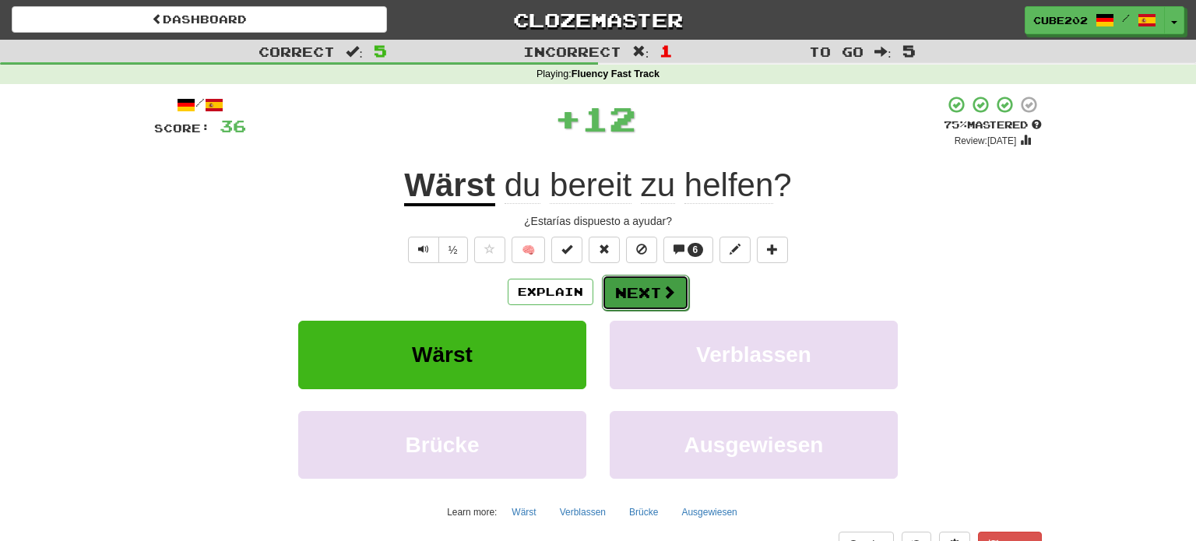
click at [653, 297] on button "Next" at bounding box center [645, 293] width 87 height 36
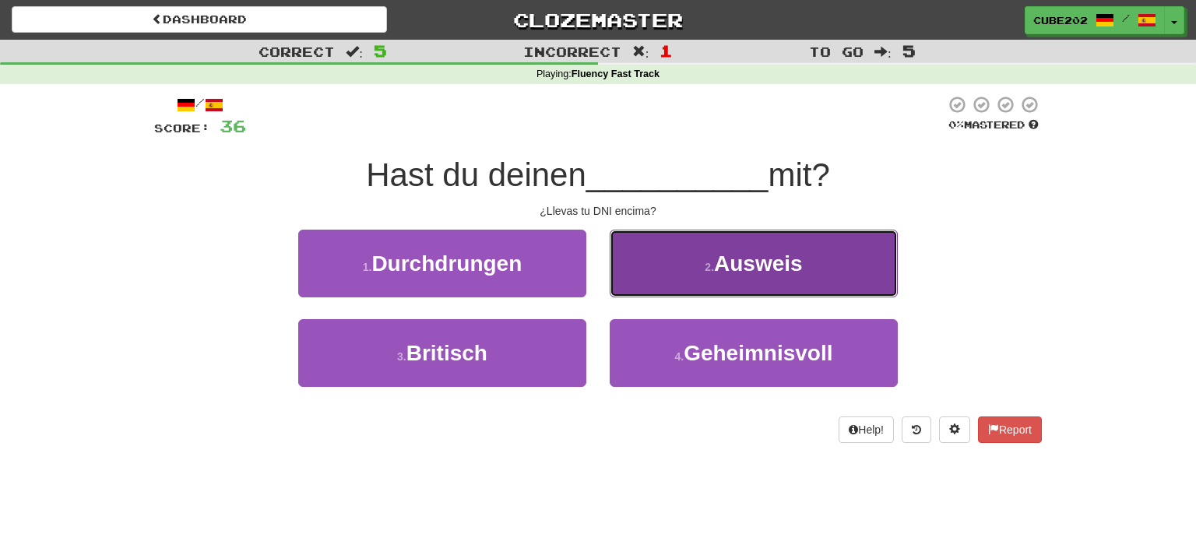
click at [701, 265] on button "2 . Ausweis" at bounding box center [754, 264] width 288 height 68
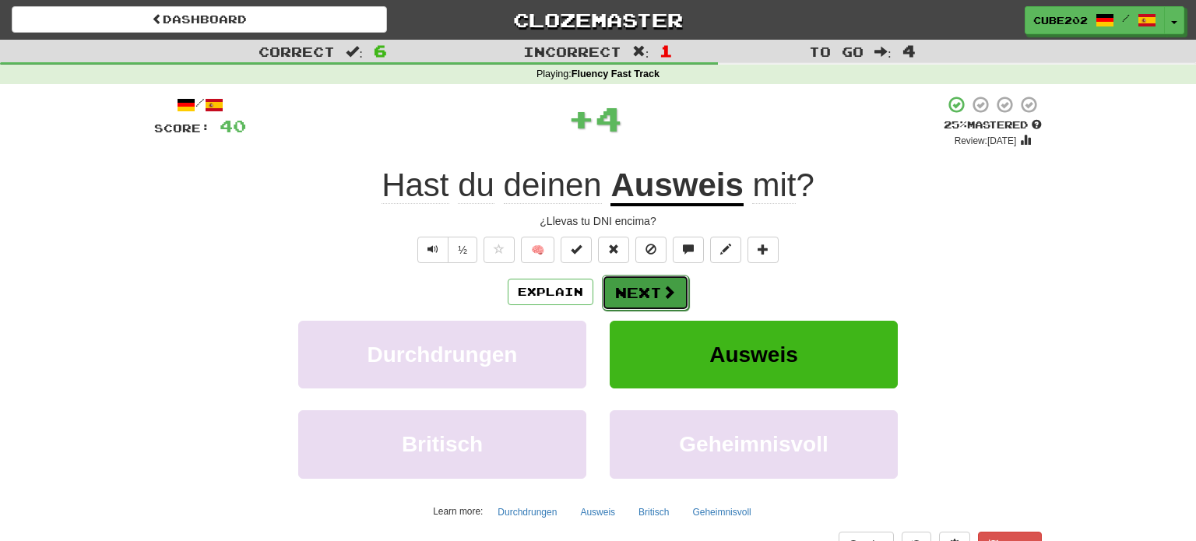
click at [642, 290] on button "Next" at bounding box center [645, 293] width 87 height 36
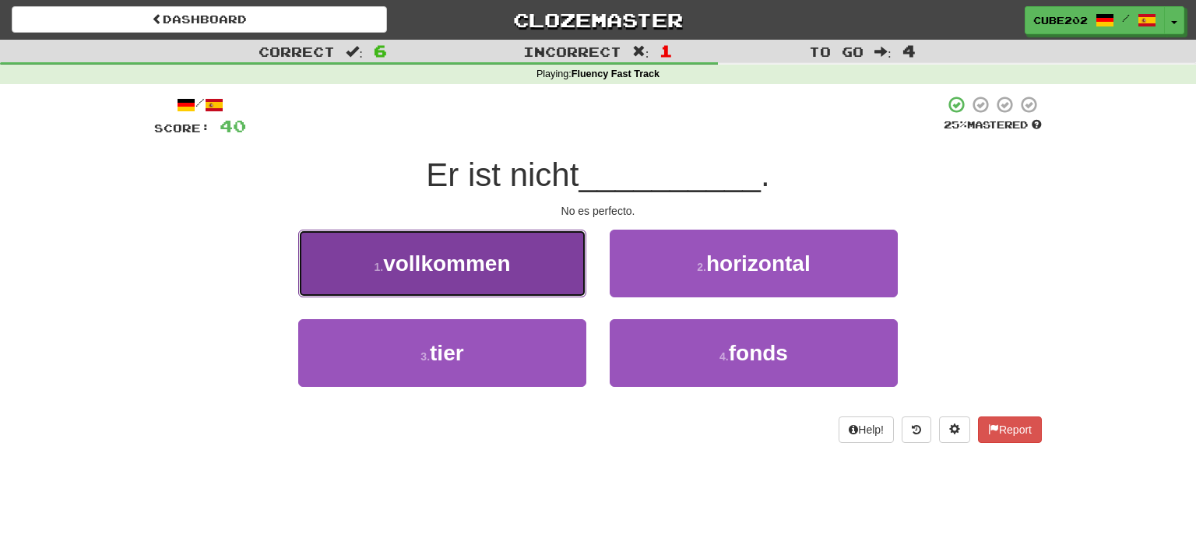
click at [522, 273] on button "1 . vollkommen" at bounding box center [442, 264] width 288 height 68
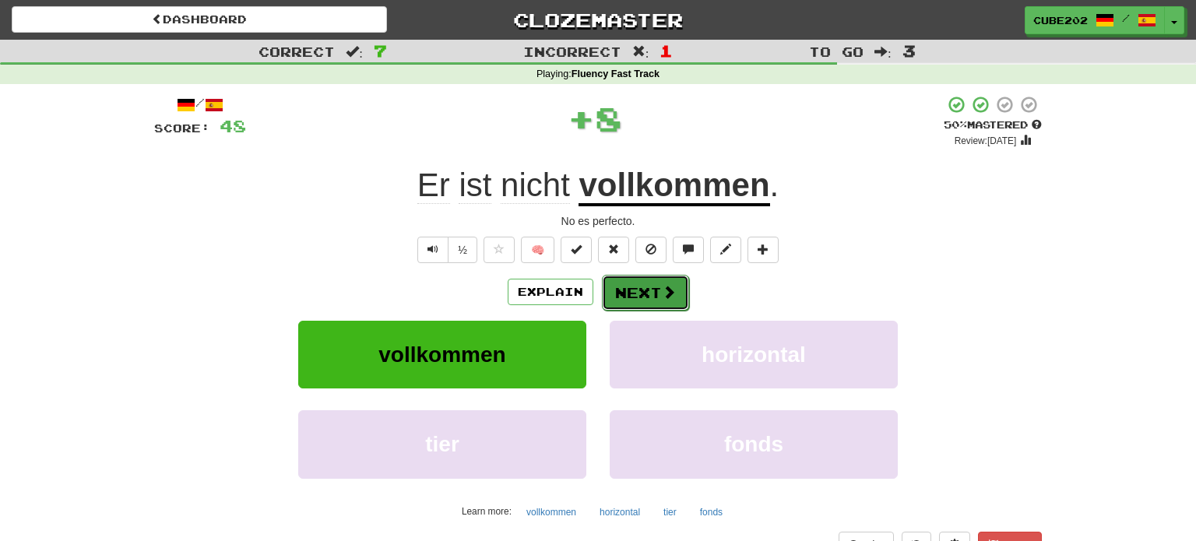
click at [637, 293] on button "Next" at bounding box center [645, 293] width 87 height 36
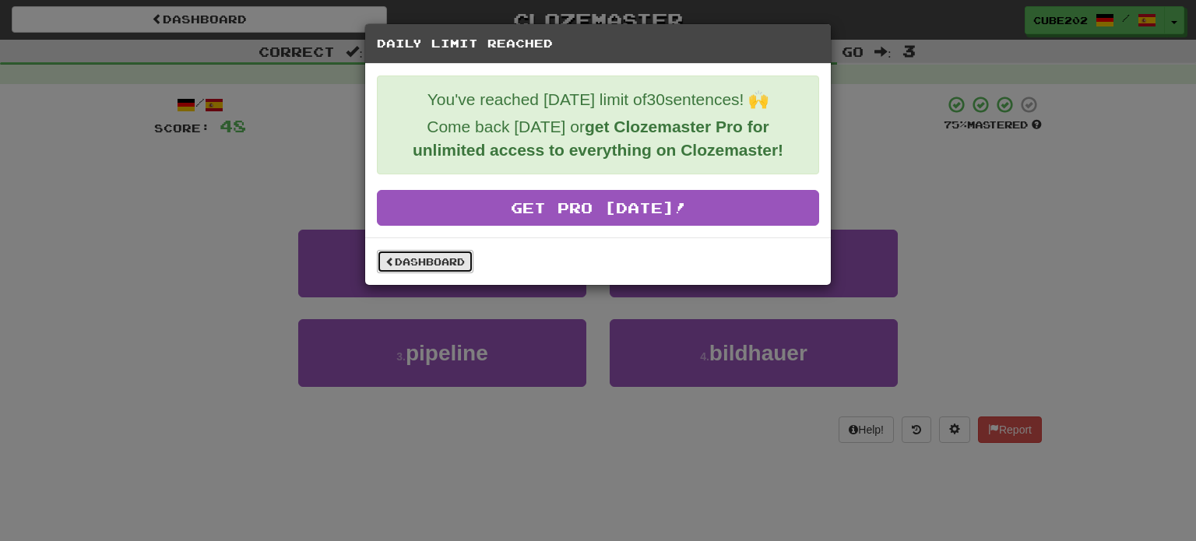
click at [458, 258] on link "Dashboard" at bounding box center [425, 261] width 97 height 23
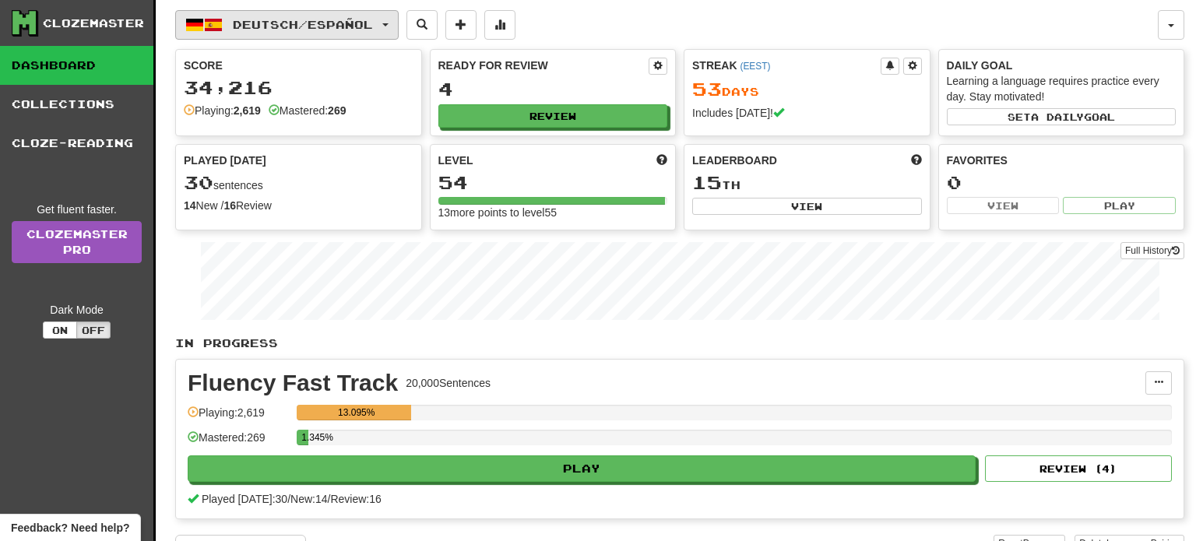
click at [332, 32] on button "Deutsch / Español" at bounding box center [286, 25] width 223 height 30
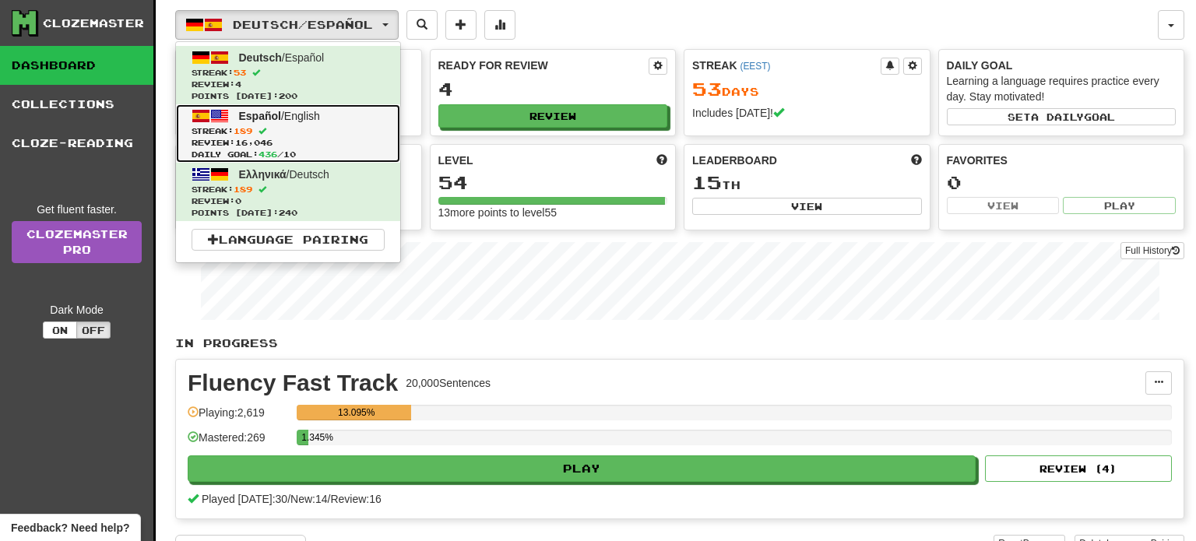
click at [308, 134] on span "Streak: 189" at bounding box center [287, 131] width 193 height 12
